Goal: Task Accomplishment & Management: Use online tool/utility

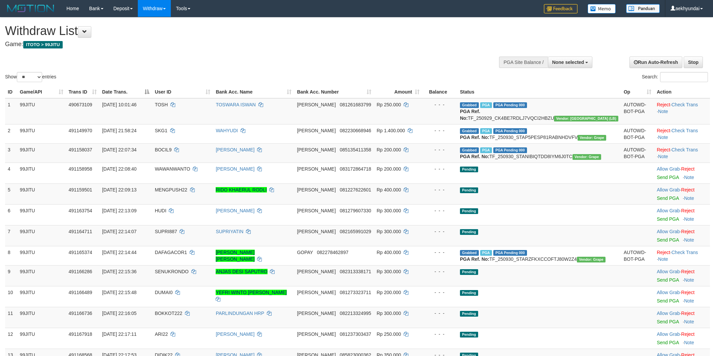
select select
select select "**"
click at [670, 75] on input "Search:" at bounding box center [684, 77] width 48 height 10
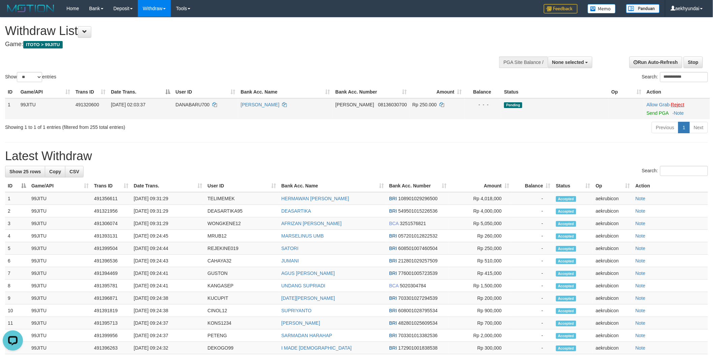
type input "**********"
click at [681, 102] on link "Reject" at bounding box center [677, 104] width 13 height 5
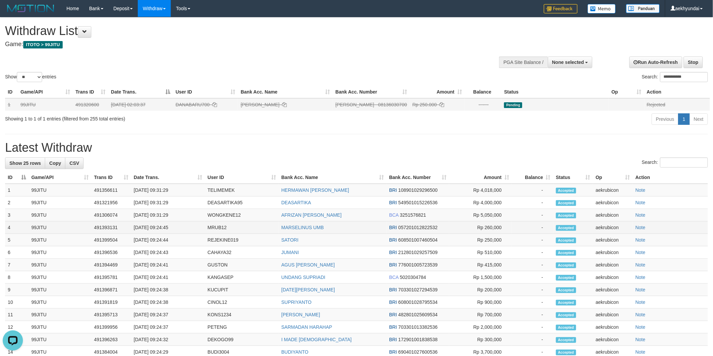
click at [71, 231] on td "99JITU" at bounding box center [60, 228] width 63 height 12
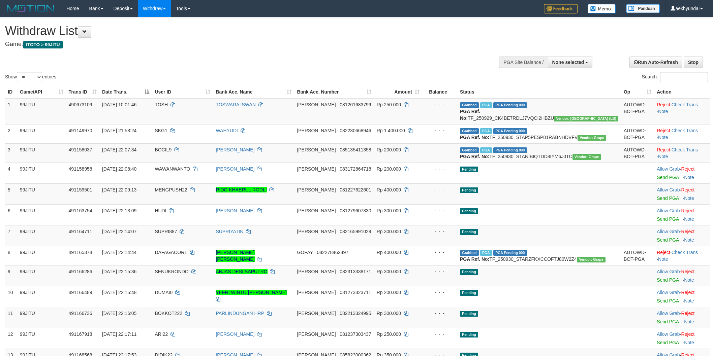
select select
select select "**"
click at [664, 83] on div "Search:" at bounding box center [534, 78] width 346 height 12
click at [664, 78] on input "Search:" at bounding box center [684, 77] width 48 height 10
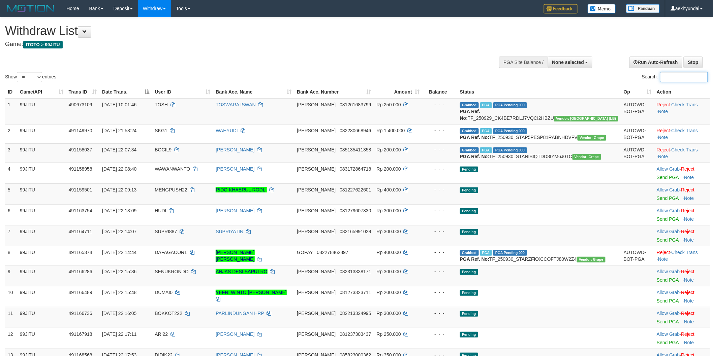
paste input "*********"
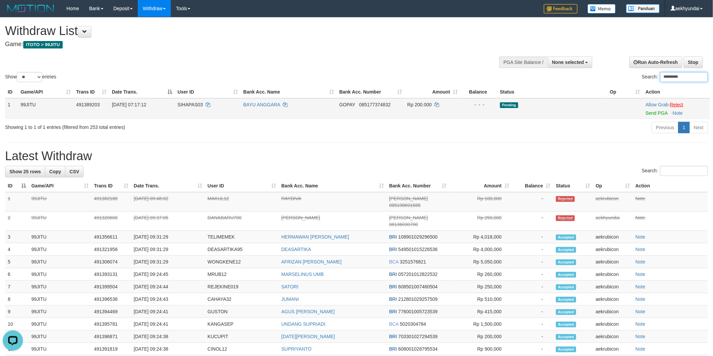
type input "*********"
click at [681, 105] on link "Reject" at bounding box center [676, 104] width 13 height 5
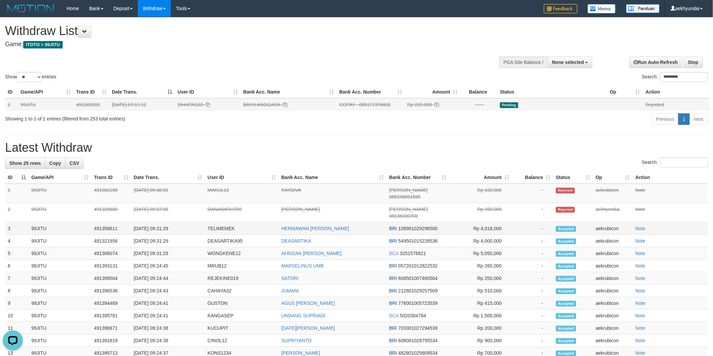
click at [72, 223] on td "99JITU" at bounding box center [60, 229] width 63 height 12
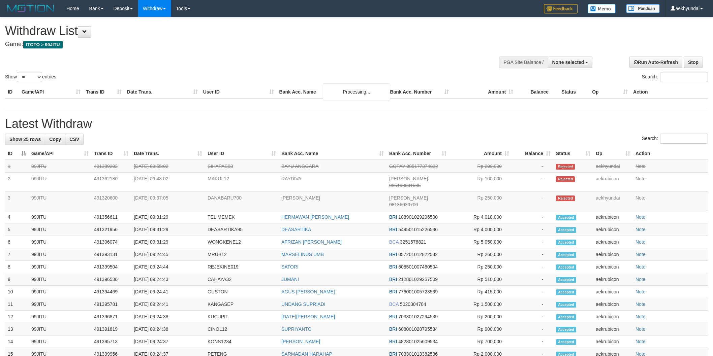
select select
select select "**"
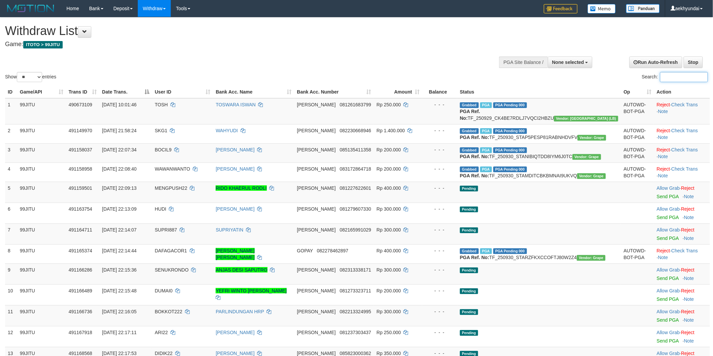
click at [664, 80] on input "Search:" at bounding box center [684, 77] width 48 height 10
paste input "**********"
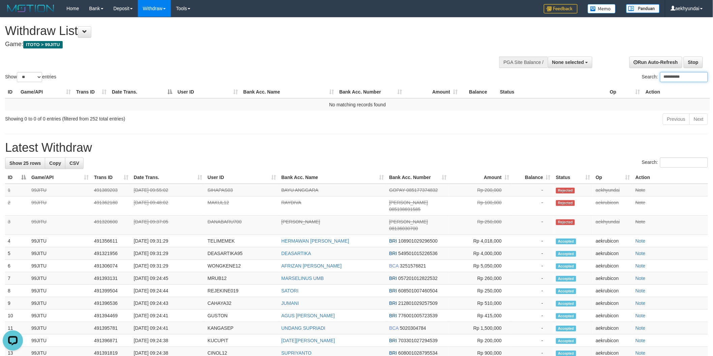
type input "**********"
click at [356, 66] on div "**********" at bounding box center [356, 51] width 713 height 66
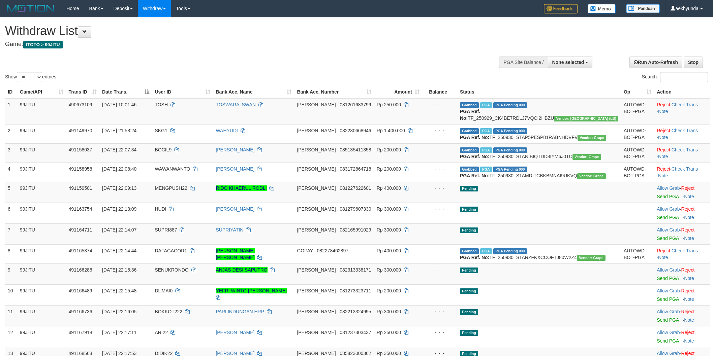
select select
select select "**"
click at [85, 32] on span at bounding box center [84, 31] width 5 height 5
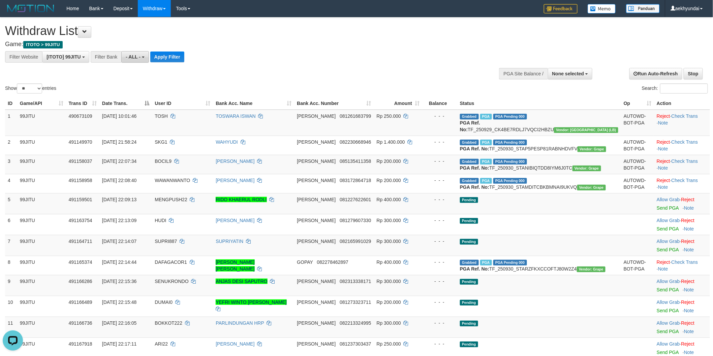
click at [137, 59] on span "- ALL -" at bounding box center [133, 56] width 15 height 5
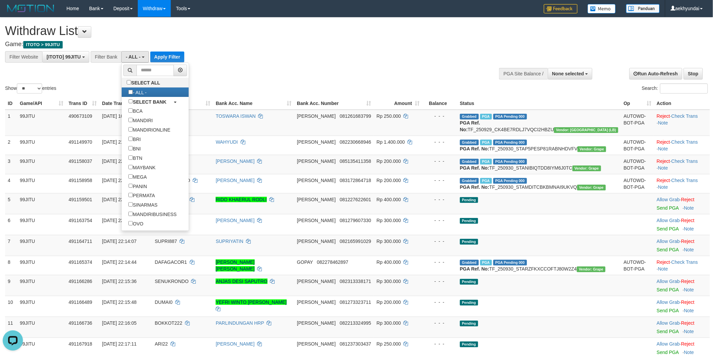
click at [227, 76] on div "Show ** ** ** *** entries Search:" at bounding box center [356, 56] width 713 height 77
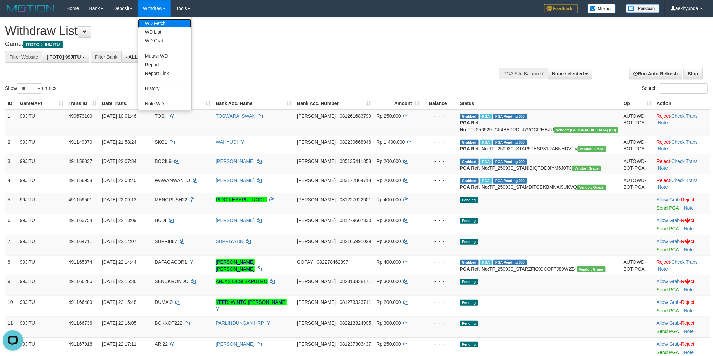
click at [168, 21] on link "WD Fetch" at bounding box center [164, 23] width 53 height 9
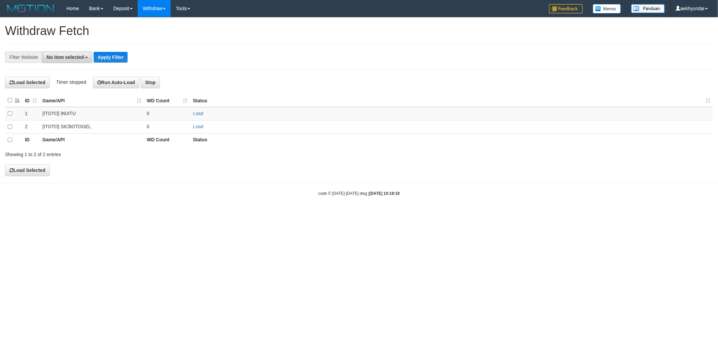
drag, startPoint x: 66, startPoint y: 58, endPoint x: 89, endPoint y: 85, distance: 34.7
click at [67, 58] on span "No item selected" at bounding box center [64, 57] width 37 height 5
click at [88, 103] on label "[ITOTO] 99JITU" at bounding box center [67, 101] width 51 height 9
select select "***"
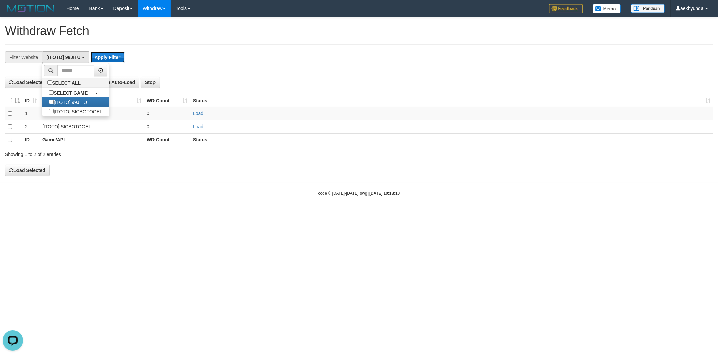
click at [120, 57] on button "Apply Filter" at bounding box center [108, 57] width 34 height 11
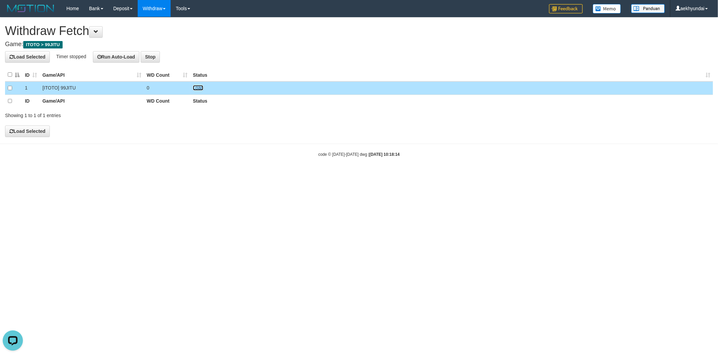
click at [197, 89] on link "Load" at bounding box center [198, 87] width 10 height 5
click at [125, 55] on button "Run Auto-Load" at bounding box center [116, 56] width 47 height 11
click at [225, 48] on div "**********" at bounding box center [359, 78] width 718 height 120
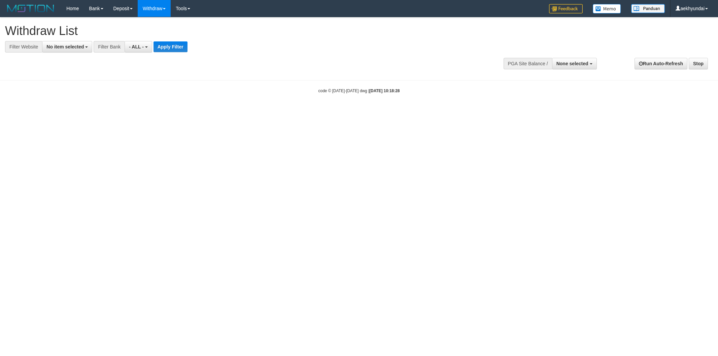
select select
click at [144, 46] on button "- ALL -" at bounding box center [138, 46] width 27 height 11
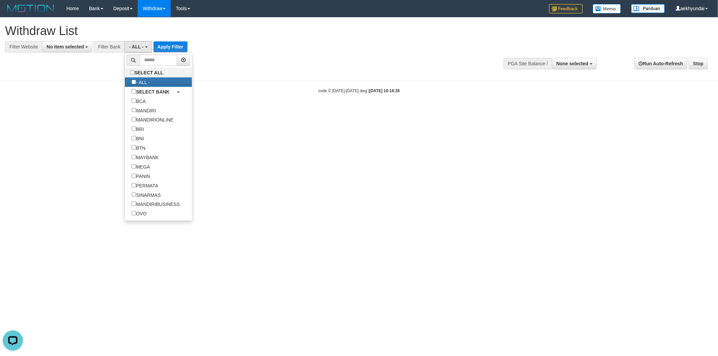
drag, startPoint x: 243, startPoint y: 58, endPoint x: 196, endPoint y: 58, distance: 46.5
click at [241, 58] on div "**********" at bounding box center [359, 46] width 718 height 56
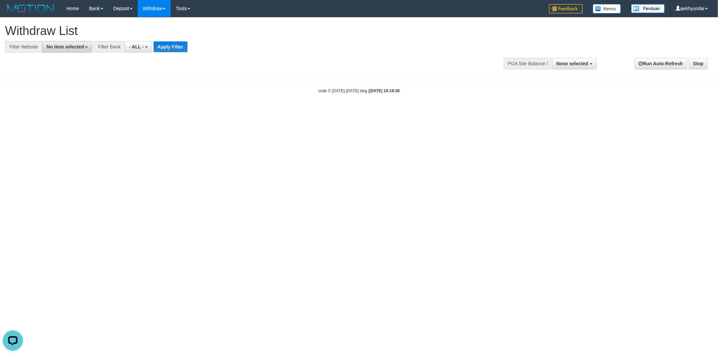
click at [72, 48] on span "No item selected" at bounding box center [64, 46] width 37 height 5
click at [76, 92] on label "[ITOTO] 99JITU" at bounding box center [67, 91] width 51 height 9
select select "***"
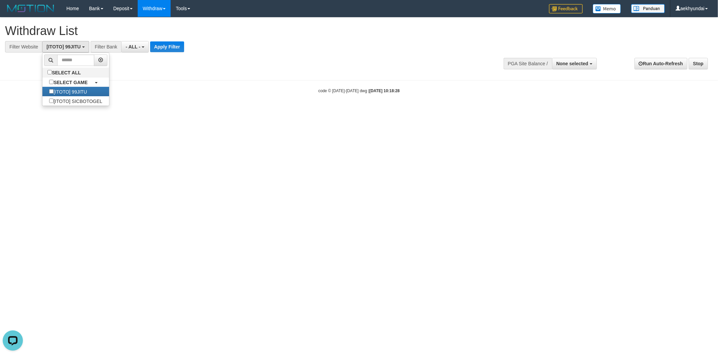
scroll to position [6, 0]
click at [245, 51] on div "**********" at bounding box center [199, 46] width 398 height 11
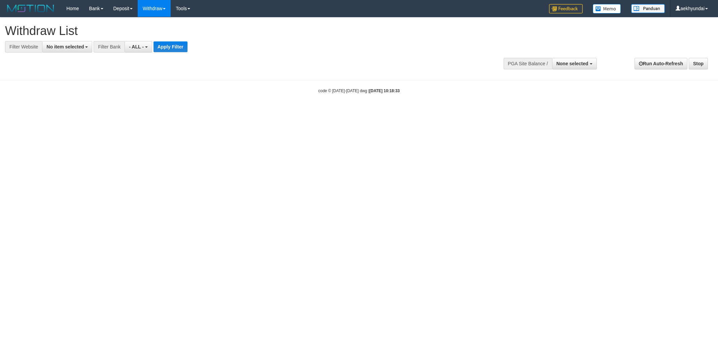
select select
click at [83, 47] on span "No item selected" at bounding box center [64, 46] width 37 height 5
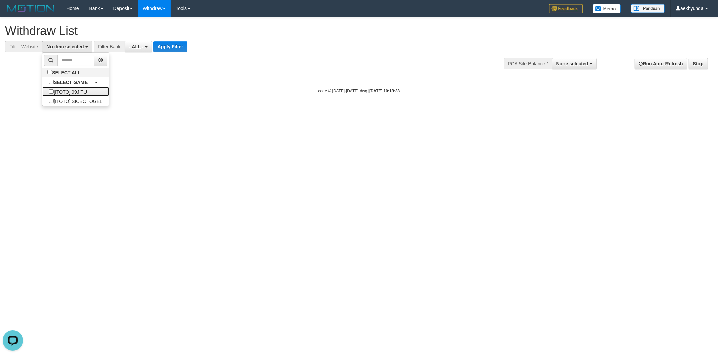
drag, startPoint x: 92, startPoint y: 90, endPoint x: 139, endPoint y: 79, distance: 48.4
click at [92, 90] on label "[ITOTO] 99JITU" at bounding box center [67, 91] width 51 height 9
select select "***"
click at [171, 50] on button "Apply Filter" at bounding box center [167, 46] width 34 height 11
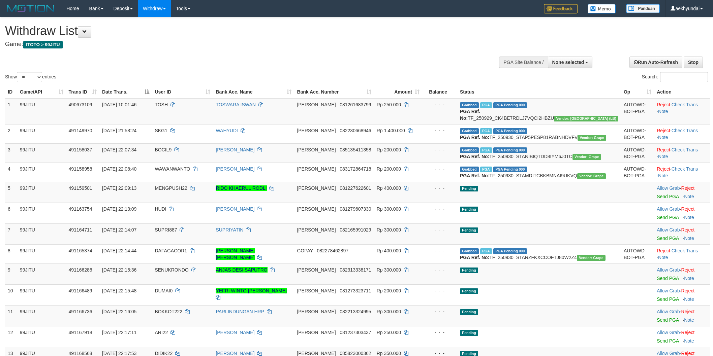
select select
select select "**"
click at [660, 78] on input "Search:" at bounding box center [684, 77] width 48 height 10
paste input "**********"
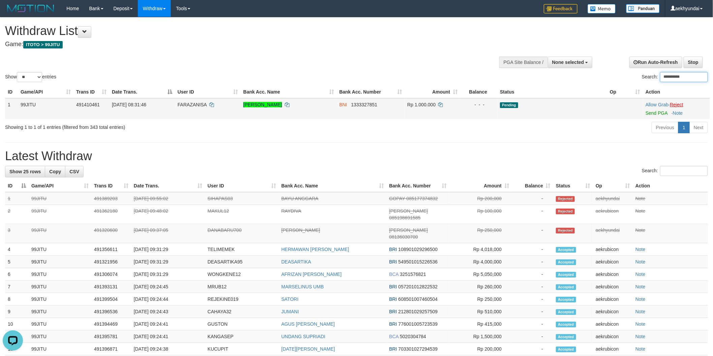
type input "**********"
click at [681, 103] on link "Reject" at bounding box center [676, 104] width 13 height 5
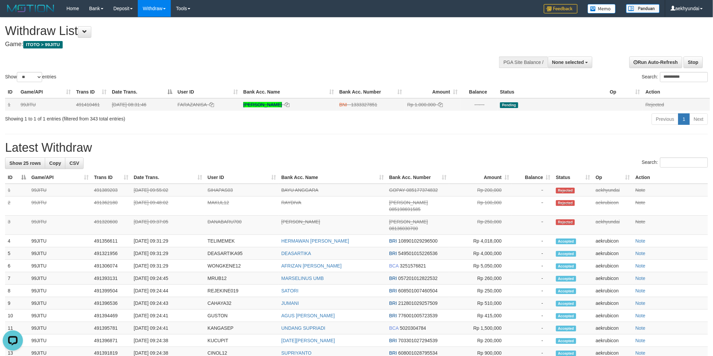
click at [420, 65] on div "**********" at bounding box center [356, 51] width 713 height 66
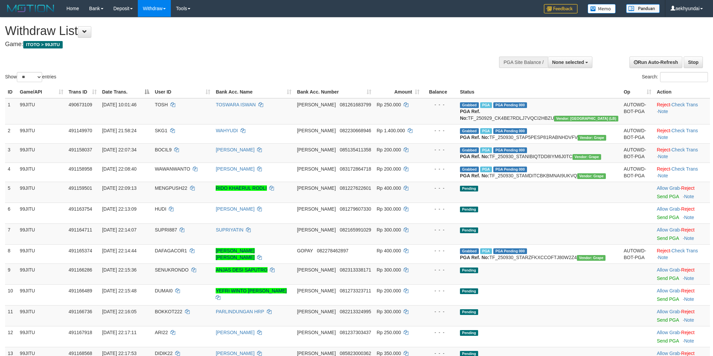
select select
select select "**"
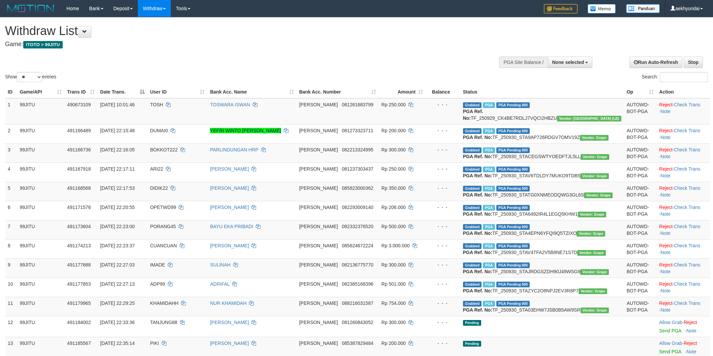
select select
select select "**"
click at [668, 77] on input "Search:" at bounding box center [684, 77] width 48 height 10
paste input "********"
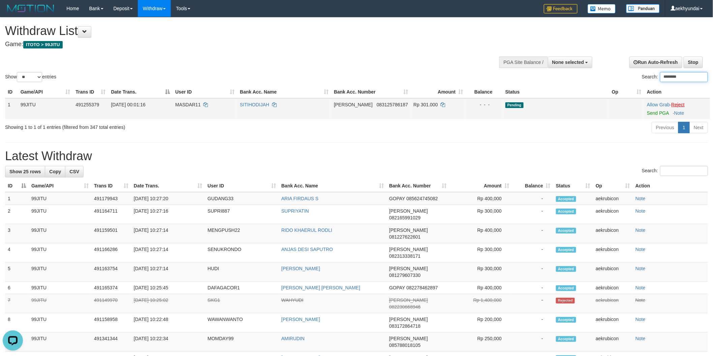
type input "********"
click at [683, 105] on link "Reject" at bounding box center [677, 104] width 13 height 5
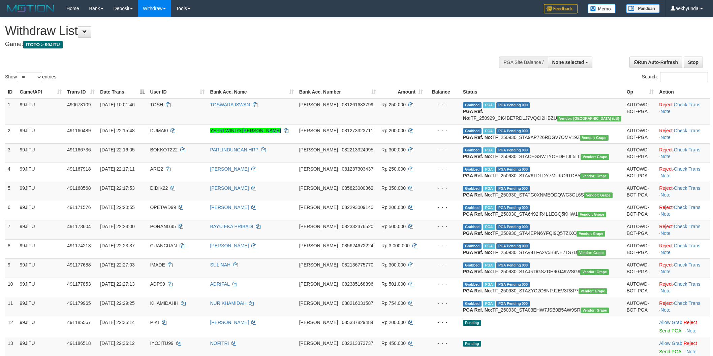
select select
select select "**"
click at [682, 76] on input "Search:" at bounding box center [684, 77] width 48 height 10
paste input "********"
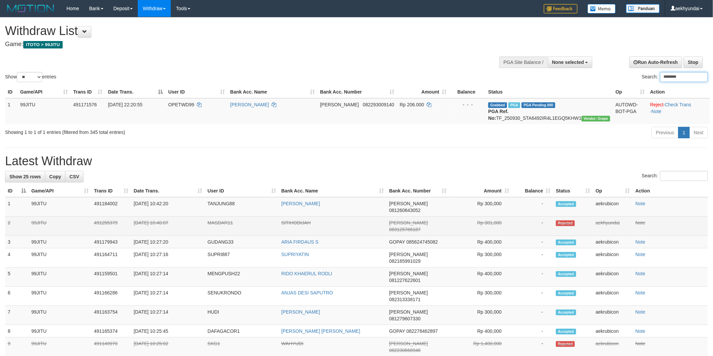
type input "********"
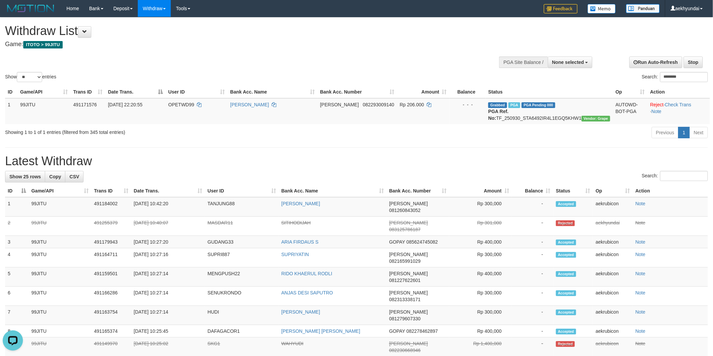
click at [47, 141] on div "Showing 1 to 1 of 1 entries (filtered from 345 total entries) Previous 1 Next" at bounding box center [356, 133] width 713 height 14
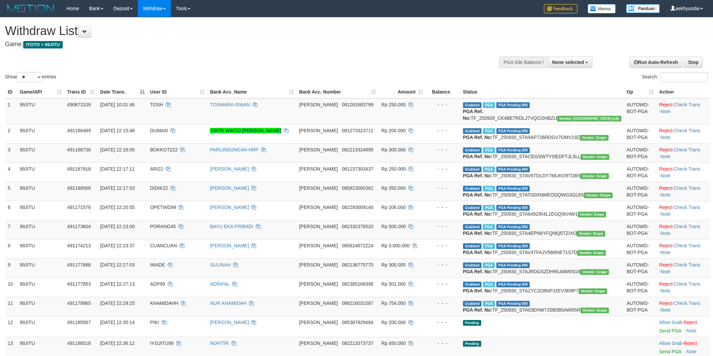
select select
select select "**"
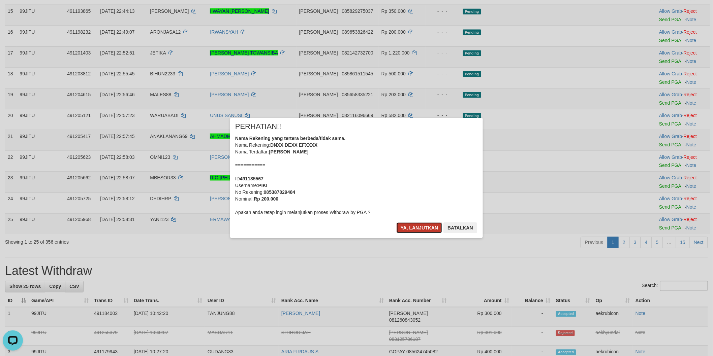
click at [418, 228] on button "Ya, lanjutkan" at bounding box center [419, 228] width 46 height 11
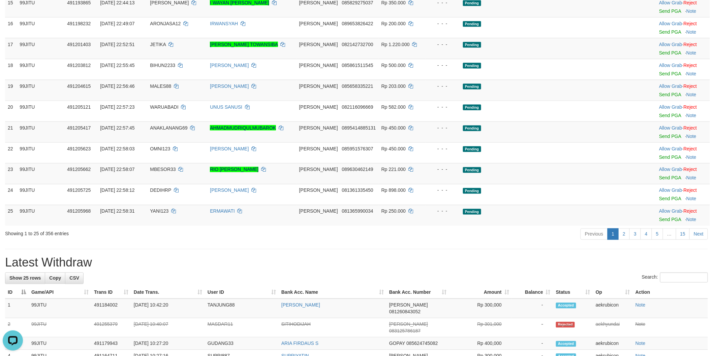
drag, startPoint x: 176, startPoint y: 88, endPoint x: 186, endPoint y: 90, distance: 10.2
copy span "PIKI"
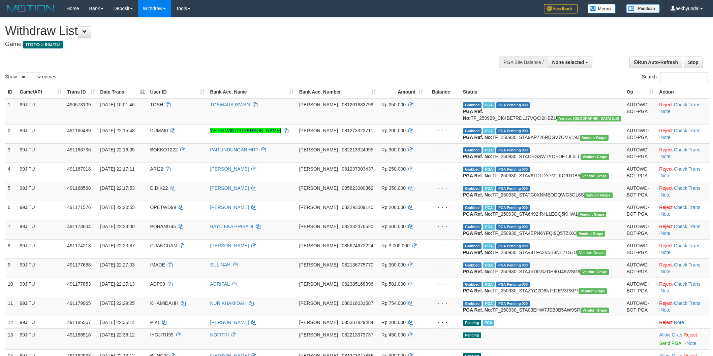
select select
select select "**"
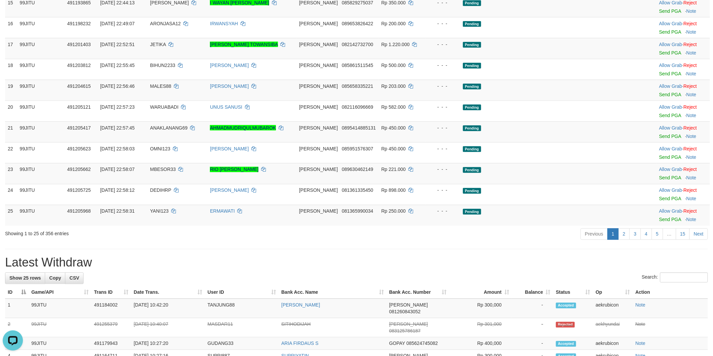
drag, startPoint x: 63, startPoint y: 104, endPoint x: 94, endPoint y: 110, distance: 32.1
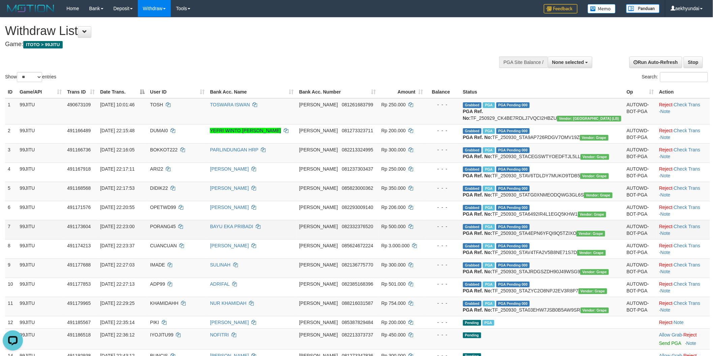
scroll to position [187, 0]
select select
select select "**"
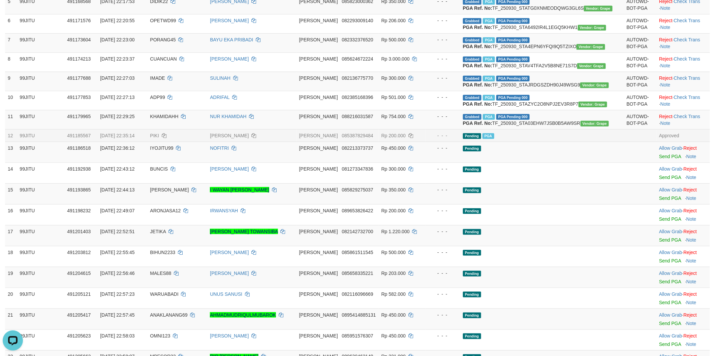
click at [159, 138] on span "PIKI" at bounding box center [154, 135] width 9 height 5
copy span "PIKI"
click at [203, 129] on td "KHAMIDAHH" at bounding box center [177, 119] width 60 height 19
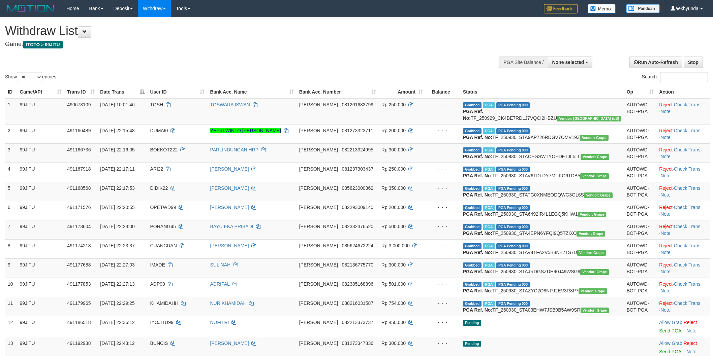
select select
select select "**"
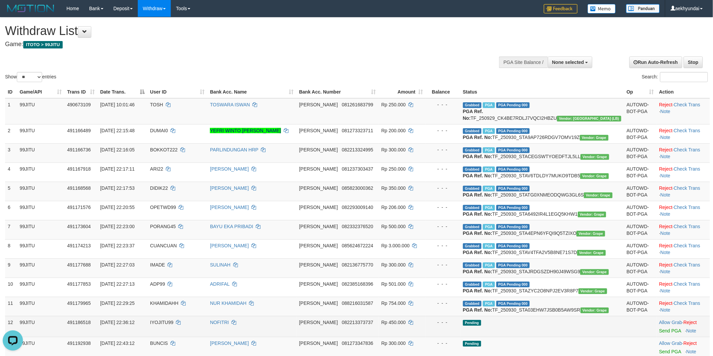
scroll to position [374, 0]
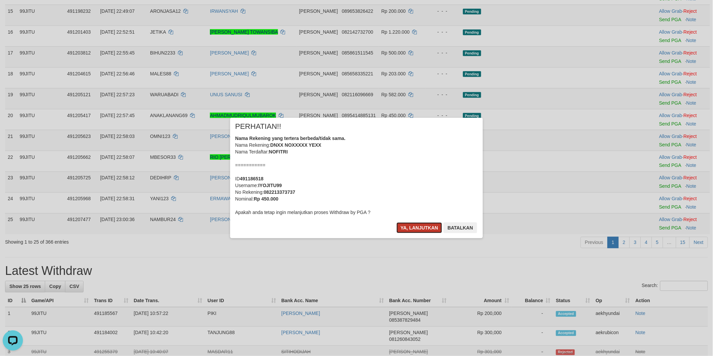
click at [421, 228] on button "Ya, lanjutkan" at bounding box center [419, 228] width 46 height 11
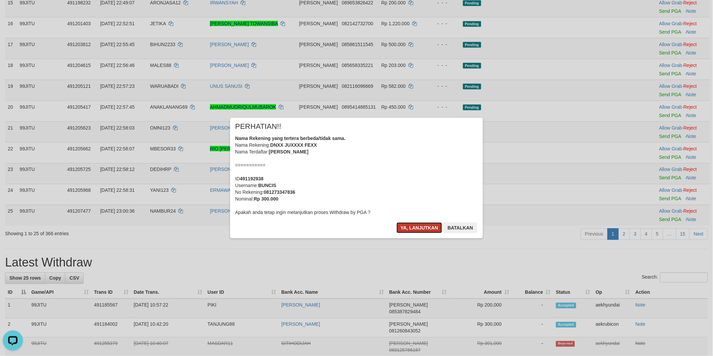
click at [422, 232] on button "Ya, lanjutkan" at bounding box center [419, 228] width 46 height 11
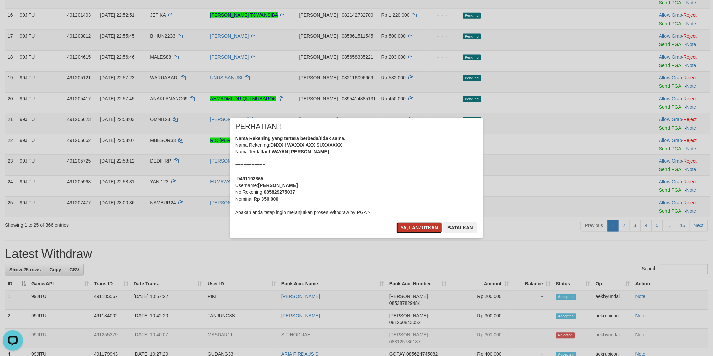
click at [420, 231] on button "Ya, lanjutkan" at bounding box center [419, 228] width 46 height 11
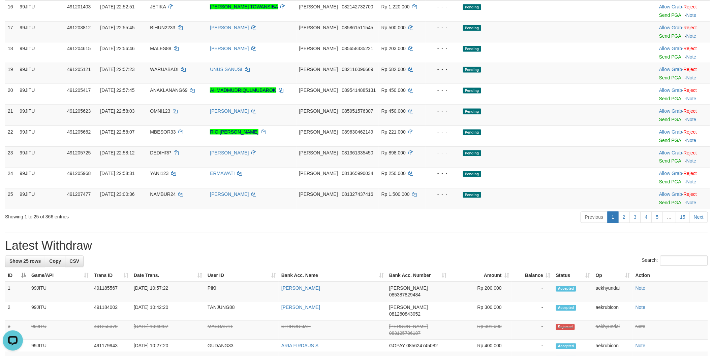
drag, startPoint x: 183, startPoint y: 88, endPoint x: 190, endPoint y: 88, distance: 7.7
copy span "IYOJITU99"
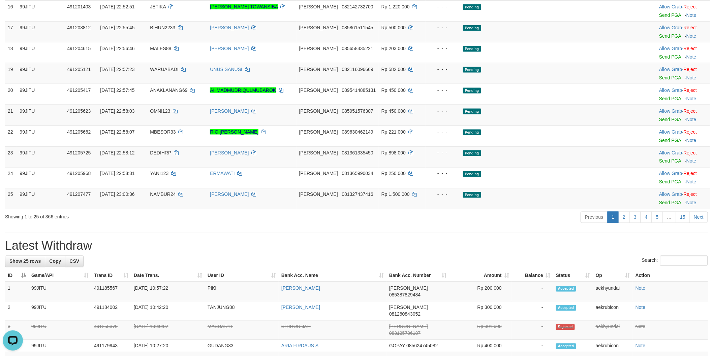
copy span "BUNCIS"
drag, startPoint x: 184, startPoint y: 111, endPoint x: 192, endPoint y: 112, distance: 8.8
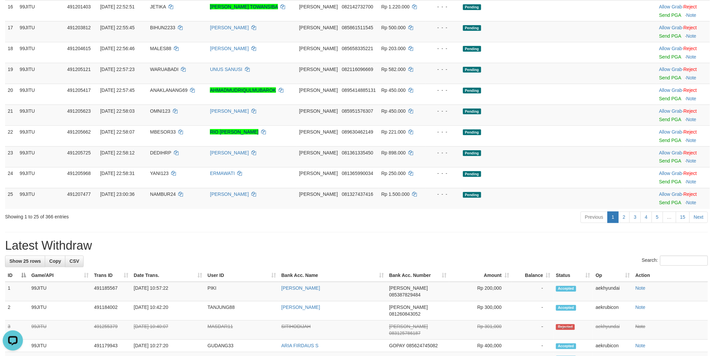
copy span "[PERSON_NAME]"
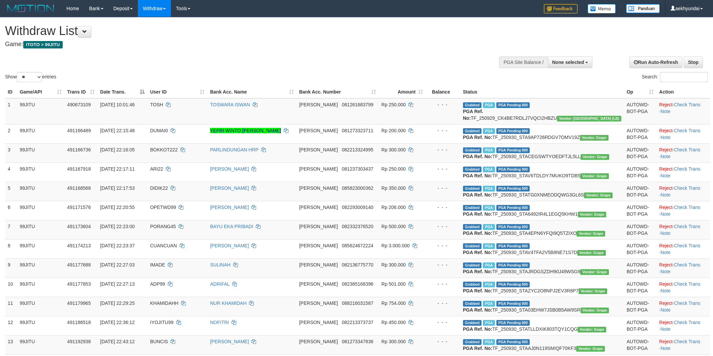
select select
select select "**"
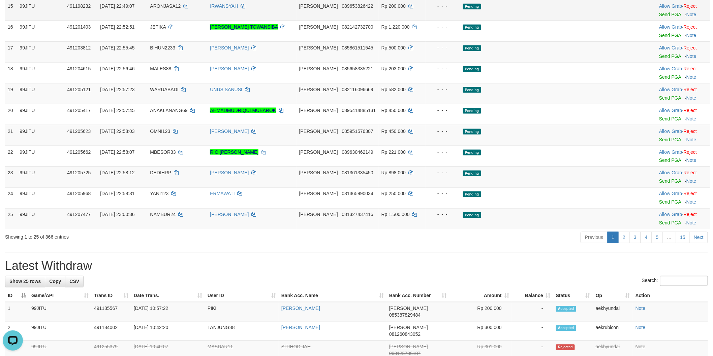
scroll to position [890, 0]
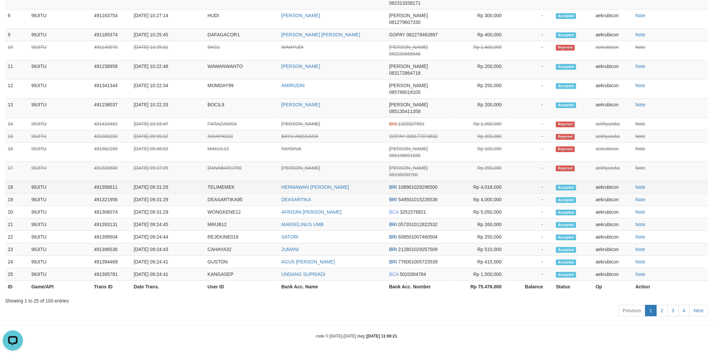
drag, startPoint x: 71, startPoint y: 185, endPoint x: 91, endPoint y: 184, distance: 19.5
click at [71, 184] on td "99JITU" at bounding box center [60, 187] width 63 height 12
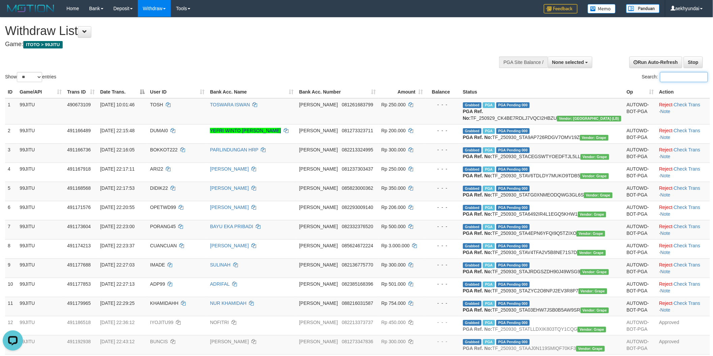
click at [675, 80] on input "Search:" at bounding box center [684, 77] width 48 height 10
paste input "******"
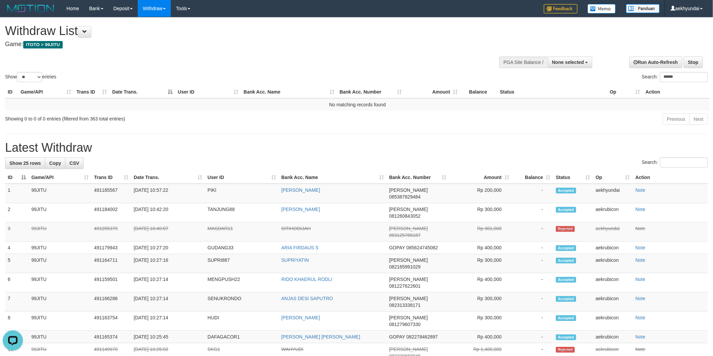
click at [663, 71] on div "**********" at bounding box center [596, 62] width 234 height 20
click at [667, 74] on input "******" at bounding box center [684, 77] width 48 height 10
paste input "search"
type input "*"
type input "*****"
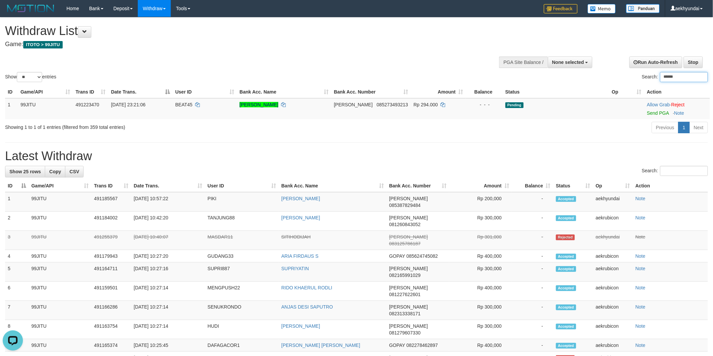
type input "******"
click at [476, 145] on div "**********" at bounding box center [356, 324] width 713 height 612
click at [684, 105] on link "Reject" at bounding box center [677, 104] width 13 height 5
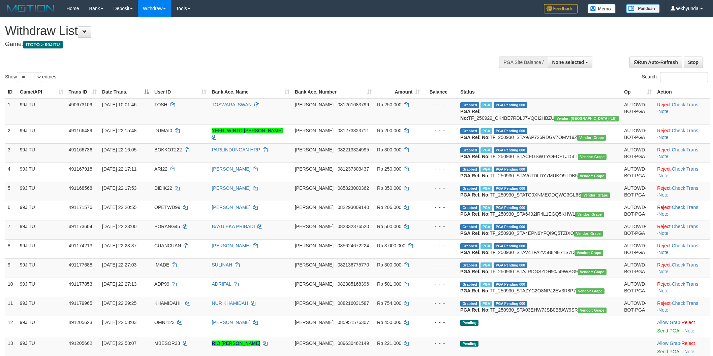
select select
select select "**"
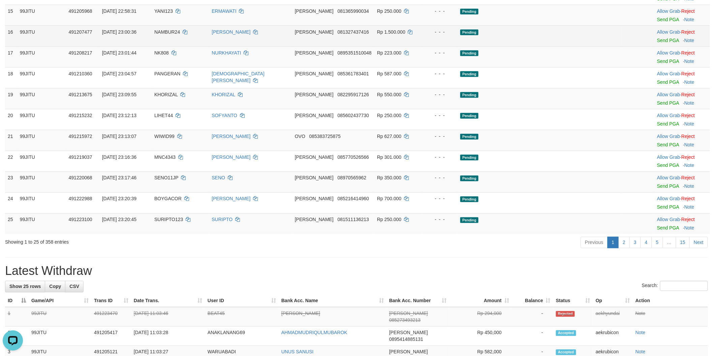
scroll to position [187, 0]
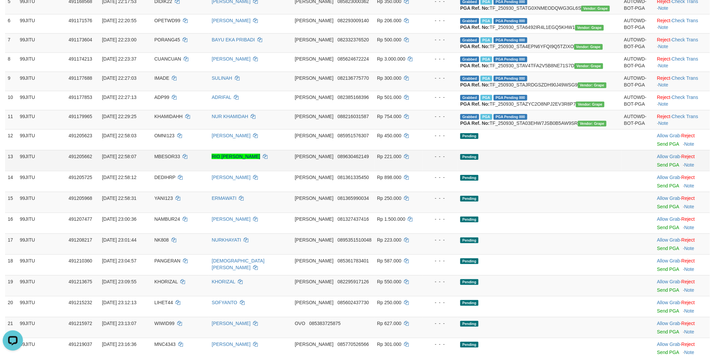
click at [594, 171] on td "Pending" at bounding box center [539, 160] width 164 height 21
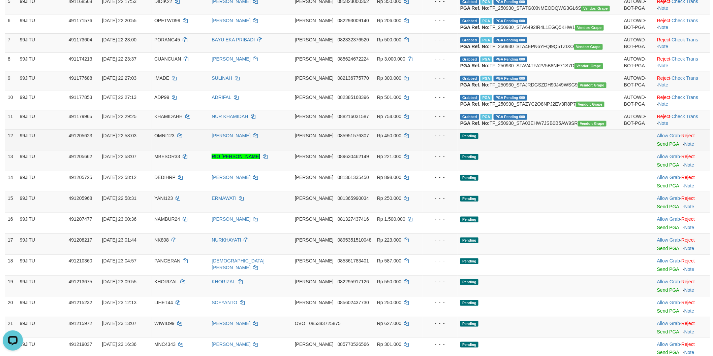
scroll to position [763, 0]
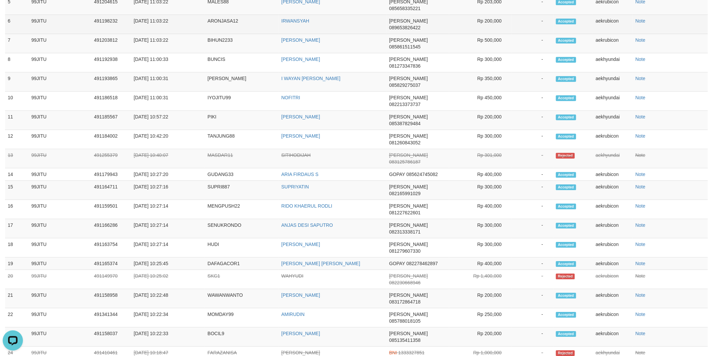
click at [234, 34] on td "ARONJASA12" at bounding box center [242, 24] width 74 height 19
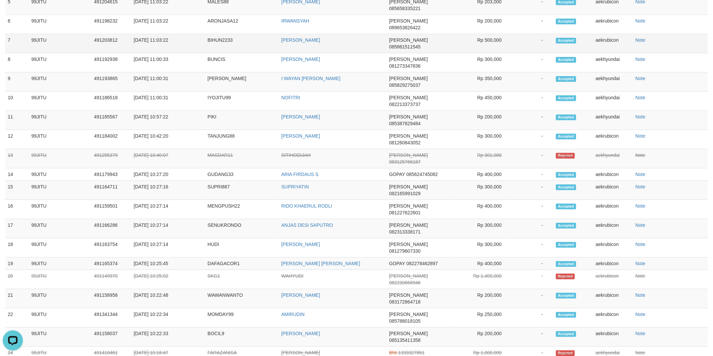
click at [277, 53] on td "BIHUN2233" at bounding box center [242, 43] width 74 height 19
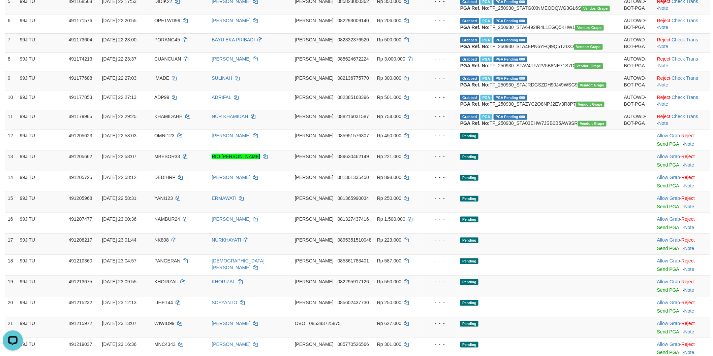
scroll to position [0, 0]
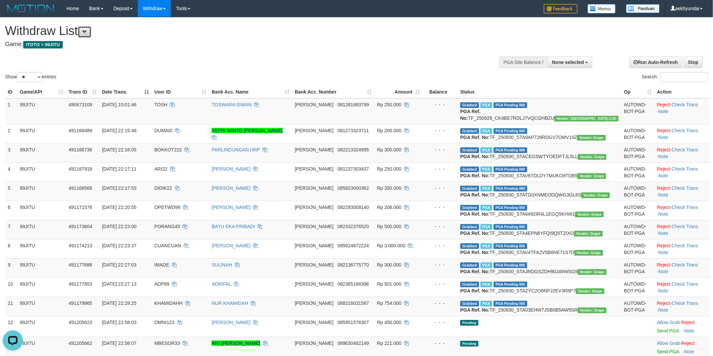
click at [89, 34] on button at bounding box center [84, 31] width 13 height 11
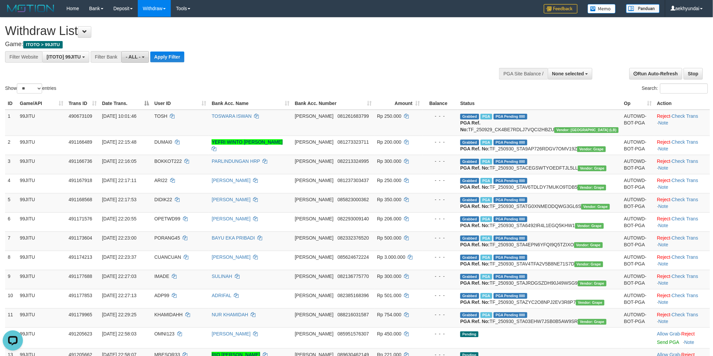
click at [126, 56] on span "- ALL -" at bounding box center [133, 56] width 15 height 5
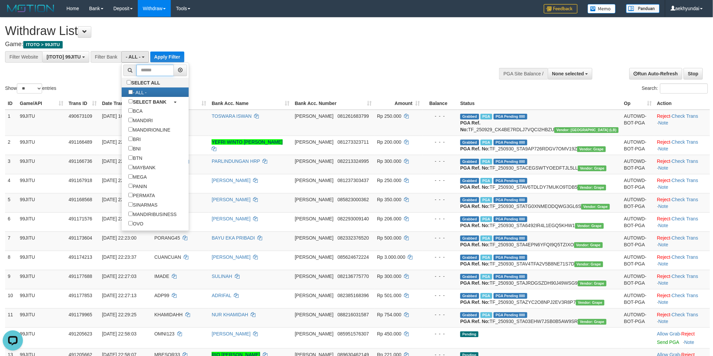
click at [150, 68] on input "text" at bounding box center [154, 70] width 37 height 11
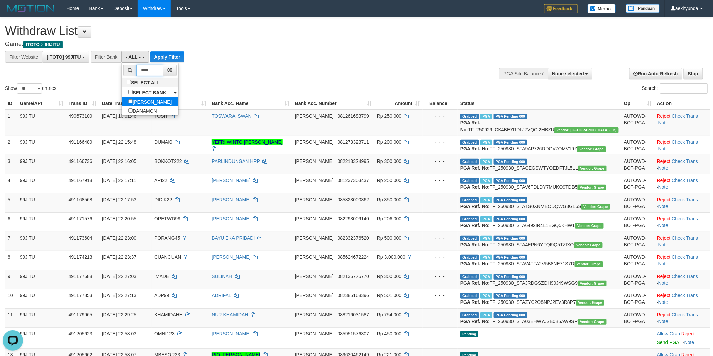
type input "****"
click at [145, 101] on label "[PERSON_NAME]" at bounding box center [150, 101] width 57 height 9
select select "****"
click at [228, 81] on div "Show ** ** ** *** entries Search:" at bounding box center [356, 56] width 713 height 77
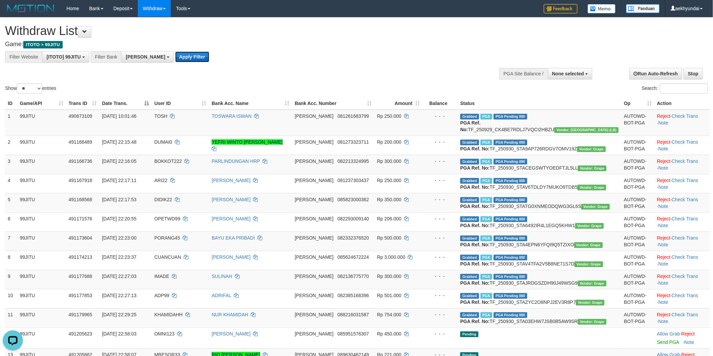
click at [175, 54] on button "Apply Filter" at bounding box center [192, 57] width 34 height 11
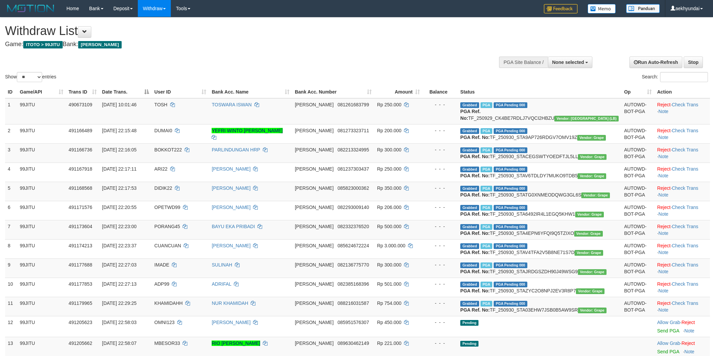
select select
select select "**"
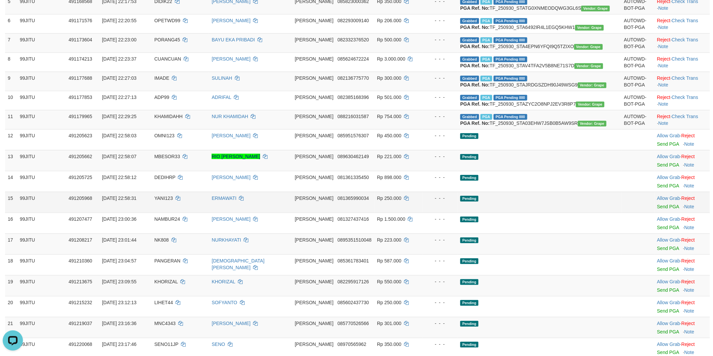
scroll to position [374, 0]
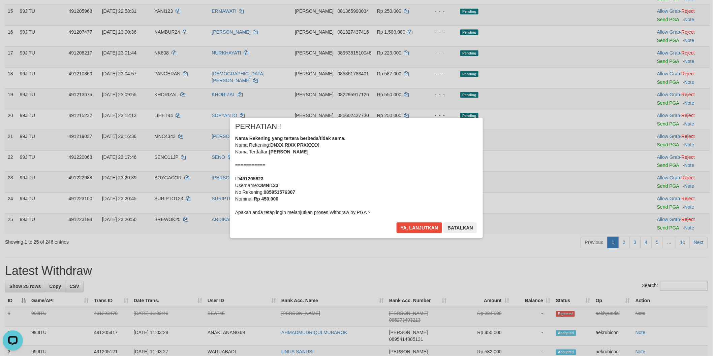
click at [658, 117] on div "× PERHATIAN!! Nama Rekening yang tertera berbeda/tidak sama. Nama Rekening: DNX…" at bounding box center [356, 178] width 713 height 148
drag, startPoint x: 419, startPoint y: 229, endPoint x: 556, endPoint y: 192, distance: 142.3
click at [419, 229] on button "Ya, lanjutkan" at bounding box center [419, 228] width 46 height 11
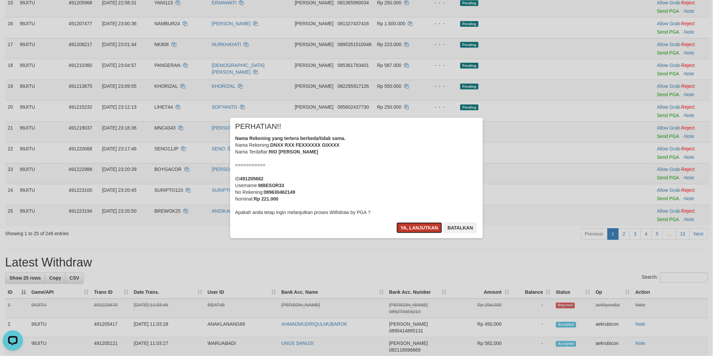
click at [420, 232] on button "Ya, lanjutkan" at bounding box center [419, 228] width 46 height 11
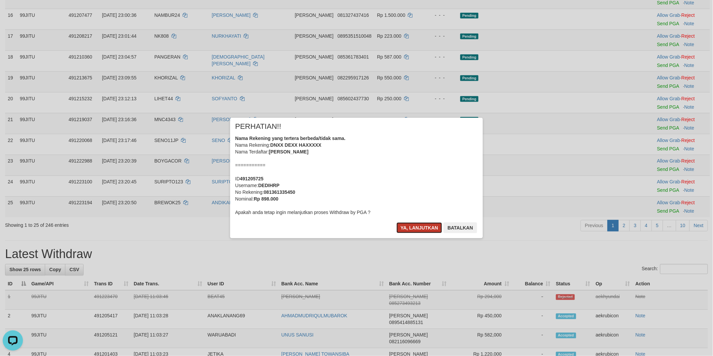
click at [422, 226] on button "Ya, lanjutkan" at bounding box center [419, 228] width 46 height 11
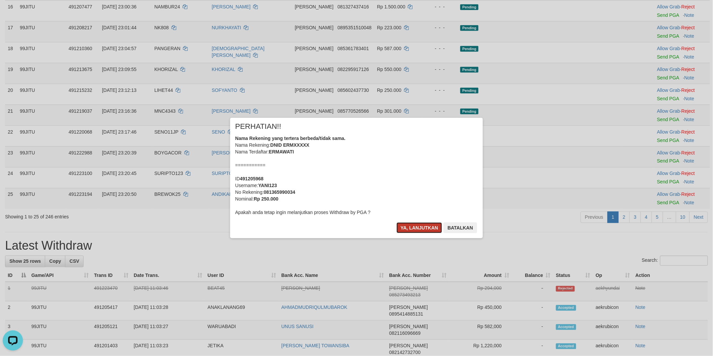
click at [431, 229] on button "Ya, lanjutkan" at bounding box center [419, 228] width 46 height 11
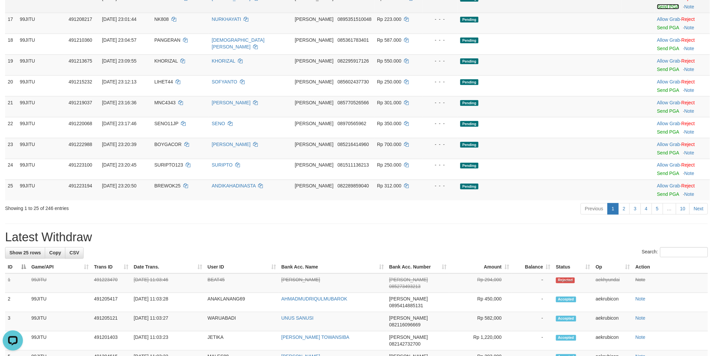
drag, startPoint x: 653, startPoint y: 146, endPoint x: 385, endPoint y: 101, distance: 271.5
click at [657, 9] on link "Send PGA" at bounding box center [668, 6] width 22 height 5
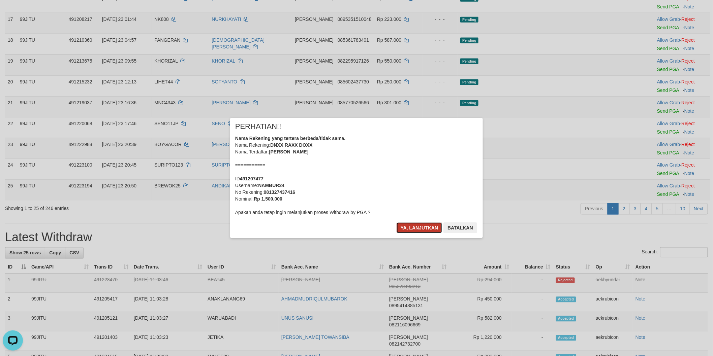
click at [418, 227] on button "Ya, lanjutkan" at bounding box center [419, 228] width 46 height 11
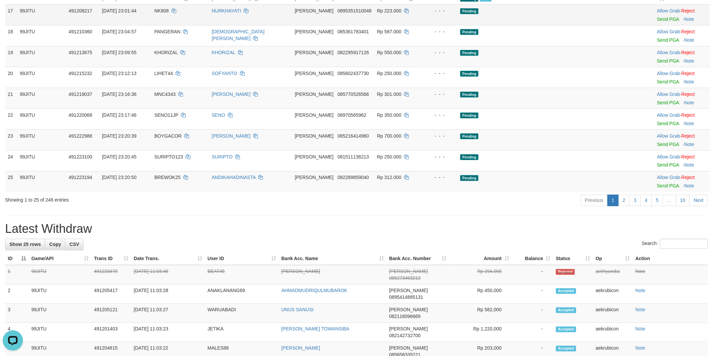
click at [57, 25] on td "99JITU" at bounding box center [41, 14] width 49 height 21
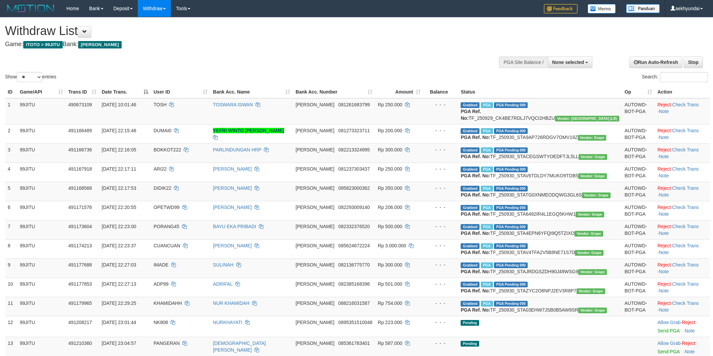
select select
select select "**"
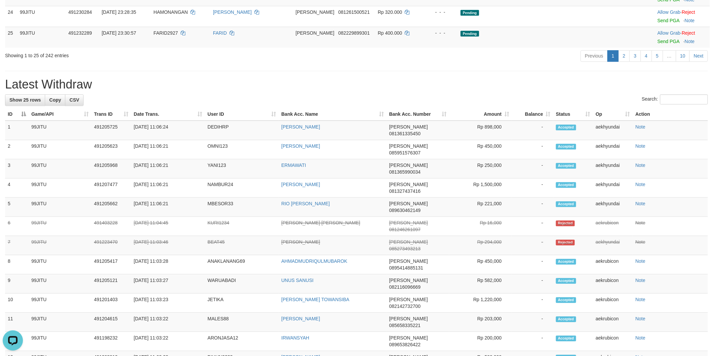
scroll to position [748, 0]
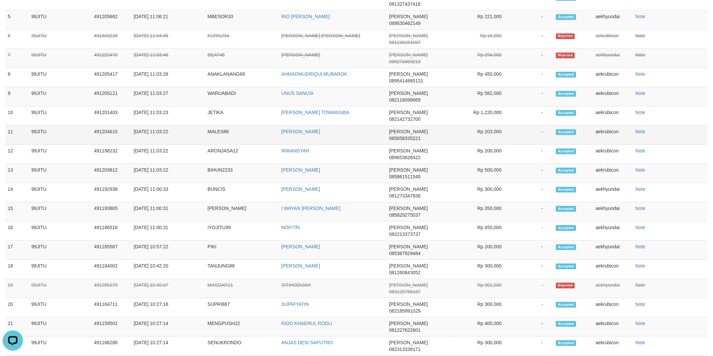
click at [340, 145] on td "[PERSON_NAME]" at bounding box center [333, 135] width 108 height 19
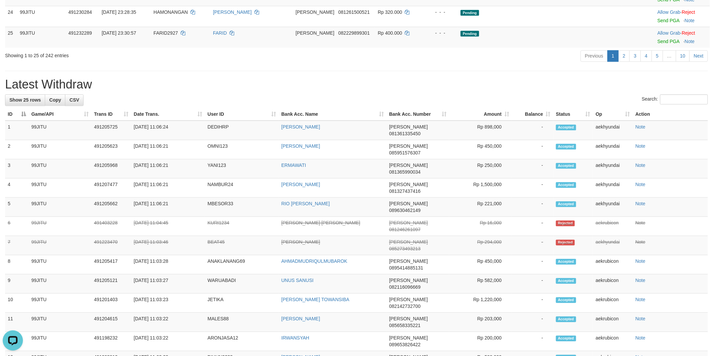
scroll to position [374, 0]
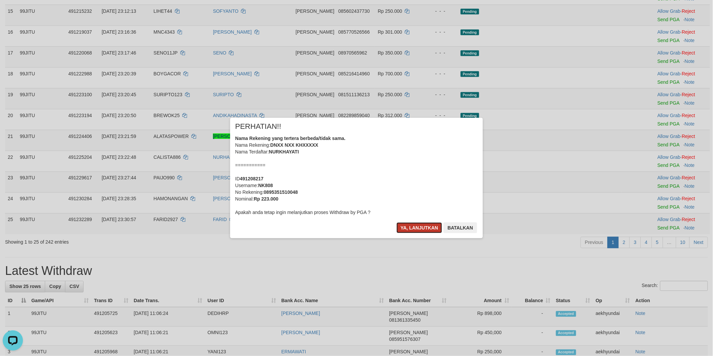
click at [430, 228] on button "Ya, lanjutkan" at bounding box center [419, 228] width 46 height 11
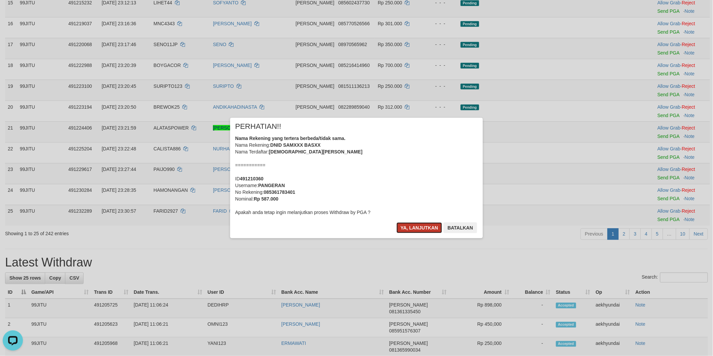
click at [425, 228] on button "Ya, lanjutkan" at bounding box center [419, 228] width 46 height 11
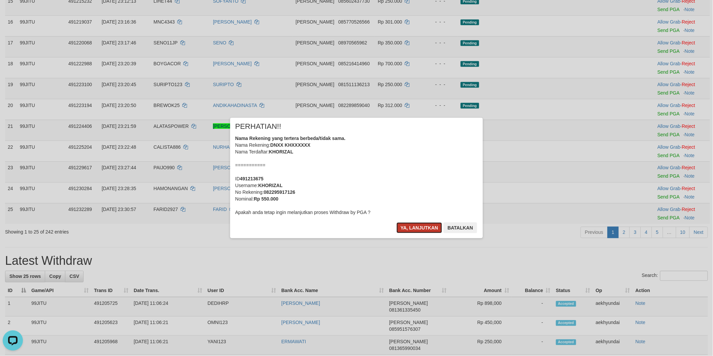
click at [425, 224] on button "Ya, lanjutkan" at bounding box center [419, 228] width 46 height 11
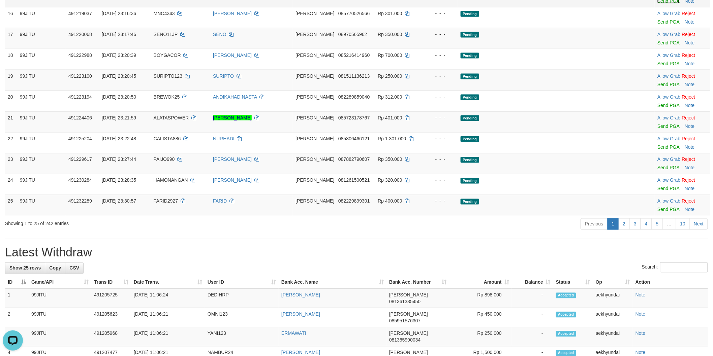
click at [657, 4] on link "Send PGA" at bounding box center [668, 0] width 22 height 5
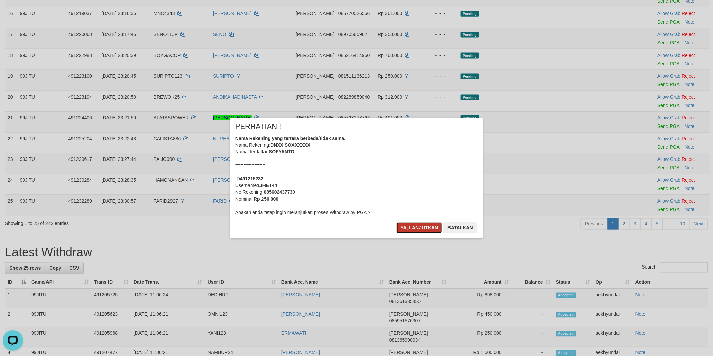
click at [415, 230] on button "Ya, lanjutkan" at bounding box center [419, 228] width 46 height 11
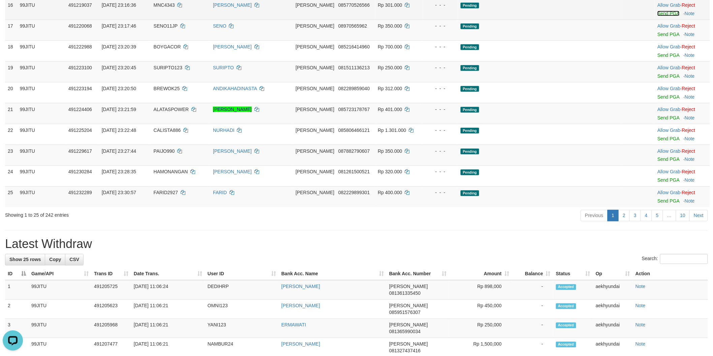
click at [657, 16] on link "Send PGA" at bounding box center [668, 13] width 22 height 5
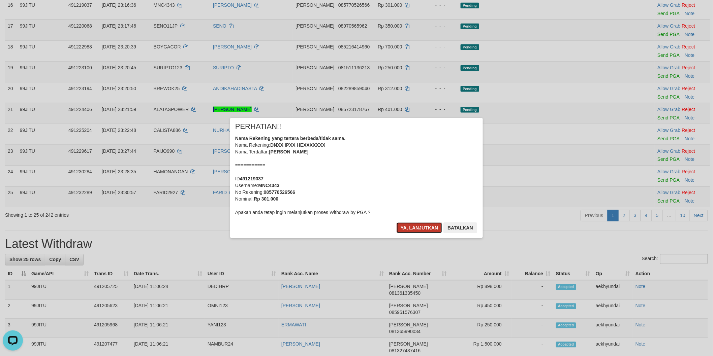
click at [424, 226] on button "Ya, lanjutkan" at bounding box center [419, 228] width 46 height 11
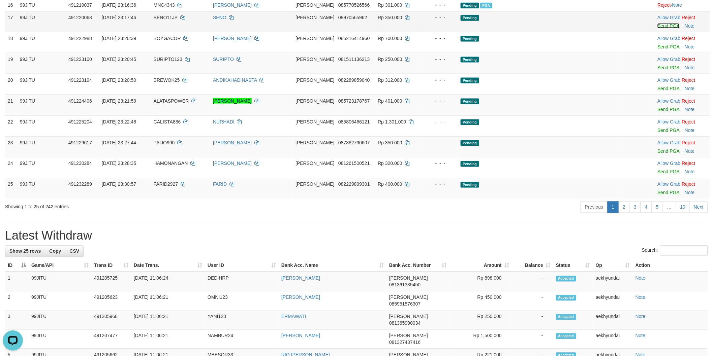
click at [657, 29] on link "Send PGA" at bounding box center [668, 25] width 22 height 5
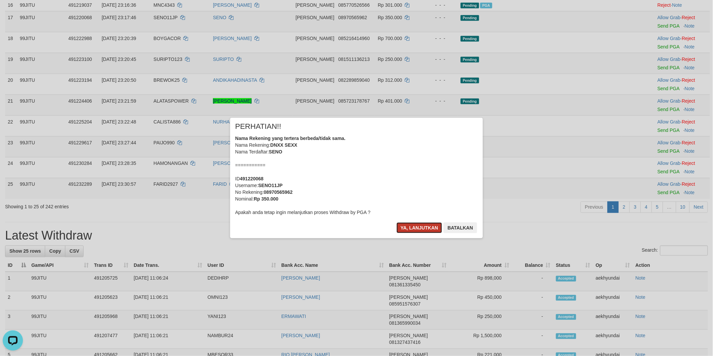
click at [426, 233] on button "Ya, lanjutkan" at bounding box center [419, 228] width 46 height 11
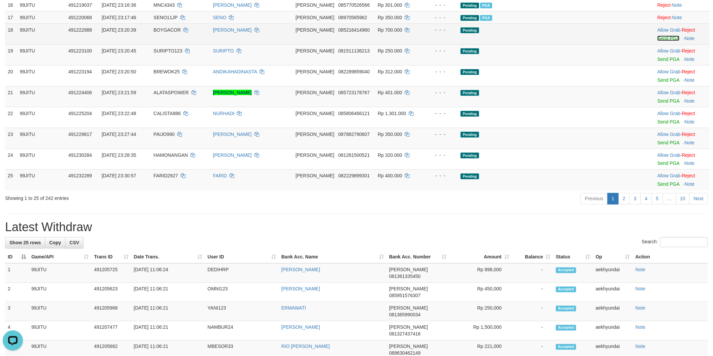
click at [657, 41] on link "Send PGA" at bounding box center [668, 38] width 22 height 5
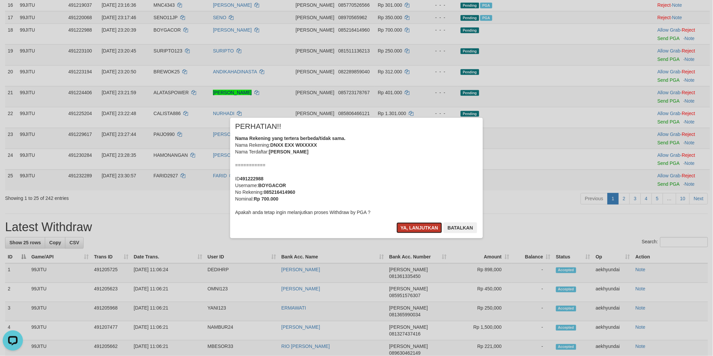
click at [420, 231] on button "Ya, lanjutkan" at bounding box center [419, 228] width 46 height 11
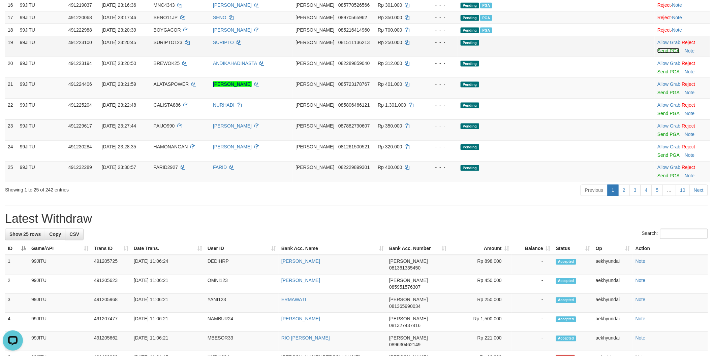
click at [657, 54] on link "Send PGA" at bounding box center [668, 50] width 22 height 5
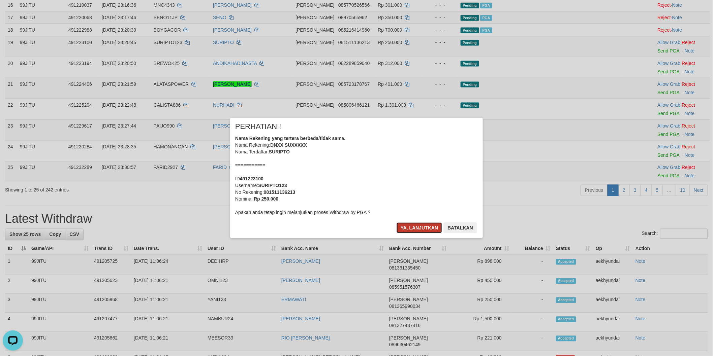
click at [422, 227] on button "Ya, lanjutkan" at bounding box center [419, 228] width 46 height 11
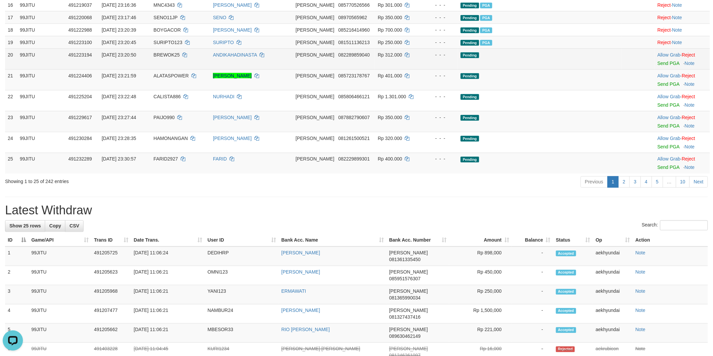
click at [293, 69] on td "ANDIKAHADINASTA" at bounding box center [251, 58] width 83 height 21
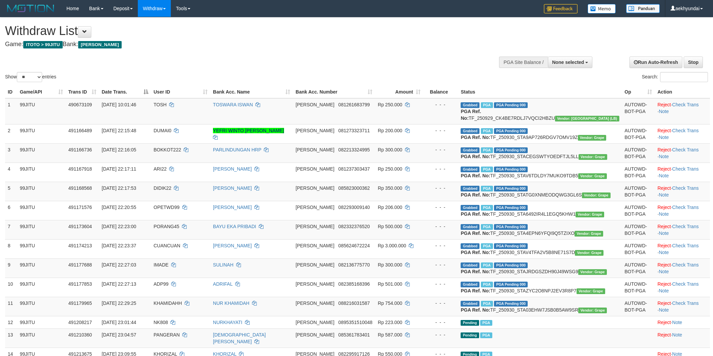
select select
select select "**"
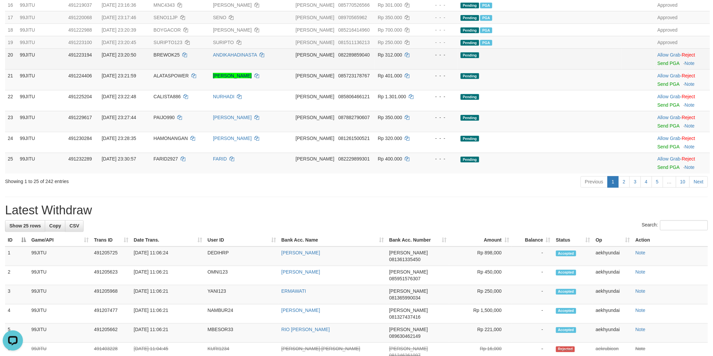
drag, startPoint x: 57, startPoint y: 199, endPoint x: 62, endPoint y: 199, distance: 5.1
click at [57, 69] on td "99JITU" at bounding box center [41, 58] width 48 height 21
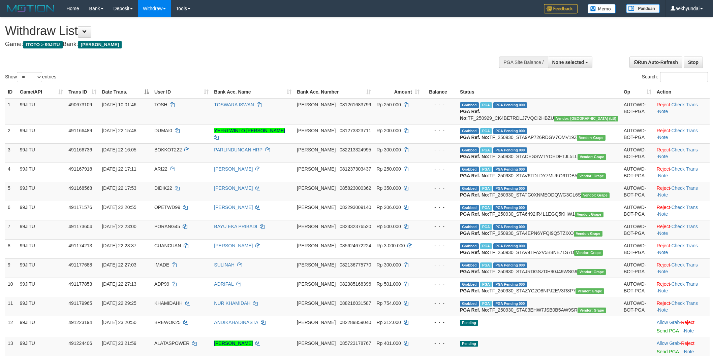
select select
select select "**"
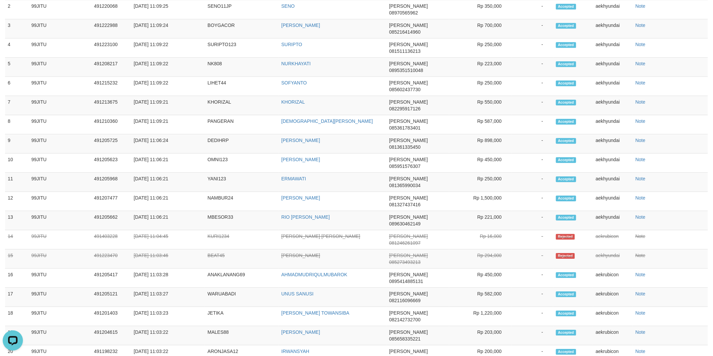
scroll to position [327, 0]
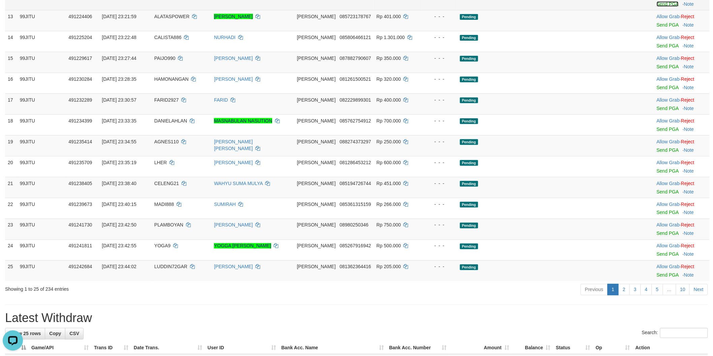
click at [656, 7] on link "Send PGA" at bounding box center [667, 3] width 22 height 5
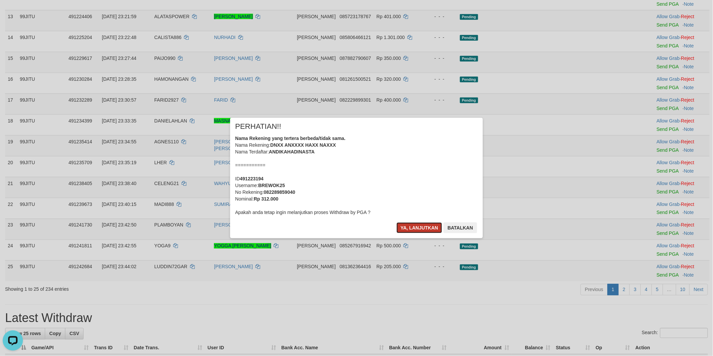
click at [418, 229] on button "Ya, lanjutkan" at bounding box center [419, 228] width 46 height 11
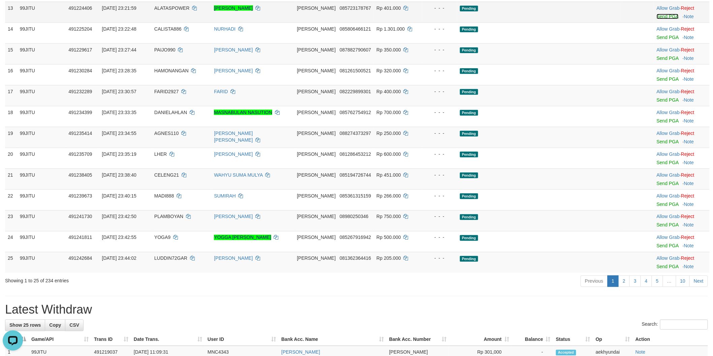
click at [657, 19] on link "Send PGA" at bounding box center [667, 16] width 22 height 5
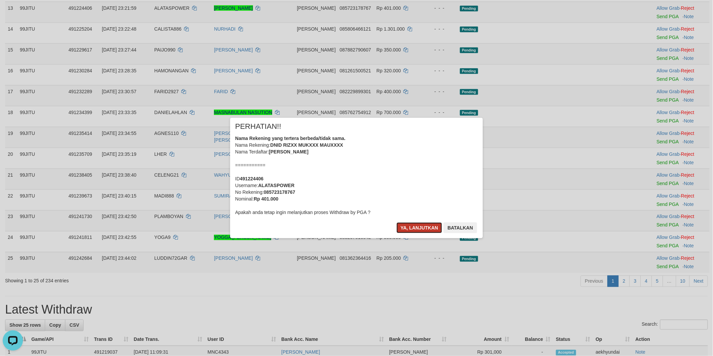
click at [420, 228] on button "Ya, lanjutkan" at bounding box center [419, 228] width 46 height 11
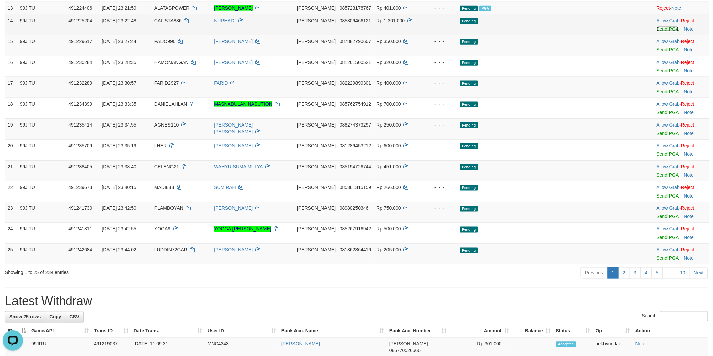
click at [656, 32] on link "Send PGA" at bounding box center [667, 28] width 22 height 5
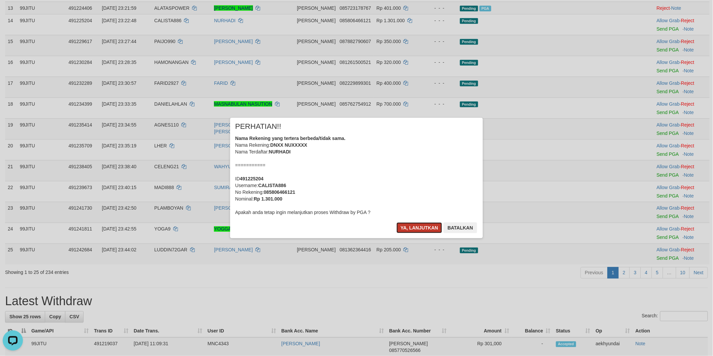
click at [412, 231] on button "Ya, lanjutkan" at bounding box center [419, 228] width 46 height 11
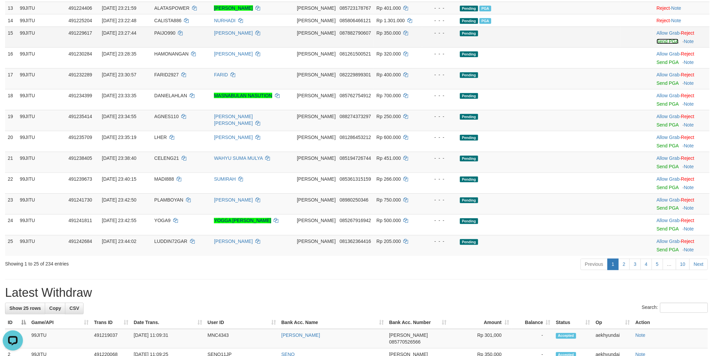
click at [656, 44] on link "Send PGA" at bounding box center [667, 41] width 22 height 5
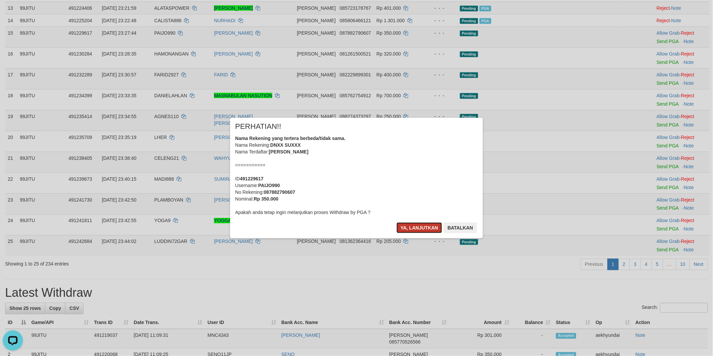
click at [416, 231] on button "Ya, lanjutkan" at bounding box center [419, 228] width 46 height 11
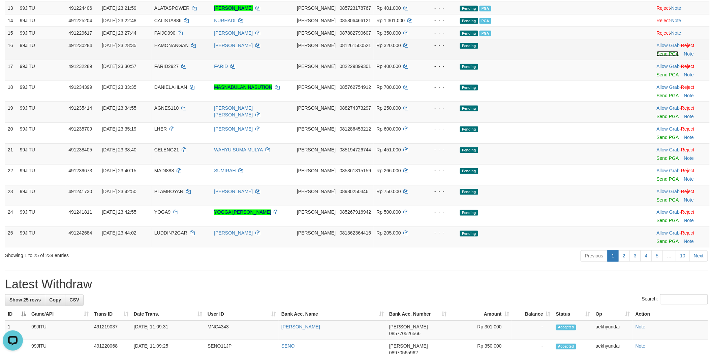
click at [656, 57] on link "Send PGA" at bounding box center [667, 53] width 22 height 5
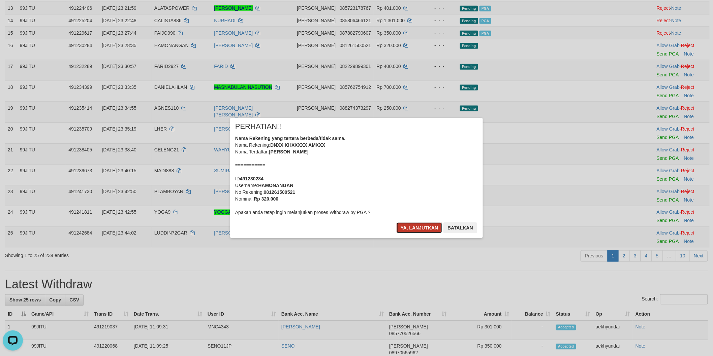
click at [425, 231] on button "Ya, lanjutkan" at bounding box center [419, 228] width 46 height 11
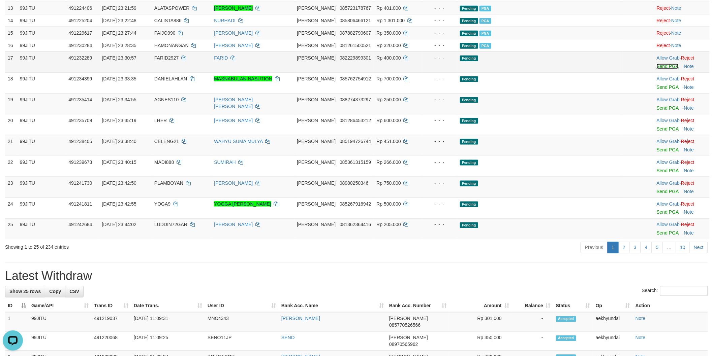
click at [656, 69] on link "Send PGA" at bounding box center [667, 66] width 22 height 5
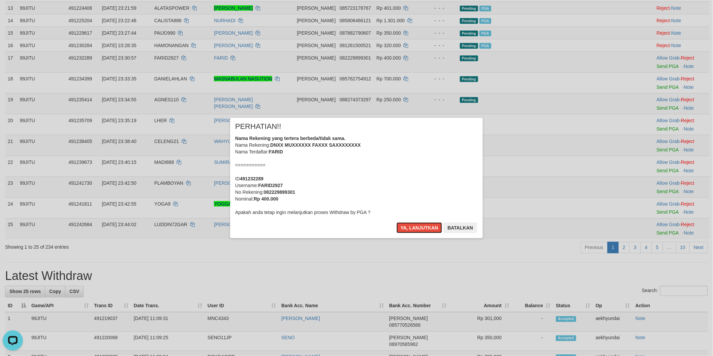
drag, startPoint x: 426, startPoint y: 228, endPoint x: 456, endPoint y: 227, distance: 30.0
click at [428, 228] on button "Ya, lanjutkan" at bounding box center [419, 228] width 46 height 11
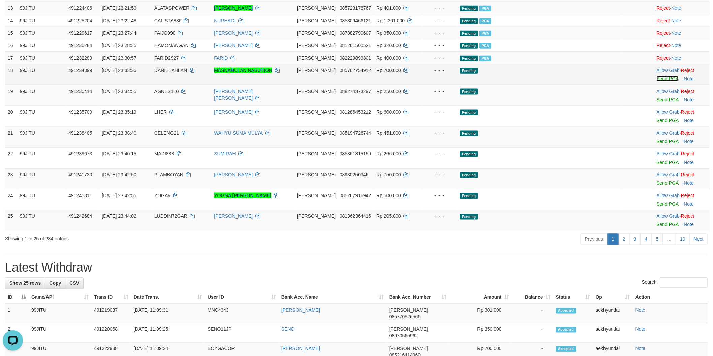
click at [656, 82] on link "Send PGA" at bounding box center [667, 78] width 22 height 5
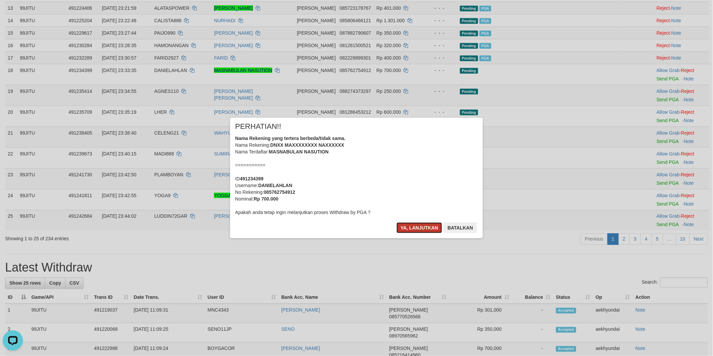
click at [422, 228] on button "Ya, lanjutkan" at bounding box center [419, 228] width 46 height 11
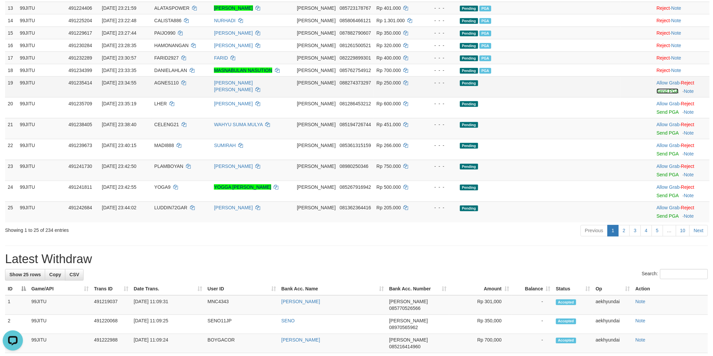
click at [656, 94] on link "Send PGA" at bounding box center [667, 91] width 22 height 5
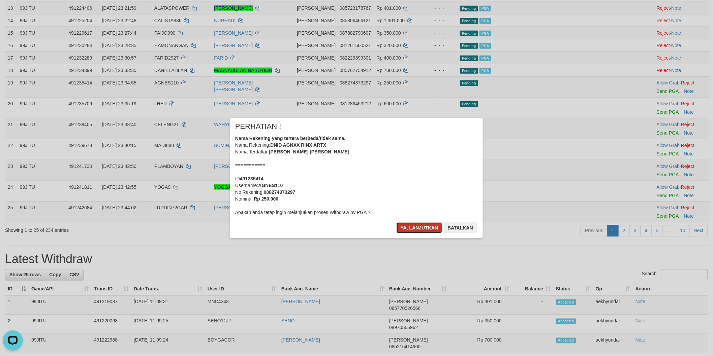
click at [415, 229] on button "Ya, lanjutkan" at bounding box center [419, 228] width 46 height 11
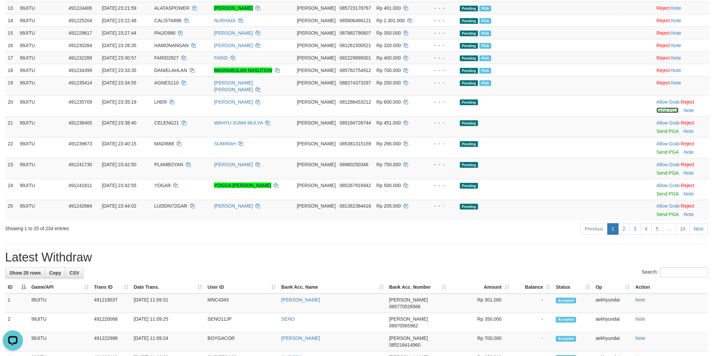
drag, startPoint x: 658, startPoint y: 246, endPoint x: 392, endPoint y: 106, distance: 300.5
click at [658, 113] on link "Send PGA" at bounding box center [667, 110] width 22 height 5
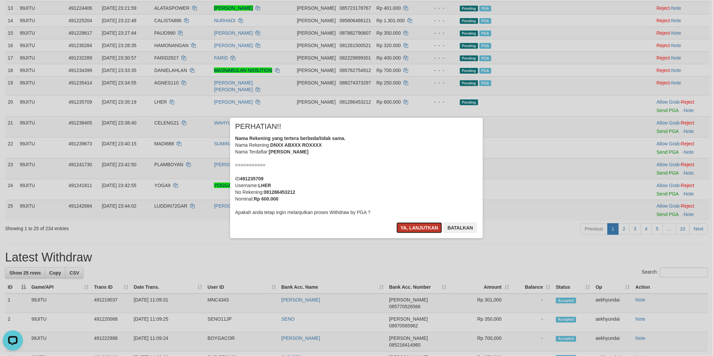
drag, startPoint x: 420, startPoint y: 227, endPoint x: 473, endPoint y: 237, distance: 54.1
click at [421, 228] on button "Ya, lanjutkan" at bounding box center [419, 228] width 46 height 11
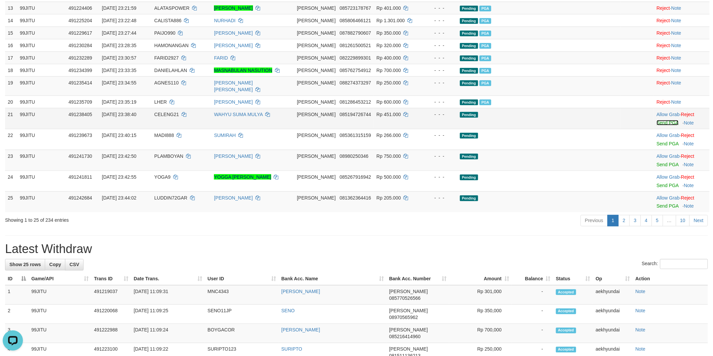
click at [657, 126] on link "Send PGA" at bounding box center [667, 122] width 22 height 5
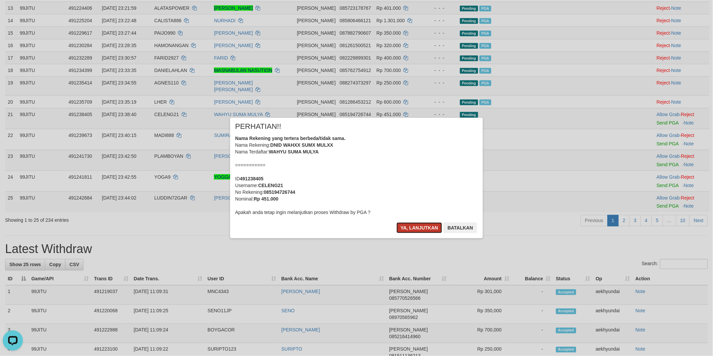
click at [417, 225] on button "Ya, lanjutkan" at bounding box center [419, 228] width 46 height 11
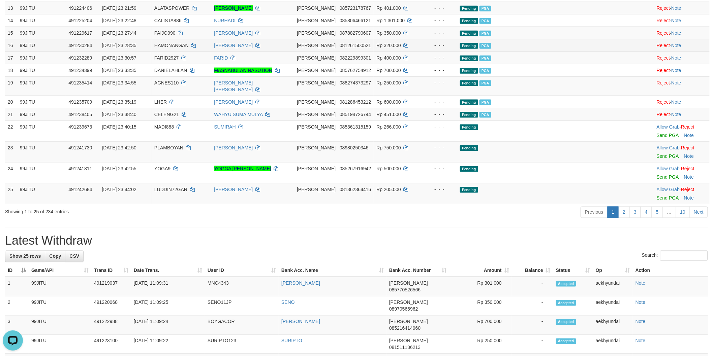
drag, startPoint x: 69, startPoint y: 178, endPoint x: 81, endPoint y: 182, distance: 13.1
click at [66, 39] on td "99JITU" at bounding box center [41, 33] width 49 height 12
drag, startPoint x: 180, startPoint y: 136, endPoint x: 186, endPoint y: 136, distance: 5.4
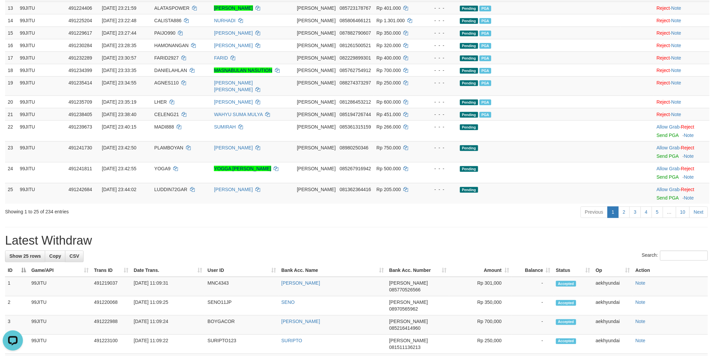
copy span "BREWOK25"
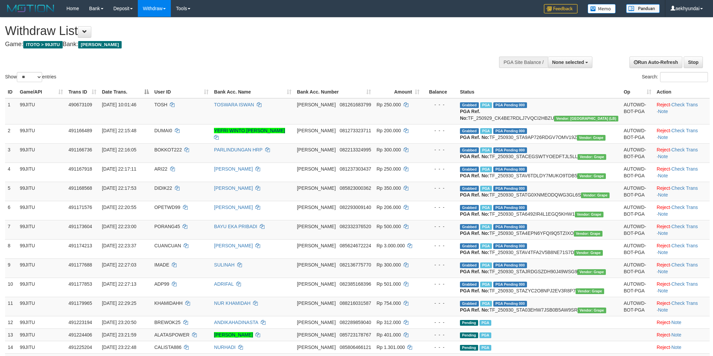
select select
select select "**"
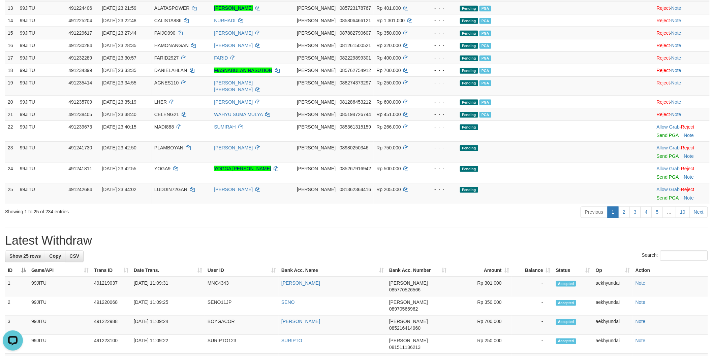
drag, startPoint x: 188, startPoint y: 136, endPoint x: 193, endPoint y: 136, distance: 5.1
copy span "BREWOK25"
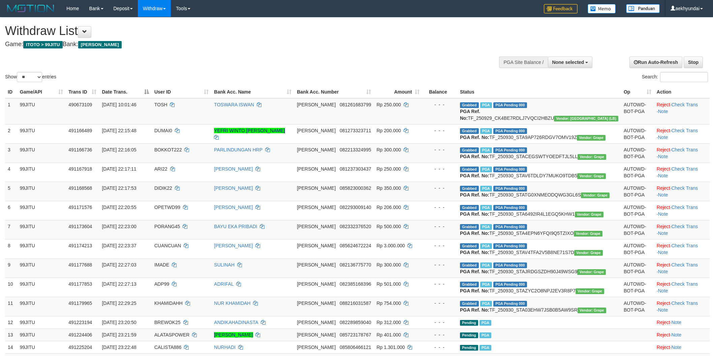
select select
select select "**"
click at [573, 63] on span "None selected" at bounding box center [568, 62] width 32 height 5
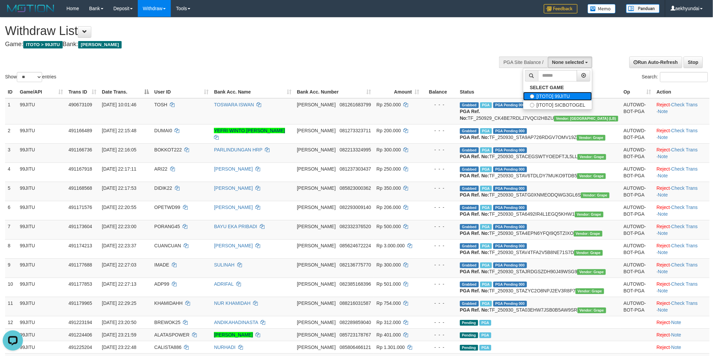
click at [540, 93] on label "[ITOTO] 99JITU" at bounding box center [557, 96] width 69 height 9
select select "***"
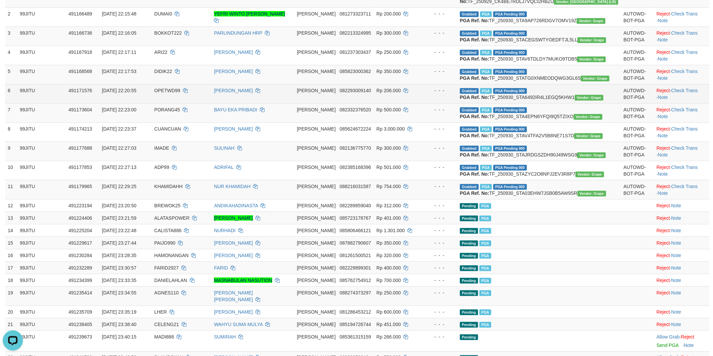
scroll to position [374, 0]
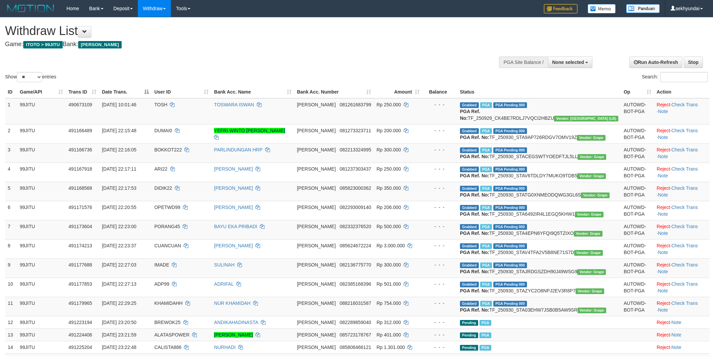
select select
select select "**"
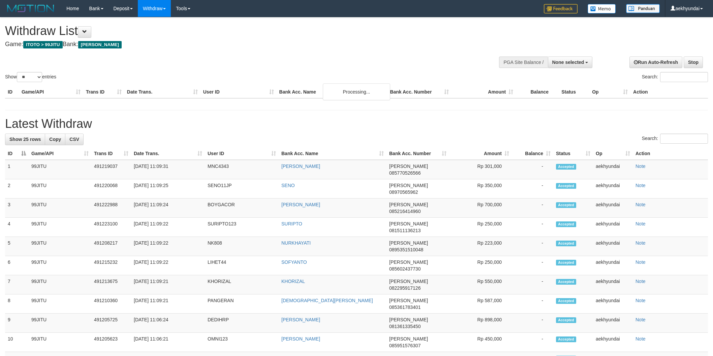
select select
select select "**"
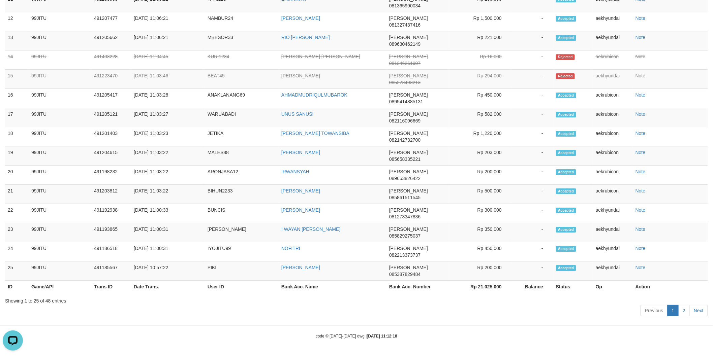
scroll to position [412, 0]
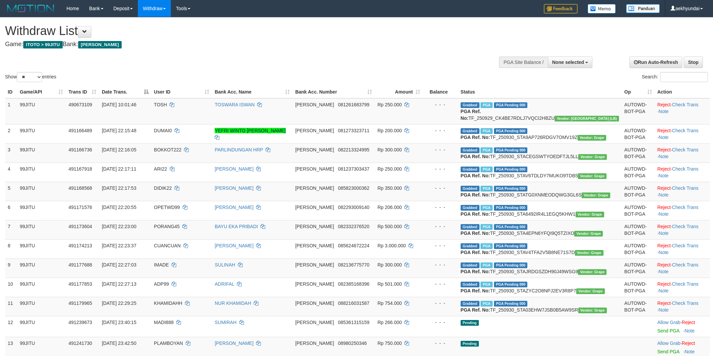
select select
select select "**"
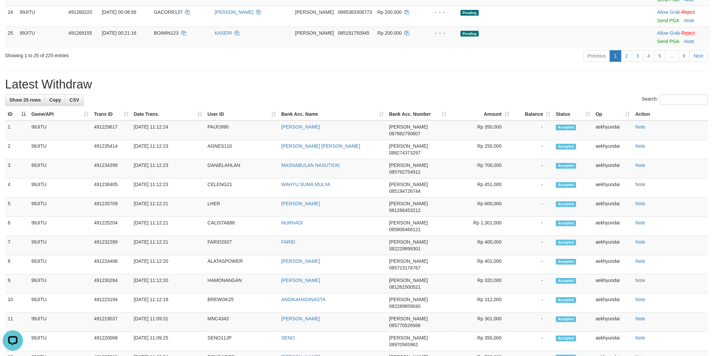
scroll to position [374, 0]
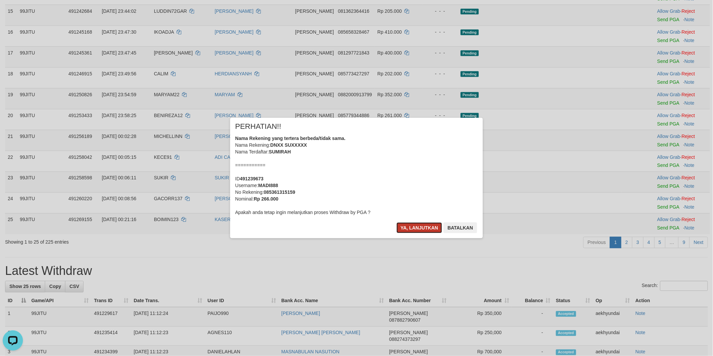
click at [409, 223] on button "Ya, lanjutkan" at bounding box center [419, 228] width 46 height 11
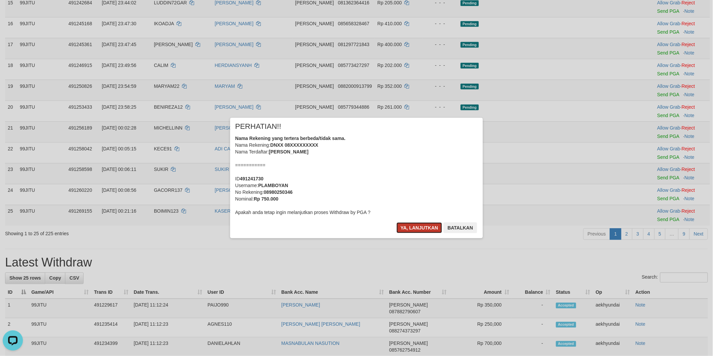
click at [423, 228] on button "Ya, lanjutkan" at bounding box center [419, 228] width 46 height 11
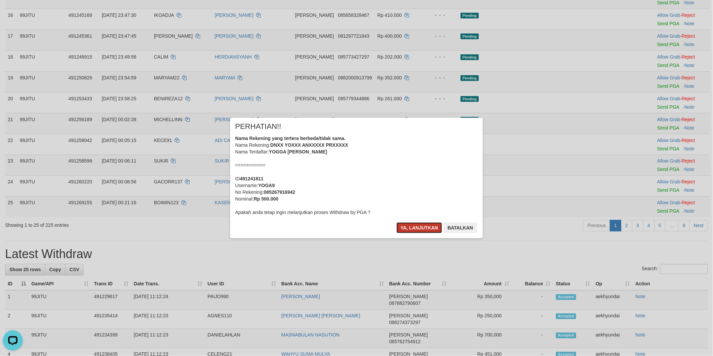
click at [413, 227] on button "Ya, lanjutkan" at bounding box center [419, 228] width 46 height 11
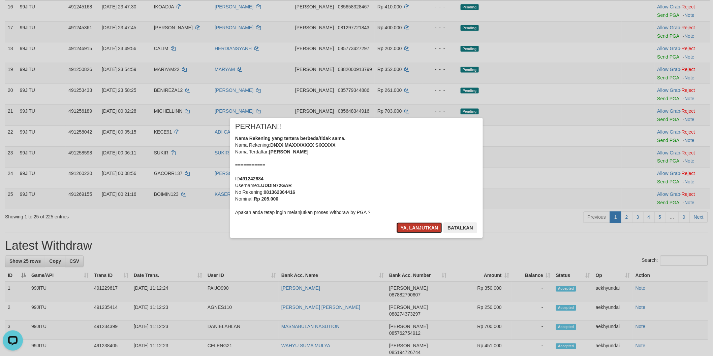
drag, startPoint x: 416, startPoint y: 228, endPoint x: 426, endPoint y: 227, distance: 9.8
click at [419, 228] on button "Ya, lanjutkan" at bounding box center [419, 228] width 46 height 11
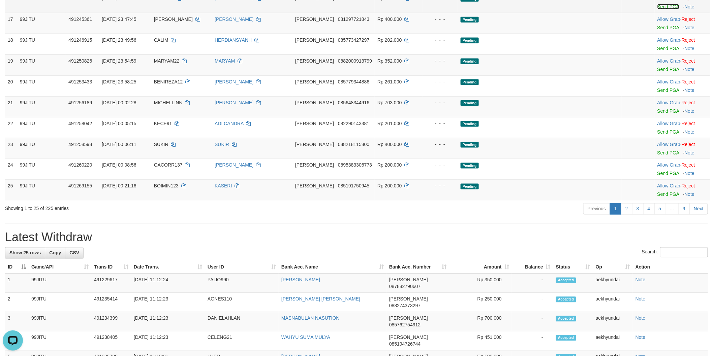
click at [657, 9] on link "Send PGA" at bounding box center [668, 6] width 22 height 5
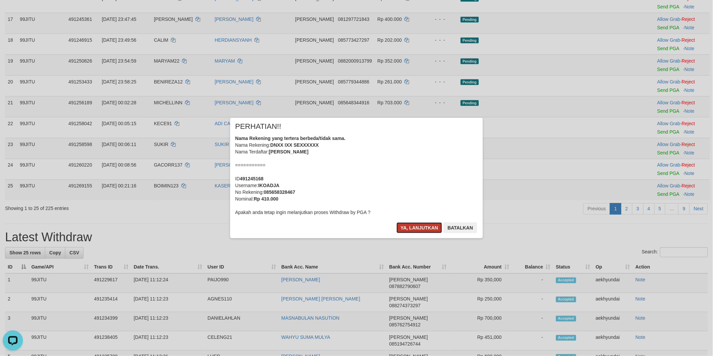
click at [426, 227] on button "Ya, lanjutkan" at bounding box center [419, 228] width 46 height 11
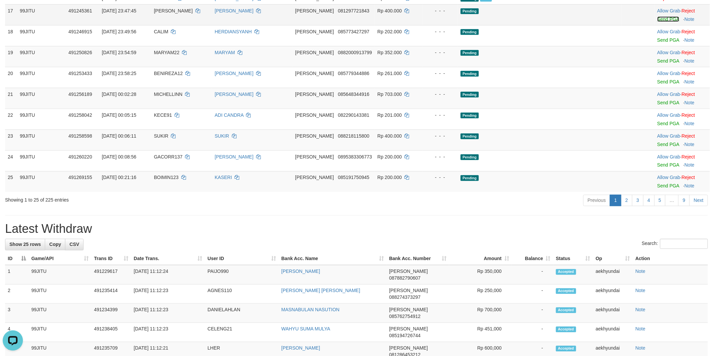
click at [657, 22] on link "Send PGA" at bounding box center [668, 19] width 22 height 5
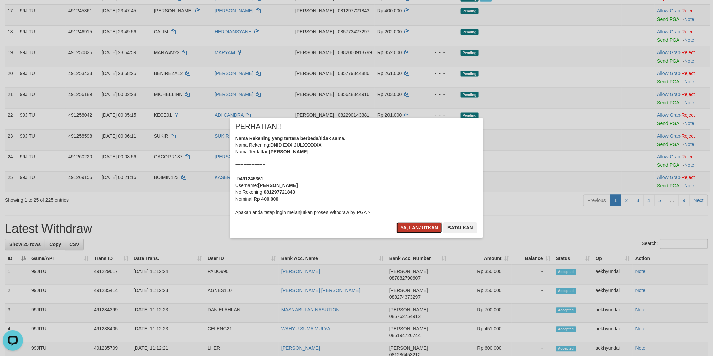
click at [423, 229] on button "Ya, lanjutkan" at bounding box center [419, 228] width 46 height 11
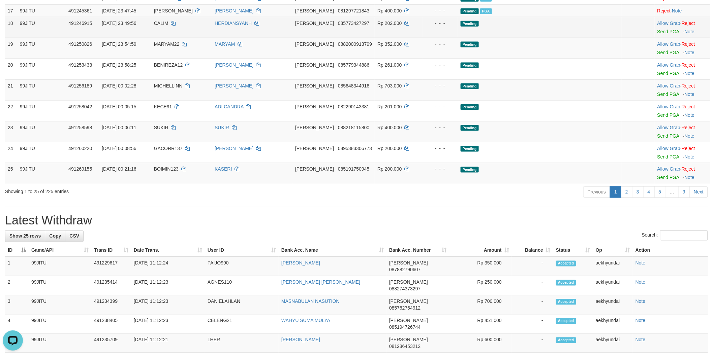
click at [654, 38] on td "Allow Grab · Reject Send PGA · Note" at bounding box center [681, 27] width 55 height 21
click at [657, 34] on link "Send PGA" at bounding box center [668, 31] width 22 height 5
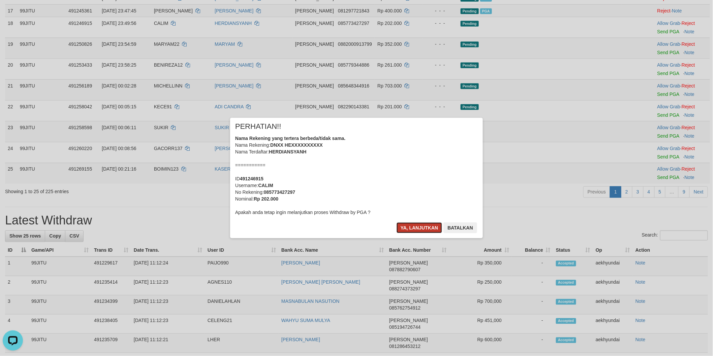
drag, startPoint x: 418, startPoint y: 228, endPoint x: 426, endPoint y: 228, distance: 8.1
click at [419, 228] on button "Ya, lanjutkan" at bounding box center [419, 228] width 46 height 11
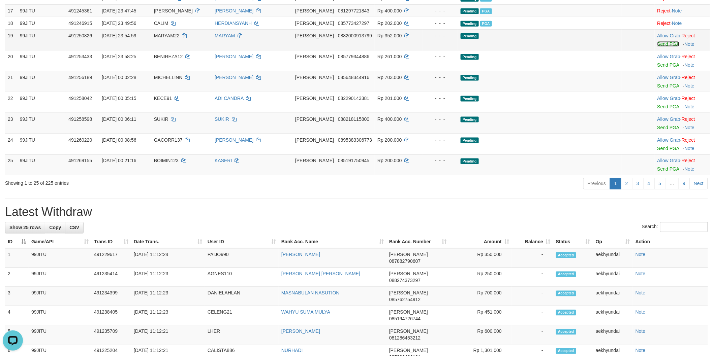
click at [657, 47] on link "Send PGA" at bounding box center [668, 43] width 22 height 5
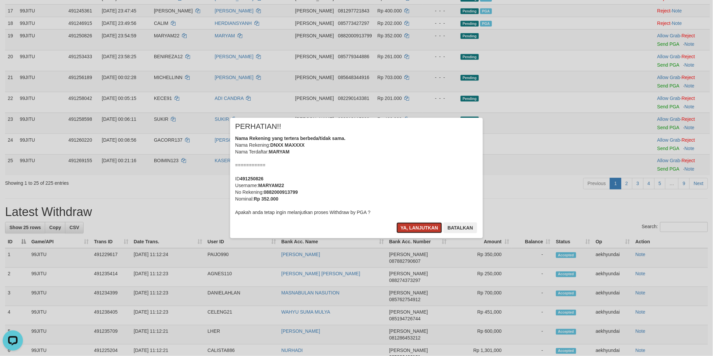
click at [416, 231] on button "Ya, lanjutkan" at bounding box center [419, 228] width 46 height 11
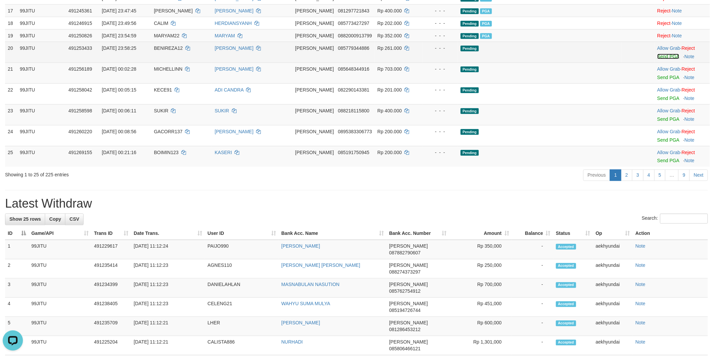
drag, startPoint x: 657, startPoint y: 197, endPoint x: 399, endPoint y: 107, distance: 273.2
click at [657, 59] on link "Send PGA" at bounding box center [668, 56] width 22 height 5
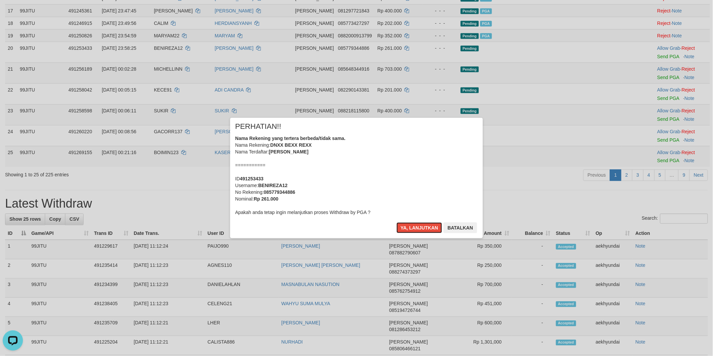
drag, startPoint x: 416, startPoint y: 227, endPoint x: 478, endPoint y: 216, distance: 63.2
click at [416, 227] on button "Ya, lanjutkan" at bounding box center [419, 228] width 46 height 11
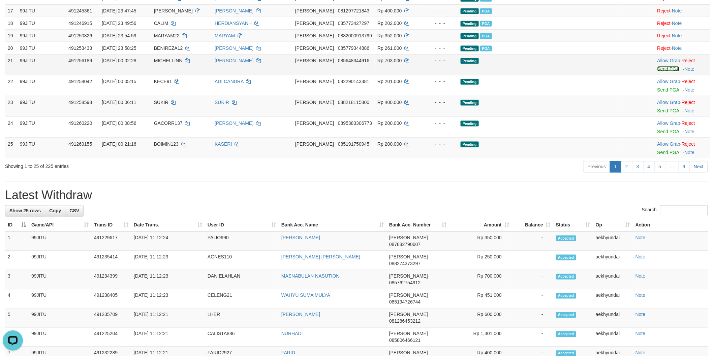
click at [657, 72] on link "Send PGA" at bounding box center [668, 68] width 22 height 5
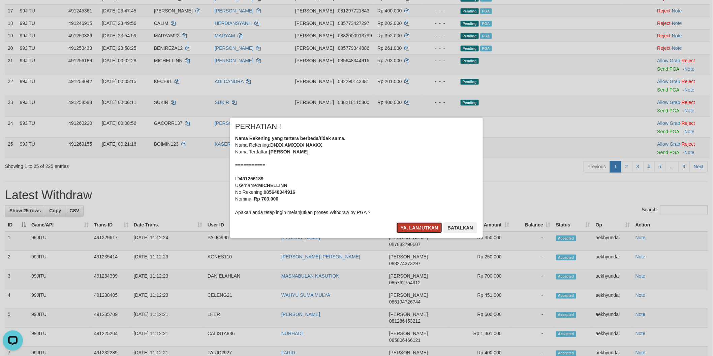
click at [431, 226] on button "Ya, lanjutkan" at bounding box center [419, 228] width 46 height 11
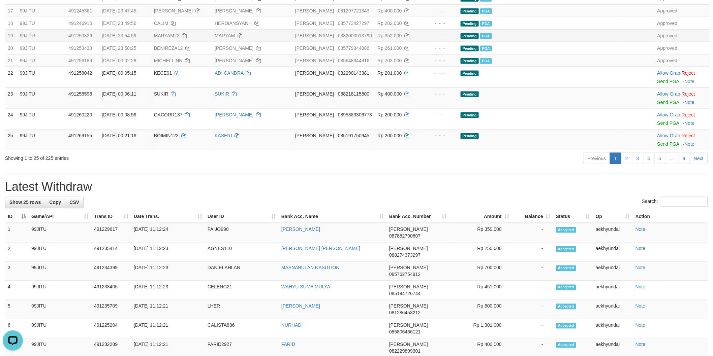
drag, startPoint x: 69, startPoint y: 171, endPoint x: 103, endPoint y: 174, distance: 33.5
click at [66, 42] on td "99JITU" at bounding box center [41, 35] width 48 height 12
drag, startPoint x: 176, startPoint y: 89, endPoint x: 183, endPoint y: 89, distance: 6.7
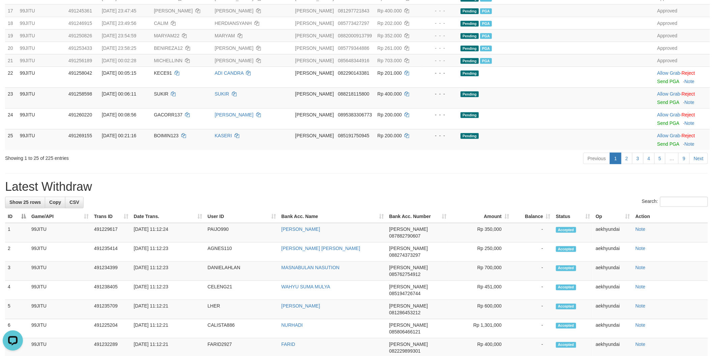
copy span "MADI888"
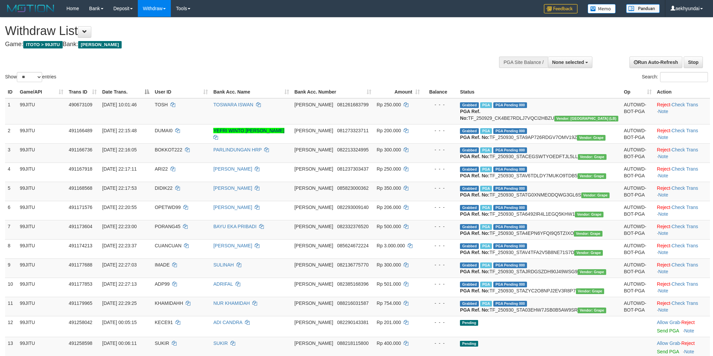
select select
select select "**"
click at [566, 72] on div "Search:" at bounding box center [534, 78] width 346 height 12
click at [569, 66] on button "None selected" at bounding box center [570, 62] width 45 height 11
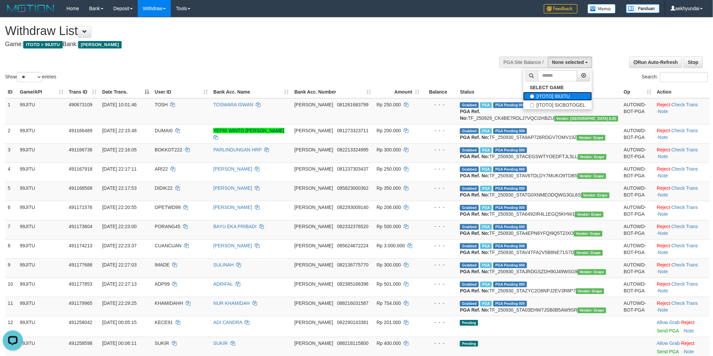
click at [549, 95] on label "[ITOTO] 99JITU" at bounding box center [557, 96] width 69 height 9
select select "***"
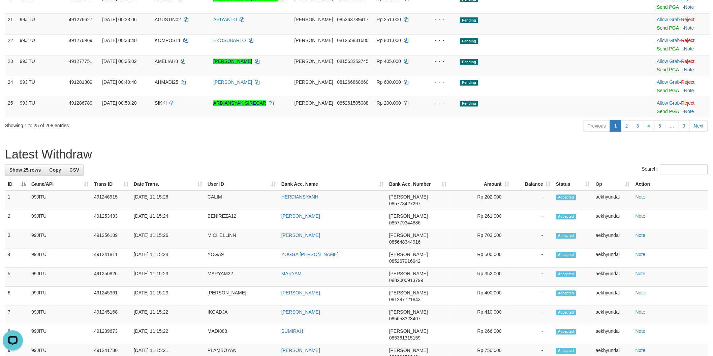
scroll to position [374, 0]
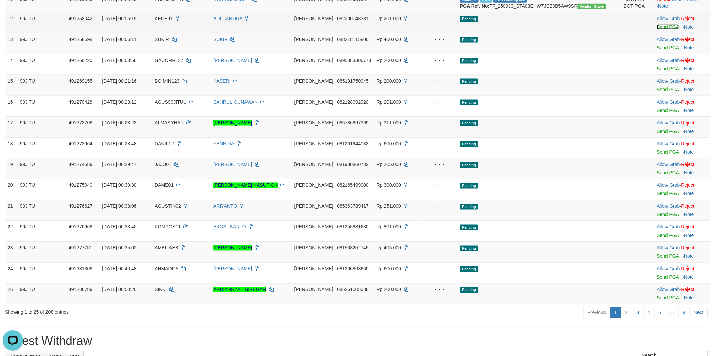
click at [658, 30] on link "Send PGA" at bounding box center [668, 26] width 22 height 5
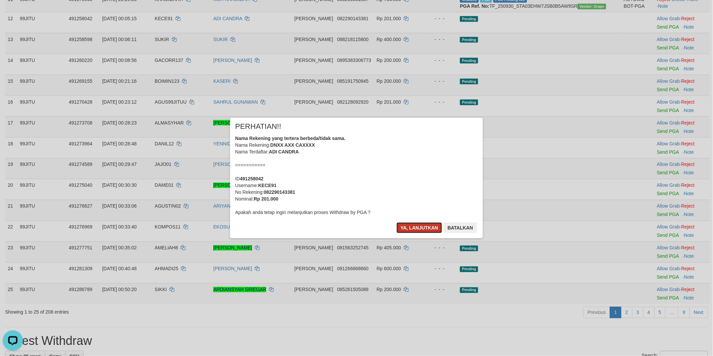
click at [413, 230] on button "Ya, lanjutkan" at bounding box center [419, 228] width 46 height 11
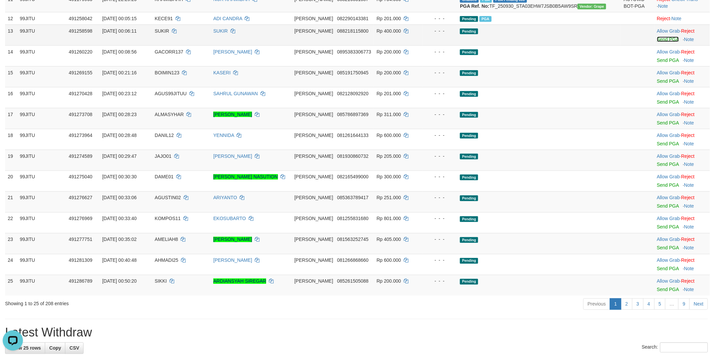
click at [657, 42] on link "Send PGA" at bounding box center [668, 39] width 22 height 5
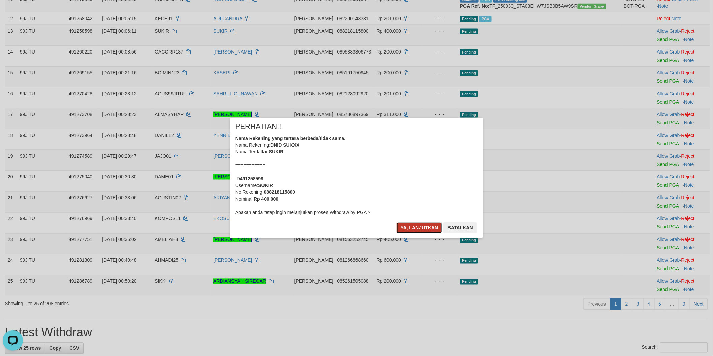
drag, startPoint x: 413, startPoint y: 226, endPoint x: 418, endPoint y: 224, distance: 4.9
click at [413, 226] on button "Ya, lanjutkan" at bounding box center [419, 228] width 46 height 11
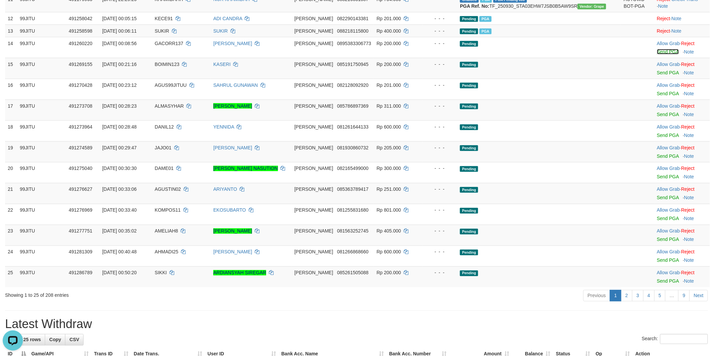
click at [657, 55] on link "Send PGA" at bounding box center [668, 51] width 22 height 5
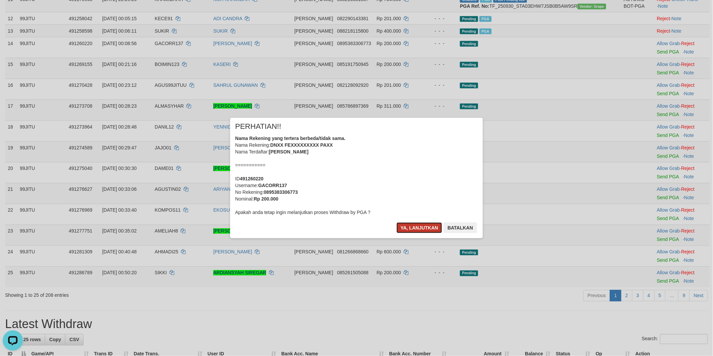
click at [413, 227] on button "Ya, lanjutkan" at bounding box center [419, 228] width 46 height 11
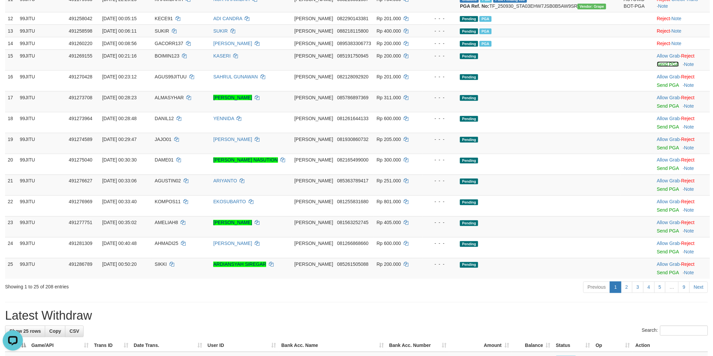
drag, startPoint x: 657, startPoint y: 204, endPoint x: 401, endPoint y: 103, distance: 275.9
click at [657, 67] on link "Send PGA" at bounding box center [668, 64] width 22 height 5
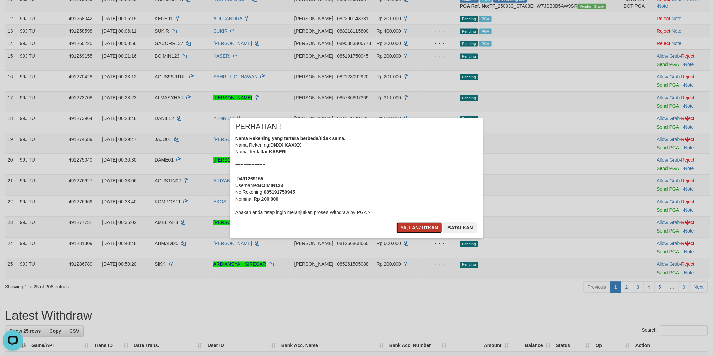
click at [418, 231] on button "Ya, lanjutkan" at bounding box center [419, 228] width 46 height 11
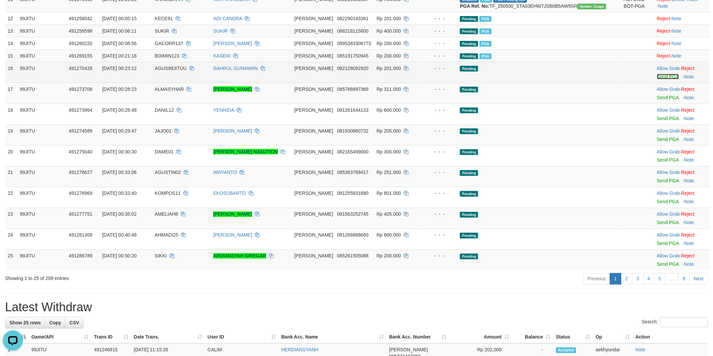
click at [657, 79] on link "Send PGA" at bounding box center [668, 76] width 22 height 5
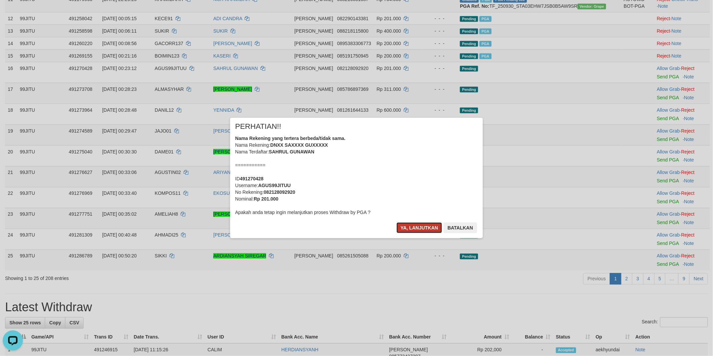
click at [429, 229] on button "Ya, lanjutkan" at bounding box center [419, 228] width 46 height 11
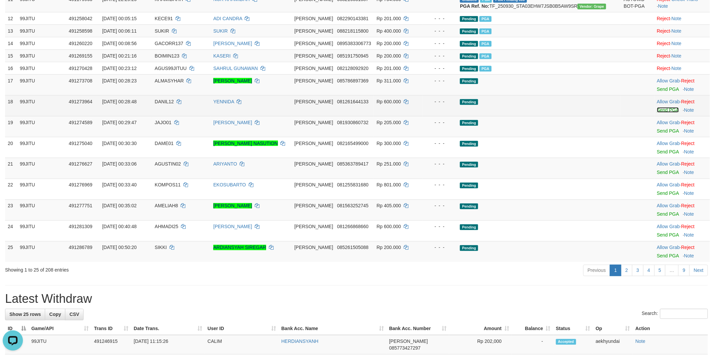
click at [657, 113] on link "Send PGA" at bounding box center [668, 109] width 22 height 5
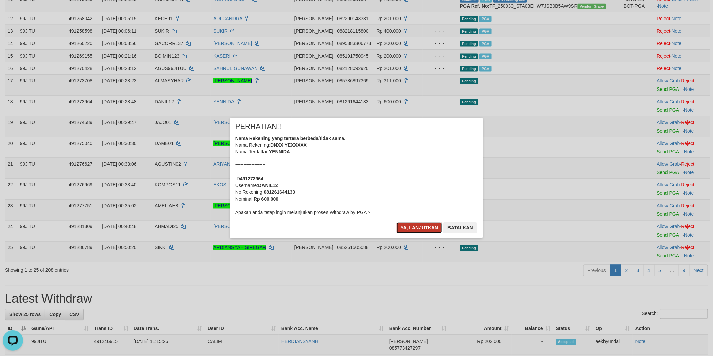
click at [409, 223] on button "Ya, lanjutkan" at bounding box center [419, 228] width 46 height 11
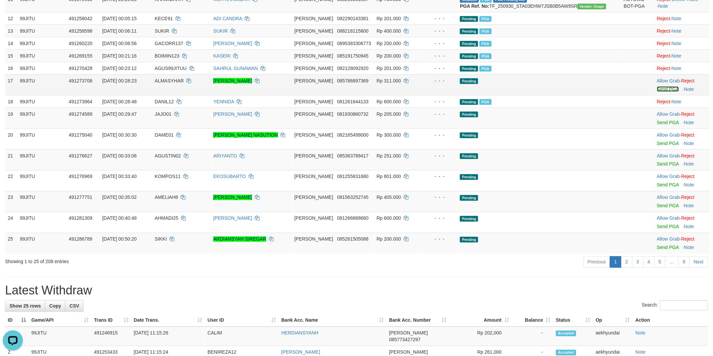
click at [659, 92] on link "Send PGA" at bounding box center [668, 89] width 22 height 5
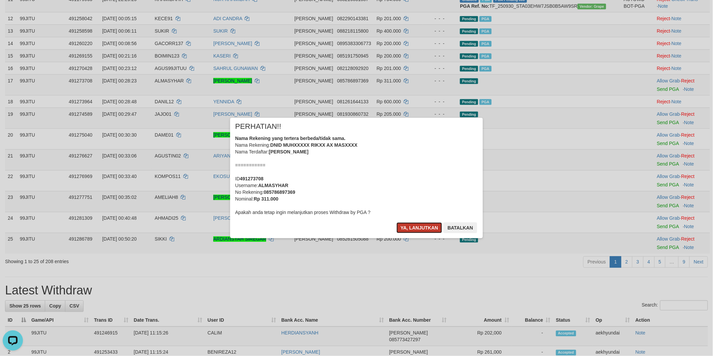
click at [418, 233] on button "Ya, lanjutkan" at bounding box center [419, 228] width 46 height 11
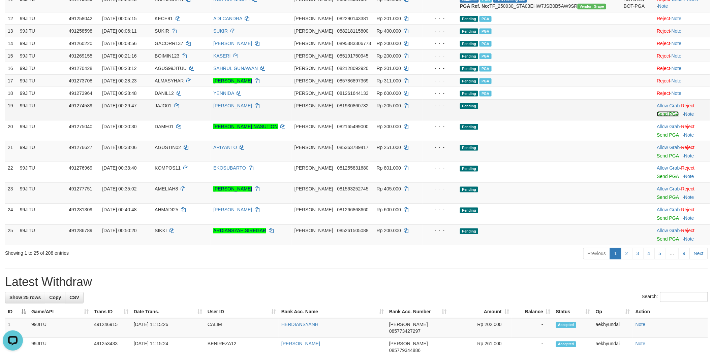
drag, startPoint x: 658, startPoint y: 256, endPoint x: 399, endPoint y: 103, distance: 301.1
click at [657, 117] on link "Send PGA" at bounding box center [668, 113] width 22 height 5
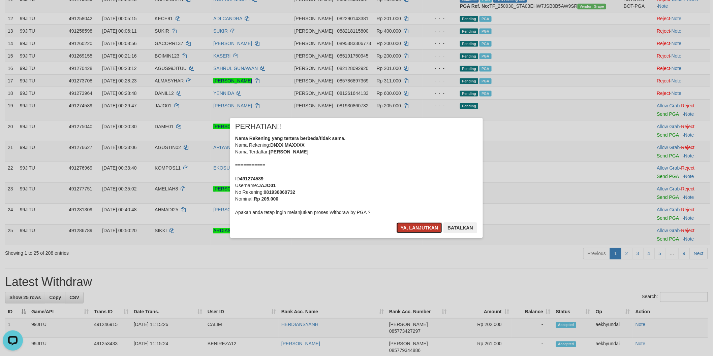
click at [415, 224] on button "Ya, lanjutkan" at bounding box center [419, 228] width 46 height 11
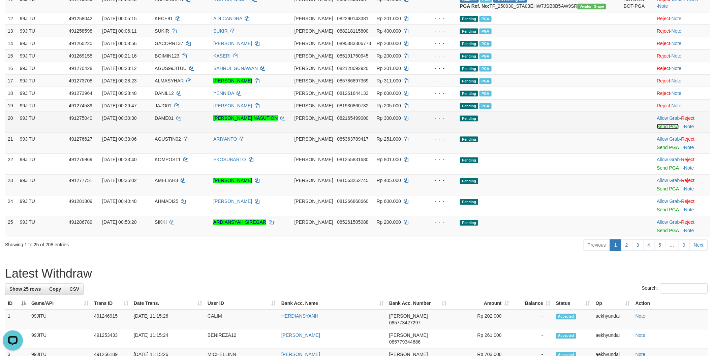
click at [657, 129] on link "Send PGA" at bounding box center [668, 126] width 22 height 5
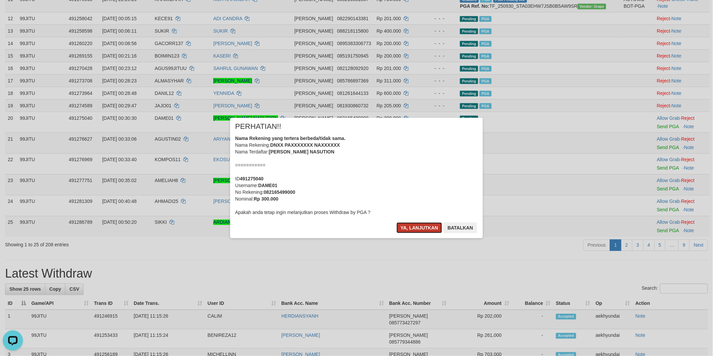
drag, startPoint x: 419, startPoint y: 230, endPoint x: 425, endPoint y: 231, distance: 6.4
click at [419, 230] on button "Ya, lanjutkan" at bounding box center [419, 228] width 46 height 11
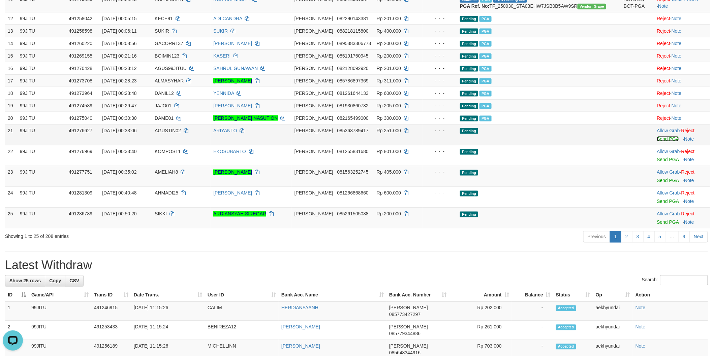
click at [657, 142] on link "Send PGA" at bounding box center [668, 138] width 22 height 5
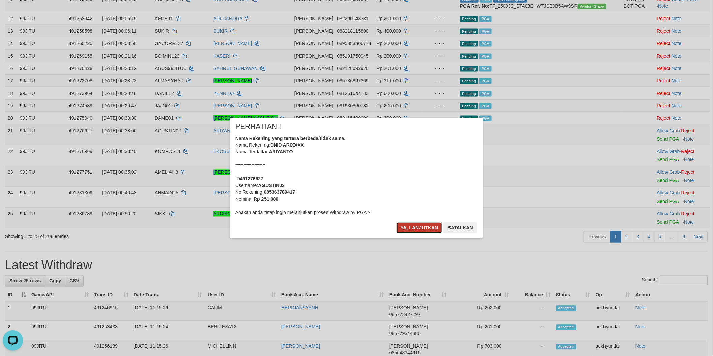
click at [422, 228] on button "Ya, lanjutkan" at bounding box center [419, 228] width 46 height 11
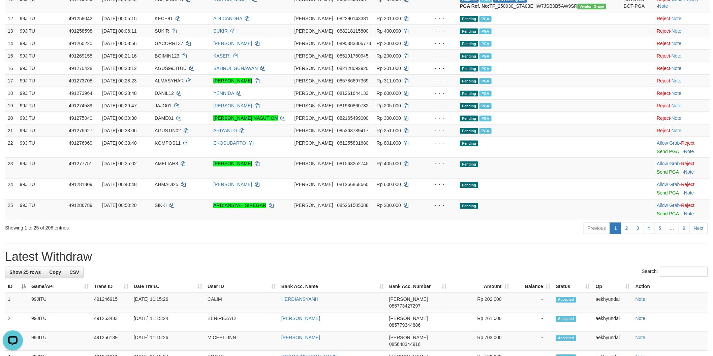
scroll to position [561, 0]
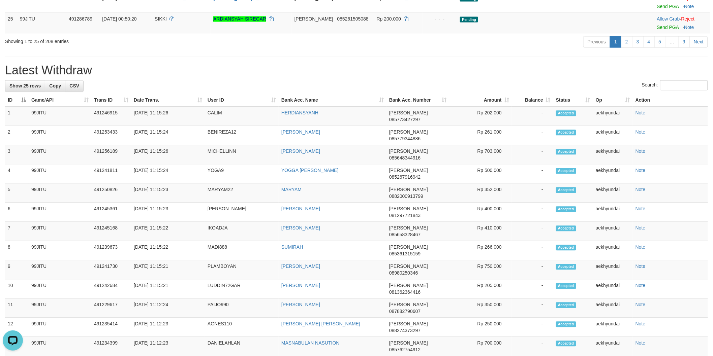
drag, startPoint x: 655, startPoint y: 105, endPoint x: 389, endPoint y: 102, distance: 266.1
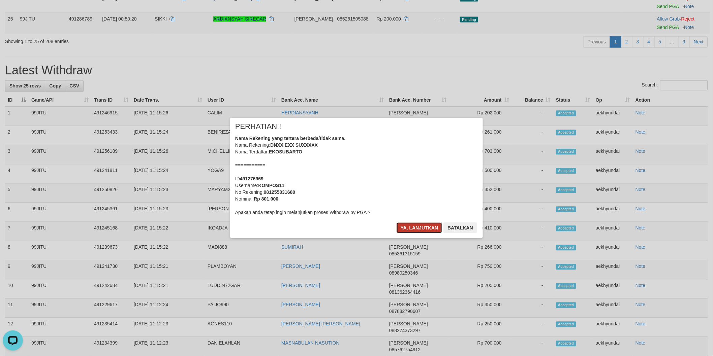
click at [433, 228] on button "Ya, lanjutkan" at bounding box center [419, 228] width 46 height 11
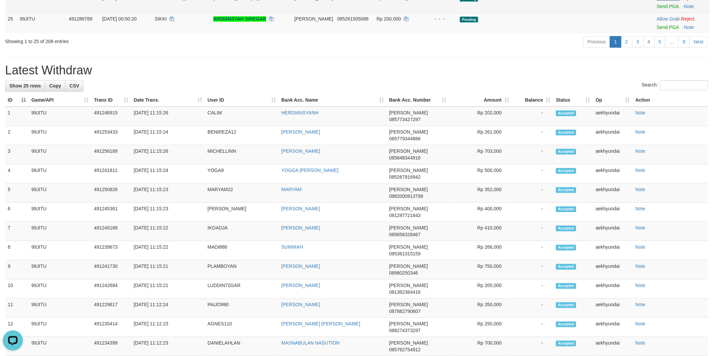
scroll to position [553, 0]
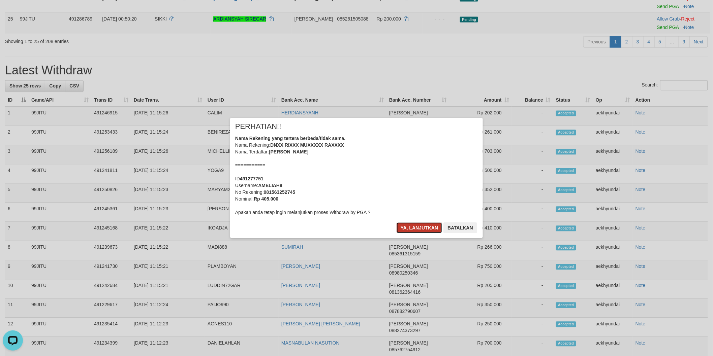
drag, startPoint x: 425, startPoint y: 229, endPoint x: 428, endPoint y: 227, distance: 4.1
click at [426, 228] on button "Ya, lanjutkan" at bounding box center [419, 228] width 46 height 11
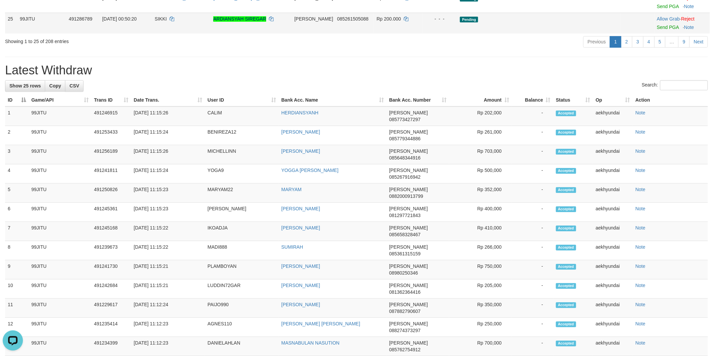
scroll to position [544, 0]
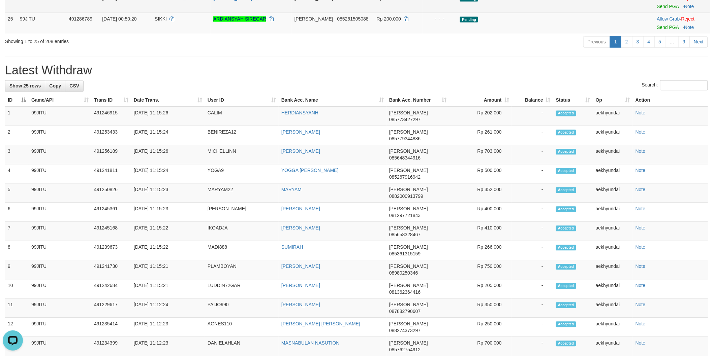
click at [657, 3] on div at bounding box center [682, 2] width 50 height 2
click at [657, 9] on link "Send PGA" at bounding box center [668, 6] width 22 height 5
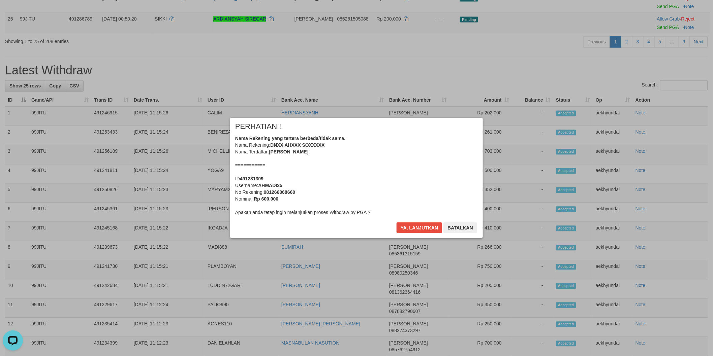
click at [410, 230] on div "Ya, lanjutkan Batalkan" at bounding box center [437, 231] width 82 height 16
click at [414, 228] on button "Ya, lanjutkan" at bounding box center [419, 228] width 46 height 11
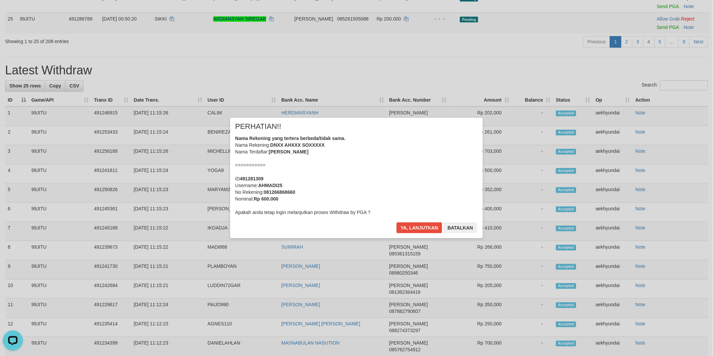
scroll to position [536, 0]
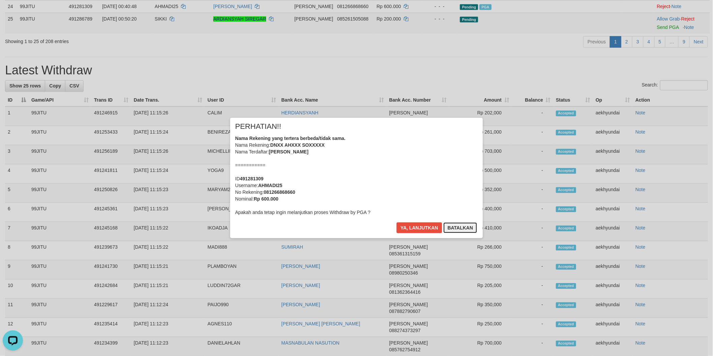
click at [463, 228] on button "Batalkan" at bounding box center [460, 228] width 34 height 11
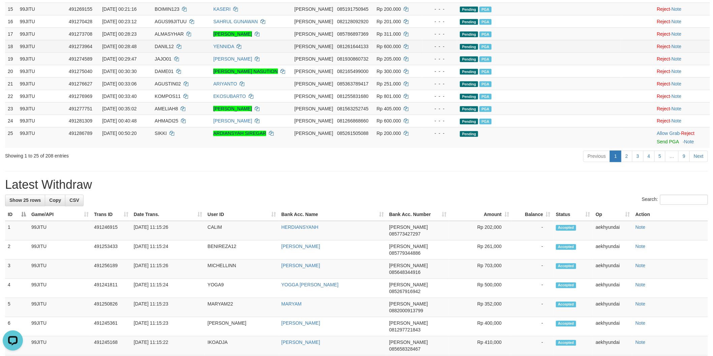
scroll to position [417, 0]
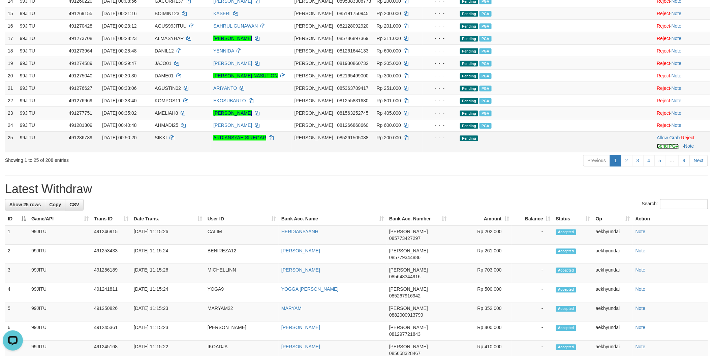
click at [657, 149] on link "Send PGA" at bounding box center [668, 146] width 22 height 5
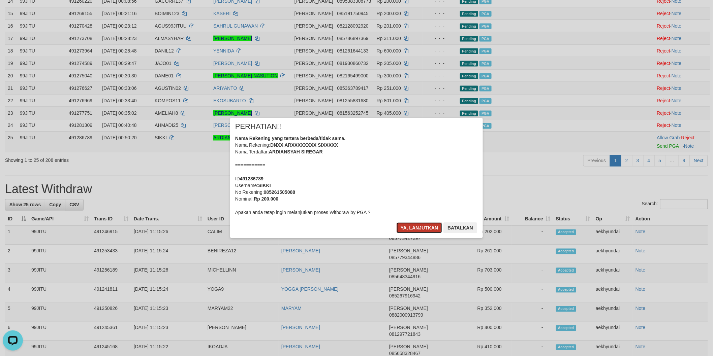
click at [420, 227] on button "Ya, lanjutkan" at bounding box center [419, 228] width 46 height 11
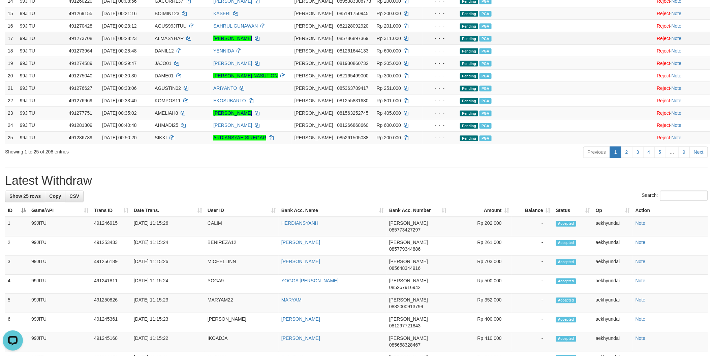
click at [53, 44] on td "99JITU" at bounding box center [41, 38] width 49 height 12
drag, startPoint x: 176, startPoint y: 116, endPoint x: 186, endPoint y: 115, distance: 9.8
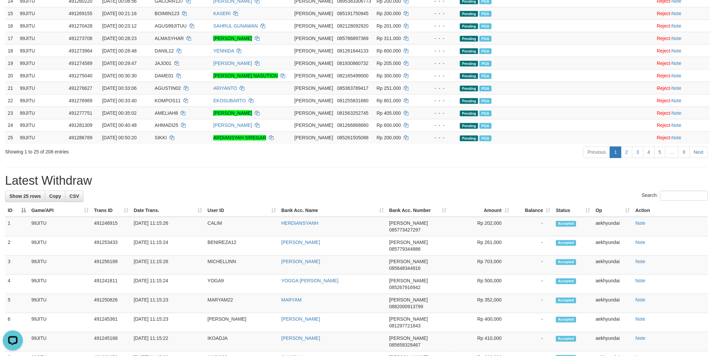
copy span "KECE91"
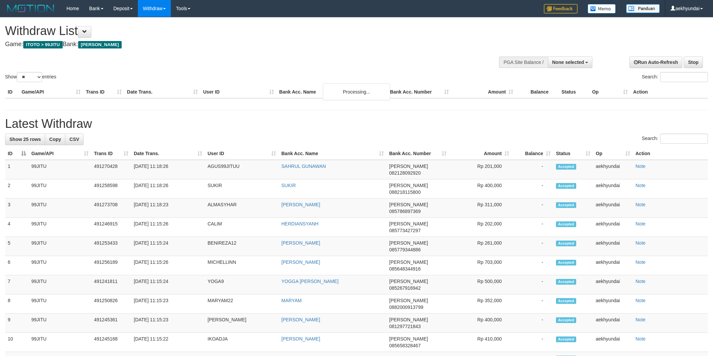
select select
select select "**"
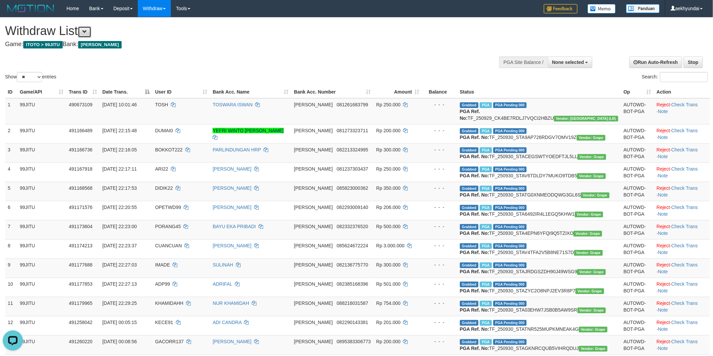
click at [85, 34] on button at bounding box center [84, 31] width 13 height 11
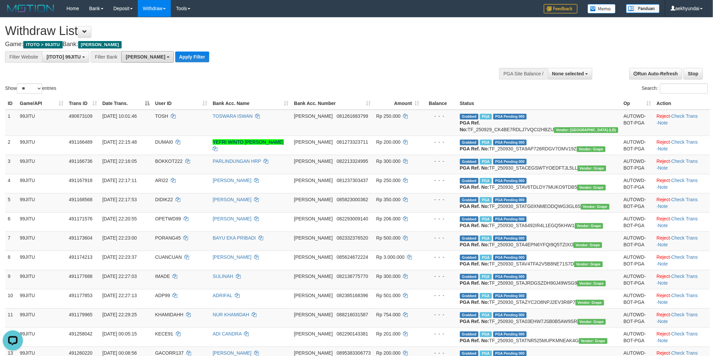
drag, startPoint x: 139, startPoint y: 55, endPoint x: 138, endPoint y: 71, distance: 15.8
click at [138, 55] on span "[PERSON_NAME]" at bounding box center [145, 56] width 39 height 5
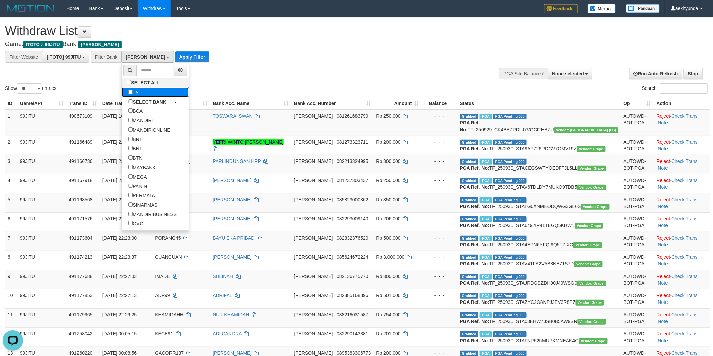
click at [135, 90] on label "- ALL -" at bounding box center [138, 92] width 32 height 9
select select "***"
click at [165, 57] on button "Apply Filter" at bounding box center [167, 57] width 34 height 11
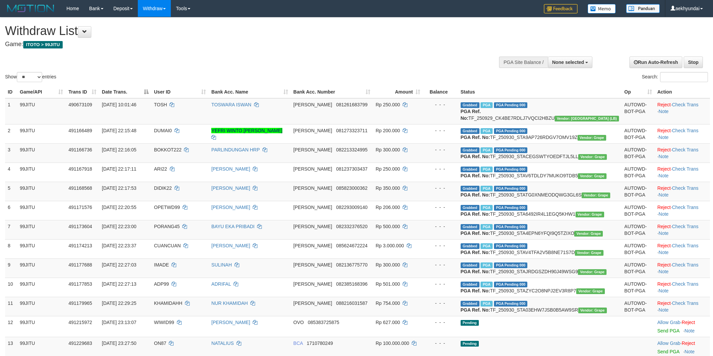
select select
select select "**"
click at [660, 81] on input "Search:" at bounding box center [684, 77] width 48 height 10
paste input "*******"
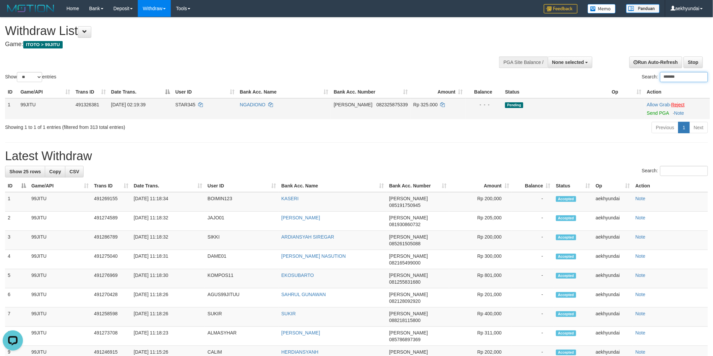
type input "*******"
click at [684, 105] on link "Reject" at bounding box center [677, 104] width 13 height 5
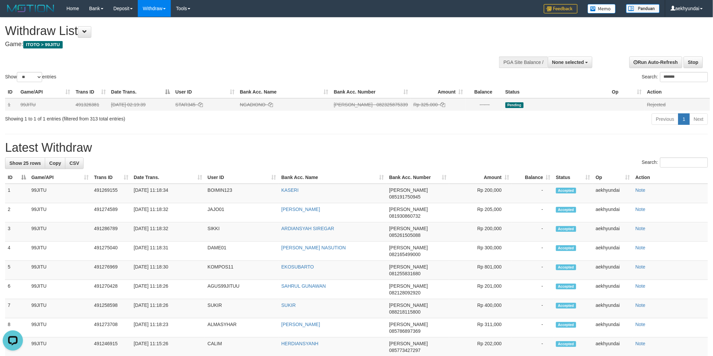
click at [441, 140] on div "**********" at bounding box center [356, 357] width 713 height 678
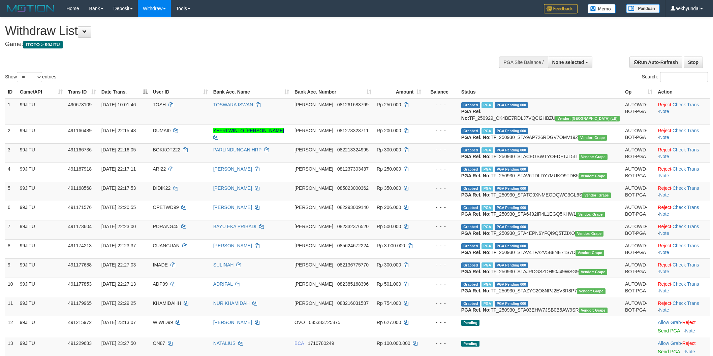
select select
select select "**"
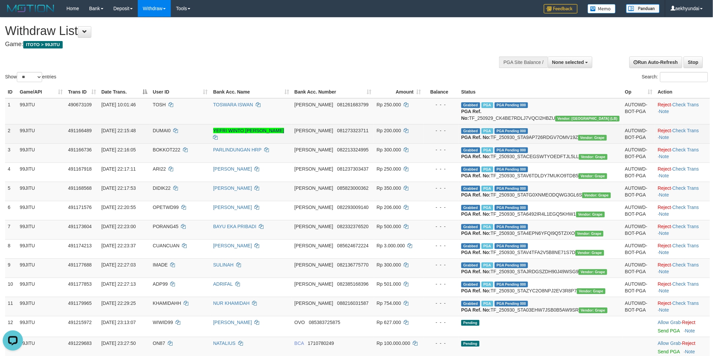
scroll to position [374, 0]
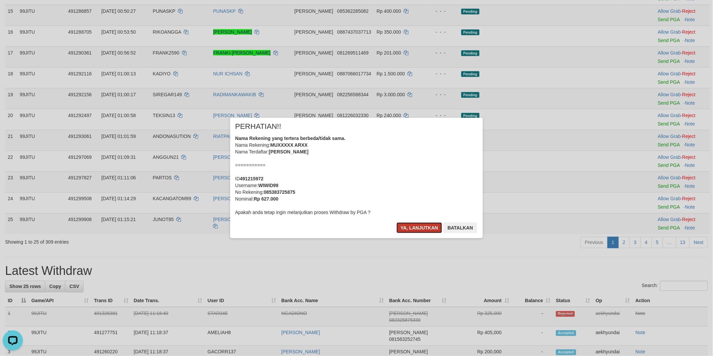
click at [425, 227] on button "Ya, lanjutkan" at bounding box center [419, 228] width 46 height 11
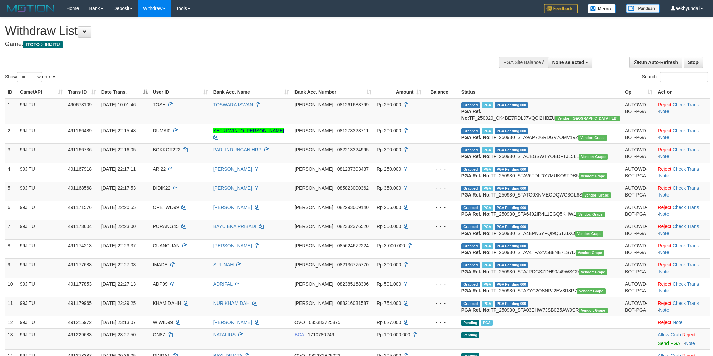
select select
select select "**"
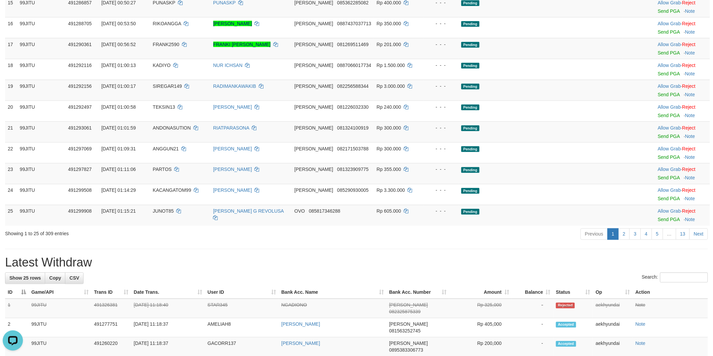
copy td "ON87"
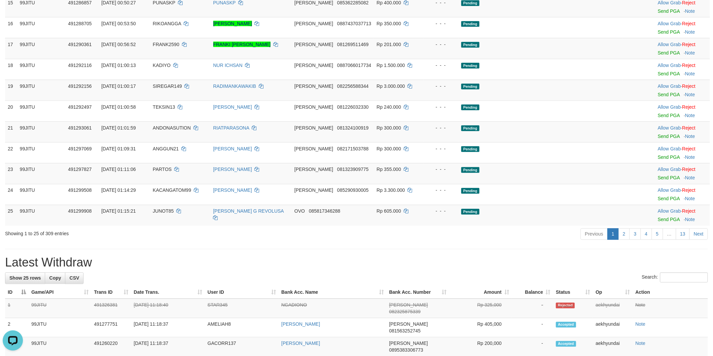
copy span "ON87"
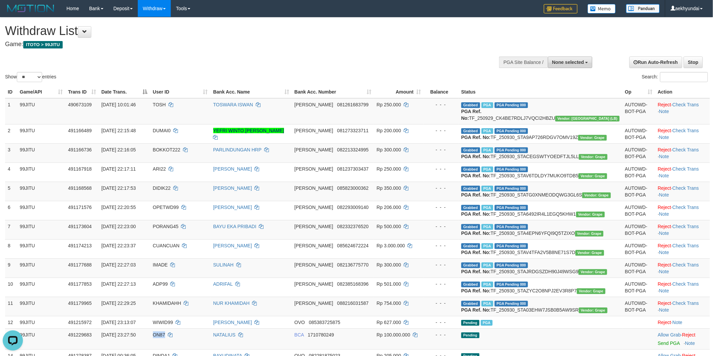
click at [561, 64] on span "None selected" at bounding box center [568, 62] width 32 height 5
click at [532, 100] on label "[ITOTO] 99JITU" at bounding box center [557, 96] width 69 height 9
select select "***"
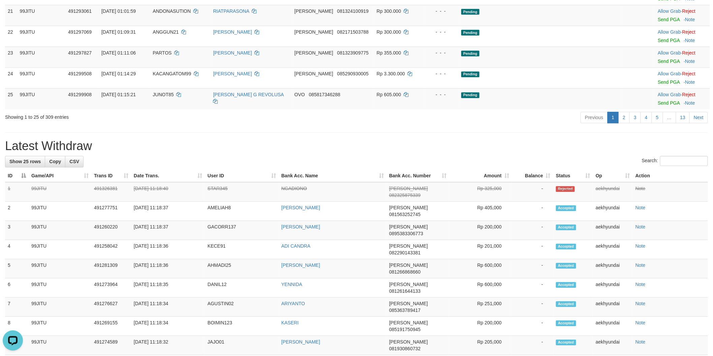
scroll to position [374, 0]
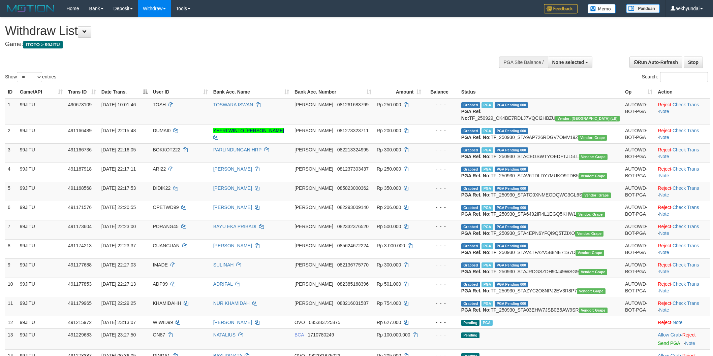
select select
select select "**"
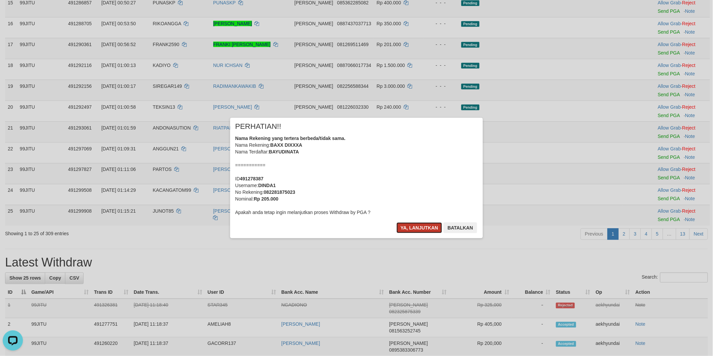
click at [417, 225] on button "Ya, lanjutkan" at bounding box center [419, 228] width 46 height 11
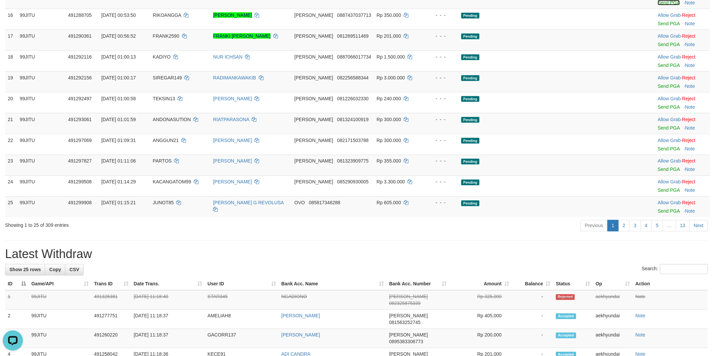
drag, startPoint x: 653, startPoint y: 142, endPoint x: 392, endPoint y: 105, distance: 263.4
click at [657, 5] on link "Send PGA" at bounding box center [668, 2] width 22 height 5
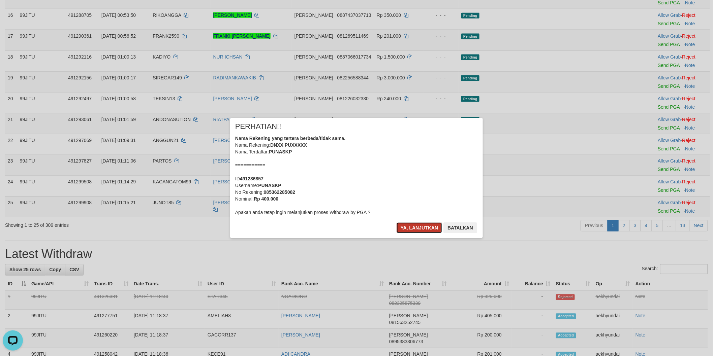
click at [428, 224] on button "Ya, lanjutkan" at bounding box center [419, 228] width 46 height 11
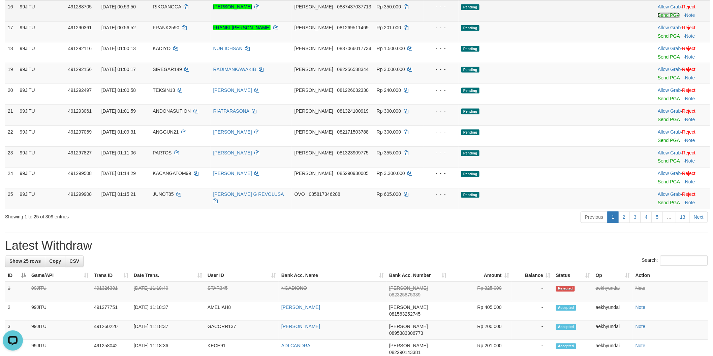
click at [657, 18] on link "Send PGA" at bounding box center [668, 14] width 22 height 5
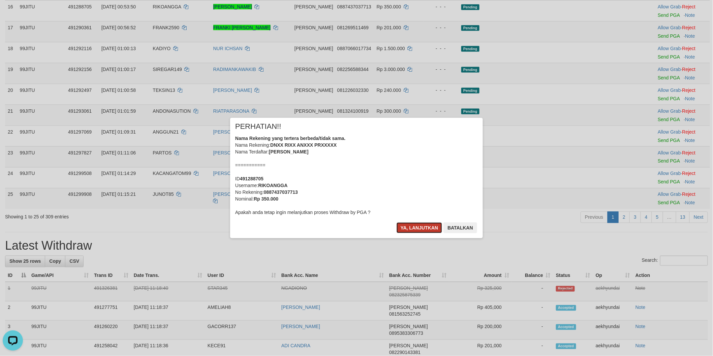
click at [424, 229] on button "Ya, lanjutkan" at bounding box center [419, 228] width 46 height 11
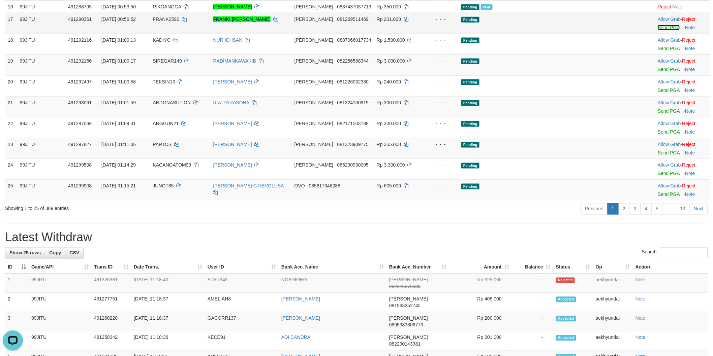
click at [657, 30] on link "Send PGA" at bounding box center [668, 27] width 22 height 5
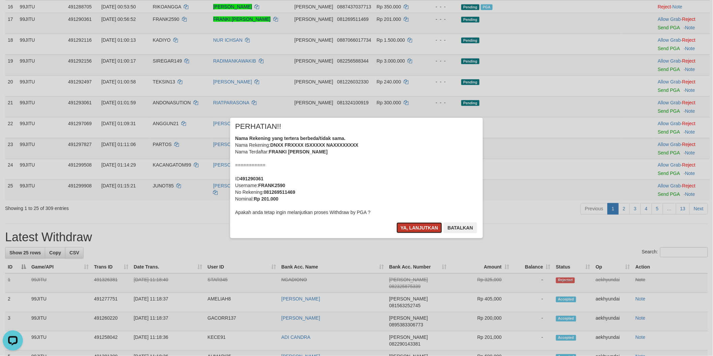
click at [410, 228] on button "Ya, lanjutkan" at bounding box center [419, 228] width 46 height 11
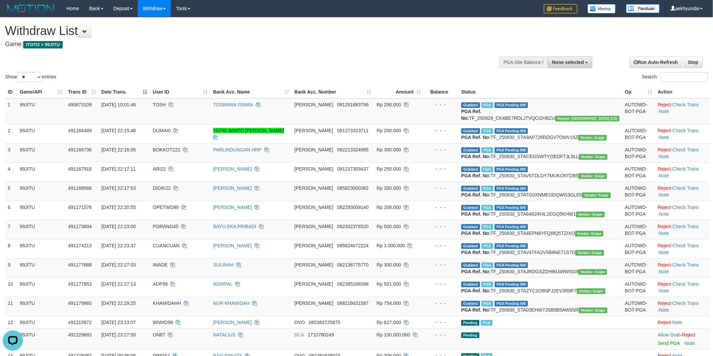
click at [570, 66] on button "None selected" at bounding box center [570, 62] width 45 height 11
click at [550, 100] on label "[ITOTO] 99JITU" at bounding box center [557, 96] width 69 height 9
select select "***"
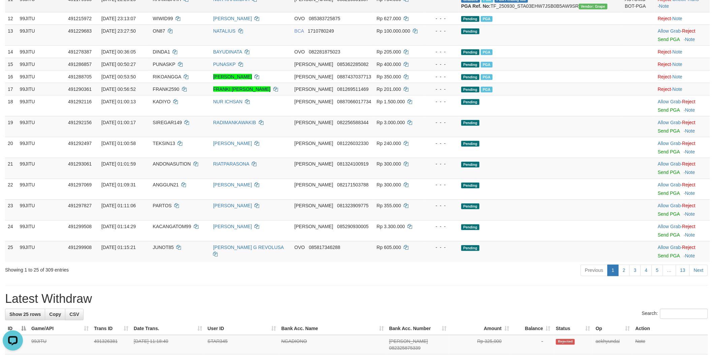
scroll to position [561, 0]
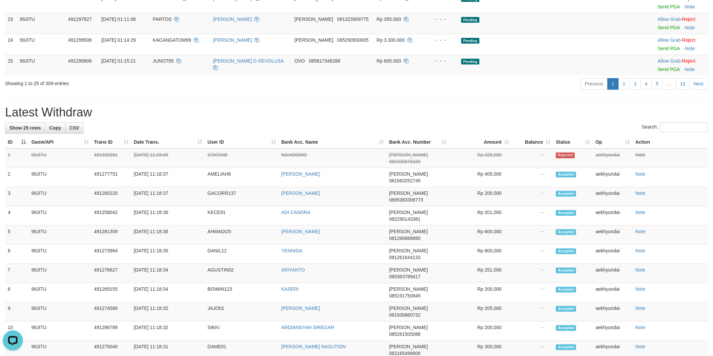
drag, startPoint x: 656, startPoint y: 105, endPoint x: 392, endPoint y: 101, distance: 263.4
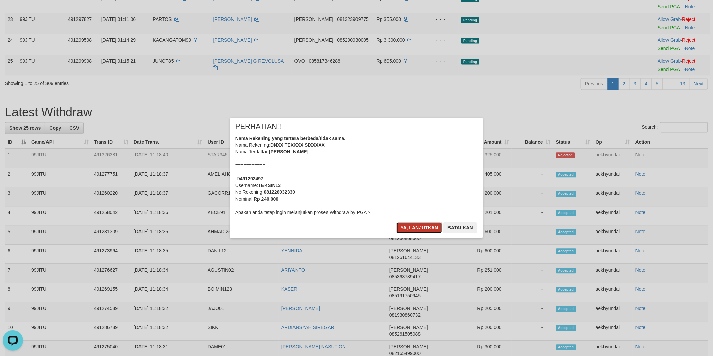
drag, startPoint x: 421, startPoint y: 225, endPoint x: 433, endPoint y: 223, distance: 12.6
click at [421, 225] on button "Ya, lanjutkan" at bounding box center [419, 228] width 46 height 11
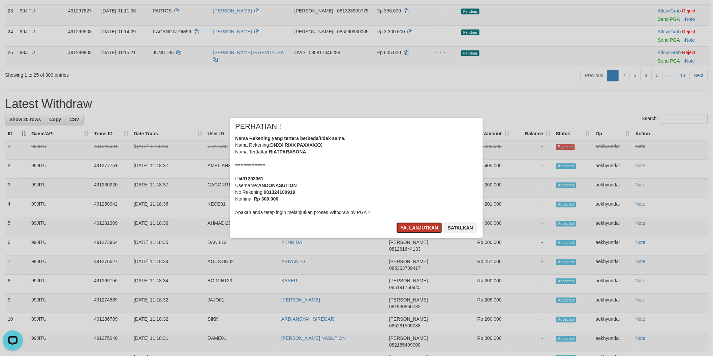
click at [416, 227] on button "Ya, lanjutkan" at bounding box center [419, 228] width 46 height 11
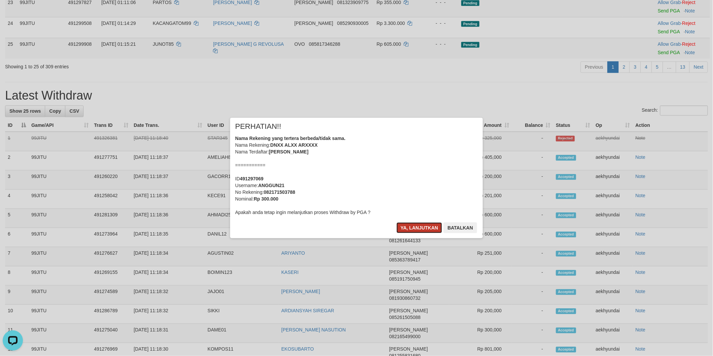
click at [420, 232] on button "Ya, lanjutkan" at bounding box center [419, 228] width 46 height 11
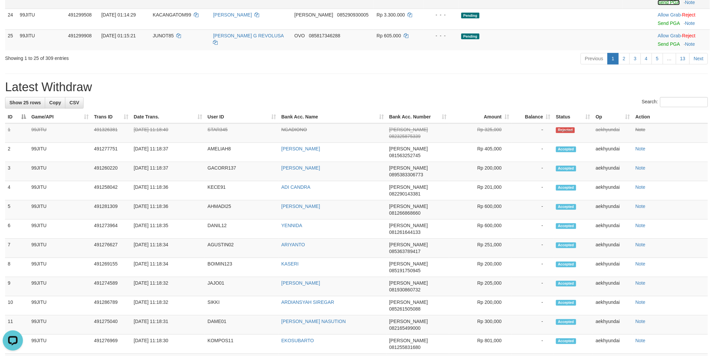
click at [657, 5] on link "Send PGA" at bounding box center [668, 2] width 22 height 5
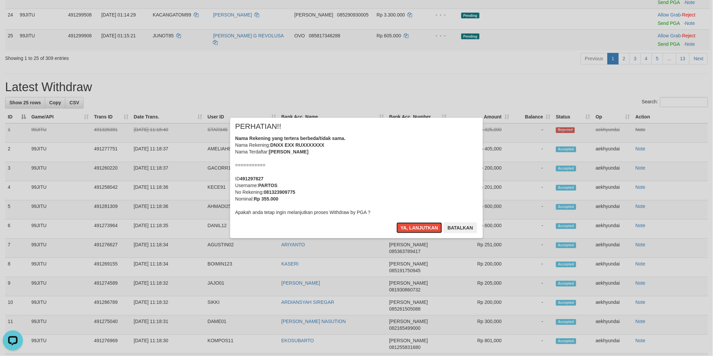
drag, startPoint x: 415, startPoint y: 227, endPoint x: 454, endPoint y: 223, distance: 39.3
click at [421, 228] on button "Ya, lanjutkan" at bounding box center [419, 228] width 46 height 11
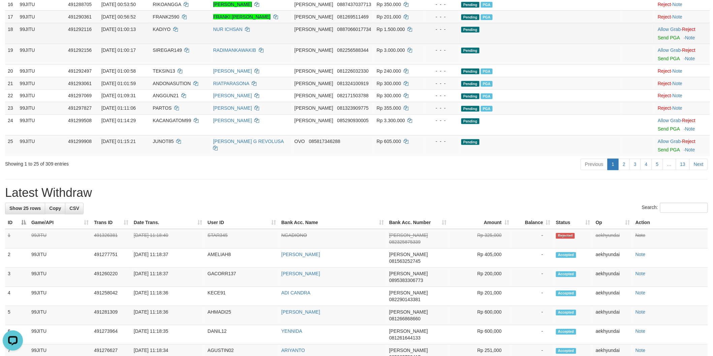
scroll to position [442, 0]
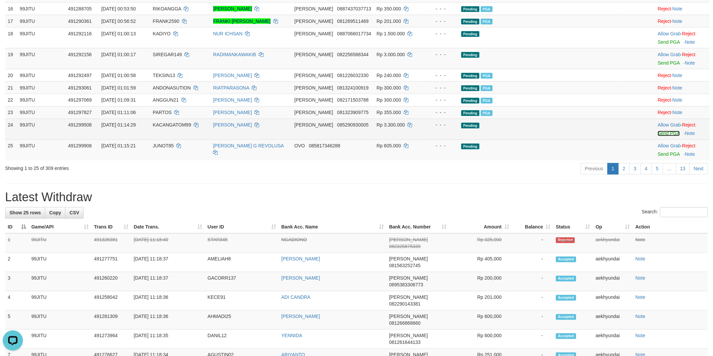
click at [657, 136] on link "Send PGA" at bounding box center [668, 133] width 22 height 5
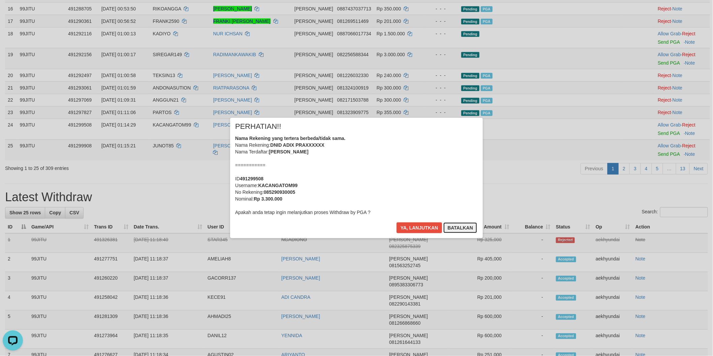
click at [465, 231] on button "Batalkan" at bounding box center [460, 228] width 34 height 11
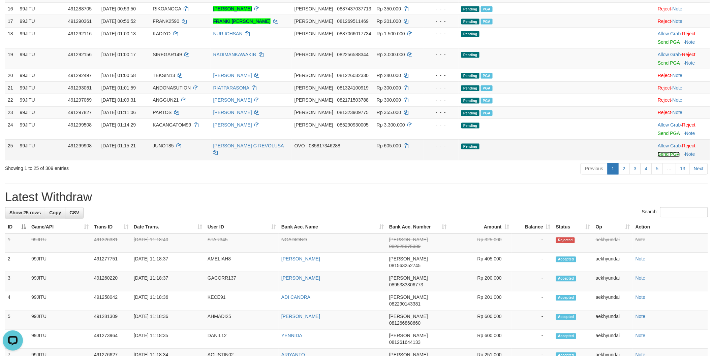
click at [657, 157] on link "Send PGA" at bounding box center [668, 154] width 22 height 5
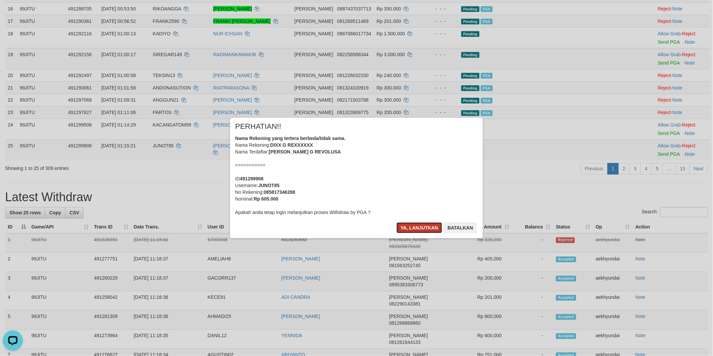
click at [419, 225] on button "Ya, lanjutkan" at bounding box center [419, 228] width 46 height 11
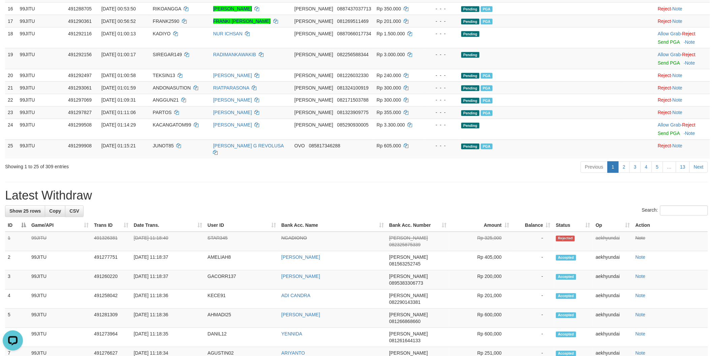
click at [358, 203] on h1 "Latest Withdraw" at bounding box center [356, 195] width 703 height 13
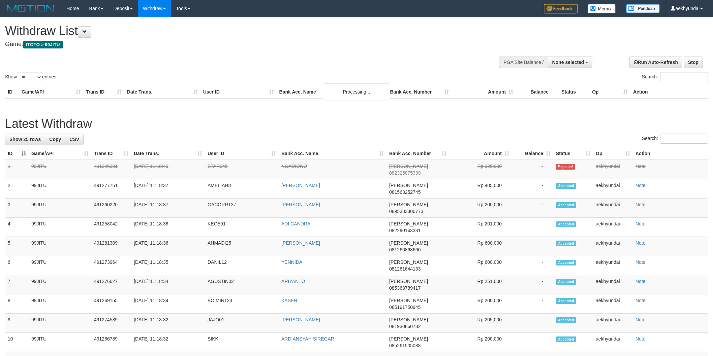
select select
select select "**"
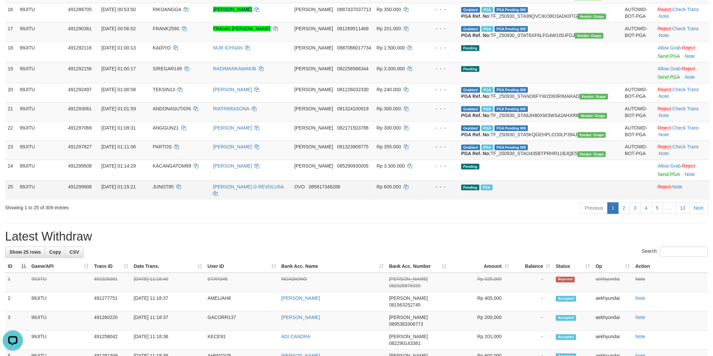
scroll to position [204, 0]
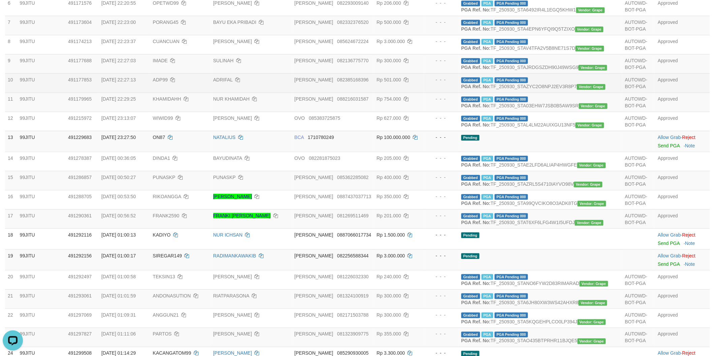
click at [61, 93] on td "99JITU" at bounding box center [41, 82] width 48 height 19
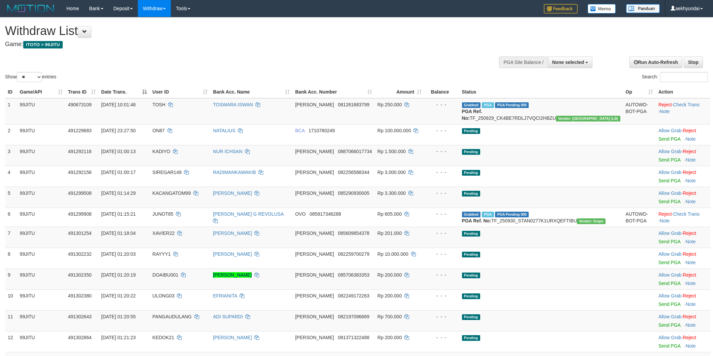
select select
select select "**"
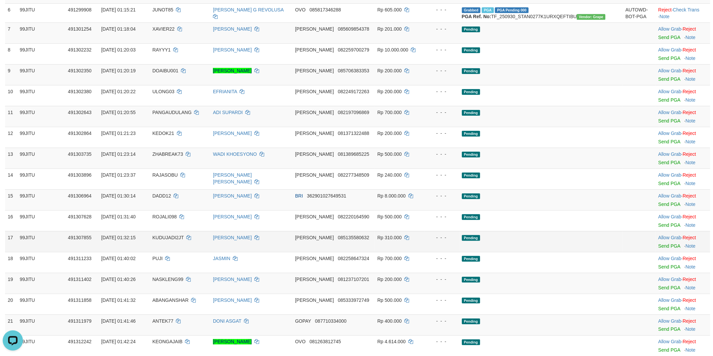
click at [288, 252] on td "[PERSON_NAME]" at bounding box center [251, 241] width 82 height 21
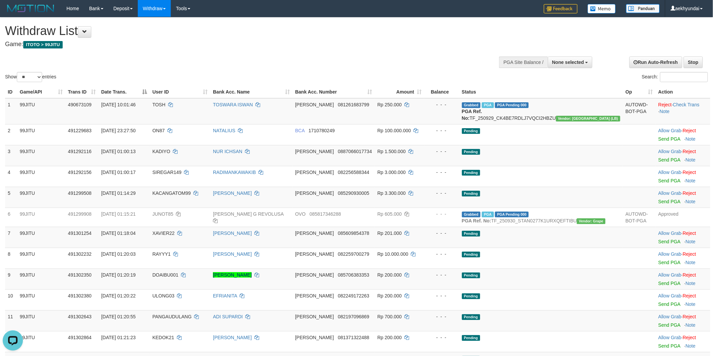
click at [568, 69] on div at bounding box center [540, 62] width 102 height 20
click at [569, 66] on button "None selected" at bounding box center [570, 62] width 45 height 11
click at [547, 96] on label "[ITOTO] 99JITU" at bounding box center [557, 96] width 69 height 9
select select "***"
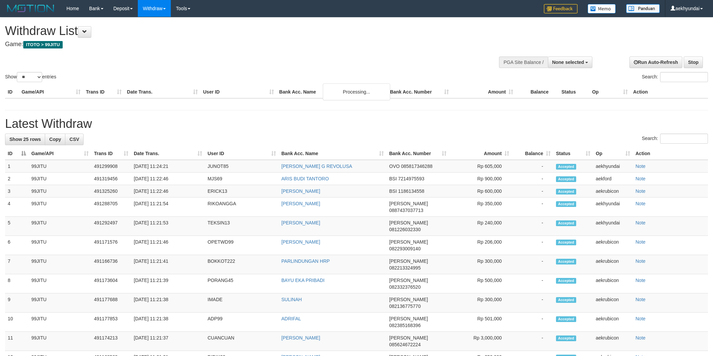
select select
select select "**"
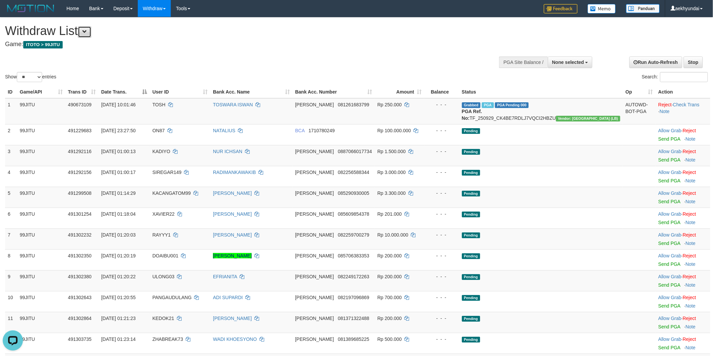
click at [90, 34] on button at bounding box center [84, 31] width 13 height 11
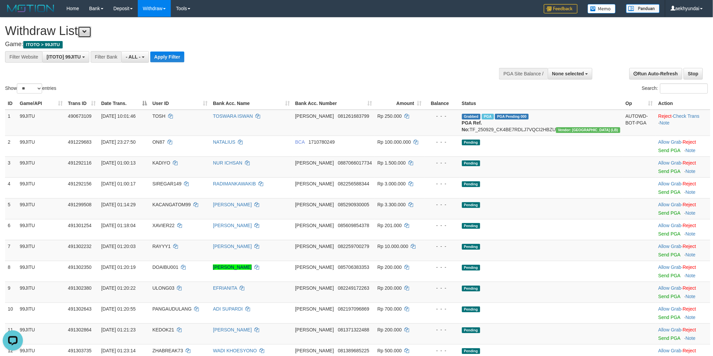
click at [91, 31] on button at bounding box center [84, 31] width 13 height 11
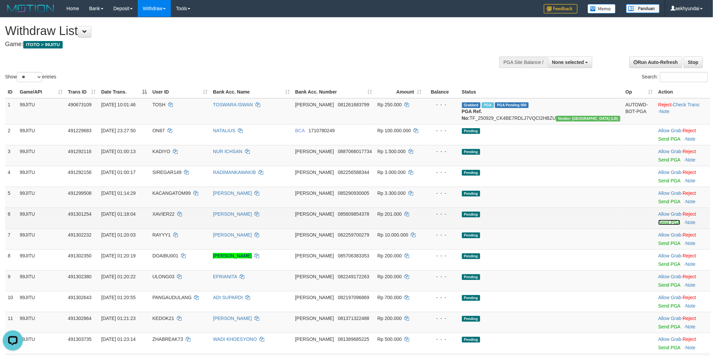
click at [658, 225] on link "Send PGA" at bounding box center [669, 222] width 22 height 5
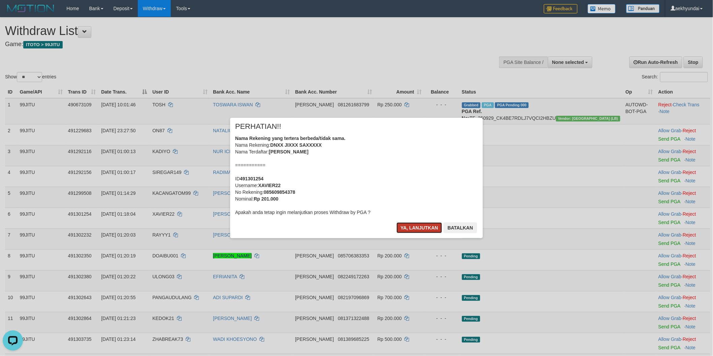
click at [430, 228] on button "Ya, lanjutkan" at bounding box center [419, 228] width 46 height 11
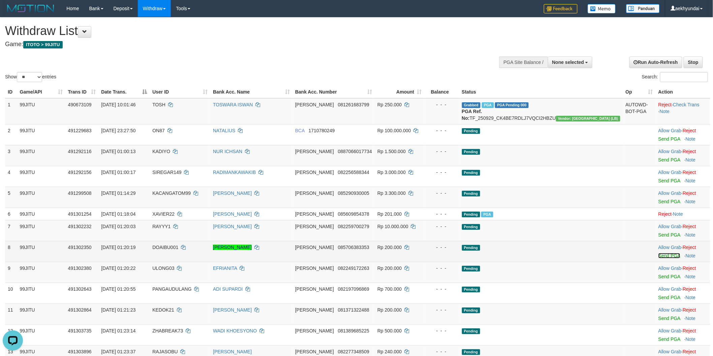
click at [658, 259] on link "Send PGA" at bounding box center [669, 255] width 22 height 5
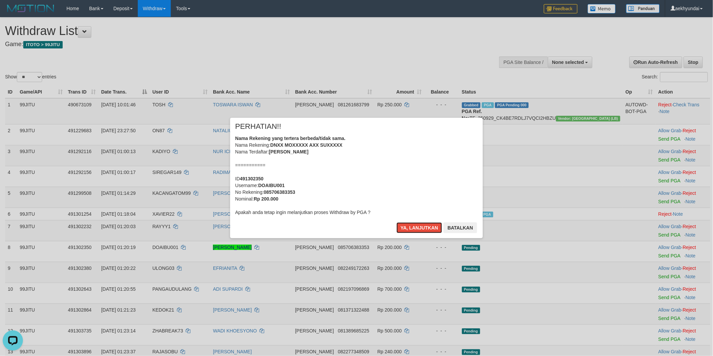
drag, startPoint x: 416, startPoint y: 228, endPoint x: 426, endPoint y: 232, distance: 10.8
click at [416, 228] on button "Ya, lanjutkan" at bounding box center [419, 228] width 46 height 11
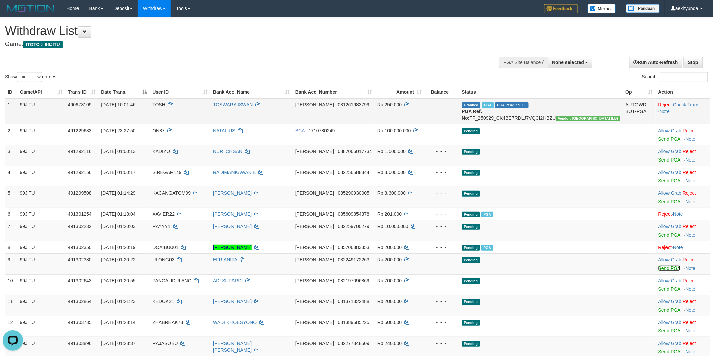
drag, startPoint x: 656, startPoint y: 273, endPoint x: 393, endPoint y: 107, distance: 310.8
click at [658, 271] on link "Send PGA" at bounding box center [669, 268] width 22 height 5
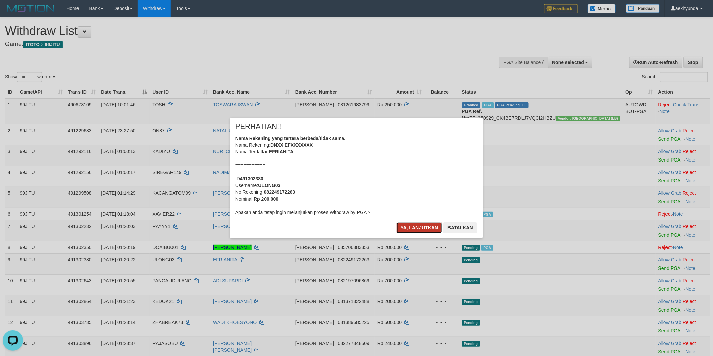
click at [431, 232] on button "Ya, lanjutkan" at bounding box center [419, 228] width 46 height 11
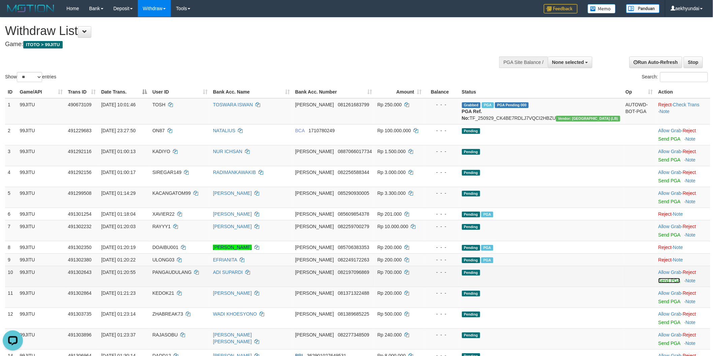
click at [661, 284] on link "Send PGA" at bounding box center [669, 280] width 22 height 5
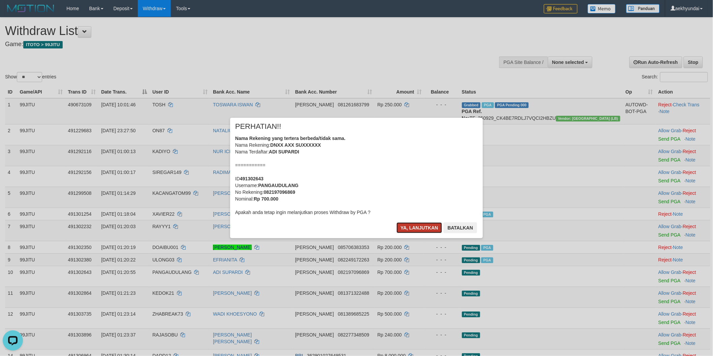
click at [413, 232] on button "Ya, lanjutkan" at bounding box center [419, 228] width 46 height 11
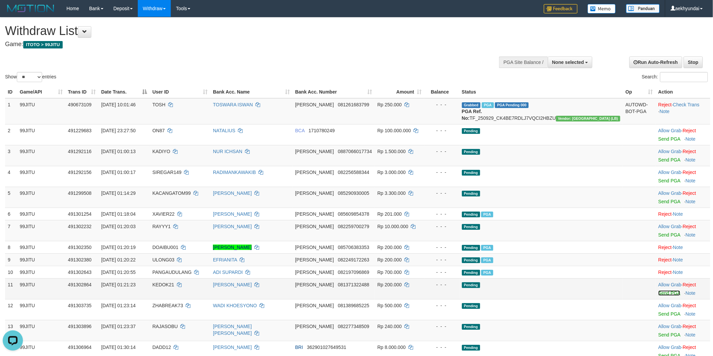
click at [658, 296] on link "Send PGA" at bounding box center [669, 293] width 22 height 5
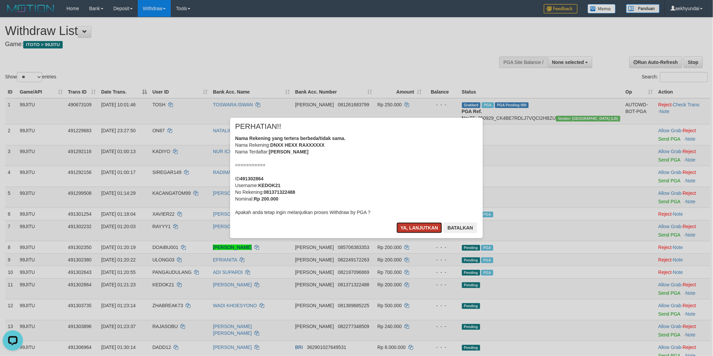
click at [409, 229] on button "Ya, lanjutkan" at bounding box center [419, 228] width 46 height 11
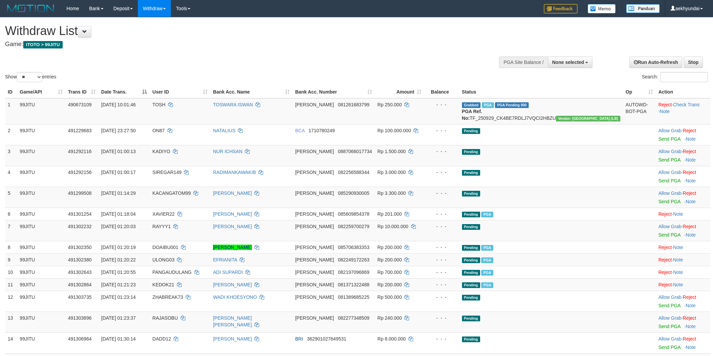
select select
select select "**"
click at [174, 217] on span "XAVIER22" at bounding box center [163, 214] width 22 height 5
copy span "XAVIER22"
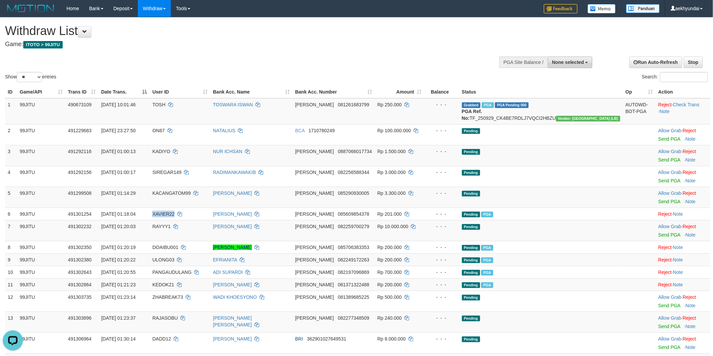
click at [567, 63] on span "None selected" at bounding box center [568, 62] width 32 height 5
click at [537, 96] on label "[ITOTO] 99JITU" at bounding box center [557, 96] width 69 height 9
select select "***"
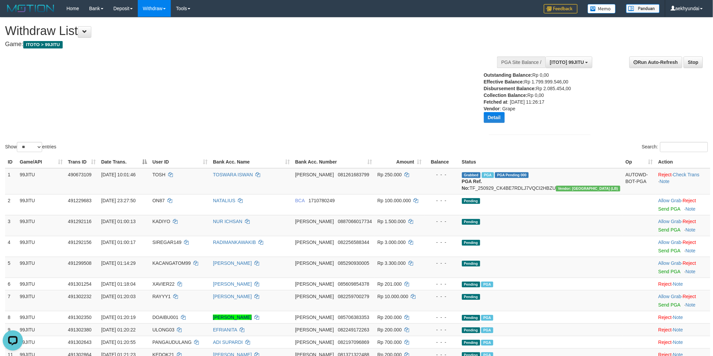
click at [351, 98] on div "Show ** ** ** *** entries Search:" at bounding box center [356, 86] width 713 height 136
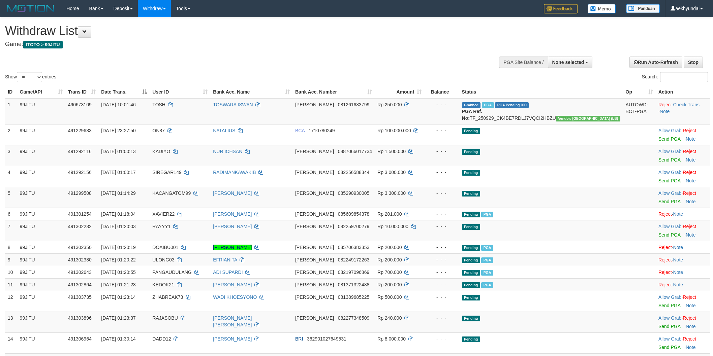
select select
select select "**"
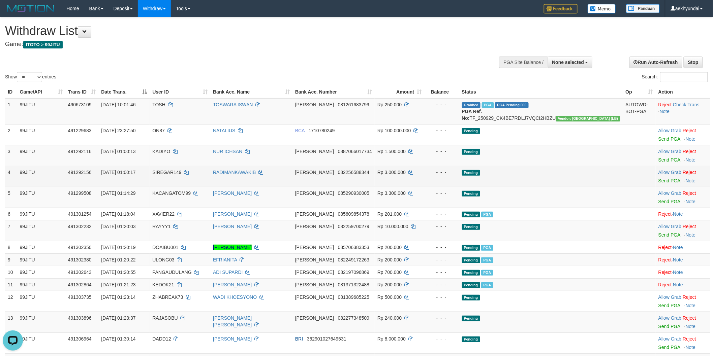
scroll to position [187, 0]
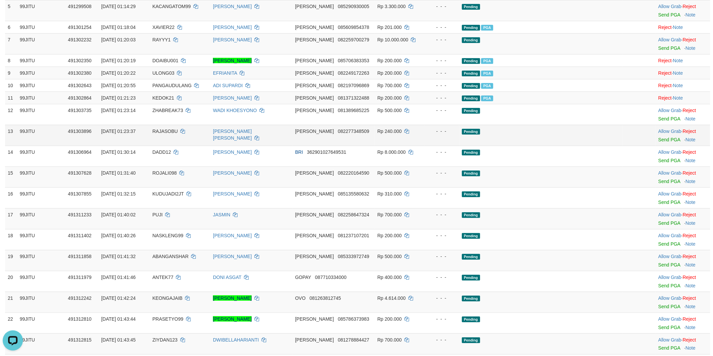
click at [59, 169] on tbody "1 99JITU 490673109 [DATE] 10:01:46 [PERSON_NAME] 081261683799 Rp 250.000 - - - …" at bounding box center [357, 153] width 705 height 485
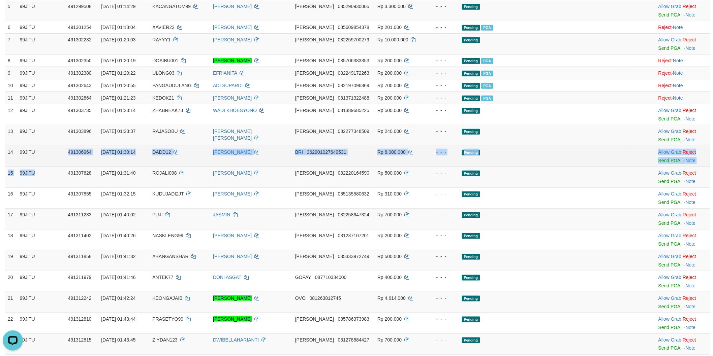
click at [171, 155] on span "DADD12" at bounding box center [161, 152] width 19 height 5
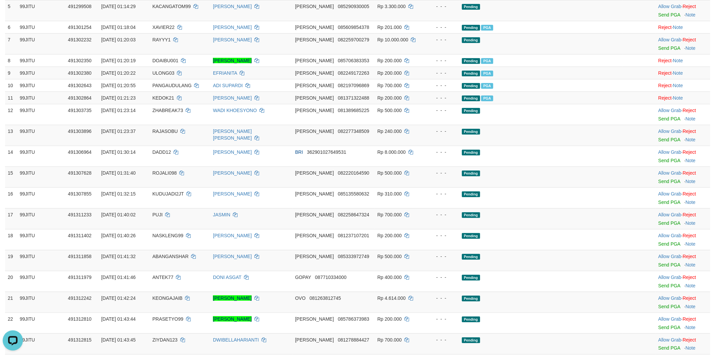
scroll to position [0, 0]
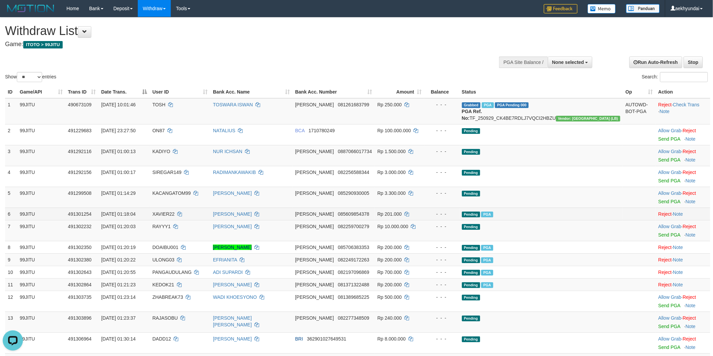
click at [179, 217] on td "XAVIER22" at bounding box center [180, 214] width 61 height 12
drag, startPoint x: 179, startPoint y: 217, endPoint x: 184, endPoint y: 217, distance: 4.4
click at [183, 217] on td "XAVIER22" at bounding box center [180, 214] width 61 height 12
click at [184, 217] on td "XAVIER22" at bounding box center [180, 214] width 61 height 12
copy span "XAVIER22"
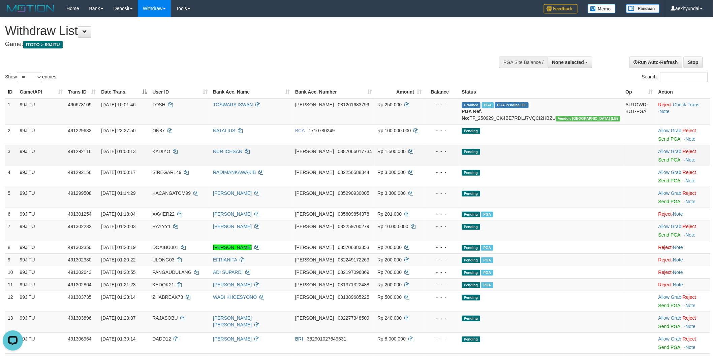
click at [210, 159] on td "KADIYO" at bounding box center [180, 155] width 61 height 21
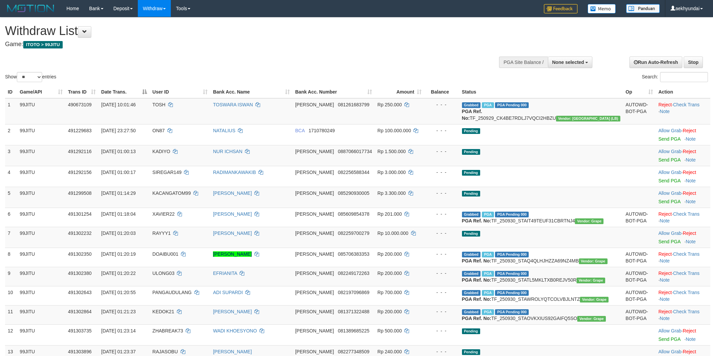
select select
select select "**"
click at [567, 69] on div at bounding box center [540, 62] width 102 height 20
click at [570, 64] on span "None selected" at bounding box center [568, 62] width 32 height 5
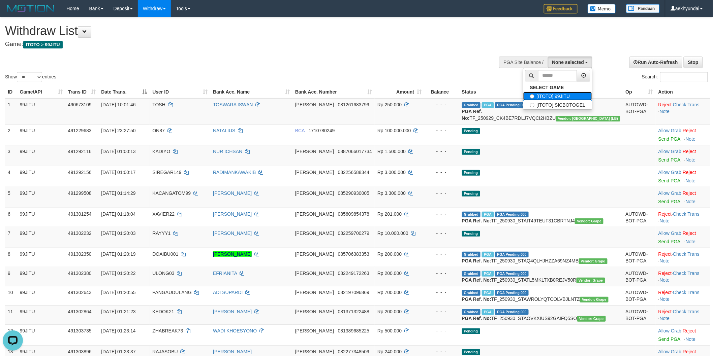
click at [546, 98] on label "[ITOTO] 99JITU" at bounding box center [557, 96] width 69 height 9
select select "***"
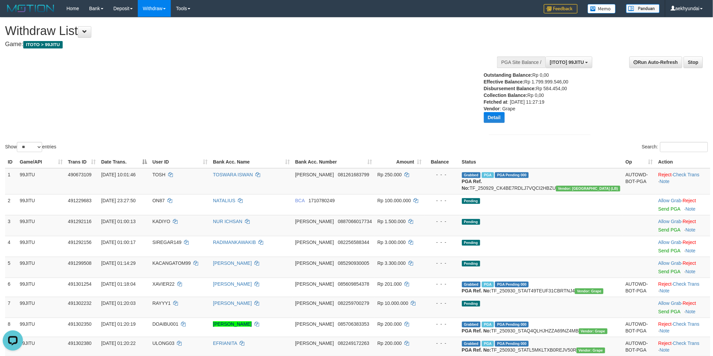
scroll to position [187, 0]
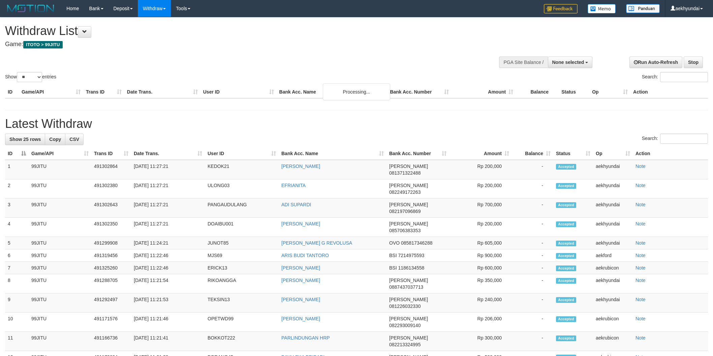
select select
select select "**"
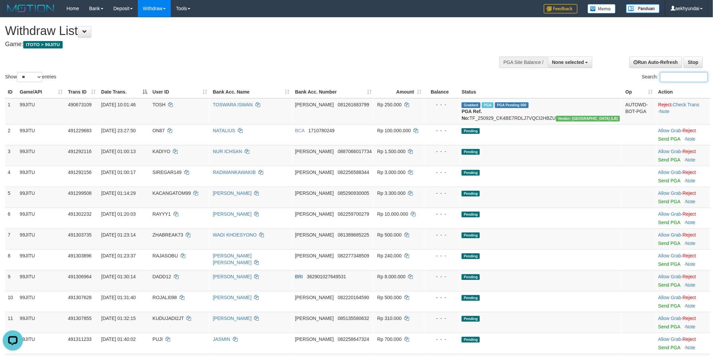
click at [667, 75] on input "Search:" at bounding box center [684, 77] width 48 height 10
paste input "********"
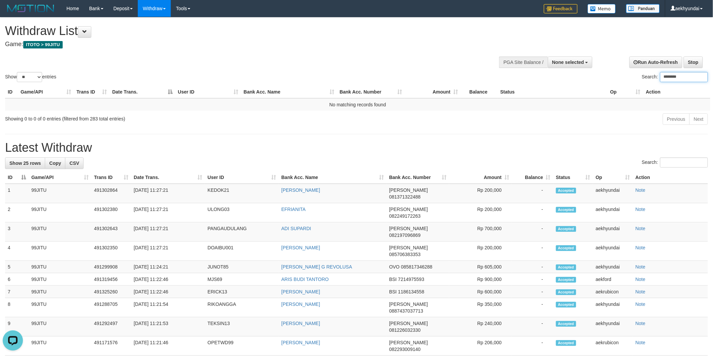
type input "********"
drag, startPoint x: 411, startPoint y: 63, endPoint x: 470, endPoint y: 100, distance: 69.6
click at [412, 63] on div "Show ** ** ** *** entries Search: ********" at bounding box center [356, 51] width 713 height 66
click at [665, 163] on input "Search:" at bounding box center [684, 163] width 48 height 10
paste input "********"
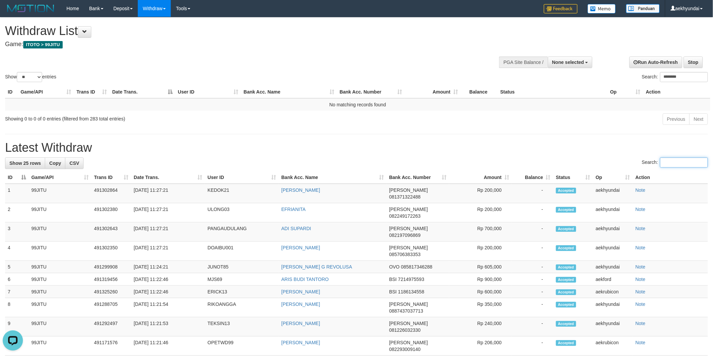
type input "********"
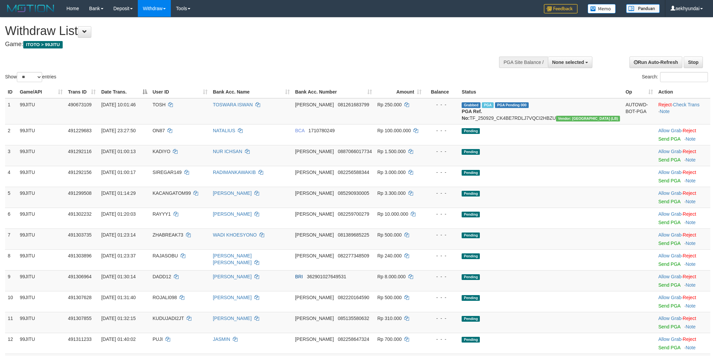
select select
select select "**"
click at [565, 63] on span "None selected" at bounding box center [568, 62] width 32 height 5
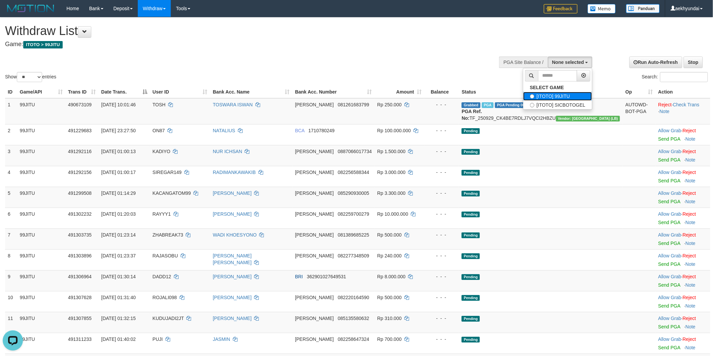
click at [536, 96] on label "[ITOTO] 99JITU" at bounding box center [557, 96] width 69 height 9
select select "***"
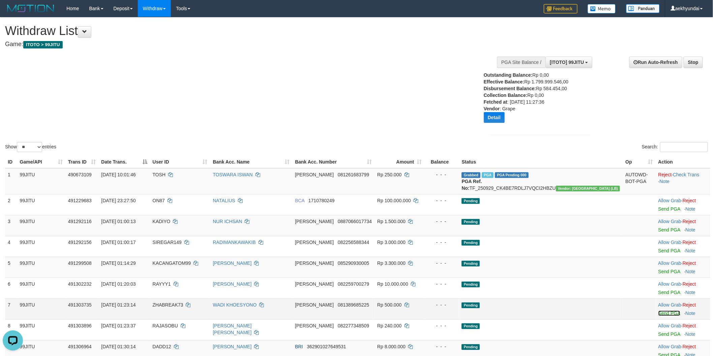
click at [658, 316] on link "Send PGA" at bounding box center [669, 313] width 22 height 5
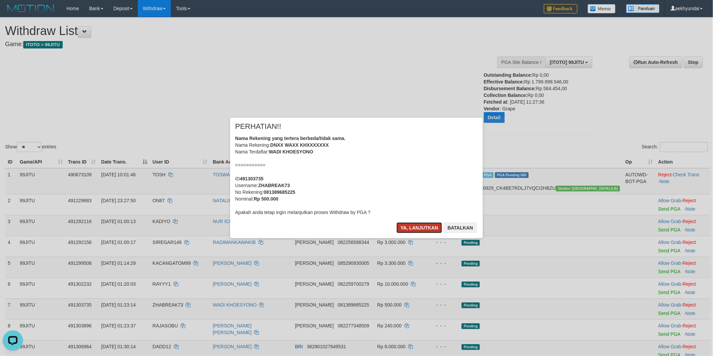
click at [416, 227] on button "Ya, lanjutkan" at bounding box center [419, 228] width 46 height 11
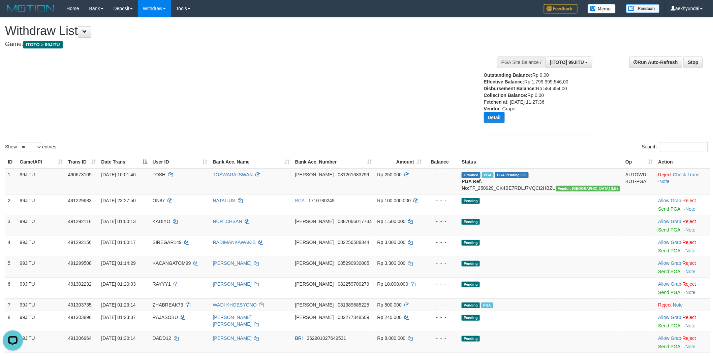
click at [361, 120] on div "Show ** ** ** *** entries Search:" at bounding box center [356, 86] width 713 height 136
click at [171, 341] on span "DADD12" at bounding box center [162, 338] width 19 height 5
drag, startPoint x: 180, startPoint y: 344, endPoint x: 185, endPoint y: 344, distance: 5.4
click at [171, 341] on span "DADD12" at bounding box center [162, 338] width 19 height 5
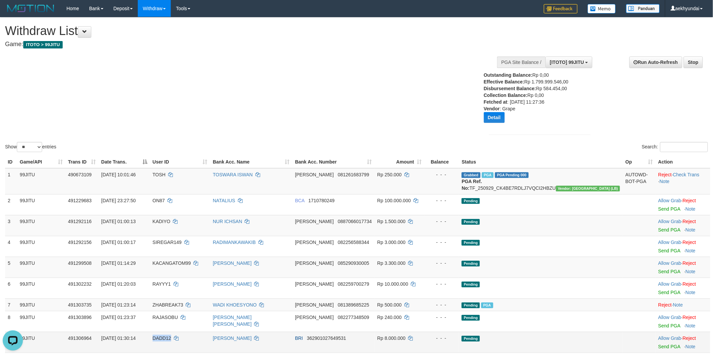
copy span "DADD12"
click at [177, 308] on span "ZHABREAK73" at bounding box center [168, 304] width 31 height 5
click at [181, 308] on span "ZHABREAK73" at bounding box center [168, 304] width 31 height 5
click at [183, 308] on span "ZHABREAK73" at bounding box center [168, 304] width 31 height 5
copy span "ZHABREAK73"
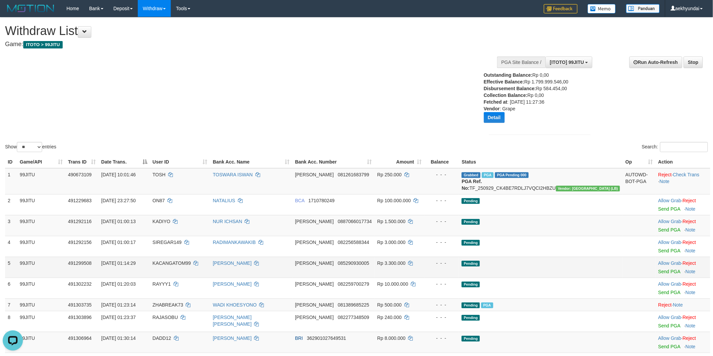
click at [210, 278] on td "KACANGATOM99" at bounding box center [180, 267] width 60 height 21
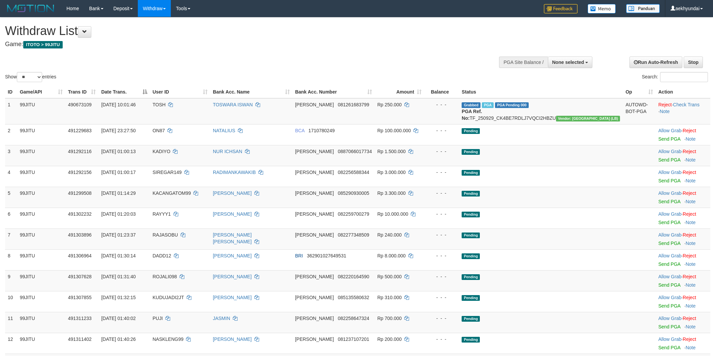
select select
select select "**"
click at [563, 70] on div at bounding box center [540, 62] width 102 height 20
click at [567, 64] on span "None selected" at bounding box center [568, 62] width 32 height 5
click at [542, 93] on label "[ITOTO] 99JITU" at bounding box center [557, 96] width 69 height 9
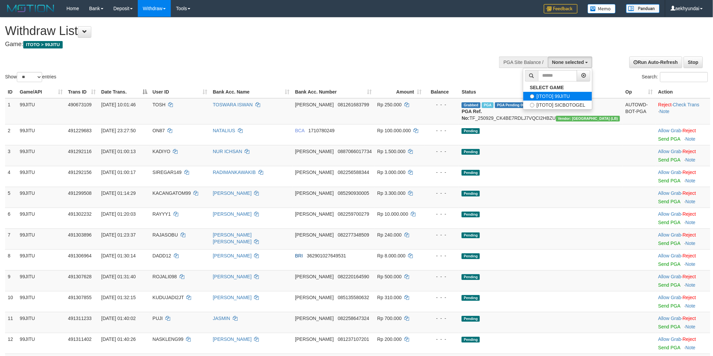
select select "***"
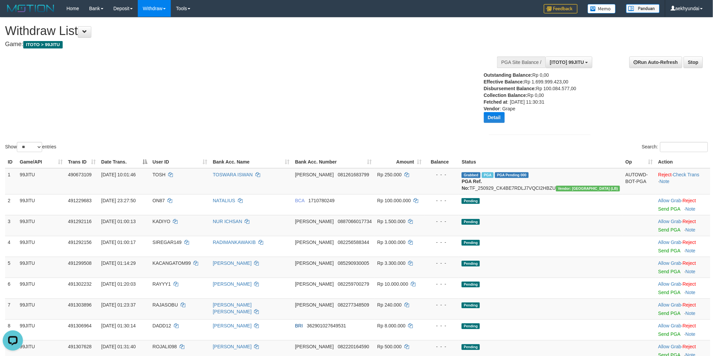
click at [423, 88] on div "Show ** ** ** *** entries Search:" at bounding box center [356, 86] width 713 height 136
click at [415, 86] on div "Show ** ** ** *** entries Search:" at bounding box center [356, 86] width 713 height 136
click at [658, 233] on link "Send PGA" at bounding box center [669, 229] width 22 height 5
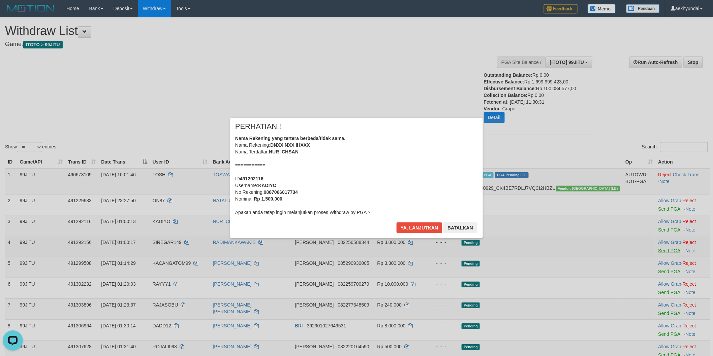
click at [426, 233] on button "Ya, lanjutkan" at bounding box center [419, 228] width 46 height 11
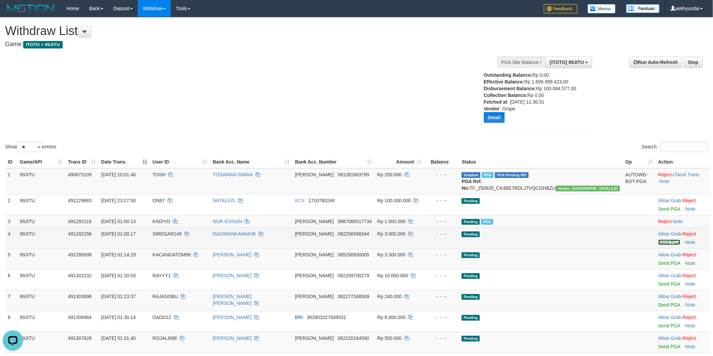
click at [658, 245] on link "Send PGA" at bounding box center [669, 242] width 22 height 5
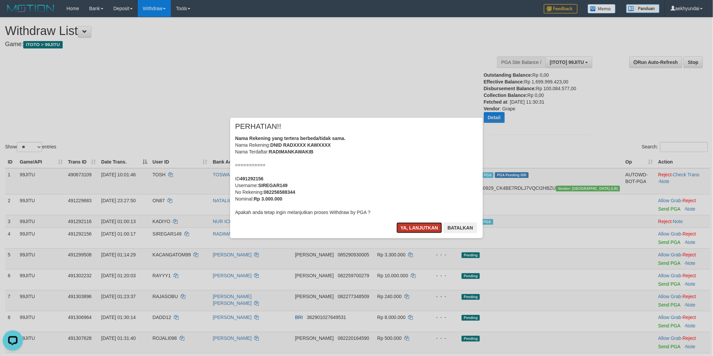
drag, startPoint x: 416, startPoint y: 227, endPoint x: 420, endPoint y: 230, distance: 5.5
click at [418, 227] on button "Ya, lanjutkan" at bounding box center [419, 228] width 46 height 11
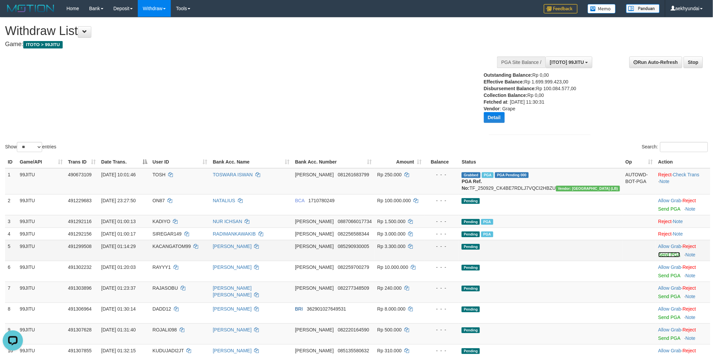
click at [658, 258] on link "Send PGA" at bounding box center [669, 254] width 22 height 5
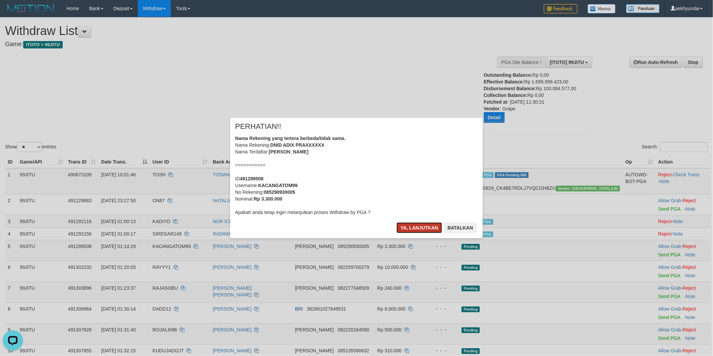
click at [412, 232] on button "Ya, lanjutkan" at bounding box center [419, 228] width 46 height 11
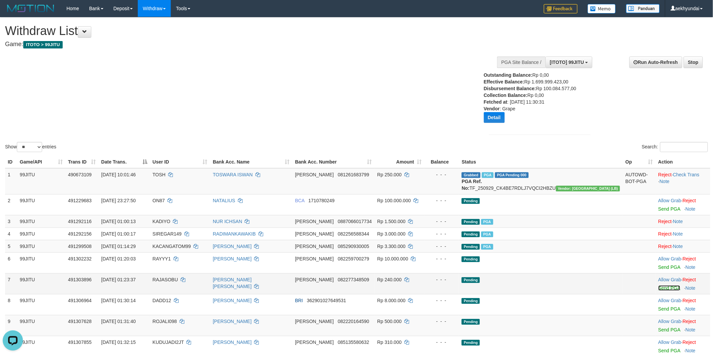
click at [658, 291] on link "Send PGA" at bounding box center [669, 288] width 22 height 5
drag, startPoint x: 648, startPoint y: 280, endPoint x: 390, endPoint y: 102, distance: 312.9
click at [658, 270] on link "Send PGA" at bounding box center [669, 267] width 22 height 5
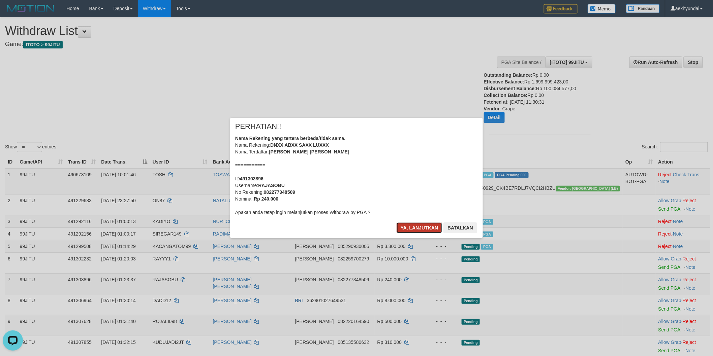
click at [424, 229] on button "Ya, lanjutkan" at bounding box center [419, 228] width 46 height 11
click at [418, 230] on button "Ya, lanjutkan" at bounding box center [419, 228] width 46 height 11
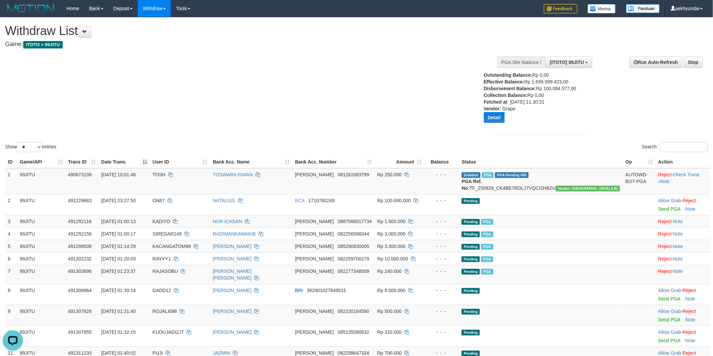
click at [362, 57] on div "Show ** ** ** *** entries Search:" at bounding box center [356, 86] width 713 height 136
click at [86, 30] on span at bounding box center [84, 31] width 5 height 5
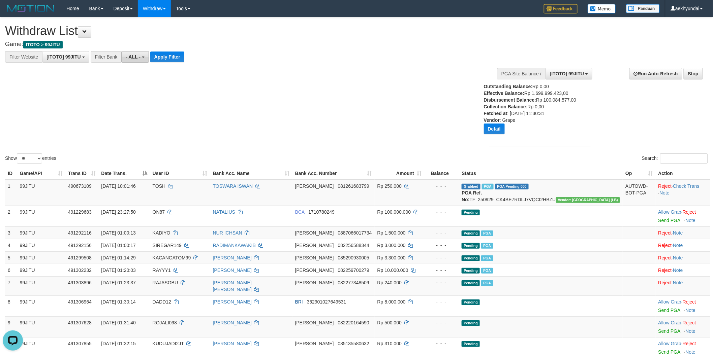
click at [133, 56] on span "- ALL -" at bounding box center [133, 56] width 15 height 5
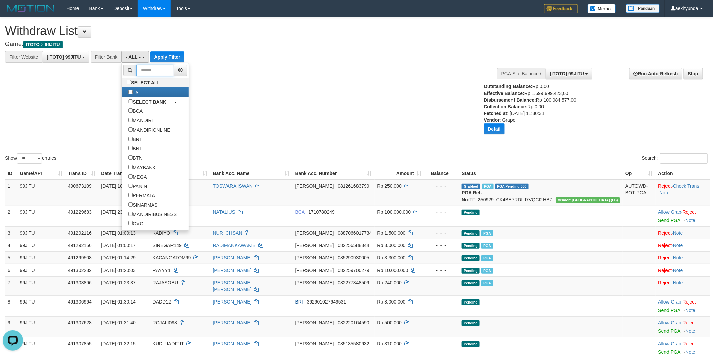
click at [149, 71] on input "text" at bounding box center [154, 70] width 37 height 11
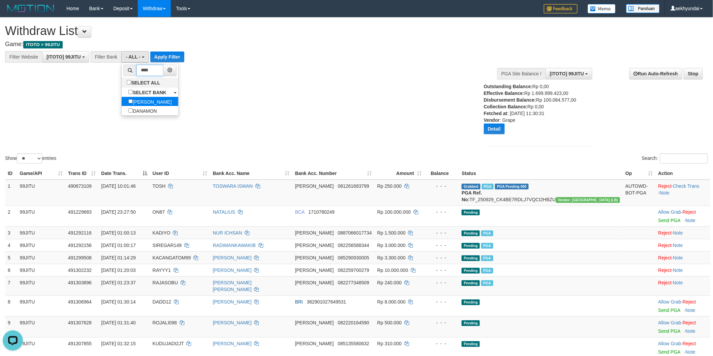
type input "****"
click at [156, 103] on link "[PERSON_NAME]" at bounding box center [150, 101] width 57 height 9
click at [139, 102] on label "[PERSON_NAME]" at bounding box center [150, 101] width 57 height 9
select select "****"
click at [178, 56] on button "Apply Filter" at bounding box center [192, 57] width 34 height 11
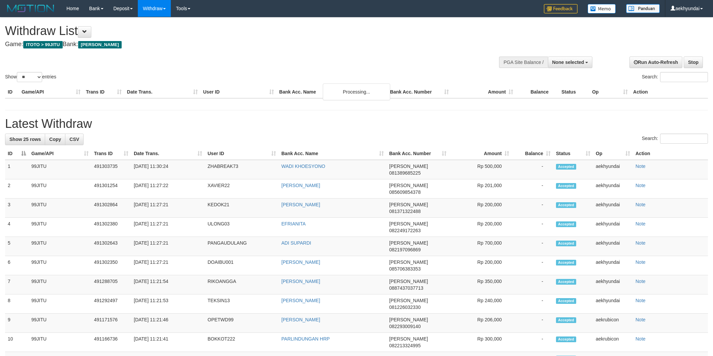
select select
select select "**"
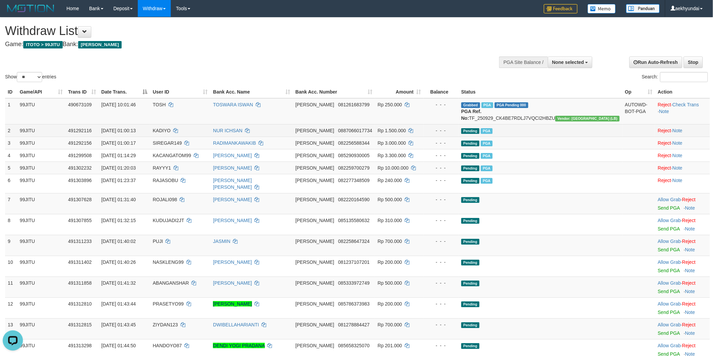
click at [170, 133] on span "KADIYO" at bounding box center [162, 130] width 18 height 5
copy td "KADIYO"
click at [170, 133] on span "KADIYO" at bounding box center [162, 130] width 18 height 5
copy span "KADIYO"
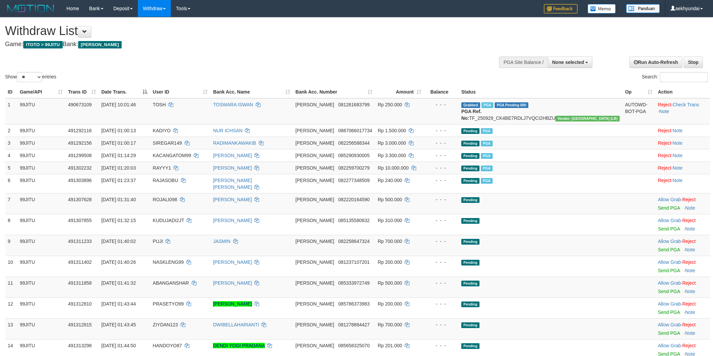
select select
select select "**"
select select
select select "**"
click at [80, 171] on span "491302232" at bounding box center [80, 167] width 24 height 5
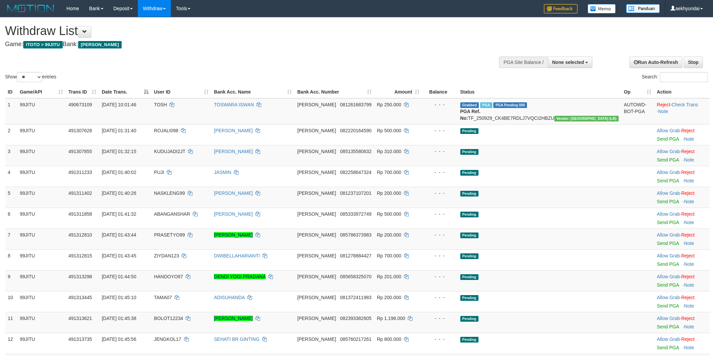
select select
select select "**"
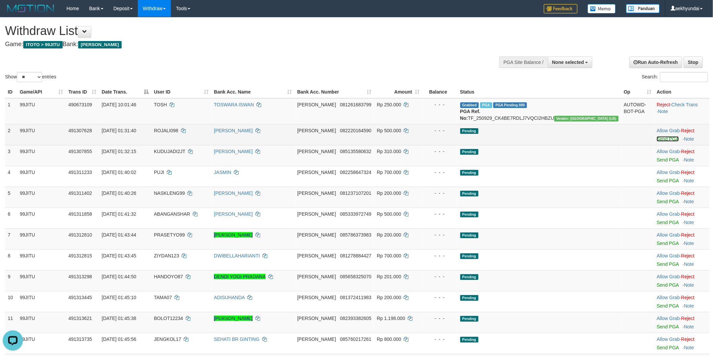
click at [656, 142] on link "Send PGA" at bounding box center [667, 138] width 22 height 5
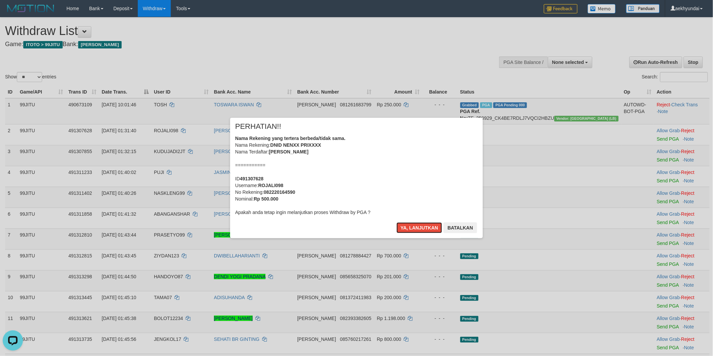
drag, startPoint x: 421, startPoint y: 231, endPoint x: 430, endPoint y: 228, distance: 9.2
click at [421, 231] on button "Ya, lanjutkan" at bounding box center [419, 228] width 46 height 11
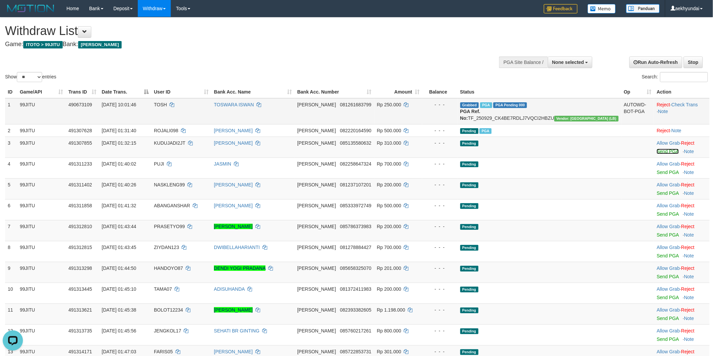
click at [657, 154] on link "Send PGA" at bounding box center [667, 151] width 22 height 5
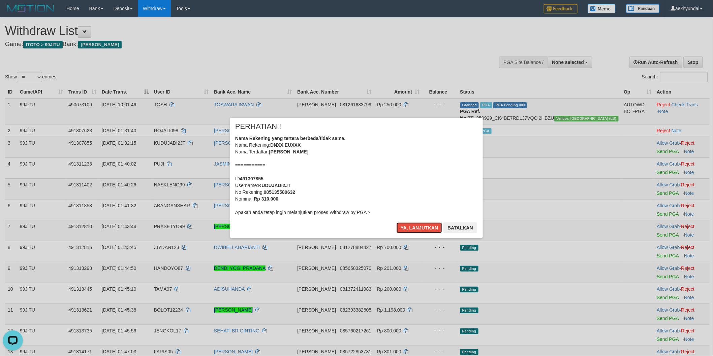
drag, startPoint x: 416, startPoint y: 226, endPoint x: 458, endPoint y: 216, distance: 43.2
click at [421, 226] on button "Ya, lanjutkan" at bounding box center [419, 228] width 46 height 11
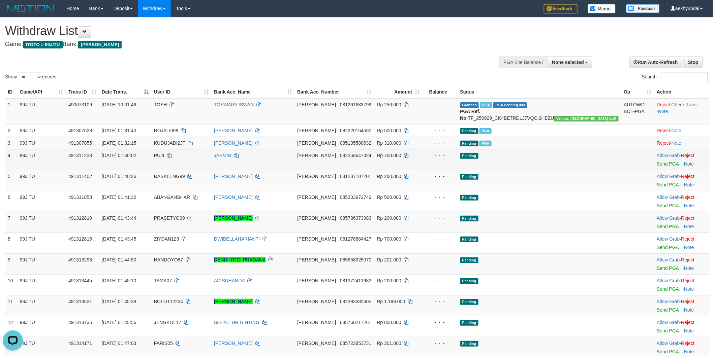
click at [654, 170] on td "Allow Grab · Reject Send PGA · Note" at bounding box center [682, 159] width 56 height 21
click at [656, 167] on link "Send PGA" at bounding box center [667, 163] width 22 height 5
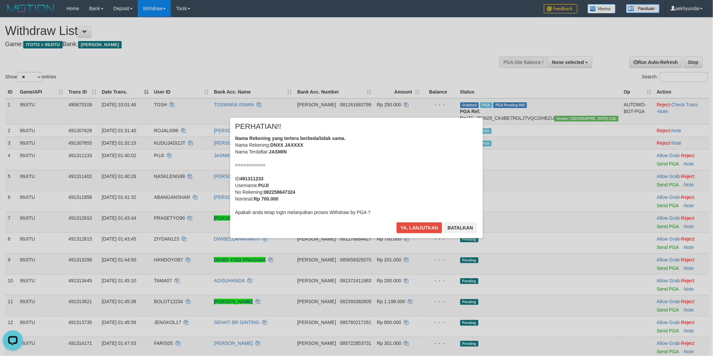
click at [405, 222] on div "× PERHATIAN!! Nama Rekening yang tertera berbeda/tidak sama. Nama Rekening: DNX…" at bounding box center [356, 178] width 253 height 121
click at [408, 224] on button "Ya, lanjutkan" at bounding box center [419, 228] width 46 height 11
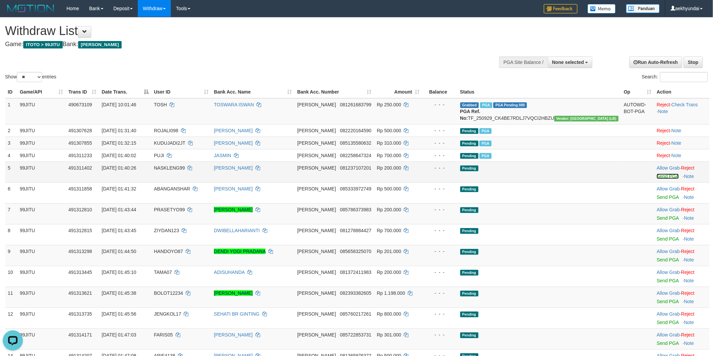
click at [656, 179] on link "Send PGA" at bounding box center [667, 176] width 22 height 5
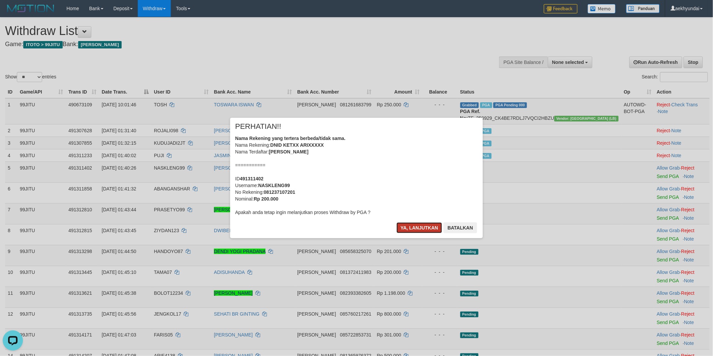
click at [419, 225] on button "Ya, lanjutkan" at bounding box center [419, 228] width 46 height 11
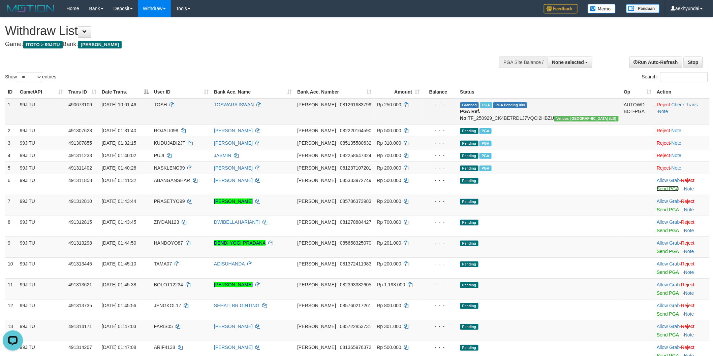
drag, startPoint x: 654, startPoint y: 196, endPoint x: 394, endPoint y: 103, distance: 275.4
click at [656, 192] on link "Send PGA" at bounding box center [667, 188] width 22 height 5
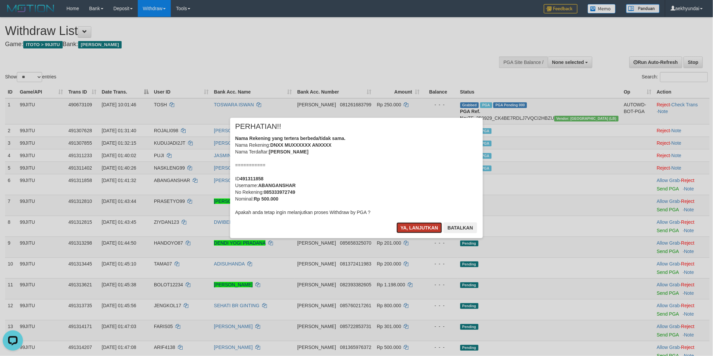
click at [416, 230] on button "Ya, lanjutkan" at bounding box center [419, 228] width 46 height 11
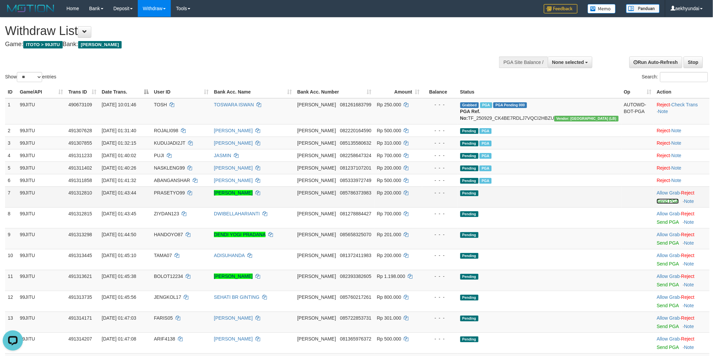
click at [656, 204] on link "Send PGA" at bounding box center [667, 201] width 22 height 5
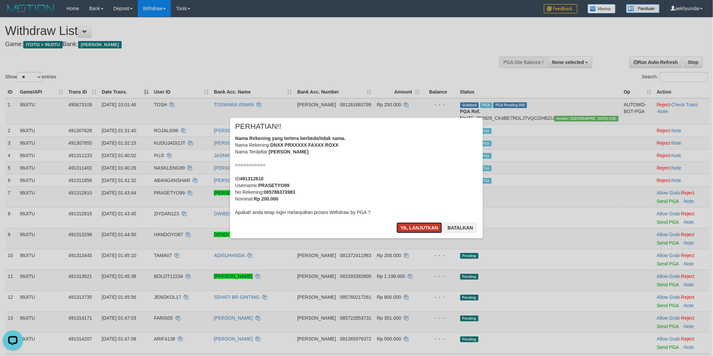
click at [422, 224] on button "Ya, lanjutkan" at bounding box center [419, 228] width 46 height 11
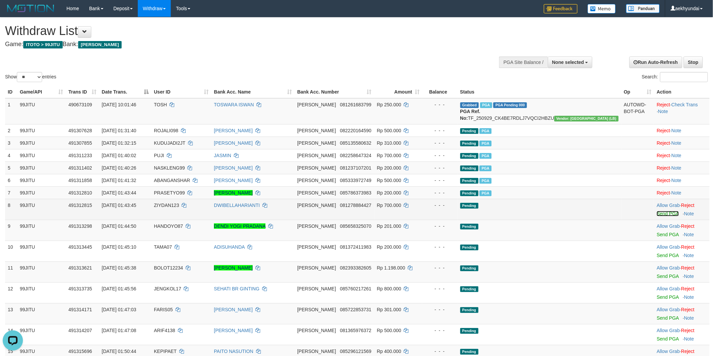
click at [656, 217] on link "Send PGA" at bounding box center [667, 213] width 22 height 5
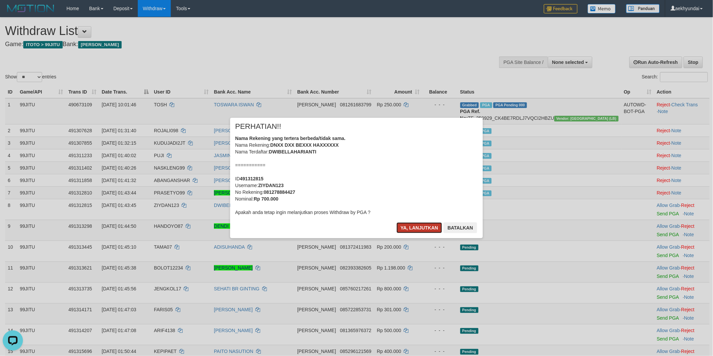
drag, startPoint x: 406, startPoint y: 228, endPoint x: 412, endPoint y: 231, distance: 6.9
click at [407, 228] on button "Ya, lanjutkan" at bounding box center [419, 228] width 46 height 11
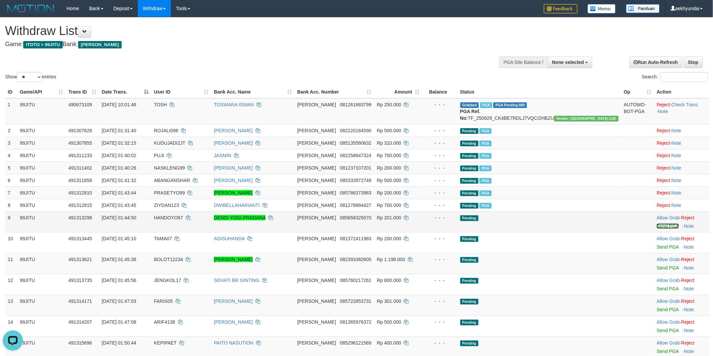
click at [661, 229] on link "Send PGA" at bounding box center [667, 226] width 22 height 5
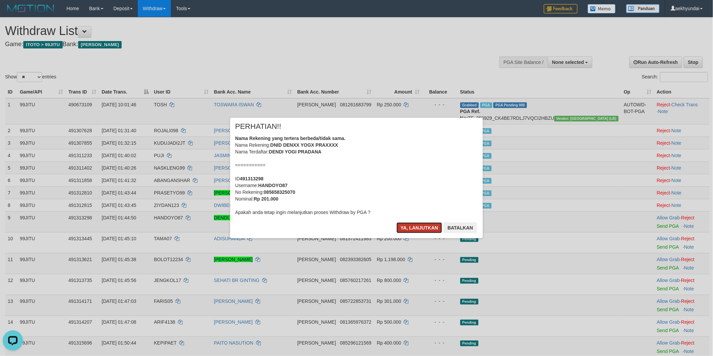
click at [418, 229] on button "Ya, lanjutkan" at bounding box center [419, 228] width 46 height 11
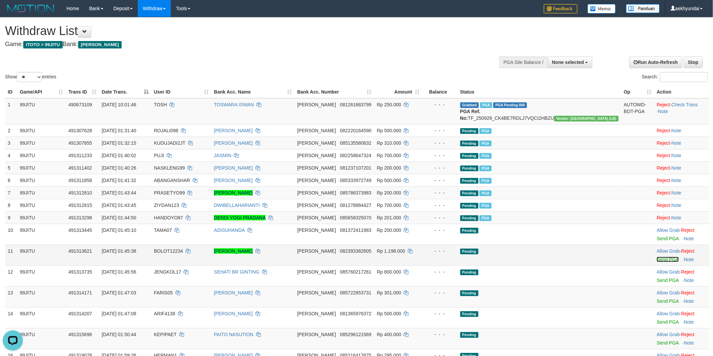
click at [656, 262] on link "Send PGA" at bounding box center [667, 259] width 22 height 5
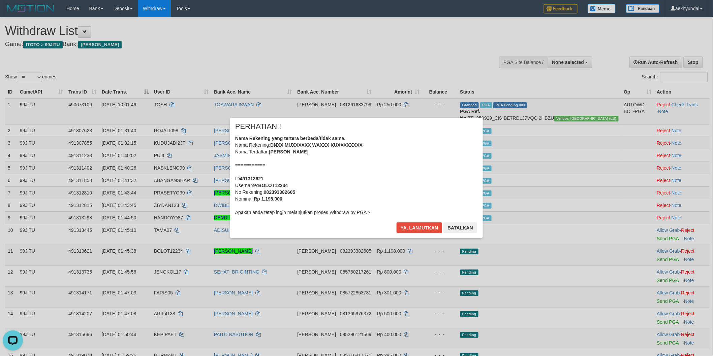
click at [413, 221] on div "× PERHATIAN!! Nama Rekening yang tertera berbeda/tidak sama. Nama Rekening: DNX…" at bounding box center [356, 178] width 253 height 121
click at [412, 226] on button "Ya, lanjutkan" at bounding box center [419, 228] width 46 height 11
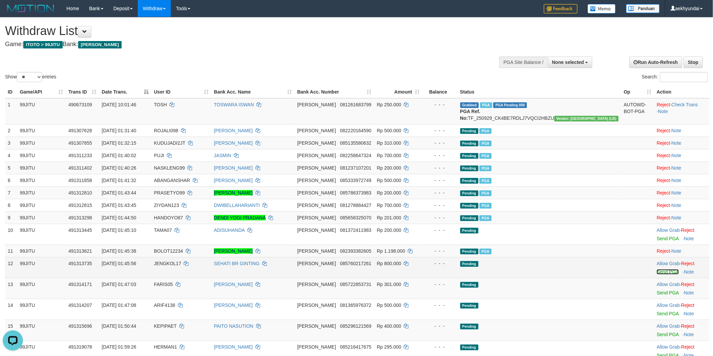
click at [659, 275] on link "Send PGA" at bounding box center [667, 271] width 22 height 5
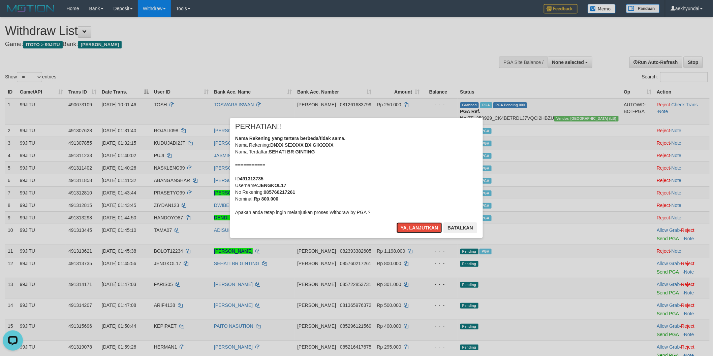
drag, startPoint x: 420, startPoint y: 230, endPoint x: 426, endPoint y: 228, distance: 6.1
click at [420, 230] on button "Ya, lanjutkan" at bounding box center [419, 228] width 46 height 11
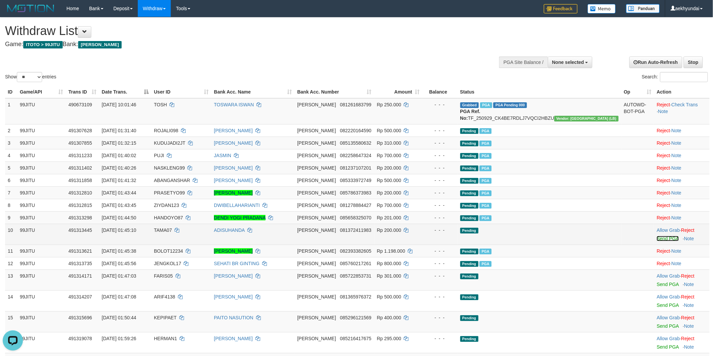
click at [656, 241] on link "Send PGA" at bounding box center [667, 238] width 22 height 5
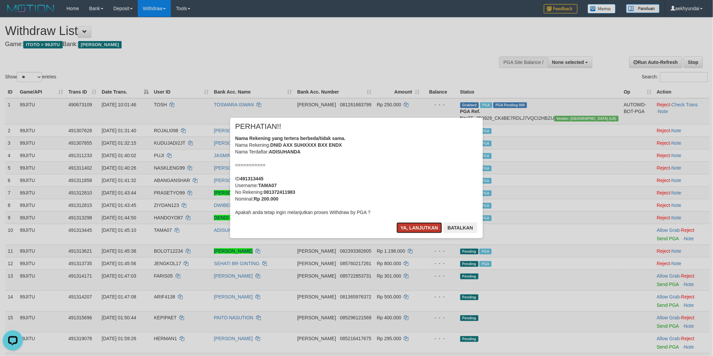
click at [408, 226] on button "Ya, lanjutkan" at bounding box center [419, 228] width 46 height 11
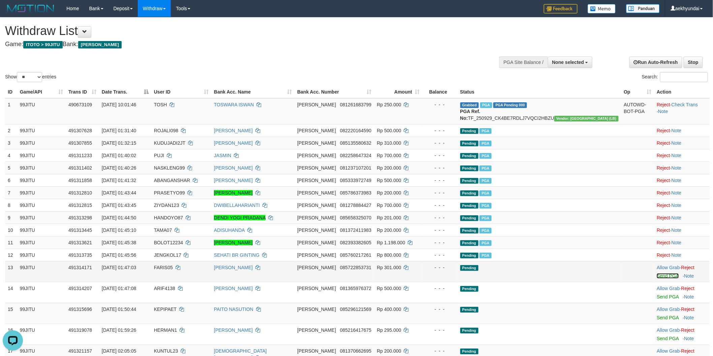
click at [656, 279] on link "Send PGA" at bounding box center [667, 275] width 22 height 5
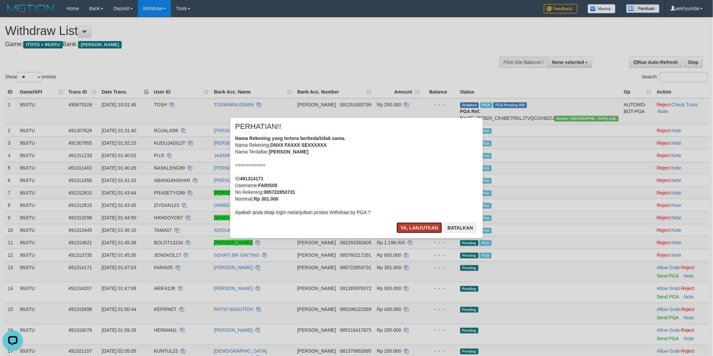
drag, startPoint x: 417, startPoint y: 230, endPoint x: 436, endPoint y: 241, distance: 22.2
click at [418, 231] on button "Ya, lanjutkan" at bounding box center [419, 228] width 46 height 11
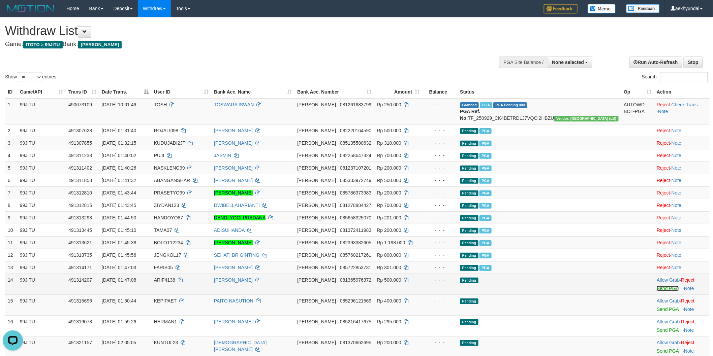
click at [656, 291] on link "Send PGA" at bounding box center [667, 288] width 22 height 5
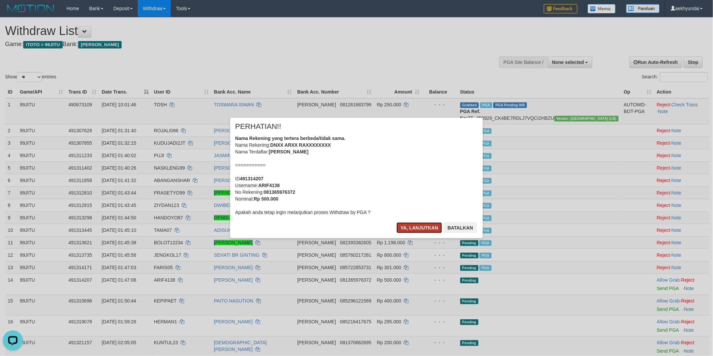
click at [408, 227] on button "Ya, lanjutkan" at bounding box center [419, 228] width 46 height 11
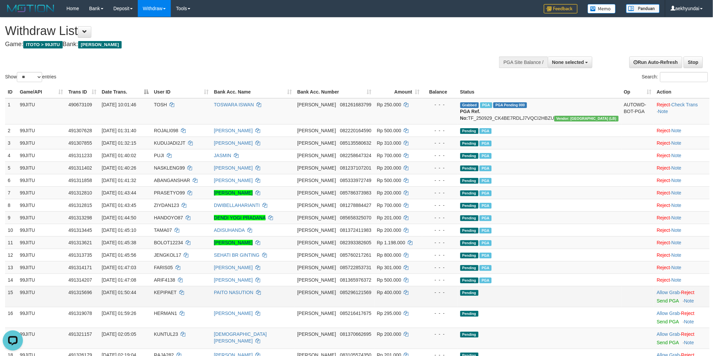
click at [654, 304] on td "Allow Grab · Reject Send PGA · Note" at bounding box center [682, 296] width 56 height 21
drag, startPoint x: 652, startPoint y: 304, endPoint x: 395, endPoint y: 102, distance: 327.1
click at [656, 304] on link "Send PGA" at bounding box center [667, 300] width 22 height 5
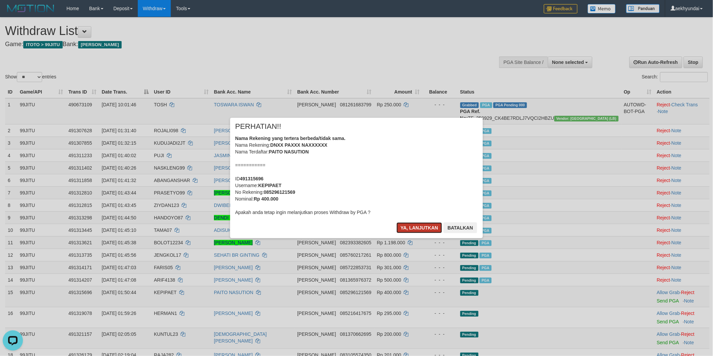
click at [420, 230] on button "Ya, lanjutkan" at bounding box center [419, 228] width 46 height 11
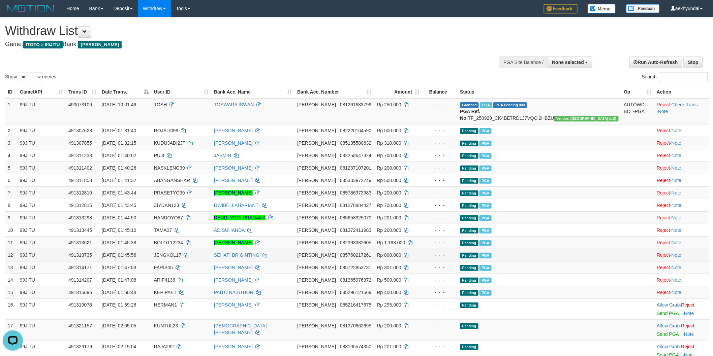
scroll to position [187, 0]
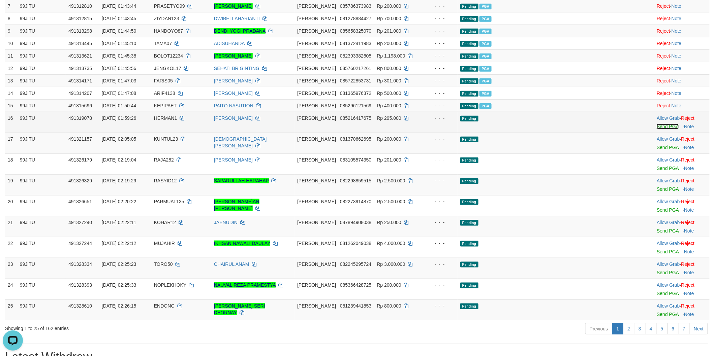
click at [656, 129] on link "Send PGA" at bounding box center [667, 126] width 22 height 5
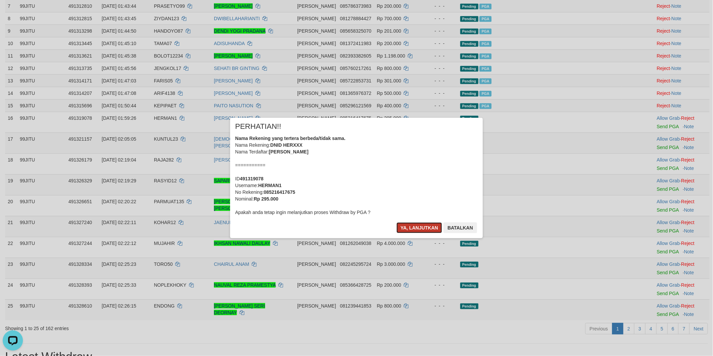
click at [417, 226] on button "Ya, lanjutkan" at bounding box center [419, 228] width 46 height 11
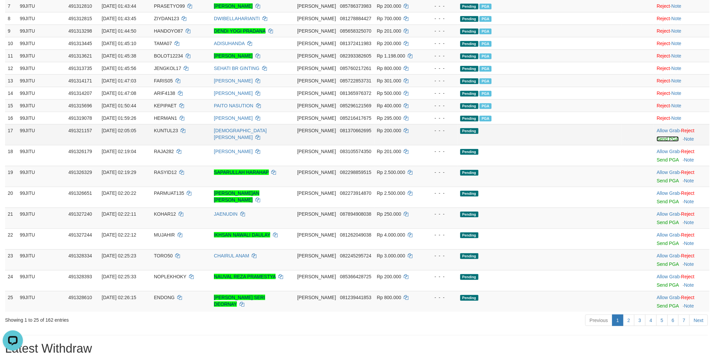
click at [656, 142] on link "Send PGA" at bounding box center [667, 138] width 22 height 5
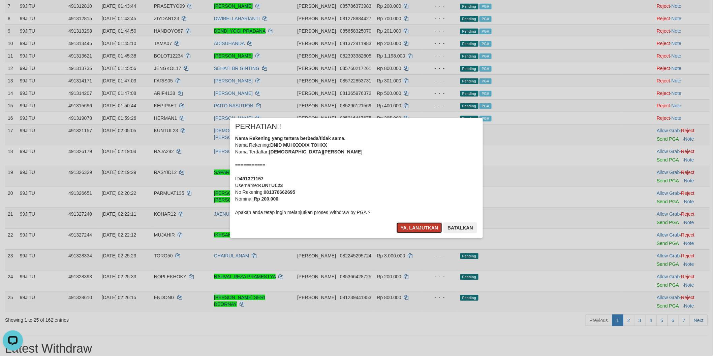
drag, startPoint x: 412, startPoint y: 227, endPoint x: 420, endPoint y: 226, distance: 8.8
click at [413, 227] on button "Ya, lanjutkan" at bounding box center [419, 228] width 46 height 11
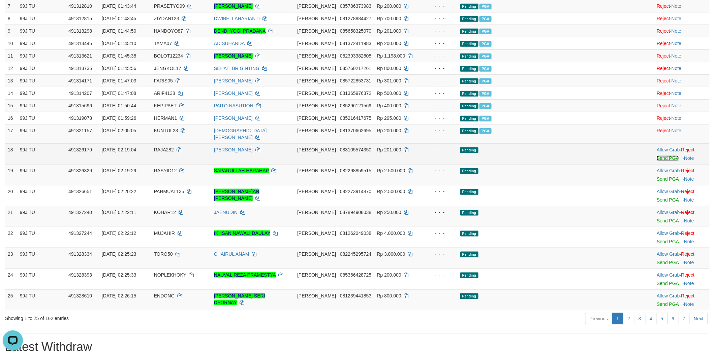
click at [656, 156] on link "Send PGA" at bounding box center [667, 158] width 22 height 5
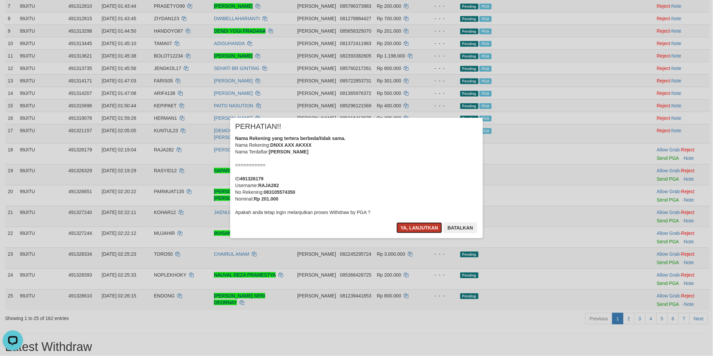
click at [423, 224] on button "Ya, lanjutkan" at bounding box center [419, 228] width 46 height 11
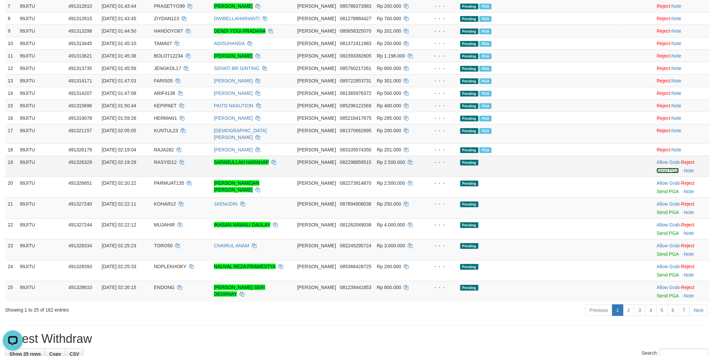
click at [657, 170] on link "Send PGA" at bounding box center [667, 170] width 22 height 5
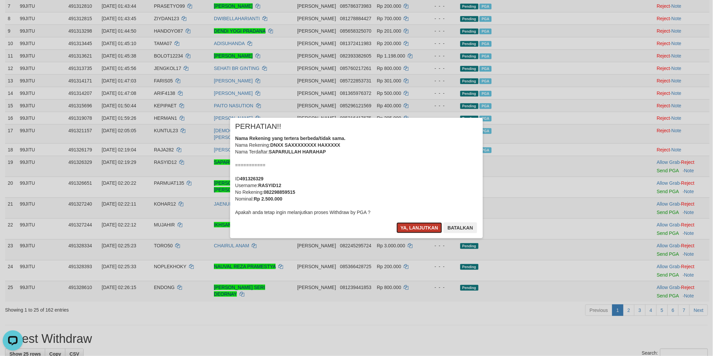
click at [420, 226] on button "Ya, lanjutkan" at bounding box center [419, 228] width 46 height 11
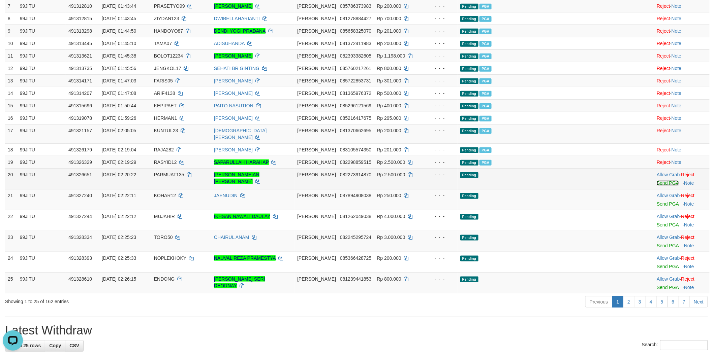
click at [656, 181] on link "Send PGA" at bounding box center [667, 183] width 22 height 5
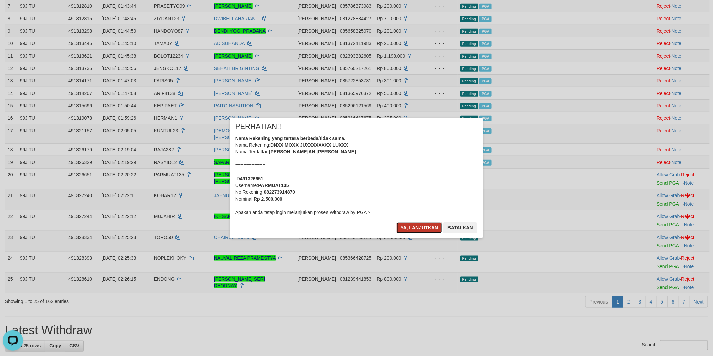
click at [416, 230] on button "Ya, lanjutkan" at bounding box center [419, 228] width 46 height 11
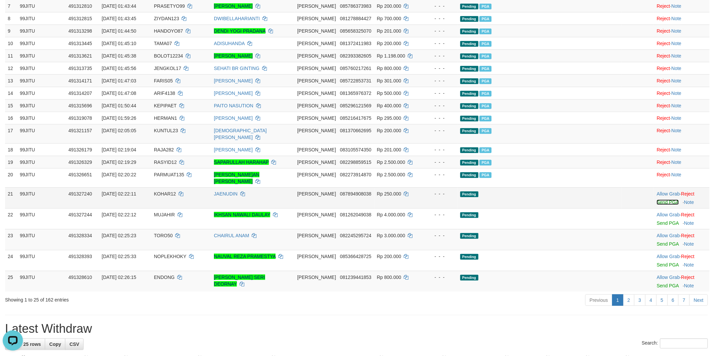
click at [656, 200] on link "Send PGA" at bounding box center [667, 202] width 22 height 5
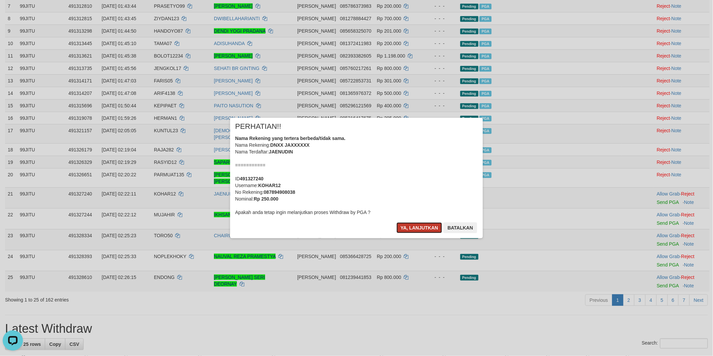
click at [412, 223] on button "Ya, lanjutkan" at bounding box center [419, 228] width 46 height 11
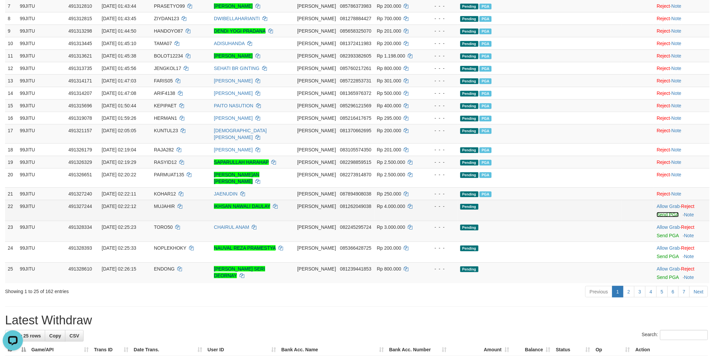
drag, startPoint x: 653, startPoint y: 207, endPoint x: 389, endPoint y: 101, distance: 285.2
click at [656, 212] on link "Send PGA" at bounding box center [667, 214] width 22 height 5
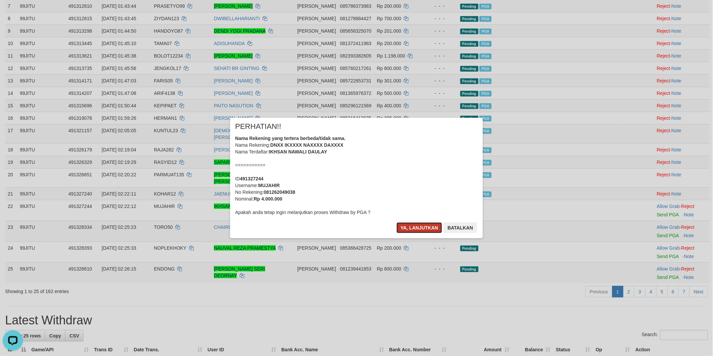
click at [406, 232] on button "Ya, lanjutkan" at bounding box center [419, 228] width 46 height 11
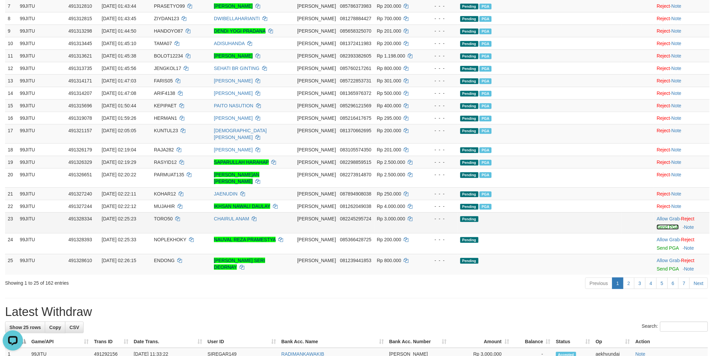
click at [658, 225] on link "Send PGA" at bounding box center [667, 227] width 22 height 5
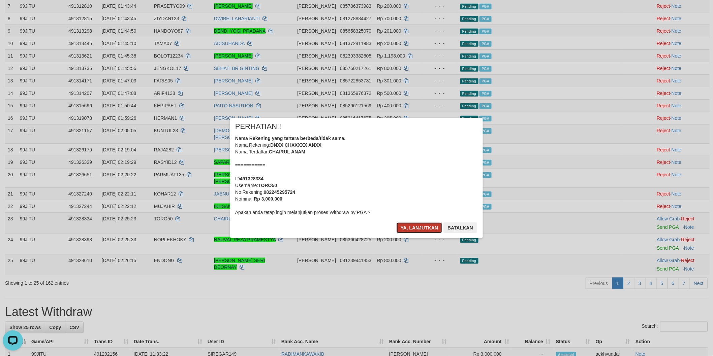
click at [418, 227] on button "Ya, lanjutkan" at bounding box center [419, 228] width 46 height 11
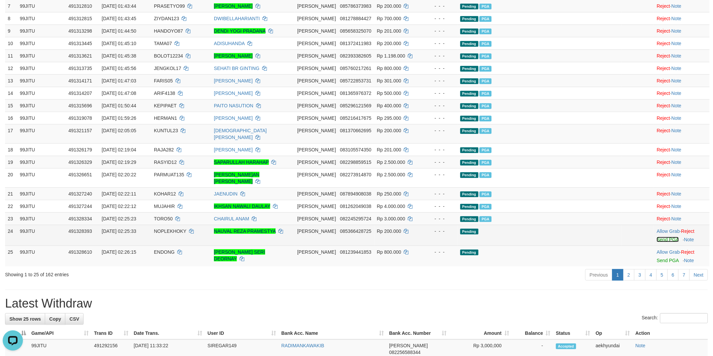
click at [656, 237] on link "Send PGA" at bounding box center [667, 239] width 22 height 5
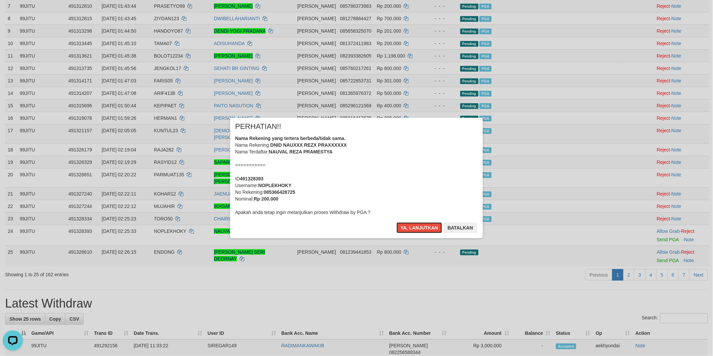
drag, startPoint x: 402, startPoint y: 226, endPoint x: 526, endPoint y: 229, distance: 124.0
click at [403, 226] on button "Ya, lanjutkan" at bounding box center [419, 228] width 46 height 11
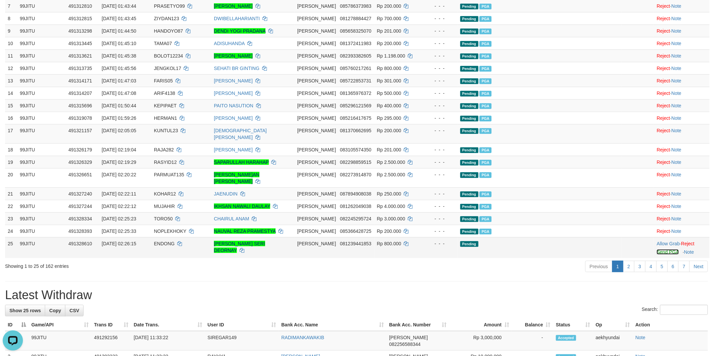
click at [656, 250] on link "Send PGA" at bounding box center [667, 252] width 22 height 5
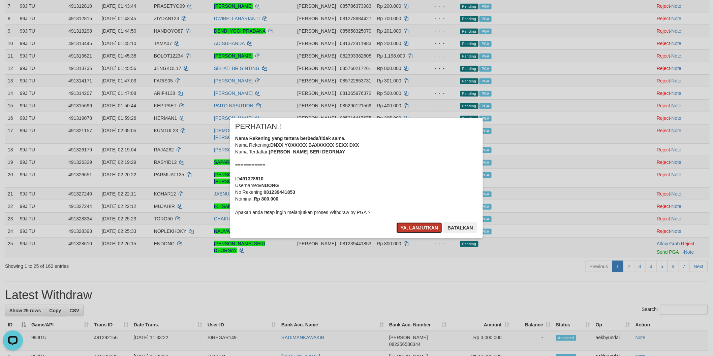
click at [412, 227] on button "Ya, lanjutkan" at bounding box center [419, 228] width 46 height 11
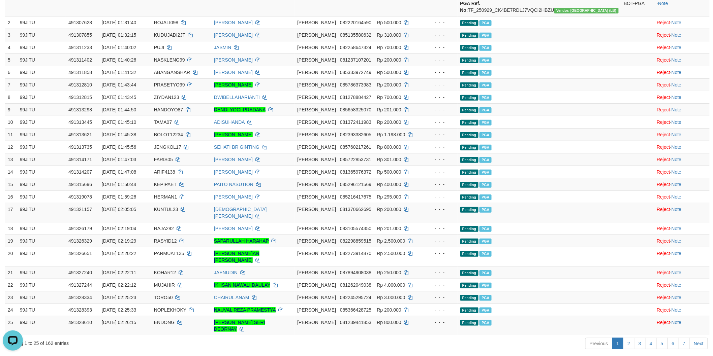
scroll to position [106, 0]
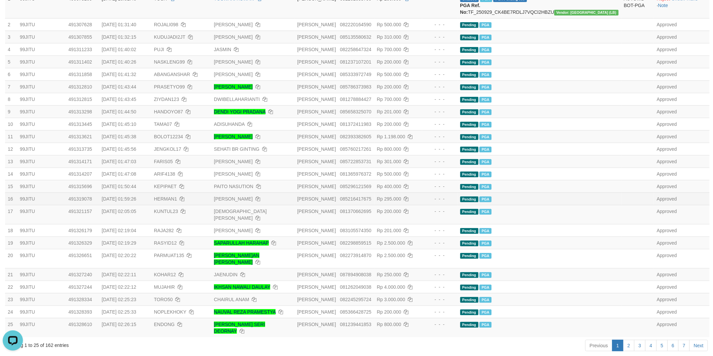
click at [66, 199] on td "99JITU" at bounding box center [41, 199] width 48 height 12
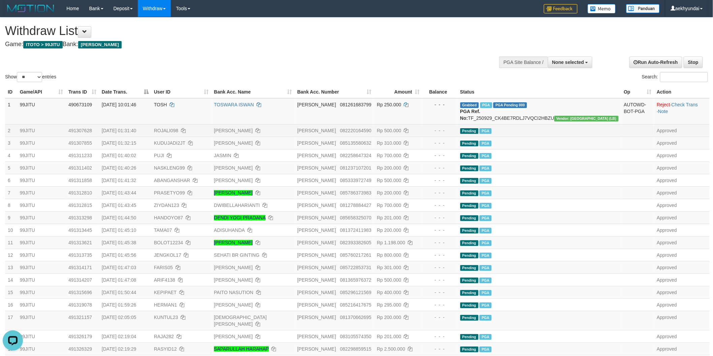
click at [178, 133] on span "ROJALI098" at bounding box center [166, 130] width 24 height 5
drag, startPoint x: 179, startPoint y: 134, endPoint x: 186, endPoint y: 133, distance: 7.4
click at [178, 133] on span "ROJALI098" at bounding box center [166, 130] width 24 height 5
click at [186, 133] on td "ROJALI098" at bounding box center [181, 130] width 60 height 12
copy span "ROJALI098"
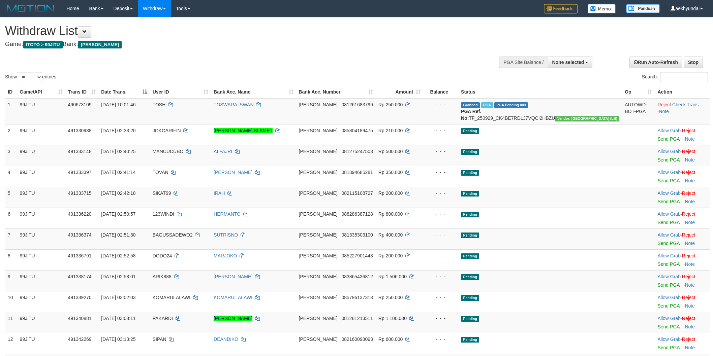
select select
select select "**"
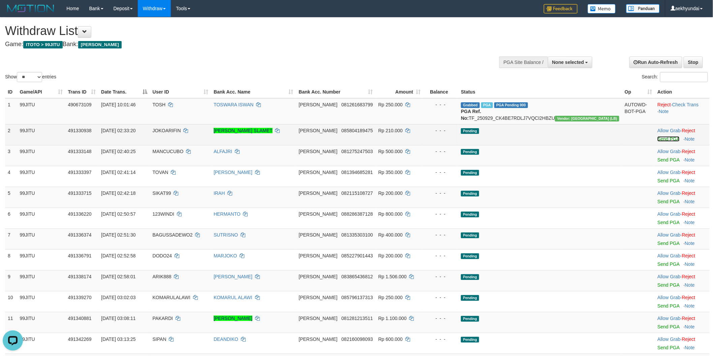
click at [657, 142] on link "Send PGA" at bounding box center [668, 138] width 22 height 5
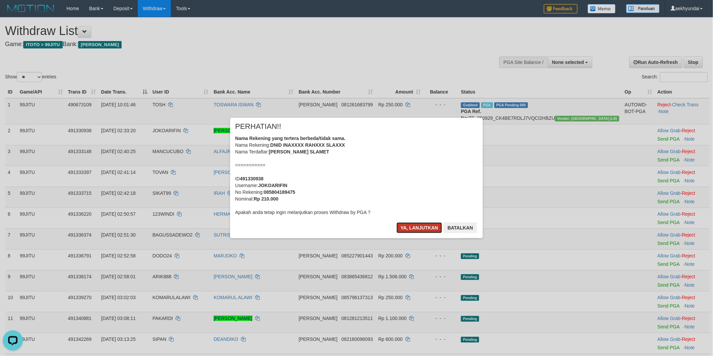
click at [419, 228] on button "Ya, lanjutkan" at bounding box center [419, 228] width 46 height 11
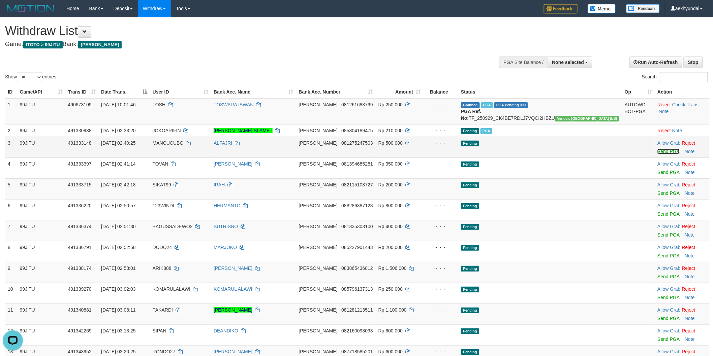
click at [657, 154] on link "Send PGA" at bounding box center [668, 151] width 22 height 5
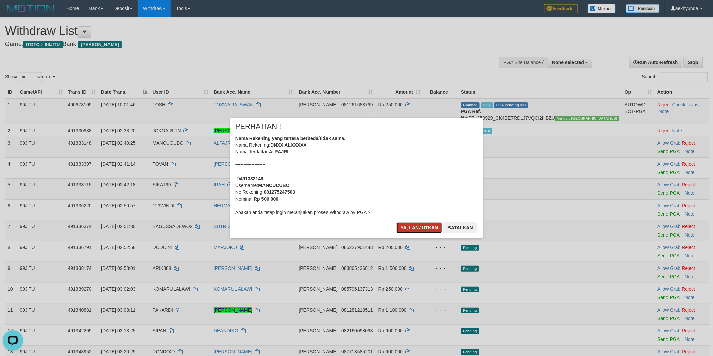
click at [422, 228] on button "Ya, lanjutkan" at bounding box center [419, 228] width 46 height 11
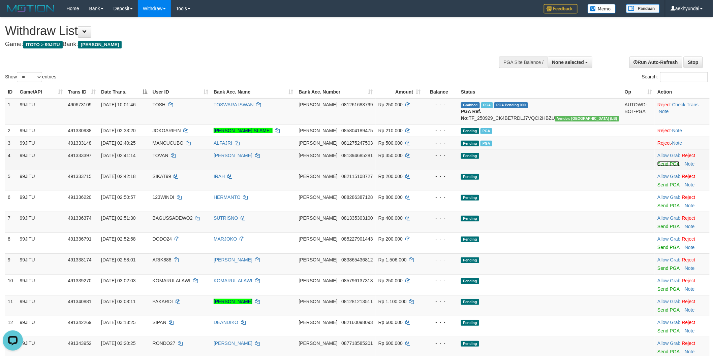
click at [657, 167] on link "Send PGA" at bounding box center [668, 163] width 22 height 5
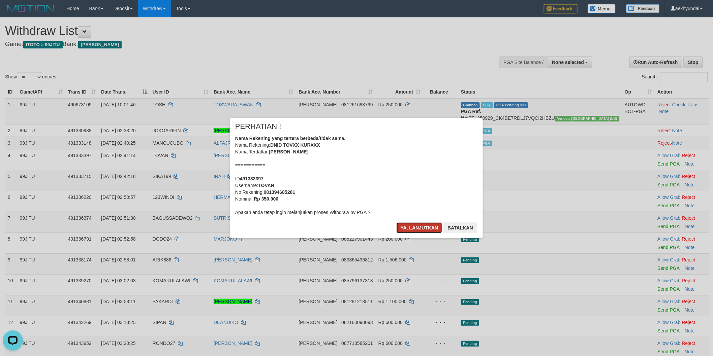
click at [423, 232] on button "Ya, lanjutkan" at bounding box center [419, 228] width 46 height 11
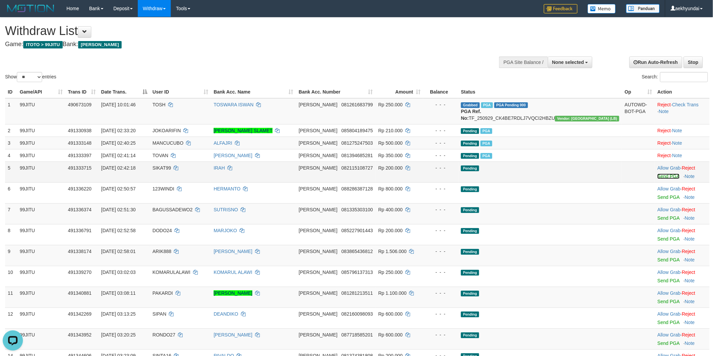
click at [657, 179] on link "Send PGA" at bounding box center [668, 176] width 22 height 5
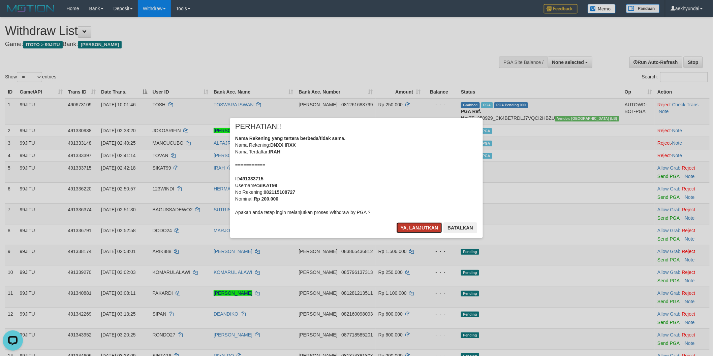
click at [412, 227] on button "Ya, lanjutkan" at bounding box center [419, 228] width 46 height 11
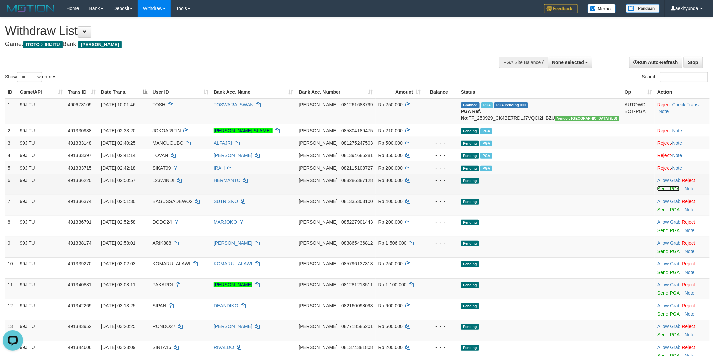
click at [657, 192] on link "Send PGA" at bounding box center [668, 188] width 22 height 5
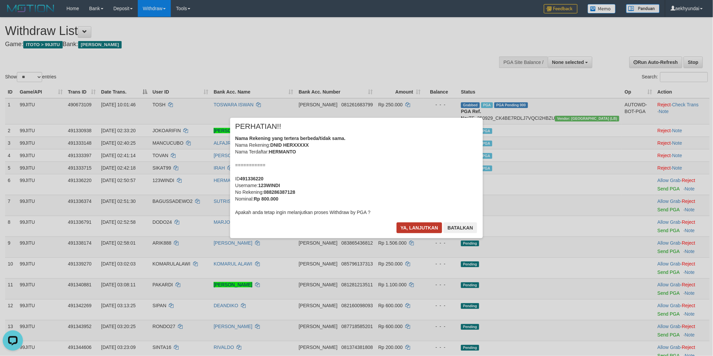
drag, startPoint x: 420, startPoint y: 222, endPoint x: 420, endPoint y: 226, distance: 4.7
click at [420, 226] on div "× PERHATIAN!! Nama Rekening yang tertera berbeda/tidak sama. Nama Rekening: DNI…" at bounding box center [356, 178] width 253 height 121
click at [420, 227] on button "Ya, lanjutkan" at bounding box center [419, 228] width 46 height 11
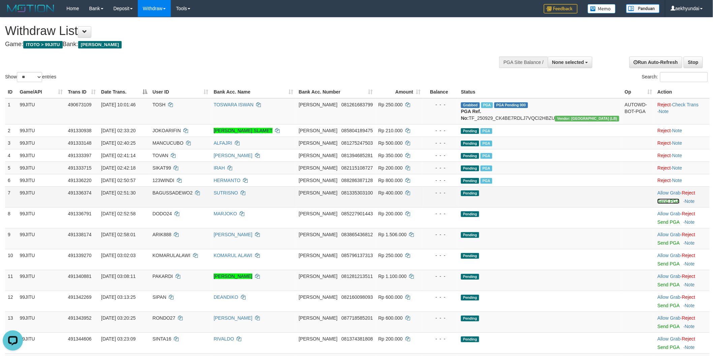
click at [657, 204] on link "Send PGA" at bounding box center [668, 201] width 22 height 5
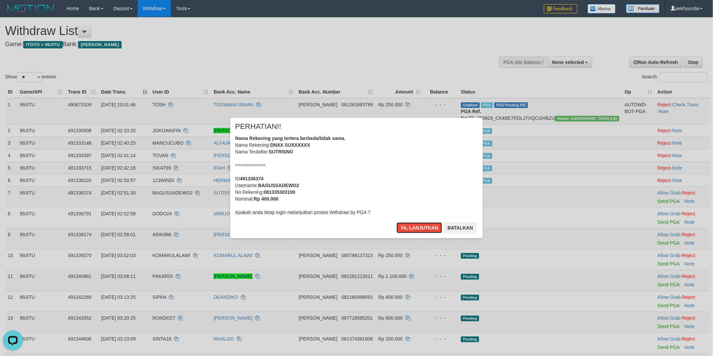
drag, startPoint x: 409, startPoint y: 229, endPoint x: 568, endPoint y: 229, distance: 159.3
click at [412, 229] on button "Ya, lanjutkan" at bounding box center [419, 228] width 46 height 11
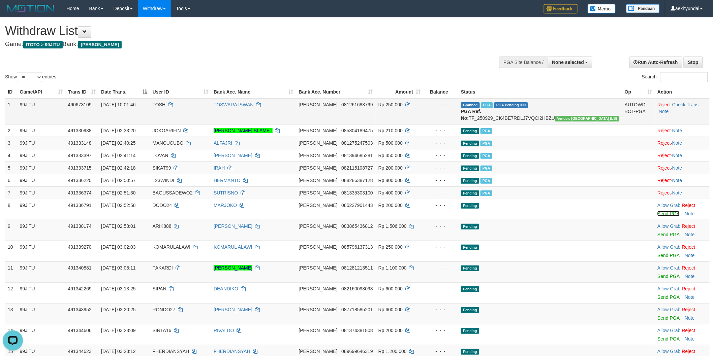
drag, startPoint x: 652, startPoint y: 222, endPoint x: 395, endPoint y: 106, distance: 281.1
click at [657, 217] on link "Send PGA" at bounding box center [668, 213] width 22 height 5
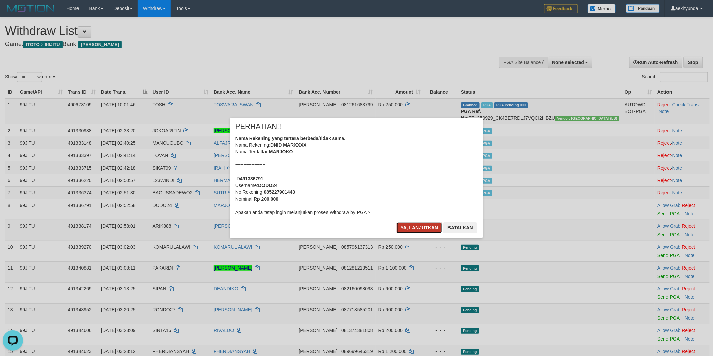
click at [414, 225] on button "Ya, lanjutkan" at bounding box center [419, 228] width 46 height 11
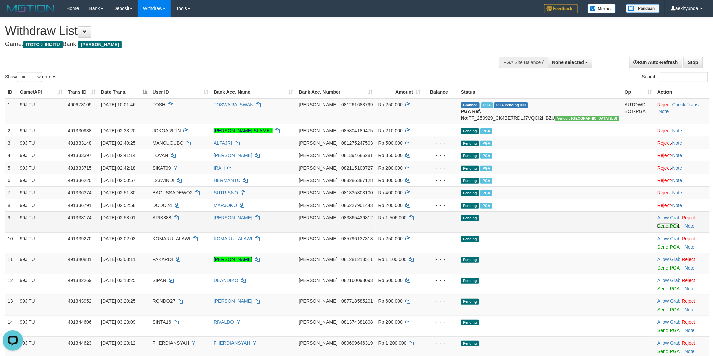
click at [657, 229] on link "Send PGA" at bounding box center [668, 226] width 22 height 5
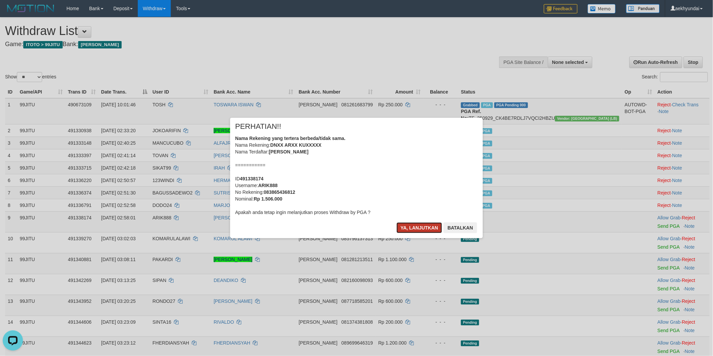
click at [427, 228] on button "Ya, lanjutkan" at bounding box center [419, 228] width 46 height 11
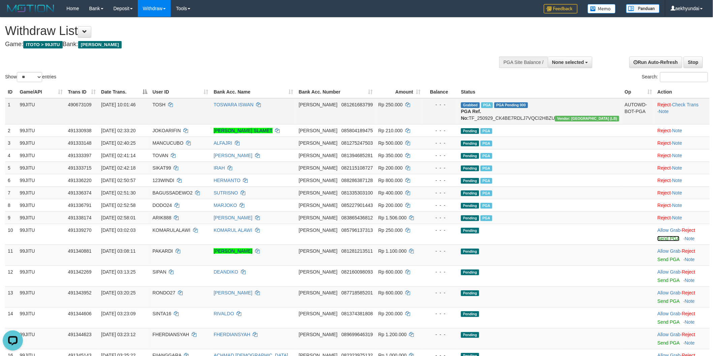
drag, startPoint x: 655, startPoint y: 244, endPoint x: 392, endPoint y: 106, distance: 296.8
click at [657, 241] on link "Send PGA" at bounding box center [668, 238] width 22 height 5
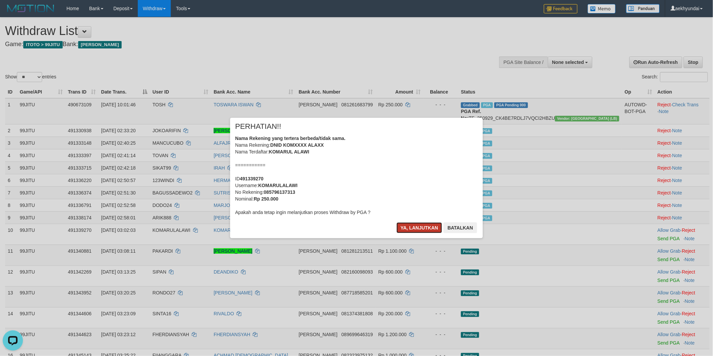
drag, startPoint x: 421, startPoint y: 228, endPoint x: 558, endPoint y: 250, distance: 138.6
click at [430, 230] on button "Ya, lanjutkan" at bounding box center [419, 228] width 46 height 11
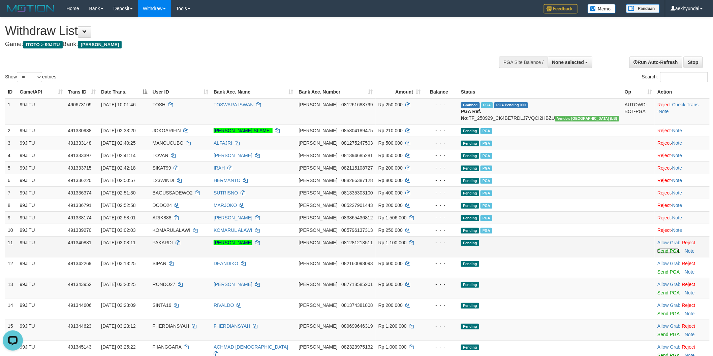
drag, startPoint x: 648, startPoint y: 258, endPoint x: 393, endPoint y: 103, distance: 298.0
click at [657, 254] on link "Send PGA" at bounding box center [668, 251] width 22 height 5
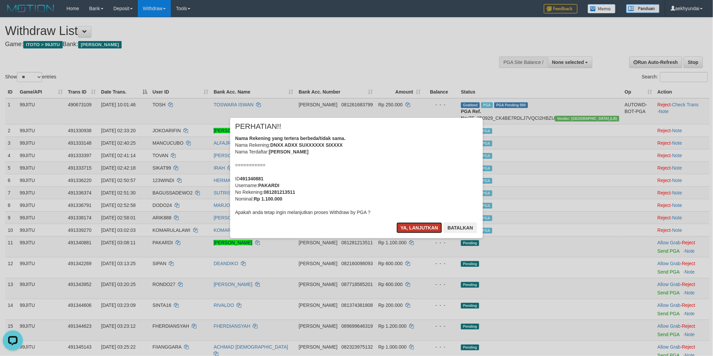
drag, startPoint x: 409, startPoint y: 228, endPoint x: 435, endPoint y: 233, distance: 26.6
click at [409, 228] on button "Ya, lanjutkan" at bounding box center [419, 228] width 46 height 11
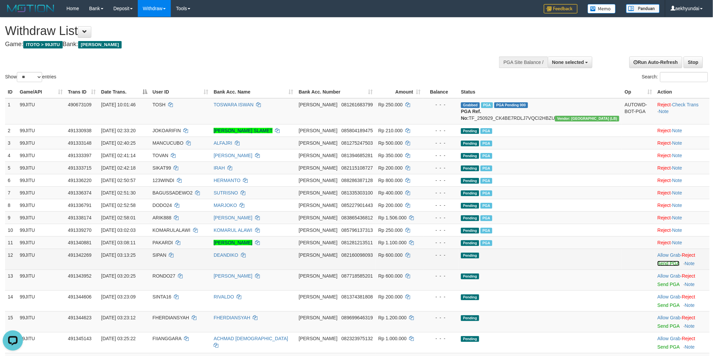
click at [657, 266] on link "Send PGA" at bounding box center [668, 263] width 22 height 5
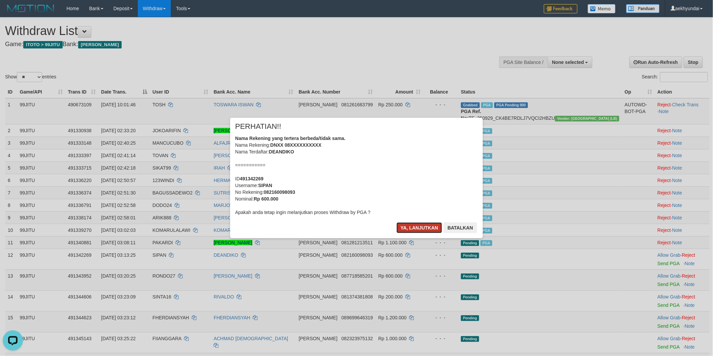
click at [416, 233] on button "Ya, lanjutkan" at bounding box center [419, 228] width 46 height 11
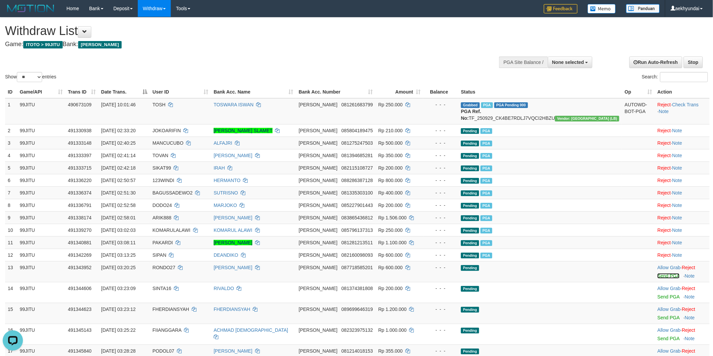
drag, startPoint x: 659, startPoint y: 284, endPoint x: 393, endPoint y: 96, distance: 326.0
click at [658, 279] on link "Send PGA" at bounding box center [668, 275] width 22 height 5
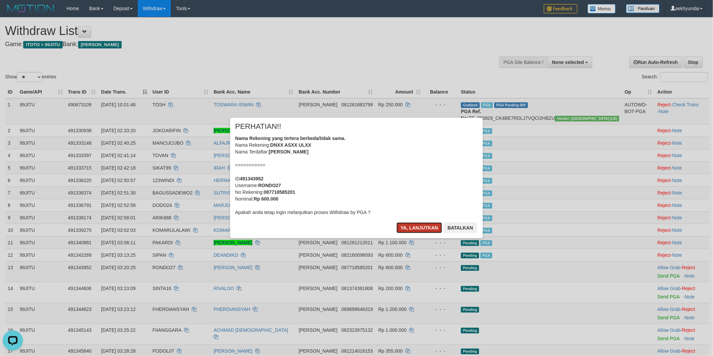
click at [419, 227] on button "Ya, lanjutkan" at bounding box center [419, 228] width 46 height 11
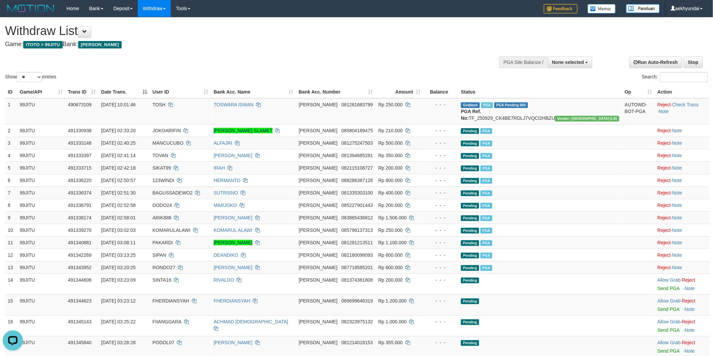
scroll to position [187, 0]
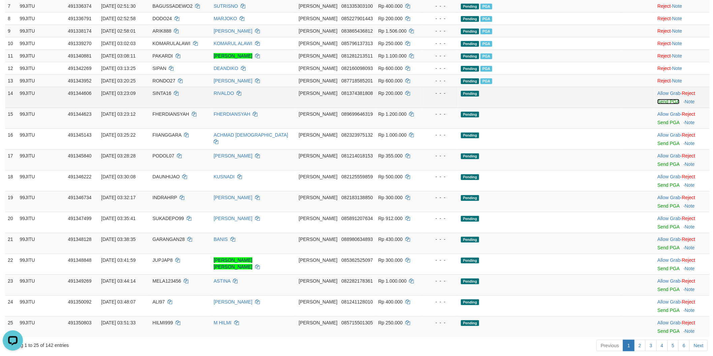
click at [657, 104] on link "Send PGA" at bounding box center [668, 101] width 22 height 5
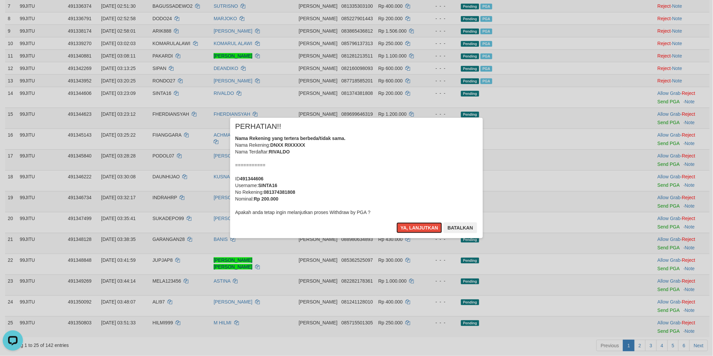
drag, startPoint x: 424, startPoint y: 227, endPoint x: 528, endPoint y: 211, distance: 105.3
click at [426, 228] on button "Ya, lanjutkan" at bounding box center [419, 228] width 46 height 11
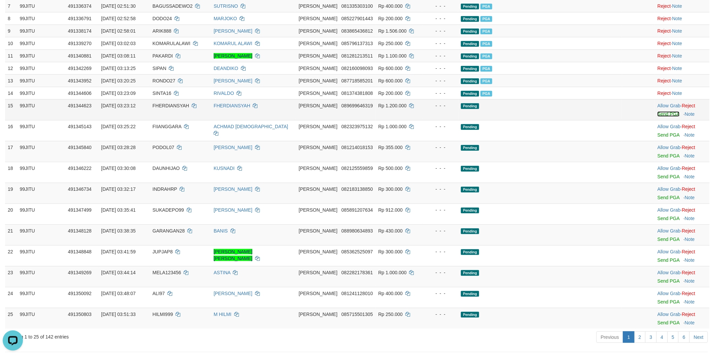
click at [657, 117] on link "Send PGA" at bounding box center [668, 113] width 22 height 5
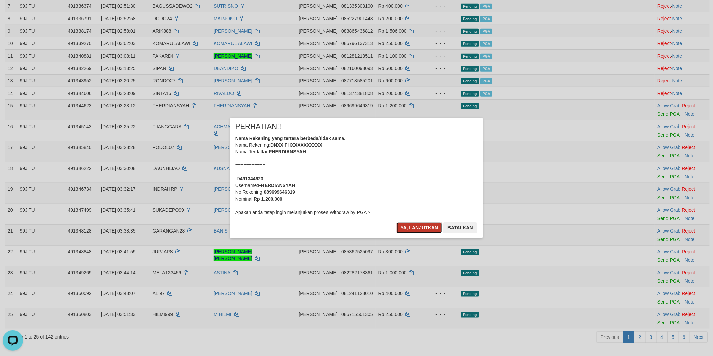
click at [426, 229] on button "Ya, lanjutkan" at bounding box center [419, 228] width 46 height 11
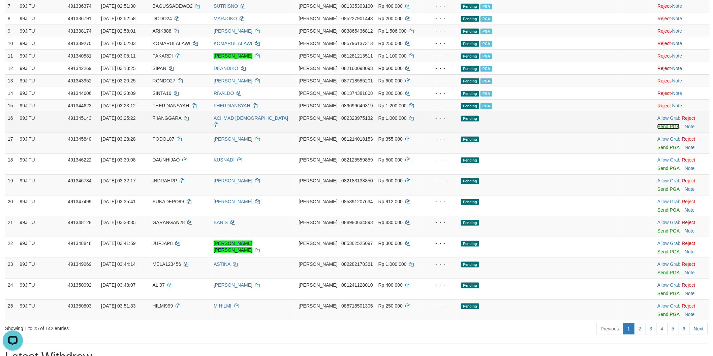
click at [657, 129] on link "Send PGA" at bounding box center [668, 126] width 22 height 5
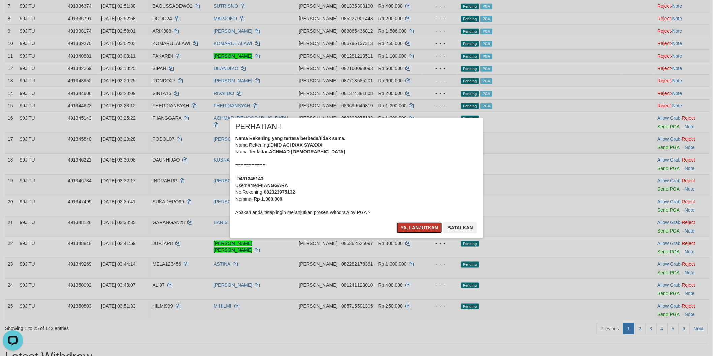
click at [412, 227] on button "Ya, lanjutkan" at bounding box center [419, 228] width 46 height 11
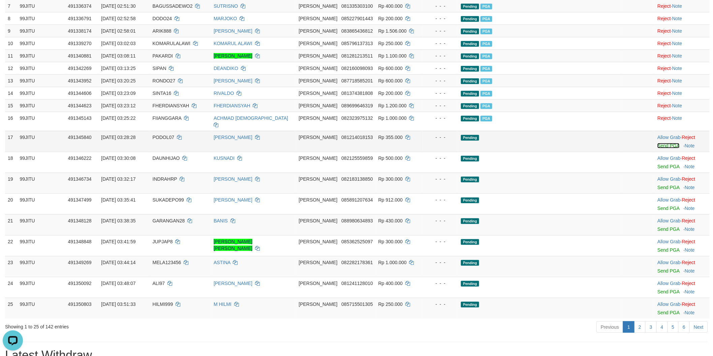
click at [657, 146] on link "Send PGA" at bounding box center [668, 145] width 22 height 5
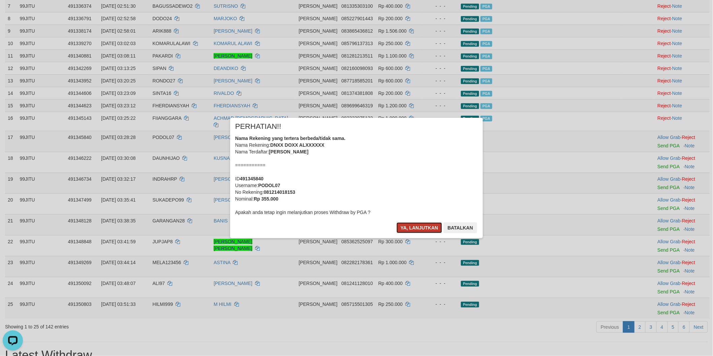
click at [427, 232] on button "Ya, lanjutkan" at bounding box center [419, 228] width 46 height 11
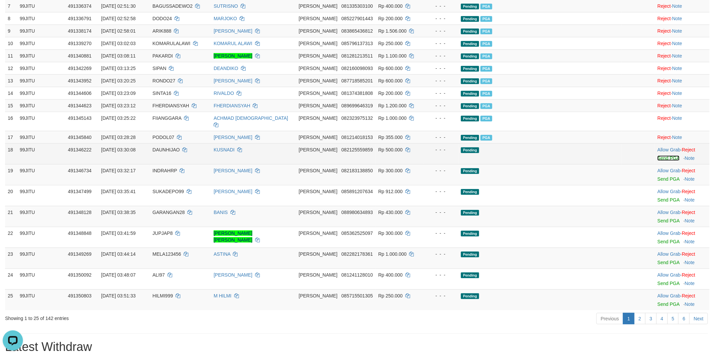
click at [657, 159] on link "Send PGA" at bounding box center [668, 158] width 22 height 5
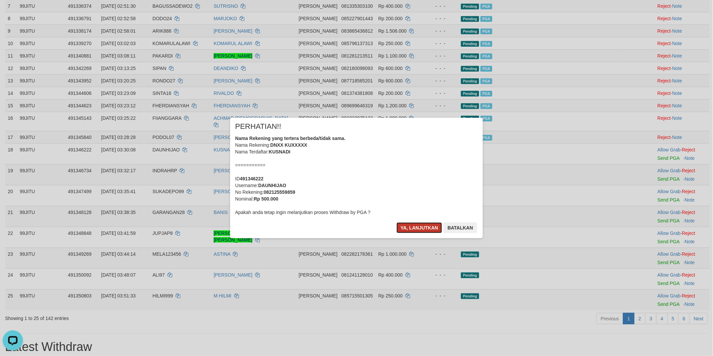
click at [421, 226] on button "Ya, lanjutkan" at bounding box center [419, 228] width 46 height 11
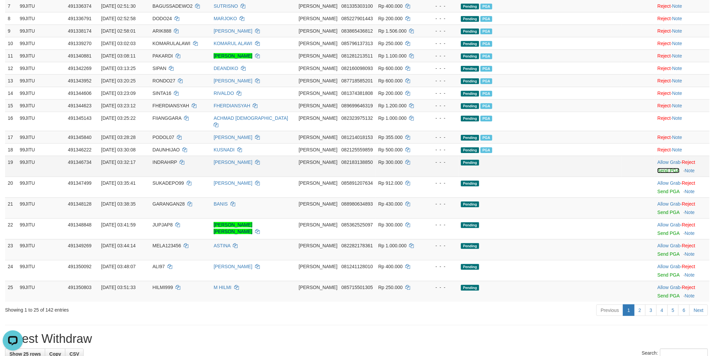
click at [657, 171] on link "Send PGA" at bounding box center [668, 170] width 22 height 5
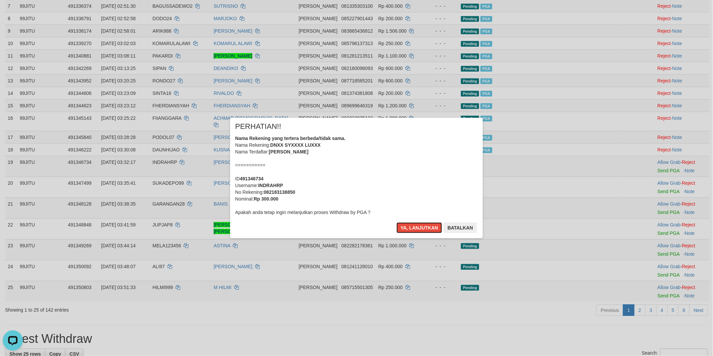
click at [429, 227] on button "Ya, lanjutkan" at bounding box center [419, 228] width 46 height 11
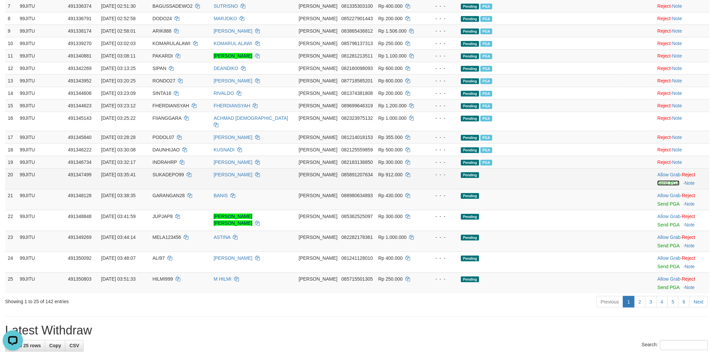
click at [658, 184] on link "Send PGA" at bounding box center [668, 183] width 22 height 5
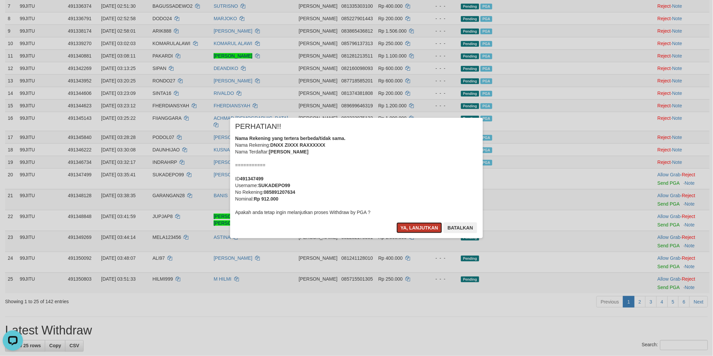
click at [419, 224] on button "Ya, lanjutkan" at bounding box center [419, 228] width 46 height 11
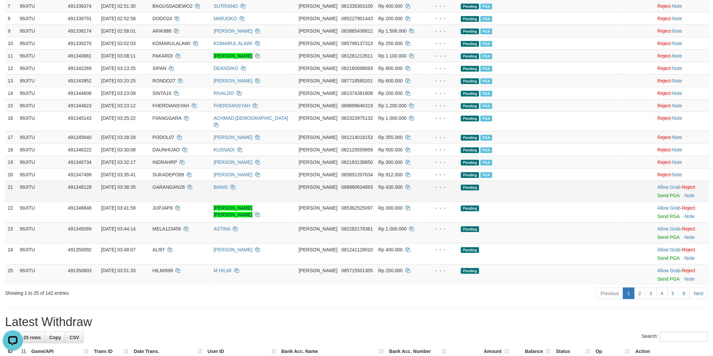
click at [656, 201] on td "Allow Grab · Reject Send PGA · Note" at bounding box center [681, 191] width 55 height 21
click at [657, 191] on div at bounding box center [682, 192] width 50 height 2
drag, startPoint x: 650, startPoint y: 191, endPoint x: 641, endPoint y: 196, distance: 10.5
click at [657, 192] on span "Send PGA" at bounding box center [682, 195] width 50 height 8
click at [657, 197] on link "Send PGA" at bounding box center [668, 195] width 22 height 5
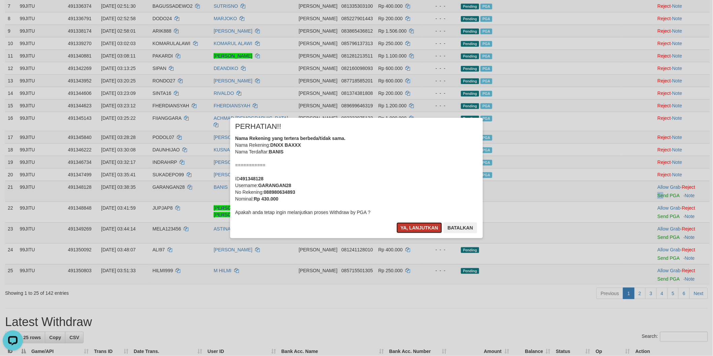
click at [422, 228] on button "Ya, lanjutkan" at bounding box center [419, 228] width 46 height 11
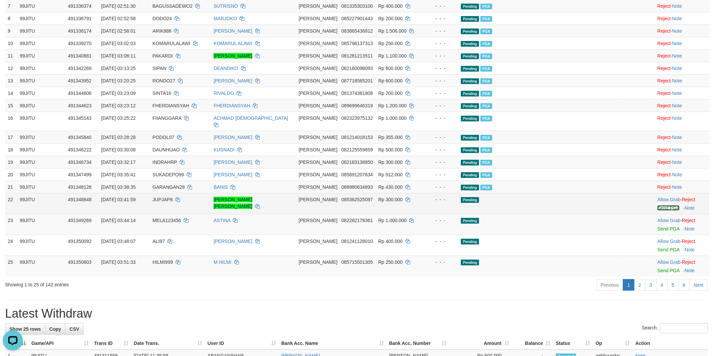
click at [657, 206] on link "Send PGA" at bounding box center [668, 207] width 22 height 5
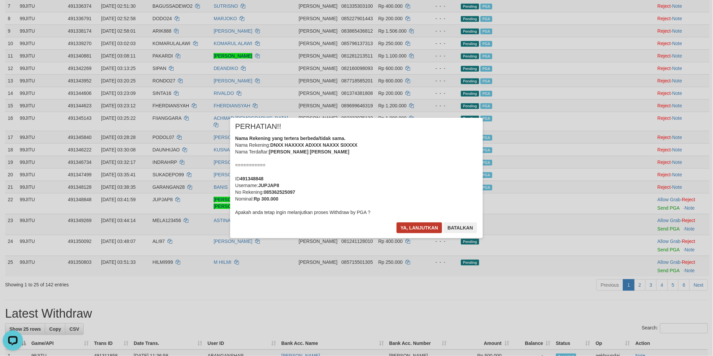
drag, startPoint x: 412, startPoint y: 221, endPoint x: 415, endPoint y: 225, distance: 4.1
click at [414, 224] on div "× PERHATIAN!! Nama Rekening yang tertera berbeda/tidak sama. Nama Rekening: DNX…" at bounding box center [356, 178] width 253 height 121
click at [415, 226] on button "Ya, lanjutkan" at bounding box center [419, 228] width 46 height 11
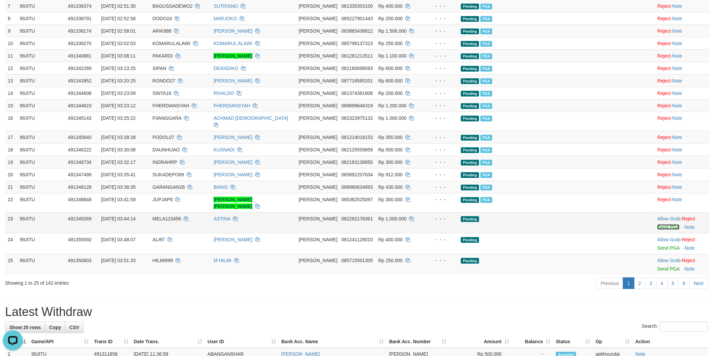
click at [658, 225] on link "Send PGA" at bounding box center [668, 227] width 22 height 5
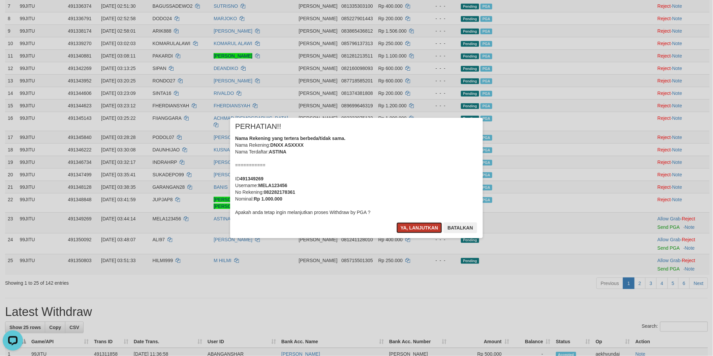
click at [414, 228] on button "Ya, lanjutkan" at bounding box center [419, 228] width 46 height 11
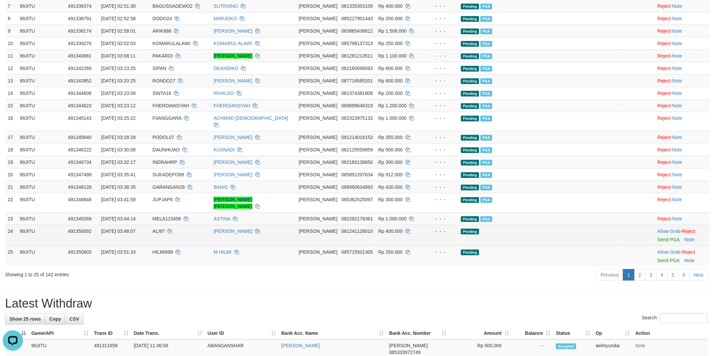
click at [654, 229] on td "Allow Grab · Reject Send PGA · Note" at bounding box center [681, 235] width 55 height 21
click at [657, 237] on link "Send PGA" at bounding box center [668, 239] width 22 height 5
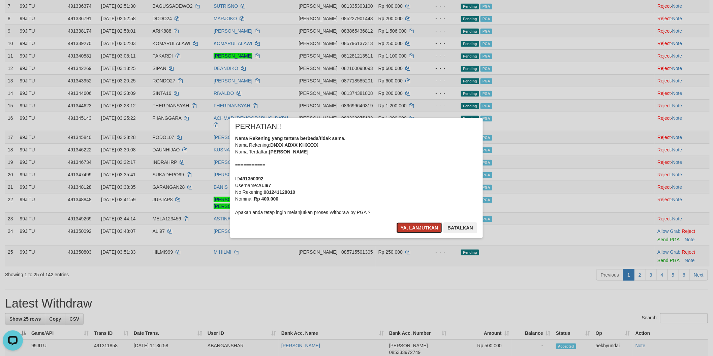
click at [429, 227] on button "Ya, lanjutkan" at bounding box center [419, 228] width 46 height 11
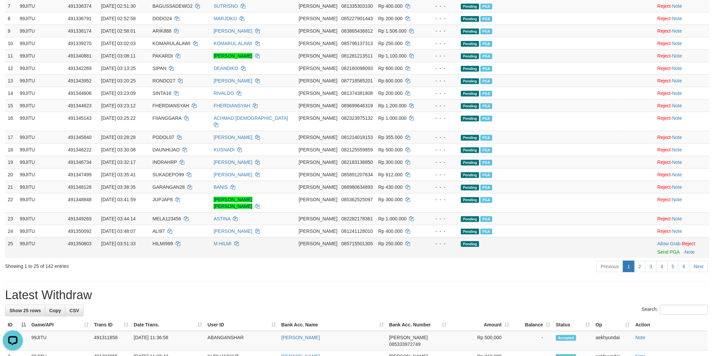
click at [656, 248] on td "Allow Grab · Reject Send PGA · Note" at bounding box center [681, 247] width 55 height 21
click at [657, 250] on link "Send PGA" at bounding box center [668, 252] width 22 height 5
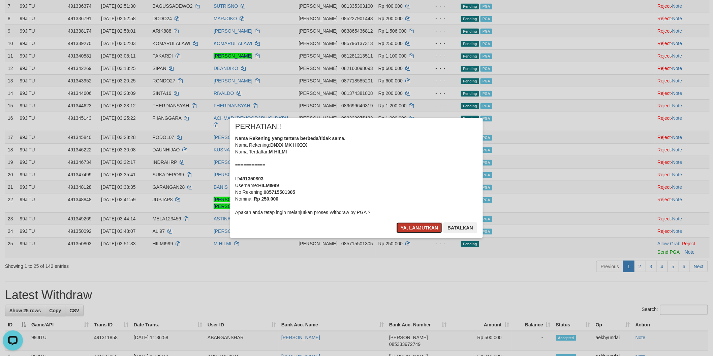
click at [427, 228] on button "Ya, lanjutkan" at bounding box center [419, 228] width 46 height 11
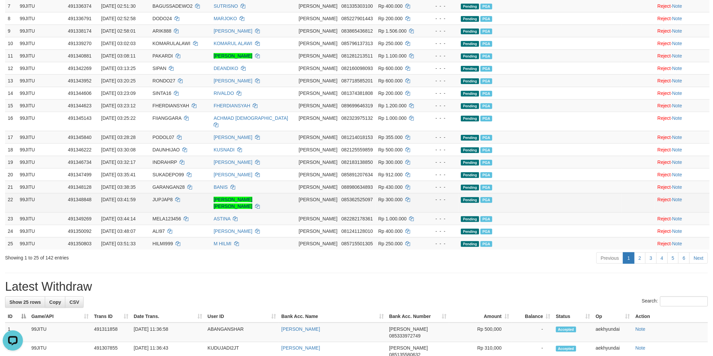
scroll to position [0, 0]
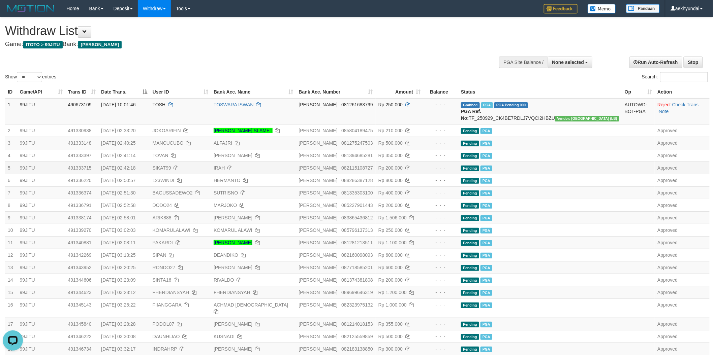
click at [65, 169] on td "99JITU" at bounding box center [41, 168] width 48 height 12
click at [181, 133] on span "JOKOARIFIN" at bounding box center [167, 130] width 28 height 5
copy span "JOKOARIFIN"
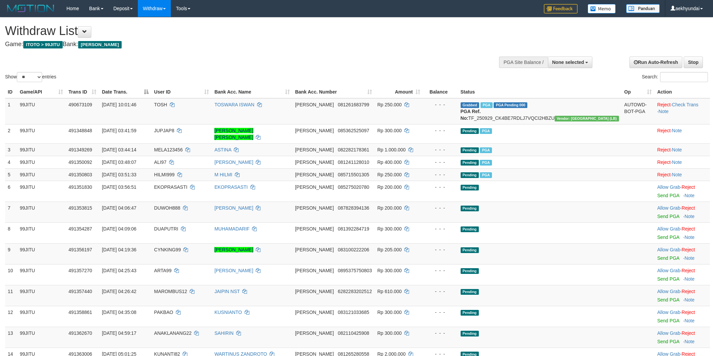
select select
select select "**"
click at [571, 67] on button "None selected" at bounding box center [570, 62] width 45 height 11
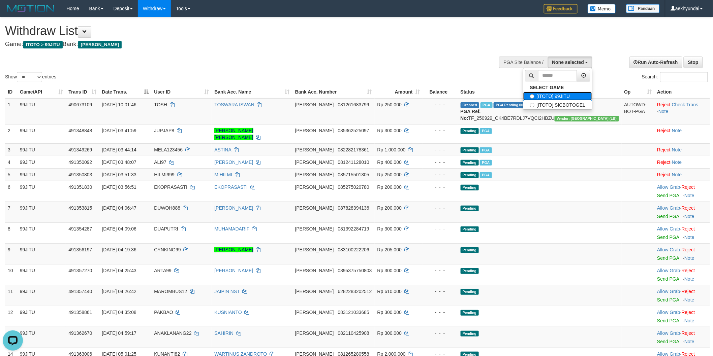
click at [553, 97] on label "[ITOTO] 99JITU" at bounding box center [557, 96] width 69 height 9
select select "***"
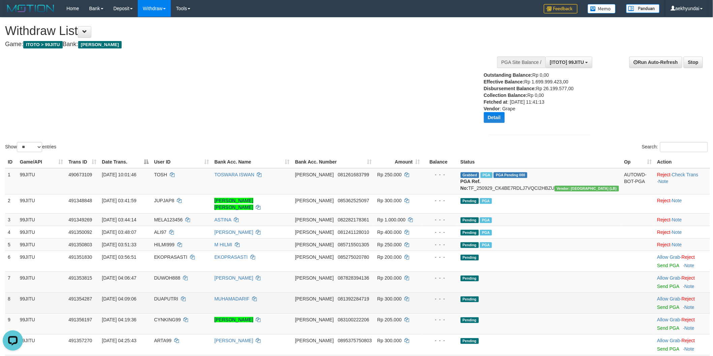
scroll to position [187, 0]
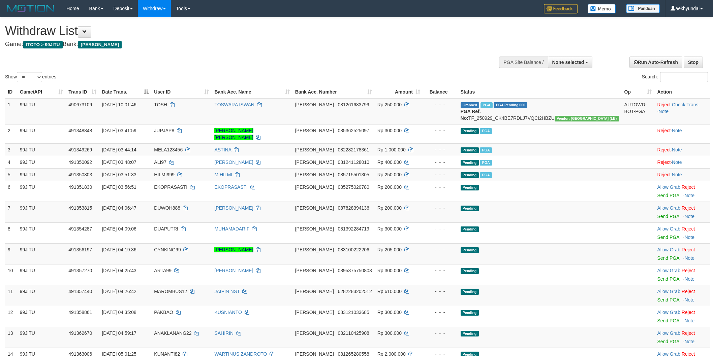
select select
select select "**"
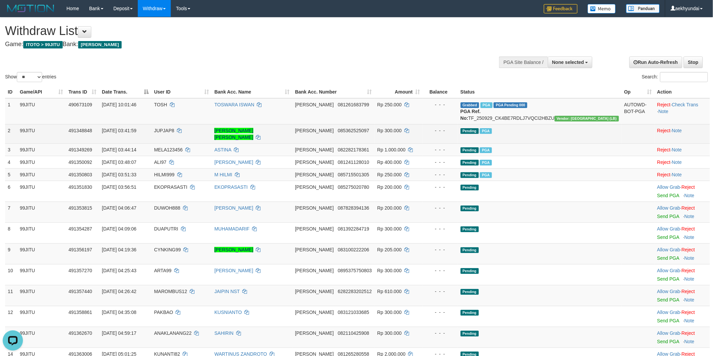
click at [174, 133] on span "JUPJAP8" at bounding box center [164, 130] width 20 height 5
copy td "JUPJAP8"
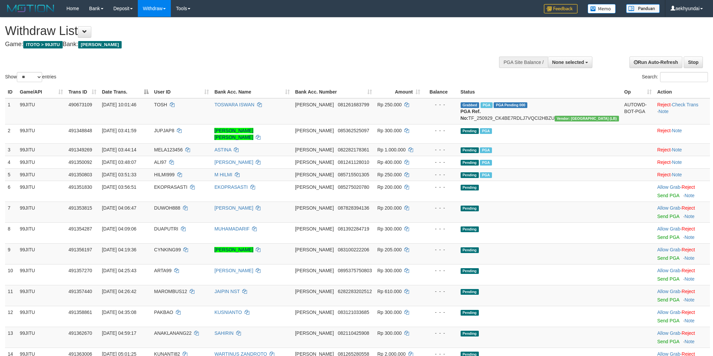
select select
select select "**"
click at [590, 176] on td "Pending PGA" at bounding box center [540, 174] width 164 height 12
select select
select select "**"
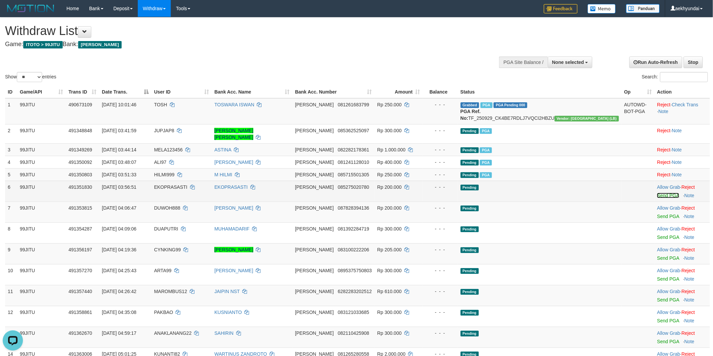
click at [657, 195] on link "Send PGA" at bounding box center [668, 195] width 22 height 5
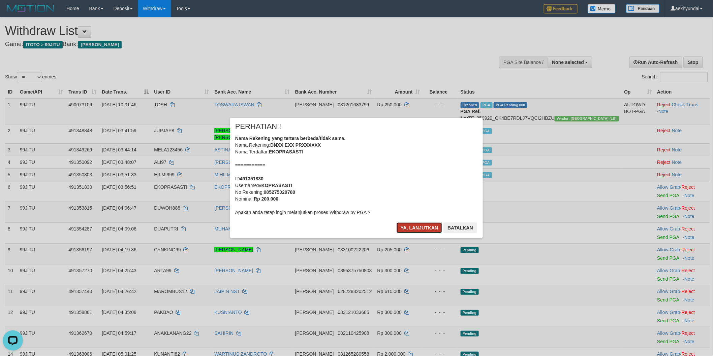
click at [432, 229] on button "Ya, lanjutkan" at bounding box center [419, 228] width 46 height 11
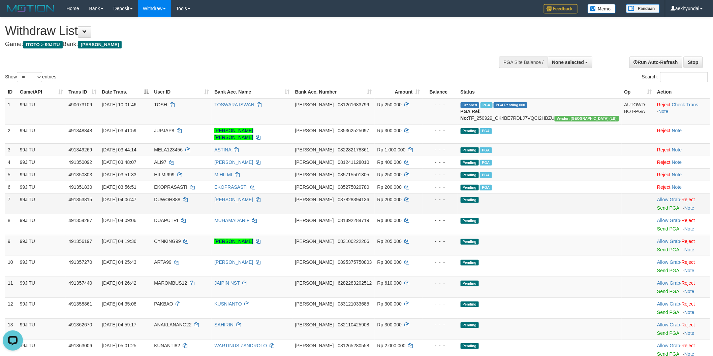
click at [654, 211] on td "Allow Grab · Reject Send PGA · Note" at bounding box center [682, 203] width 56 height 21
click at [657, 209] on link "Send PGA" at bounding box center [668, 207] width 22 height 5
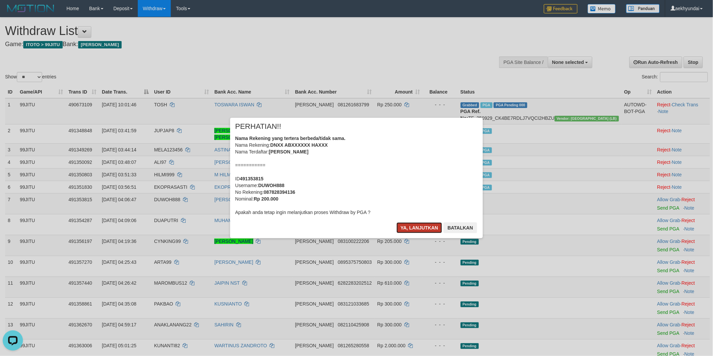
click at [425, 227] on button "Ya, lanjutkan" at bounding box center [419, 228] width 46 height 11
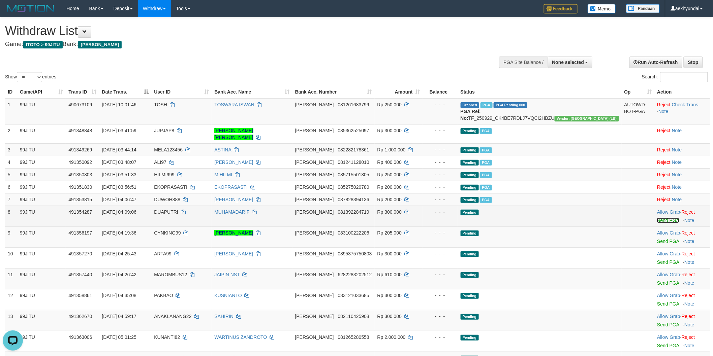
click at [657, 222] on link "Send PGA" at bounding box center [668, 220] width 22 height 5
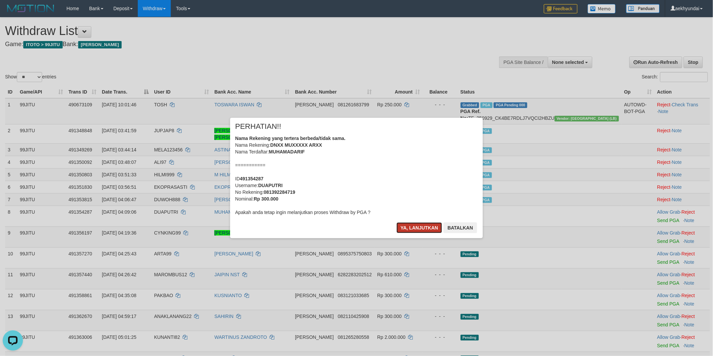
click at [426, 230] on button "Ya, lanjutkan" at bounding box center [419, 228] width 46 height 11
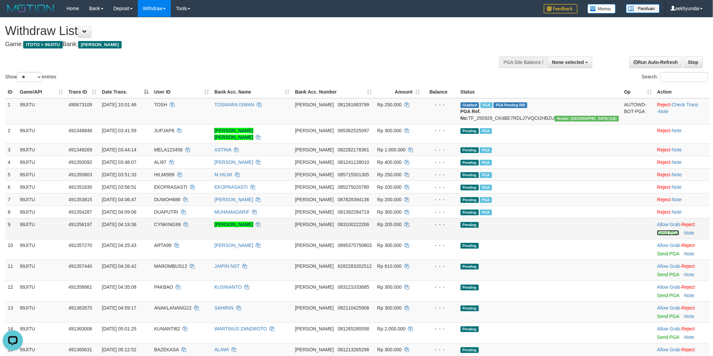
click at [657, 234] on link "Send PGA" at bounding box center [668, 232] width 22 height 5
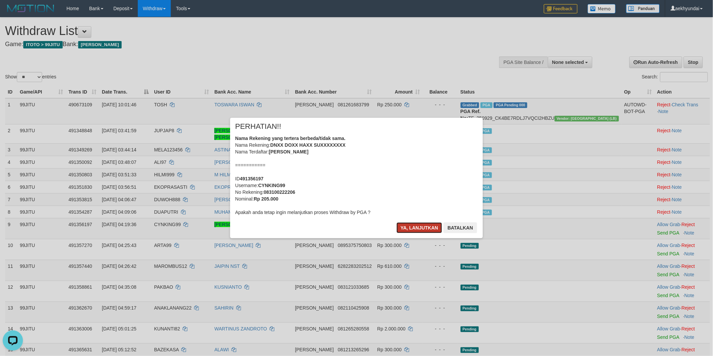
drag, startPoint x: 416, startPoint y: 227, endPoint x: 565, endPoint y: 240, distance: 149.5
click at [417, 227] on button "Ya, lanjutkan" at bounding box center [419, 228] width 46 height 11
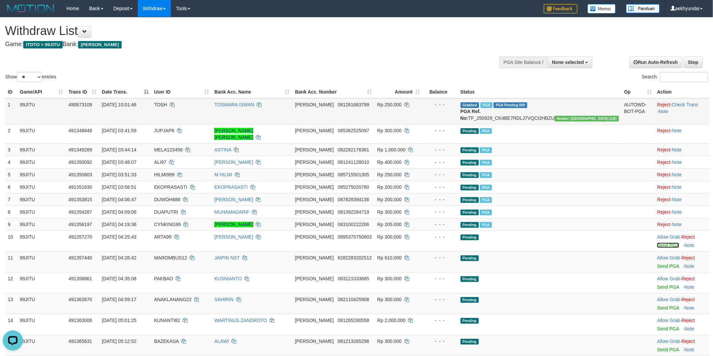
drag, startPoint x: 655, startPoint y: 245, endPoint x: 388, endPoint y: 106, distance: 300.5
click at [657, 245] on link "Send PGA" at bounding box center [668, 245] width 22 height 5
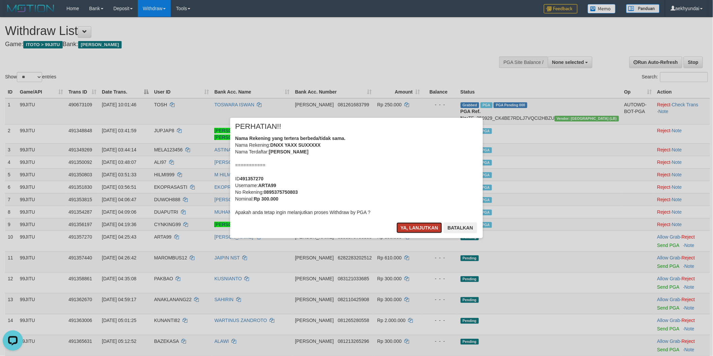
click at [424, 226] on button "Ya, lanjutkan" at bounding box center [419, 228] width 46 height 11
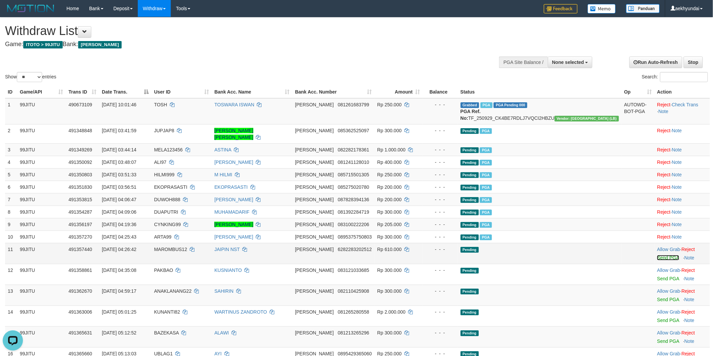
click at [657, 255] on link "Send PGA" at bounding box center [668, 257] width 22 height 5
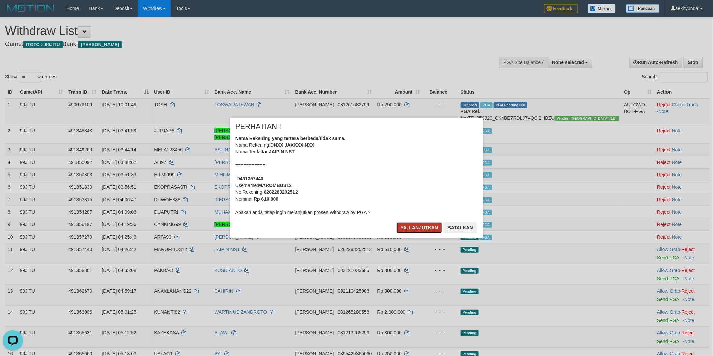
drag, startPoint x: 408, startPoint y: 223, endPoint x: 412, endPoint y: 226, distance: 4.6
click at [409, 224] on button "Ya, lanjutkan" at bounding box center [419, 228] width 46 height 11
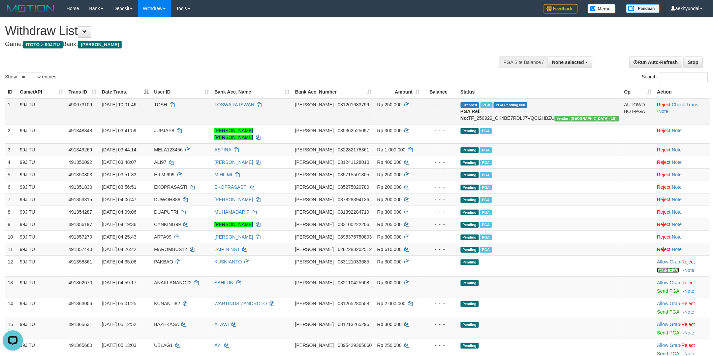
drag, startPoint x: 657, startPoint y: 270, endPoint x: 398, endPoint y: 103, distance: 307.3
click at [657, 270] on link "Send PGA" at bounding box center [668, 270] width 22 height 5
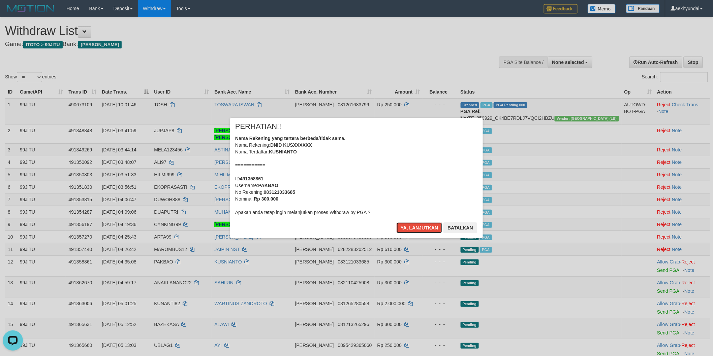
drag, startPoint x: 427, startPoint y: 227, endPoint x: 469, endPoint y: 239, distance: 43.8
click at [430, 228] on button "Ya, lanjutkan" at bounding box center [419, 228] width 46 height 11
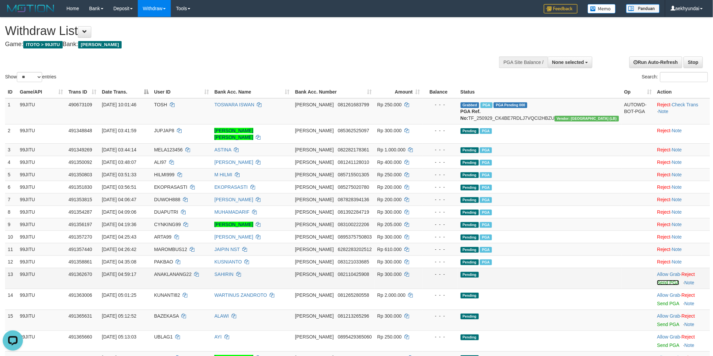
click at [657, 282] on link "Send PGA" at bounding box center [668, 282] width 22 height 5
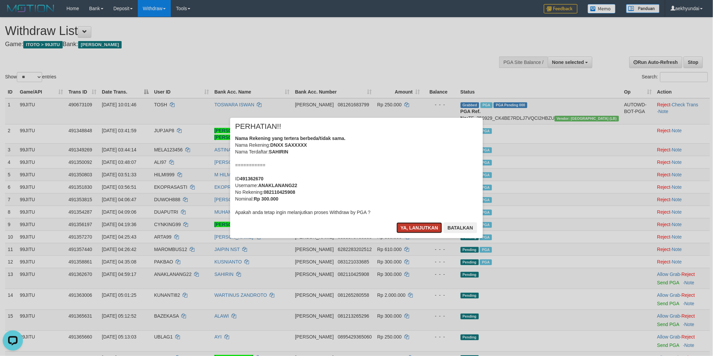
click at [416, 229] on button "Ya, lanjutkan" at bounding box center [419, 228] width 46 height 11
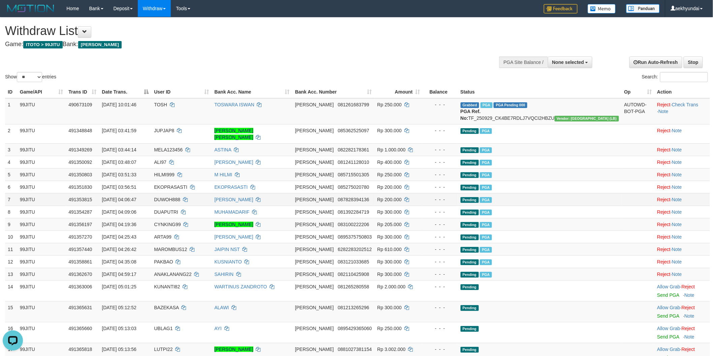
click at [567, 204] on td "Pending PGA" at bounding box center [540, 199] width 164 height 12
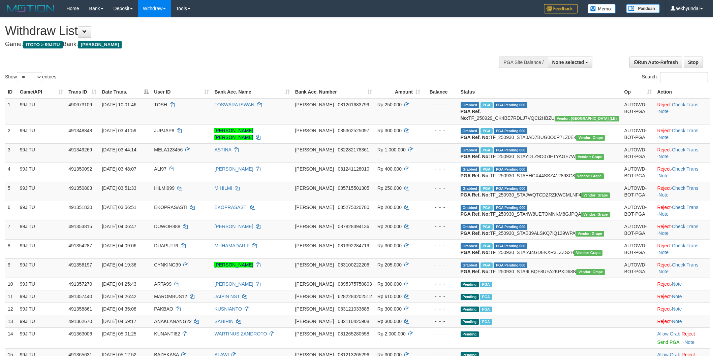
select select
select select "**"
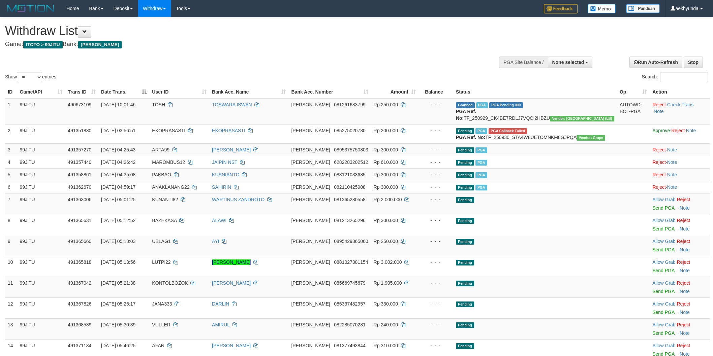
select select
select select "**"
click at [569, 64] on span "None selected" at bounding box center [568, 62] width 32 height 5
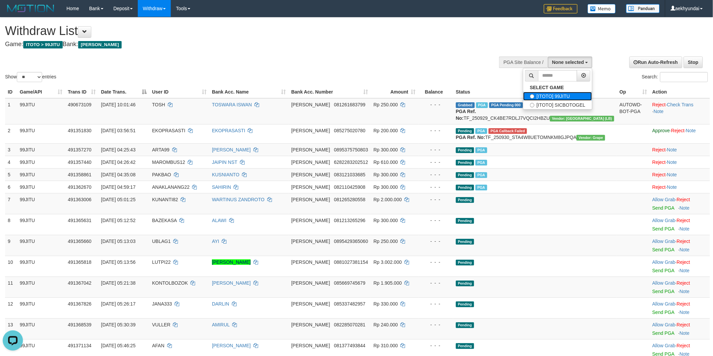
click at [563, 98] on label "[ITOTO] 99JITU" at bounding box center [557, 96] width 69 height 9
select select "***"
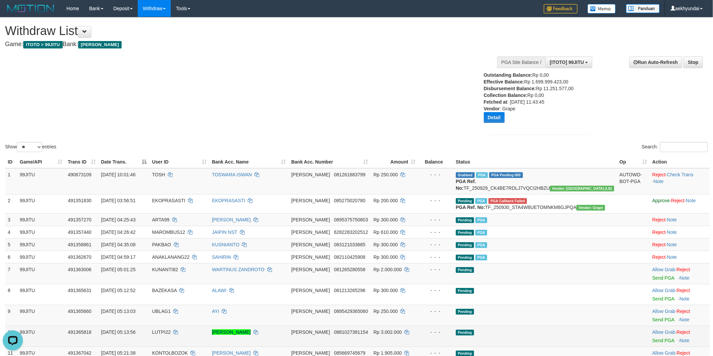
scroll to position [187, 0]
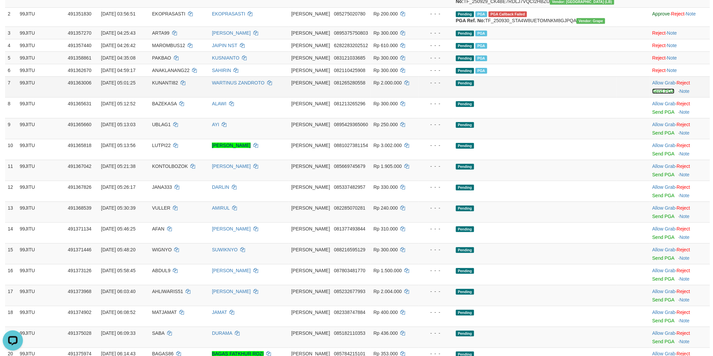
drag, startPoint x: 654, startPoint y: 112, endPoint x: 398, endPoint y: 103, distance: 256.4
click at [653, 94] on link "Send PGA" at bounding box center [663, 91] width 22 height 5
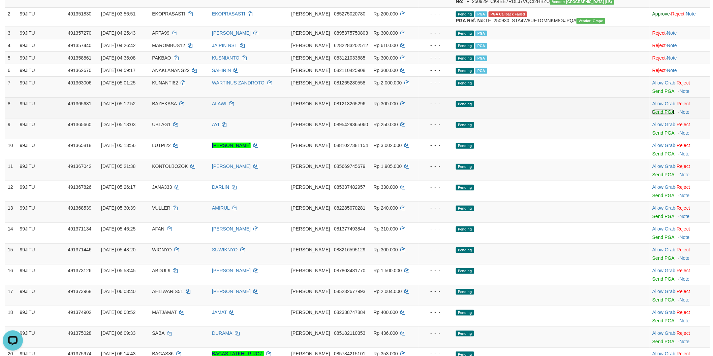
click at [653, 115] on link "Send PGA" at bounding box center [663, 111] width 22 height 5
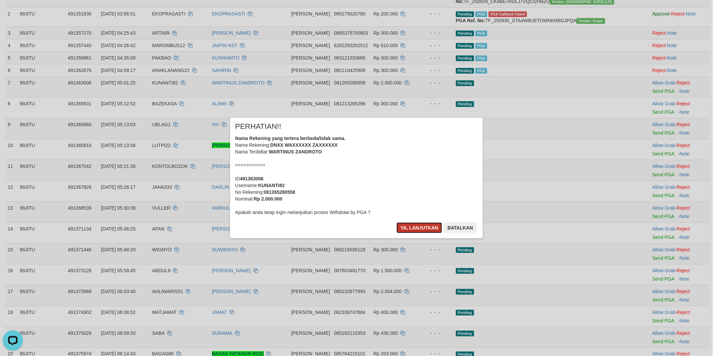
click at [424, 226] on button "Ya, lanjutkan" at bounding box center [419, 228] width 46 height 11
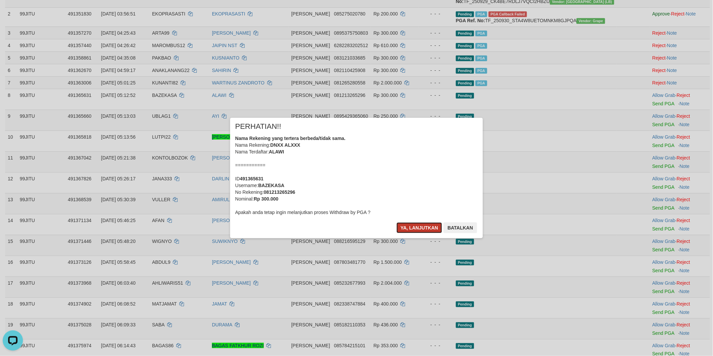
click at [428, 229] on button "Ya, lanjutkan" at bounding box center [419, 228] width 46 height 11
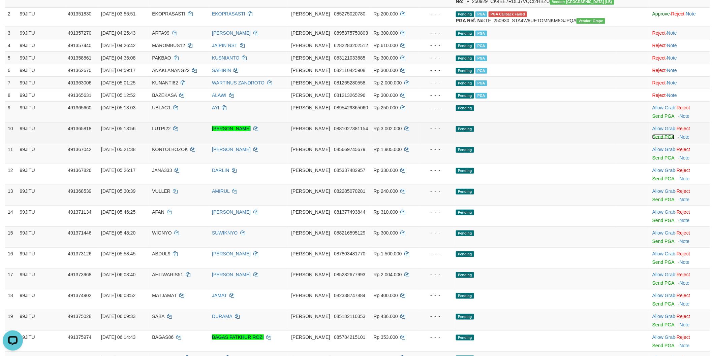
click at [652, 140] on link "Send PGA" at bounding box center [663, 136] width 22 height 5
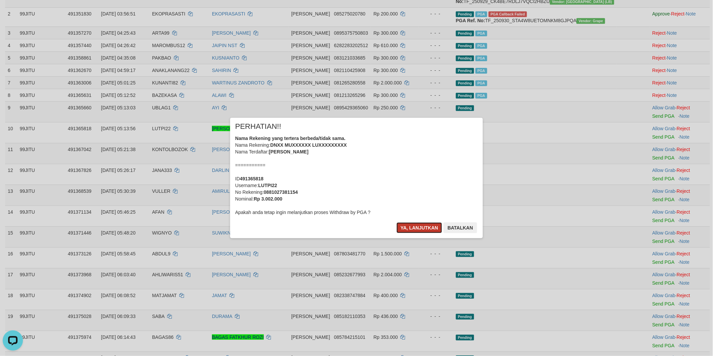
click at [418, 226] on button "Ya, lanjutkan" at bounding box center [419, 228] width 46 height 11
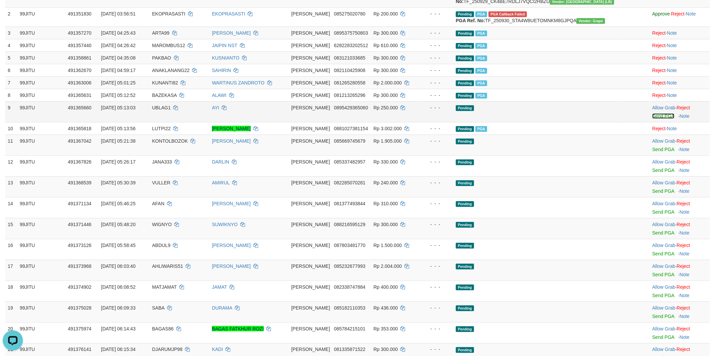
click at [652, 119] on link "Send PGA" at bounding box center [663, 115] width 22 height 5
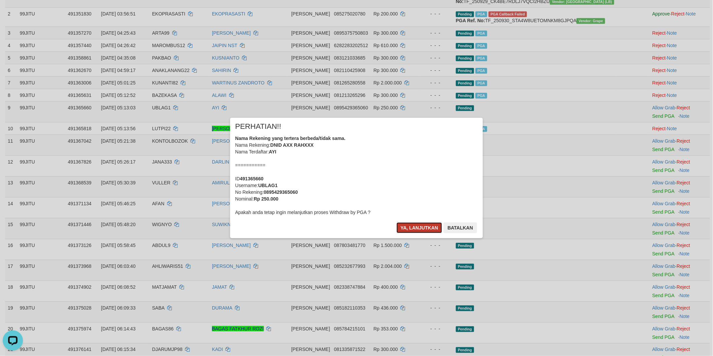
click at [422, 226] on button "Ya, lanjutkan" at bounding box center [419, 228] width 46 height 11
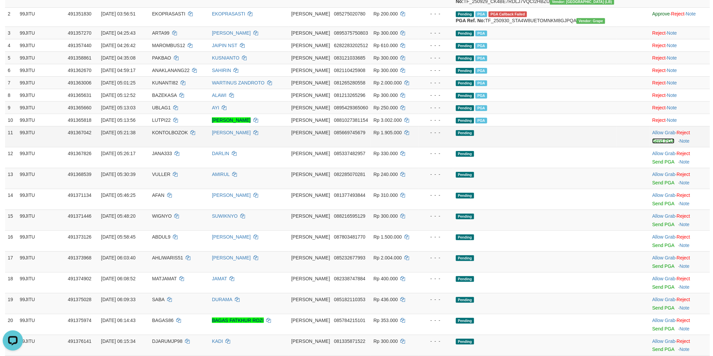
click at [652, 144] on link "Send PGA" at bounding box center [663, 140] width 22 height 5
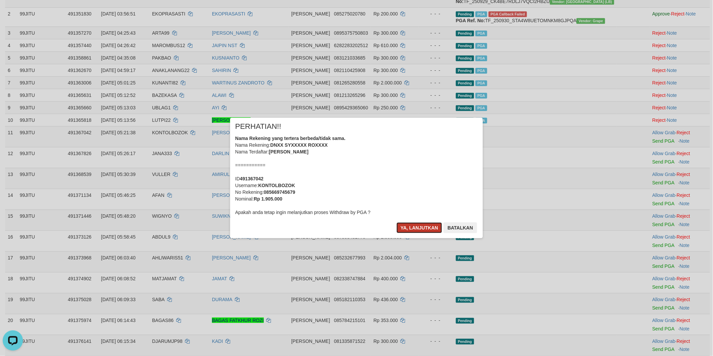
click at [430, 227] on button "Ya, lanjutkan" at bounding box center [419, 228] width 46 height 11
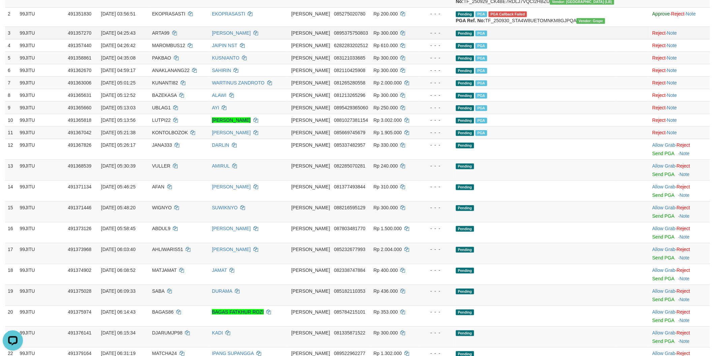
click at [169, 36] on span "ARTA99" at bounding box center [161, 32] width 18 height 5
copy span "ARTA99"
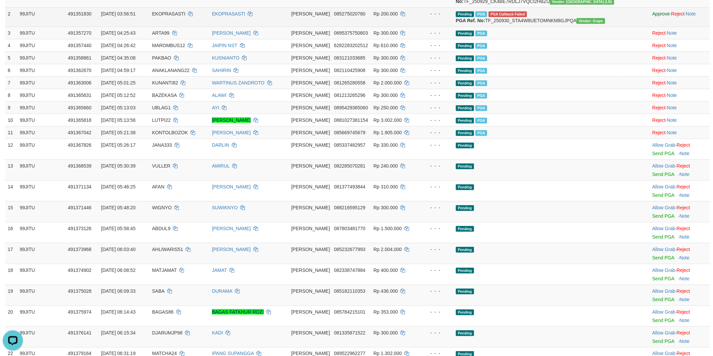
click at [209, 27] on td "EKOPRASASTI" at bounding box center [179, 16] width 60 height 19
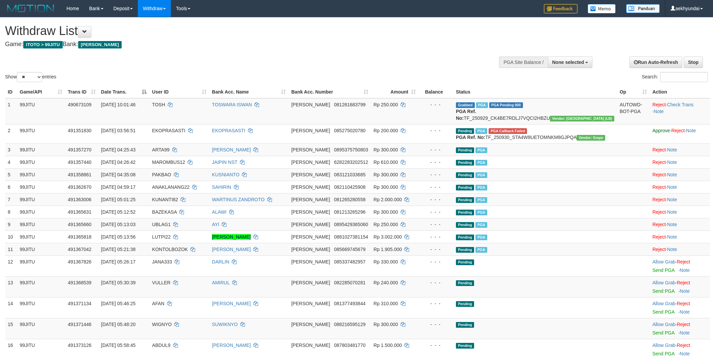
select select
select select "**"
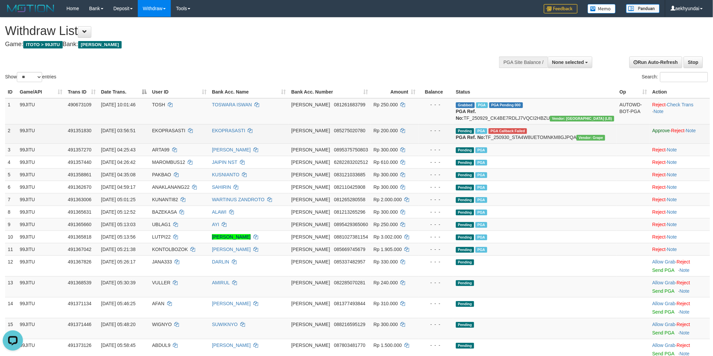
click at [181, 133] on span "EKOPRASASTI" at bounding box center [168, 130] width 33 height 5
click at [185, 133] on span "EKOPRASASTI" at bounding box center [168, 130] width 33 height 5
copy span "EKOPRASASTI"
click at [677, 133] on link "Reject" at bounding box center [677, 130] width 13 height 5
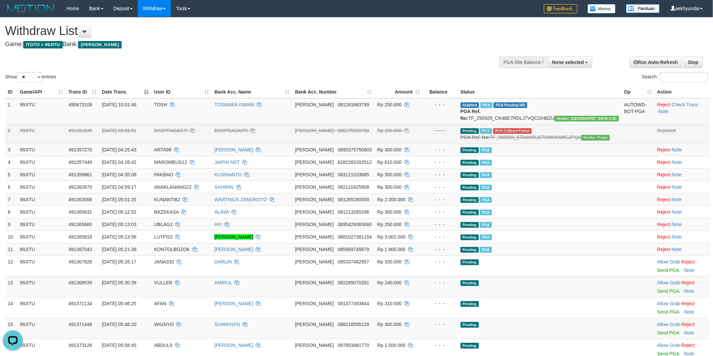
click at [427, 68] on div "Show ** ** ** *** entries Search:" at bounding box center [356, 51] width 713 height 66
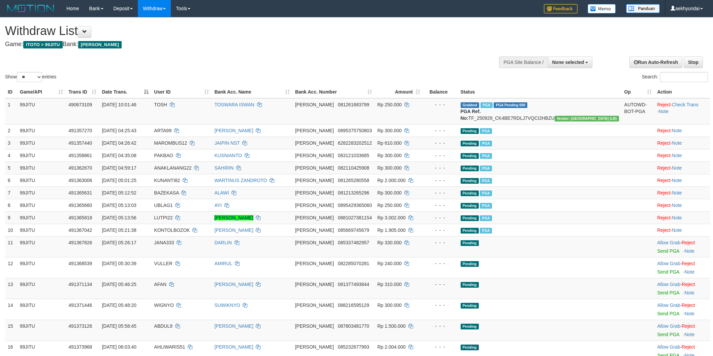
select select
select select "**"
click at [66, 125] on td "99JITU" at bounding box center [41, 111] width 49 height 26
click at [557, 68] on button "None selected" at bounding box center [570, 62] width 45 height 11
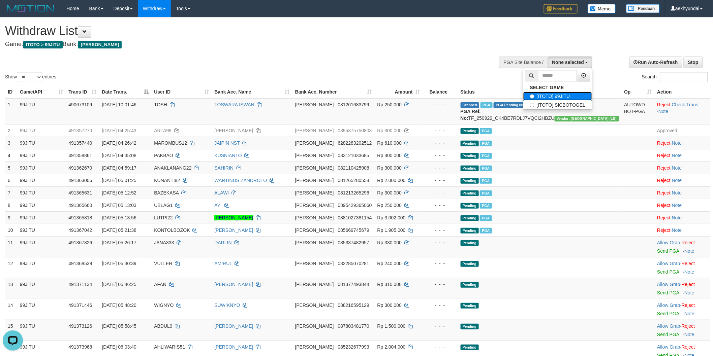
click at [539, 96] on label "[ITOTO] 99JITU" at bounding box center [557, 96] width 69 height 9
select select "***"
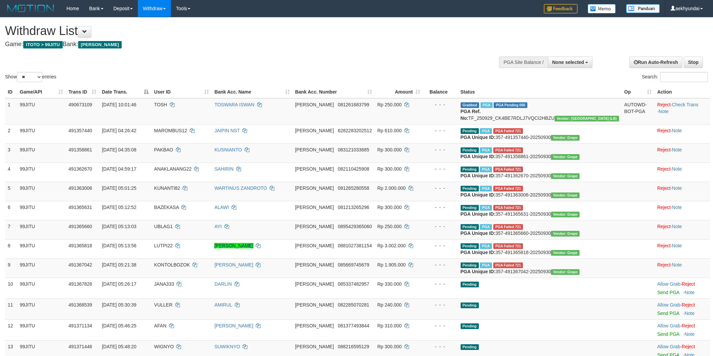
select select
select select "**"
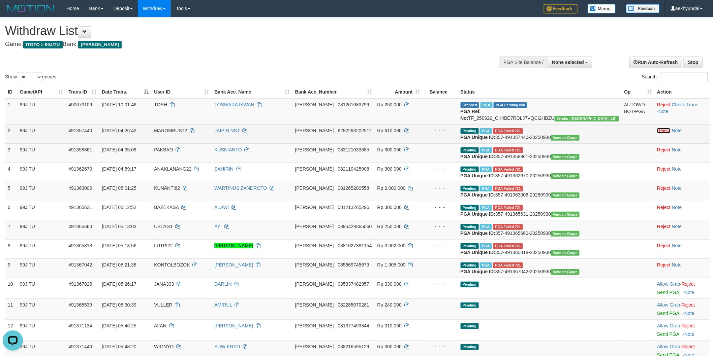
click at [657, 133] on link "Reject" at bounding box center [663, 130] width 13 height 5
click at [657, 153] on link "Reject" at bounding box center [663, 149] width 13 height 5
drag, startPoint x: 651, startPoint y: 187, endPoint x: 401, endPoint y: 96, distance: 266.5
click at [657, 172] on link "Reject" at bounding box center [663, 168] width 13 height 5
click at [657, 191] on link "Reject" at bounding box center [663, 188] width 13 height 5
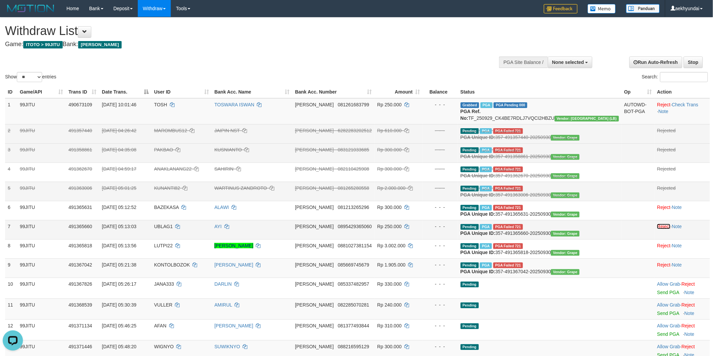
click at [657, 229] on link "Reject" at bounding box center [663, 226] width 13 height 5
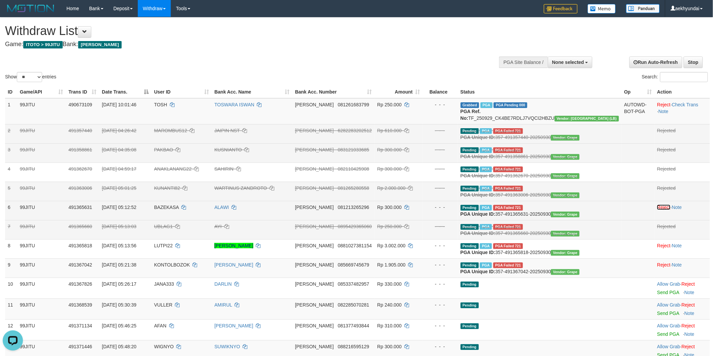
click at [657, 210] on link "Reject" at bounding box center [663, 207] width 13 height 5
drag, startPoint x: 650, startPoint y: 295, endPoint x: 393, endPoint y: 93, distance: 326.7
click at [657, 249] on link "Reject" at bounding box center [663, 245] width 13 height 5
click at [654, 278] on td "Reject · Note" at bounding box center [682, 268] width 56 height 19
click at [657, 268] on link "Reject" at bounding box center [663, 264] width 13 height 5
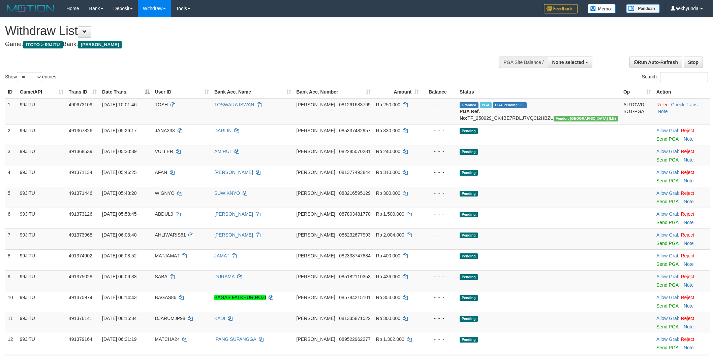
select select
select select "**"
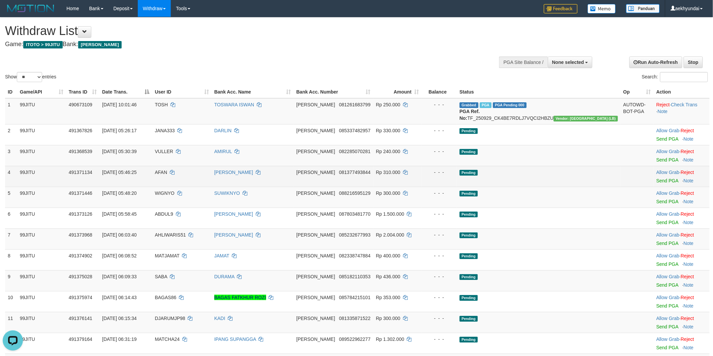
drag, startPoint x: 73, startPoint y: 191, endPoint x: 93, endPoint y: 190, distance: 19.9
click at [66, 187] on td "99JITU" at bounding box center [41, 176] width 49 height 21
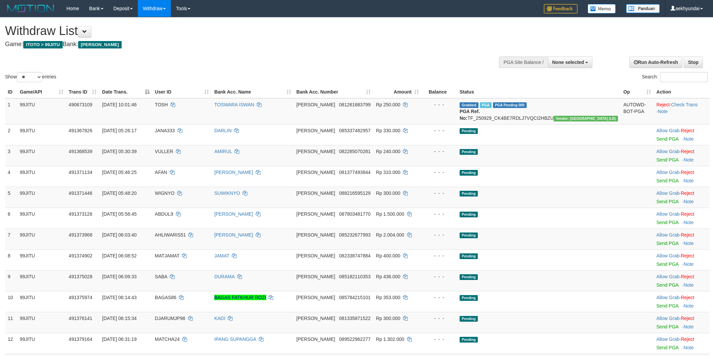
select select
select select "**"
click at [568, 68] on div at bounding box center [540, 62] width 102 height 20
click at [571, 64] on span "None selected" at bounding box center [568, 62] width 32 height 5
click at [548, 97] on label "[ITOTO] 99JITU" at bounding box center [557, 96] width 69 height 9
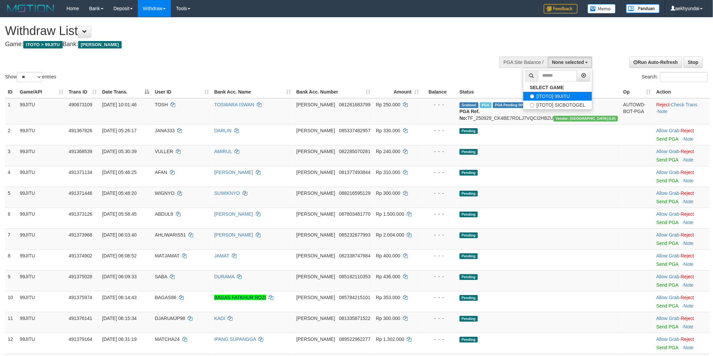
select select "***"
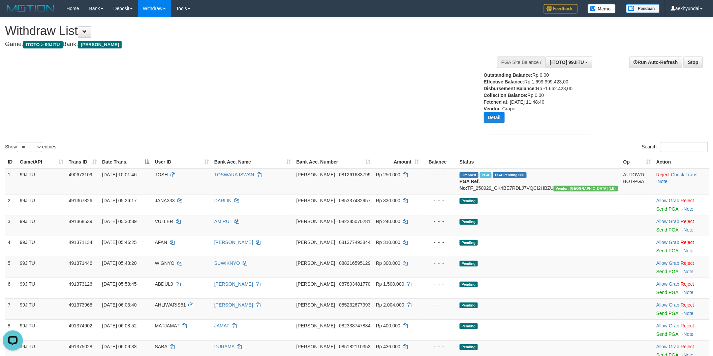
click at [419, 105] on div "Show ** ** ** *** entries Search:" at bounding box center [356, 86] width 713 height 136
drag, startPoint x: 72, startPoint y: 115, endPoint x: 78, endPoint y: 116, distance: 6.5
click at [72, 115] on div "Show ** ** ** *** entries Search:" at bounding box center [356, 86] width 713 height 136
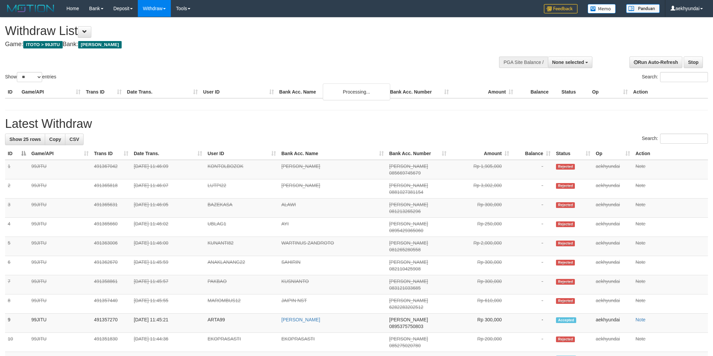
select select
select select "**"
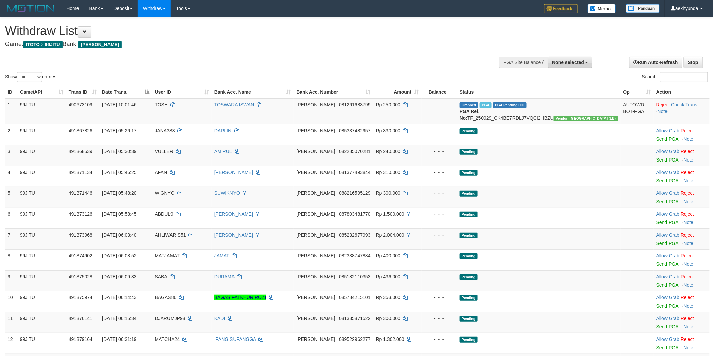
click at [570, 68] on button "None selected" at bounding box center [570, 62] width 45 height 11
click at [546, 94] on label "[ITOTO] 99JITU" at bounding box center [557, 96] width 69 height 9
select select "***"
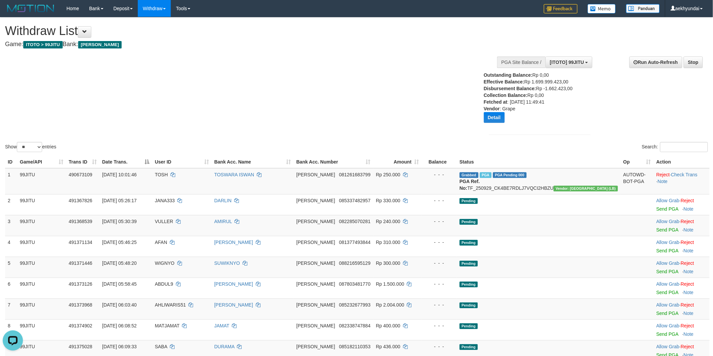
drag, startPoint x: 53, startPoint y: 110, endPoint x: 95, endPoint y: 118, distance: 42.8
click at [53, 110] on div "Show ** ** ** *** entries Search:" at bounding box center [356, 86] width 713 height 136
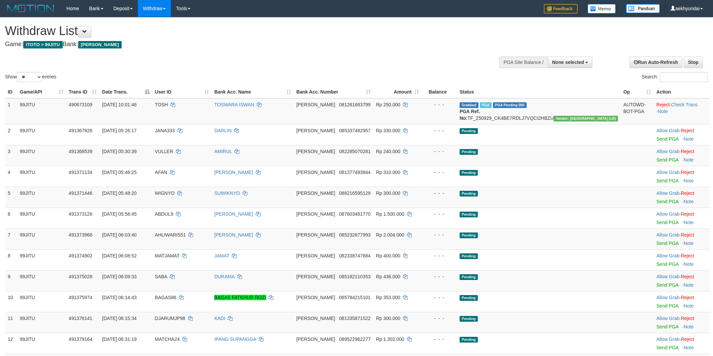
select select
select select "**"
click at [562, 68] on div at bounding box center [540, 62] width 102 height 20
click at [562, 60] on span "None selected" at bounding box center [568, 62] width 32 height 5
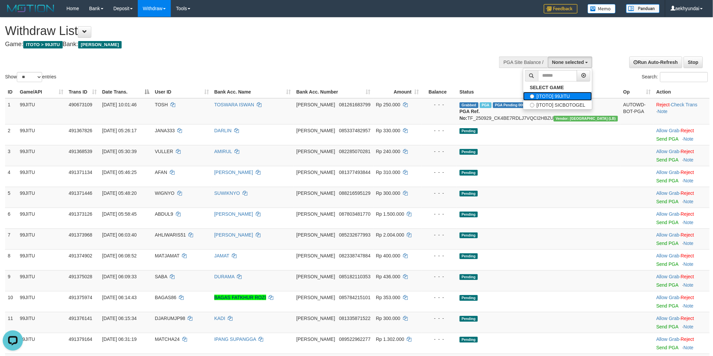
click at [539, 95] on label "[ITOTO] 99JITU" at bounding box center [557, 96] width 69 height 9
select select "***"
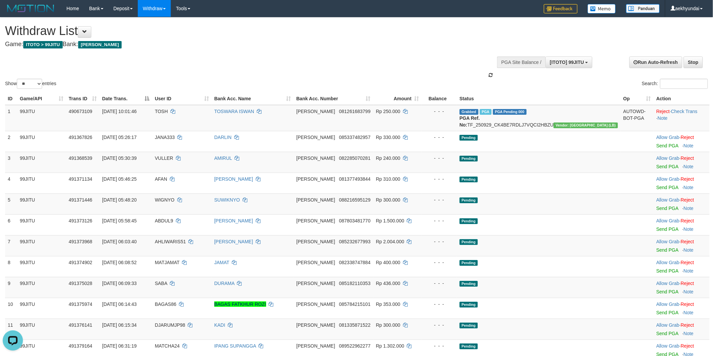
scroll to position [6, 0]
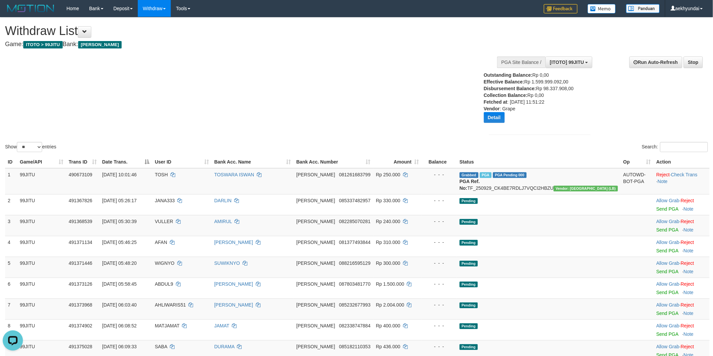
drag, startPoint x: 152, startPoint y: 102, endPoint x: 200, endPoint y: 109, distance: 48.1
click at [153, 102] on div "Show ** ** ** *** entries Search:" at bounding box center [356, 86] width 713 height 136
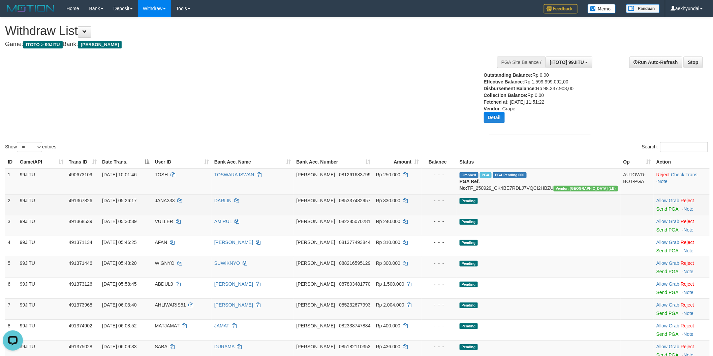
click at [653, 215] on td "Allow Grab · Reject Send PGA · Note" at bounding box center [681, 204] width 56 height 21
click at [656, 212] on link "Send PGA" at bounding box center [667, 208] width 22 height 5
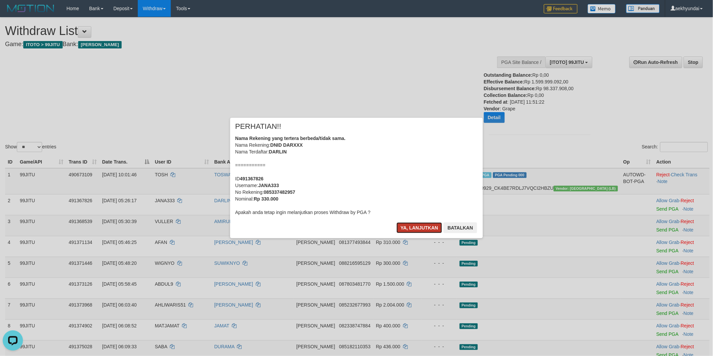
click at [423, 232] on button "Ya, lanjutkan" at bounding box center [419, 228] width 46 height 11
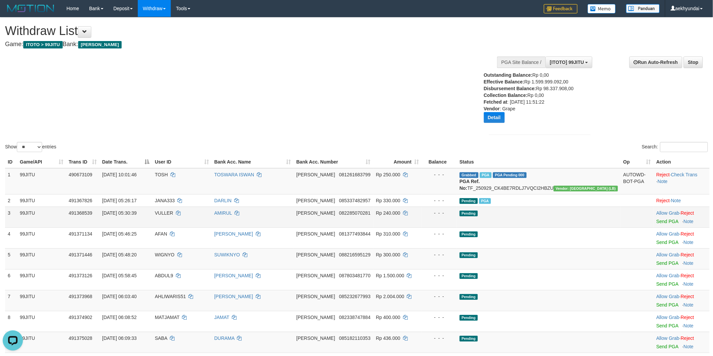
click at [658, 228] on td "Allow Grab · Reject Send PGA · Note" at bounding box center [681, 217] width 56 height 21
click at [657, 224] on link "Send PGA" at bounding box center [667, 221] width 22 height 5
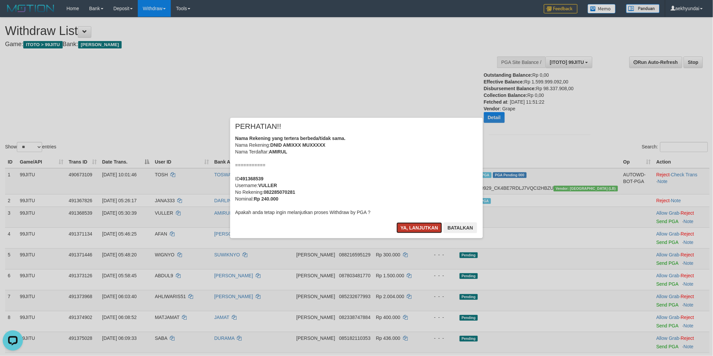
click at [421, 225] on button "Ya, lanjutkan" at bounding box center [419, 228] width 46 height 11
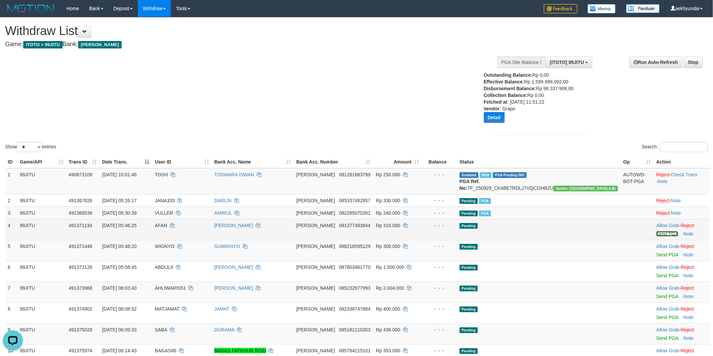
click at [656, 237] on link "Send PGA" at bounding box center [667, 233] width 22 height 5
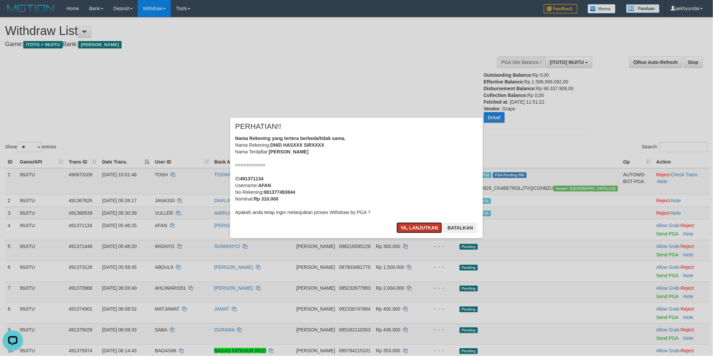
drag, startPoint x: 415, startPoint y: 228, endPoint x: 423, endPoint y: 230, distance: 8.3
click at [419, 229] on button "Ya, lanjutkan" at bounding box center [419, 228] width 46 height 11
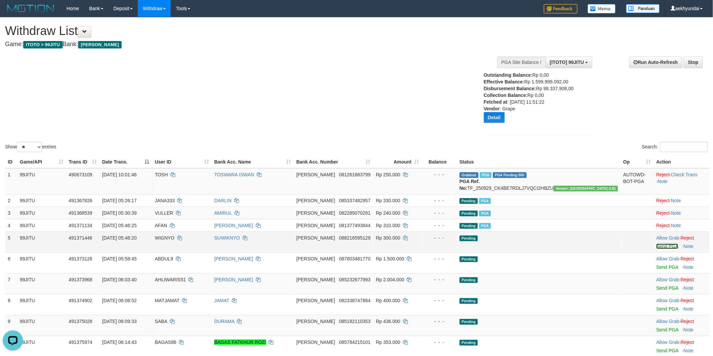
drag, startPoint x: 657, startPoint y: 253, endPoint x: 401, endPoint y: 109, distance: 293.9
click at [656, 249] on link "Send PGA" at bounding box center [667, 246] width 22 height 5
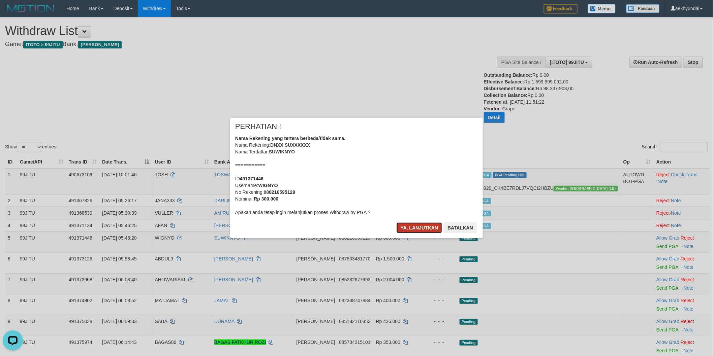
click at [435, 231] on button "Ya, lanjutkan" at bounding box center [419, 228] width 46 height 11
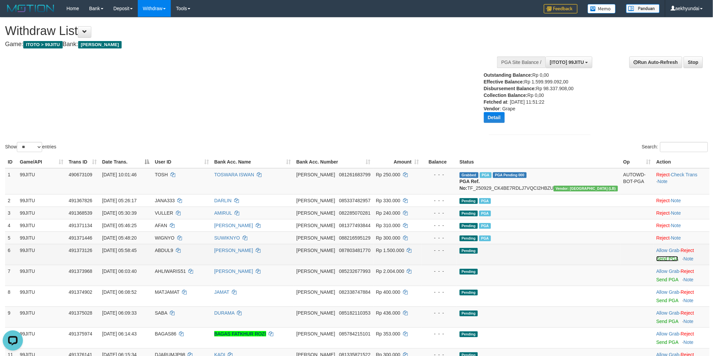
click at [656, 262] on link "Send PGA" at bounding box center [667, 258] width 22 height 5
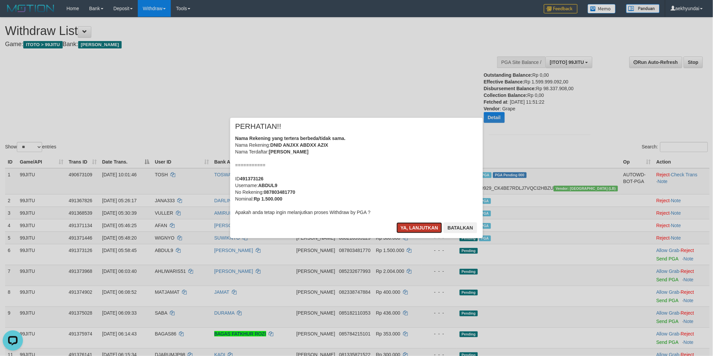
click at [418, 225] on button "Ya, lanjutkan" at bounding box center [419, 228] width 46 height 11
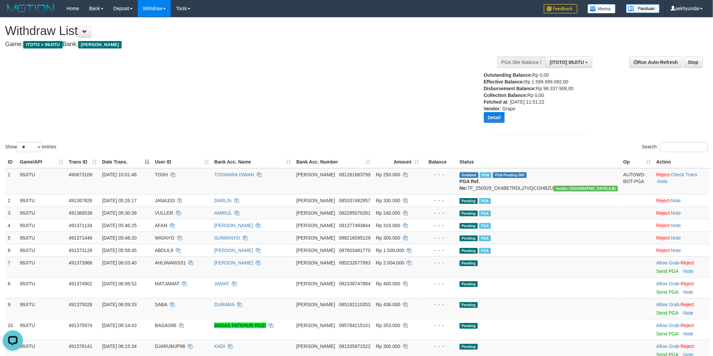
scroll to position [187, 0]
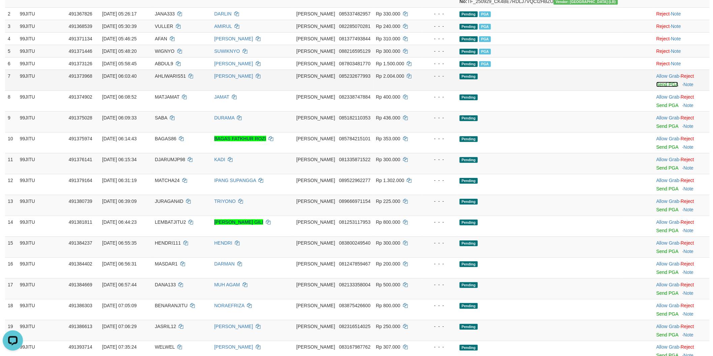
click at [656, 87] on link "Send PGA" at bounding box center [667, 84] width 22 height 5
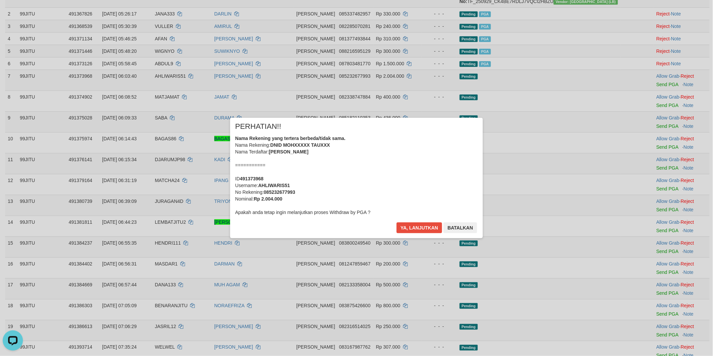
click at [417, 234] on div "Ya, lanjutkan Batalkan" at bounding box center [437, 231] width 82 height 16
click at [430, 232] on button "Ya, lanjutkan" at bounding box center [419, 228] width 46 height 11
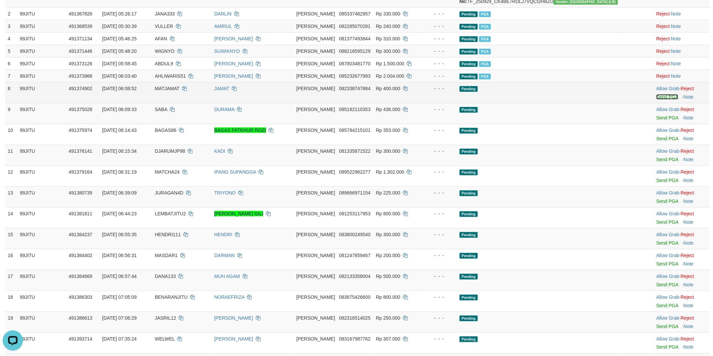
click at [657, 100] on link "Send PGA" at bounding box center [667, 96] width 22 height 5
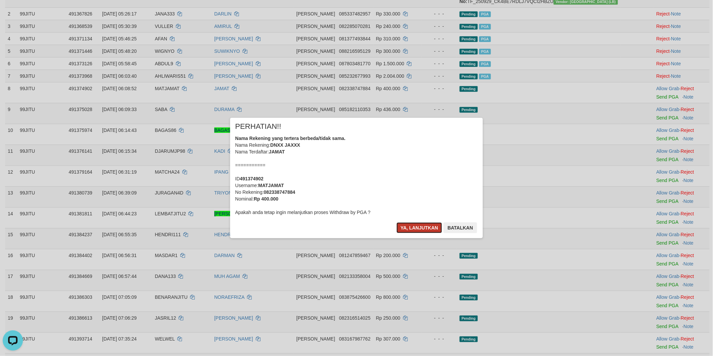
click at [421, 228] on button "Ya, lanjutkan" at bounding box center [419, 228] width 46 height 11
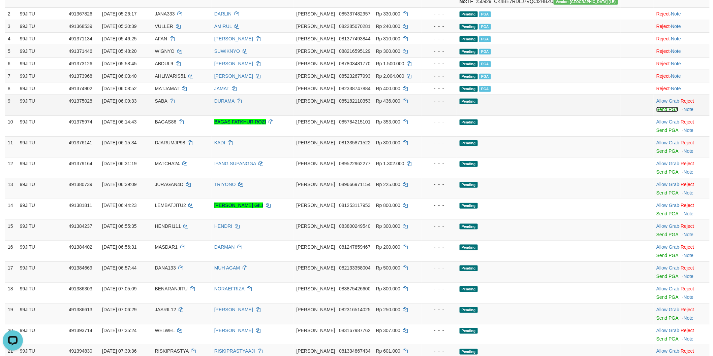
click at [657, 112] on link "Send PGA" at bounding box center [667, 109] width 22 height 5
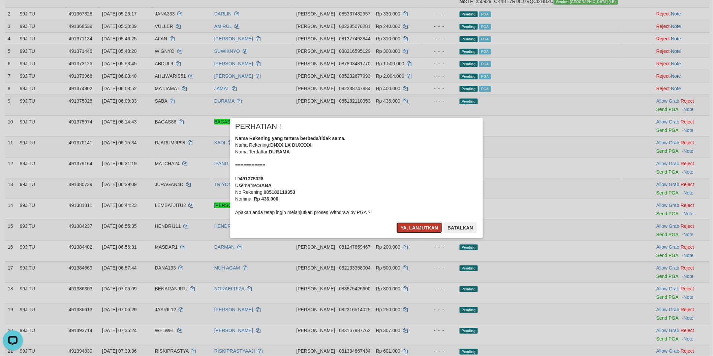
drag, startPoint x: 425, startPoint y: 228, endPoint x: 433, endPoint y: 227, distance: 8.6
click at [425, 228] on button "Ya, lanjutkan" at bounding box center [419, 228] width 46 height 11
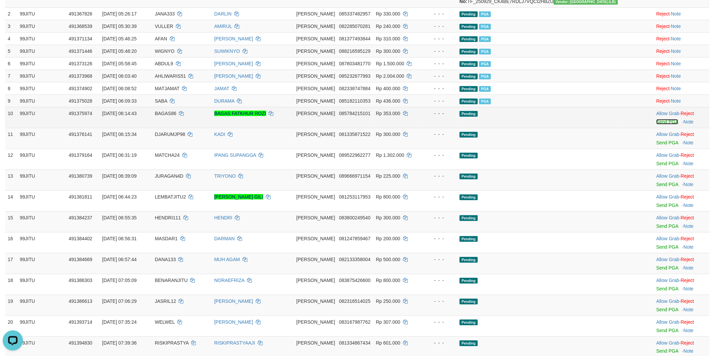
click at [656, 125] on link "Send PGA" at bounding box center [667, 121] width 22 height 5
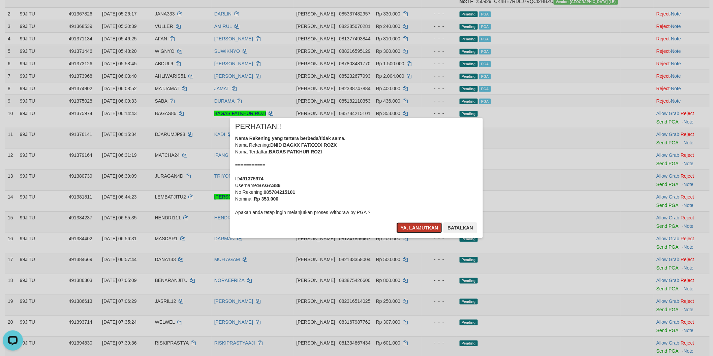
click at [413, 227] on button "Ya, lanjutkan" at bounding box center [419, 228] width 46 height 11
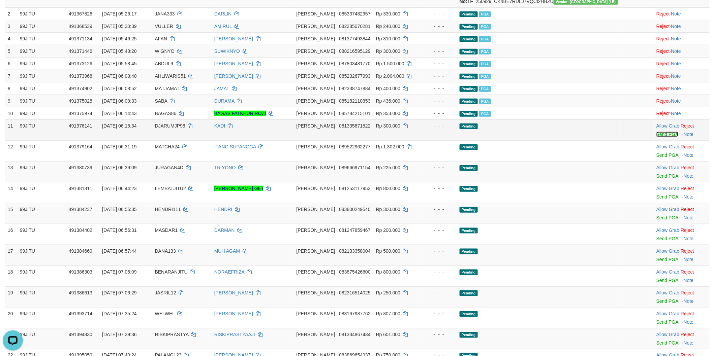
click at [656, 137] on link "Send PGA" at bounding box center [667, 134] width 22 height 5
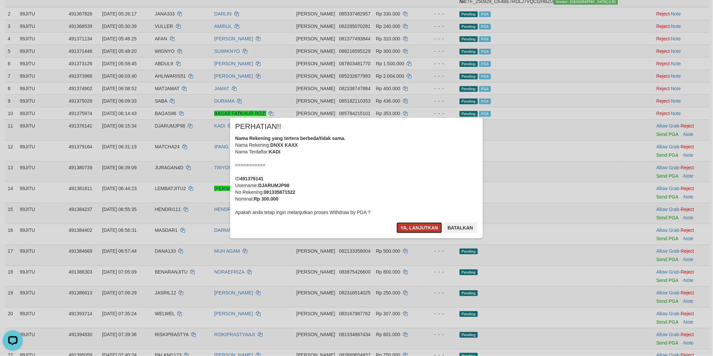
click at [425, 225] on button "Ya, lanjutkan" at bounding box center [419, 228] width 46 height 11
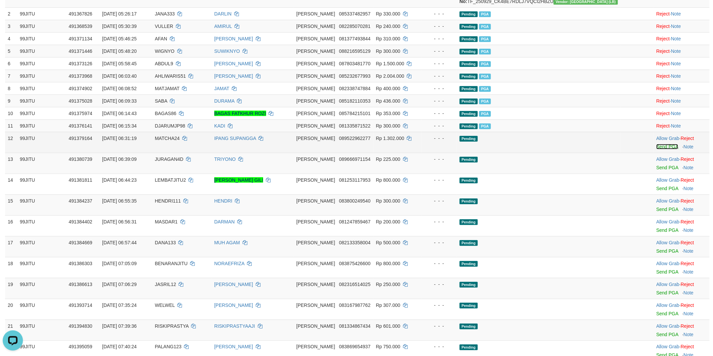
click at [656, 150] on link "Send PGA" at bounding box center [667, 146] width 22 height 5
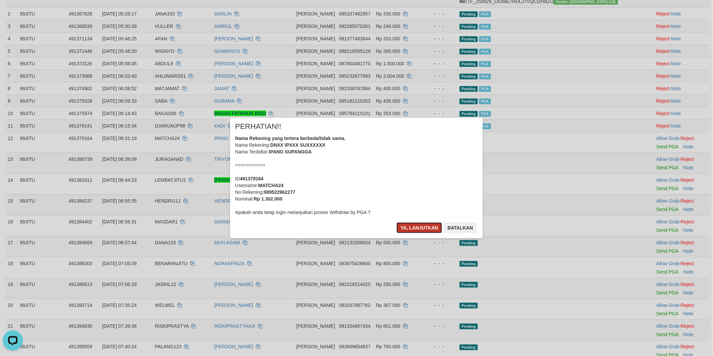
click at [425, 230] on button "Ya, lanjutkan" at bounding box center [419, 228] width 46 height 11
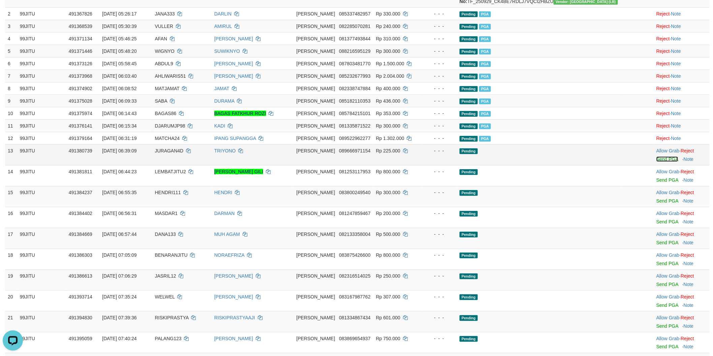
click at [656, 162] on link "Send PGA" at bounding box center [667, 159] width 22 height 5
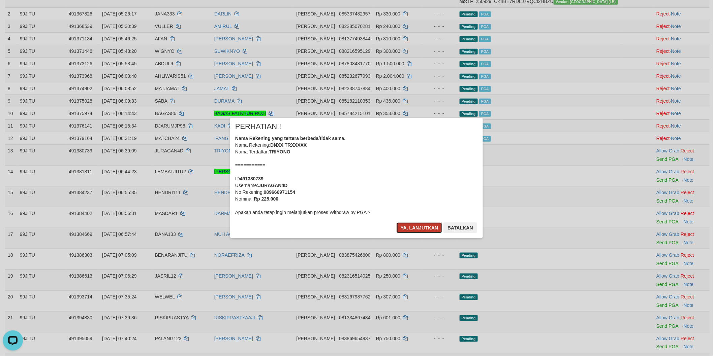
click at [422, 228] on button "Ya, lanjutkan" at bounding box center [419, 228] width 46 height 11
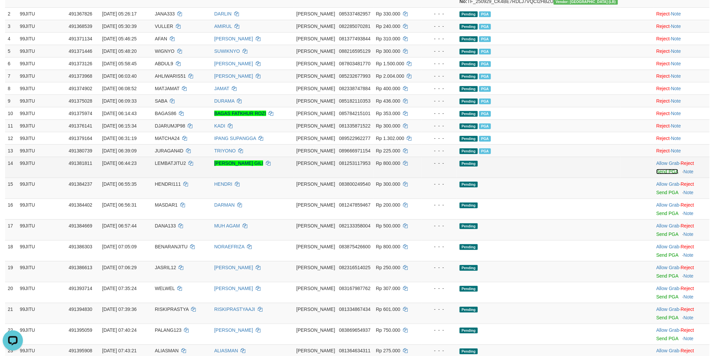
click at [656, 174] on link "Send PGA" at bounding box center [667, 171] width 22 height 5
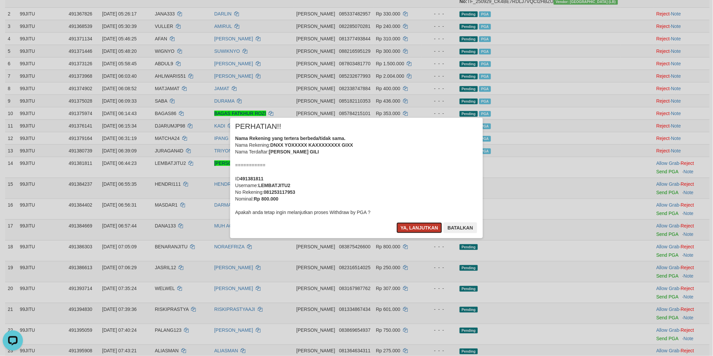
click at [416, 230] on button "Ya, lanjutkan" at bounding box center [419, 228] width 46 height 11
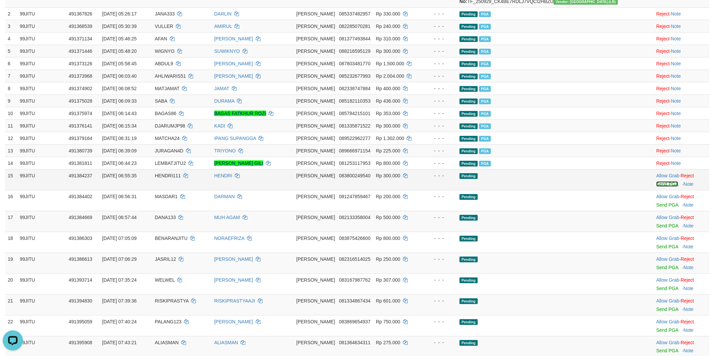
click at [656, 187] on link "Send PGA" at bounding box center [667, 184] width 22 height 5
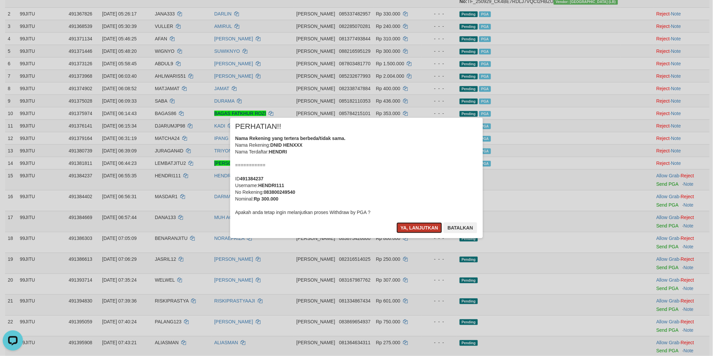
click at [423, 233] on button "Ya, lanjutkan" at bounding box center [419, 228] width 46 height 11
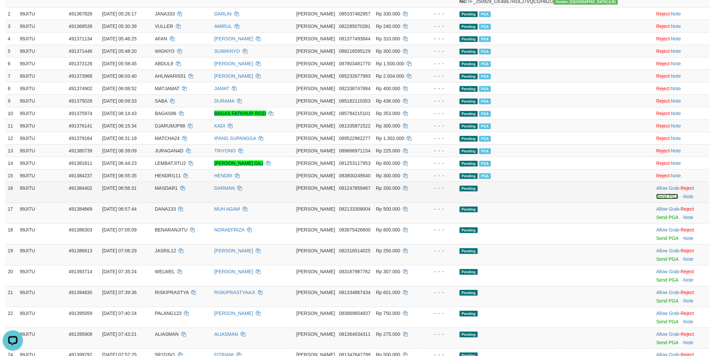
click at [656, 199] on link "Send PGA" at bounding box center [667, 196] width 22 height 5
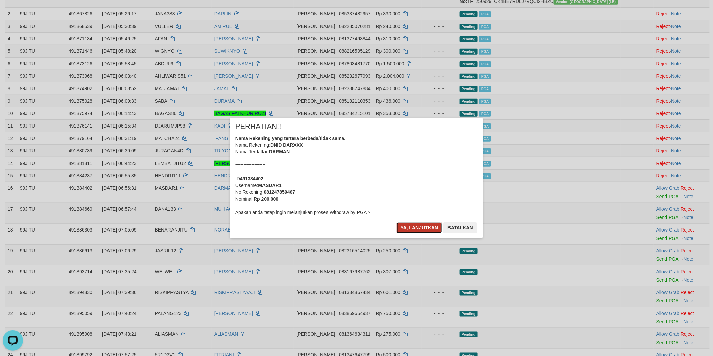
click at [433, 225] on button "Ya, lanjutkan" at bounding box center [419, 228] width 46 height 11
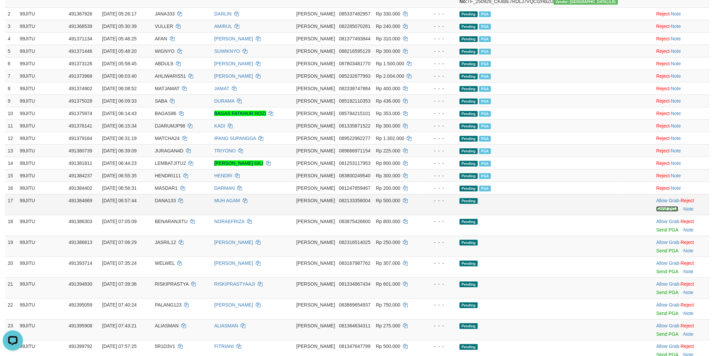
click at [656, 212] on link "Send PGA" at bounding box center [667, 208] width 22 height 5
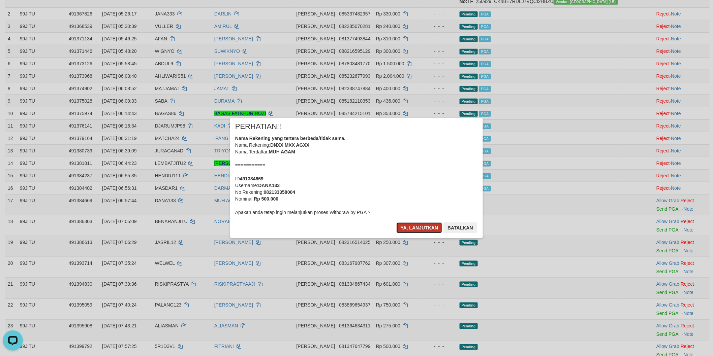
click at [429, 225] on button "Ya, lanjutkan" at bounding box center [419, 228] width 46 height 11
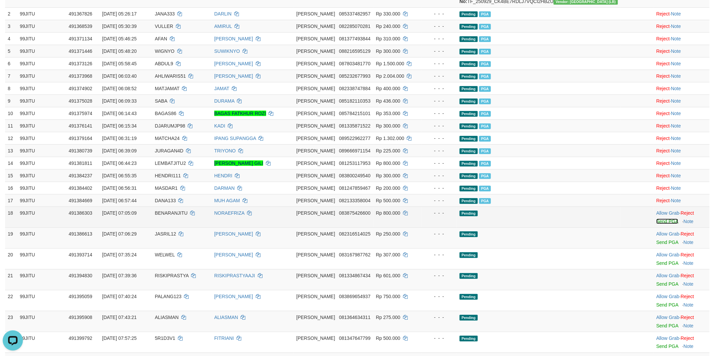
click at [656, 224] on link "Send PGA" at bounding box center [667, 221] width 22 height 5
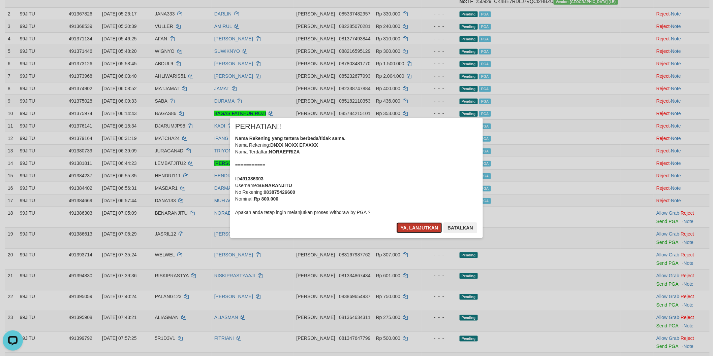
drag, startPoint x: 415, startPoint y: 226, endPoint x: 447, endPoint y: 237, distance: 34.2
click at [416, 226] on button "Ya, lanjutkan" at bounding box center [419, 228] width 46 height 11
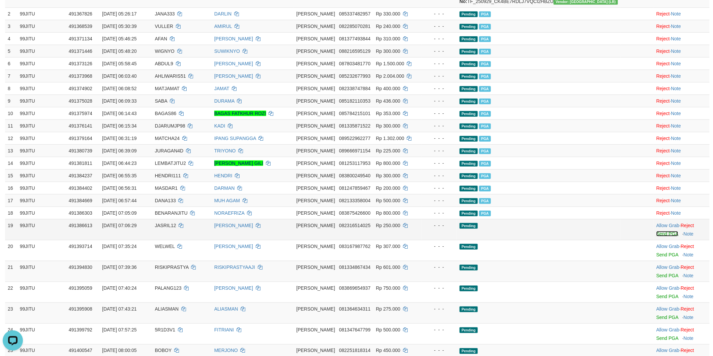
drag, startPoint x: 654, startPoint y: 240, endPoint x: 393, endPoint y: 100, distance: 297.2
click at [656, 237] on link "Send PGA" at bounding box center [667, 233] width 22 height 5
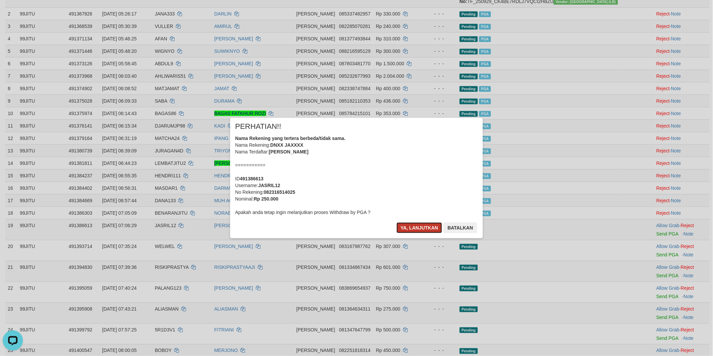
click at [428, 231] on button "Ya, lanjutkan" at bounding box center [419, 228] width 46 height 11
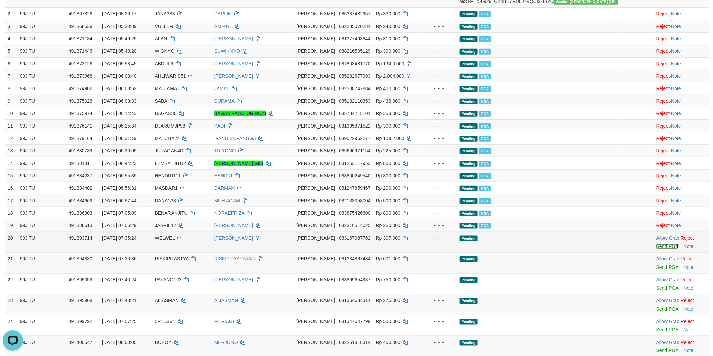
click at [656, 249] on link "Send PGA" at bounding box center [667, 246] width 22 height 5
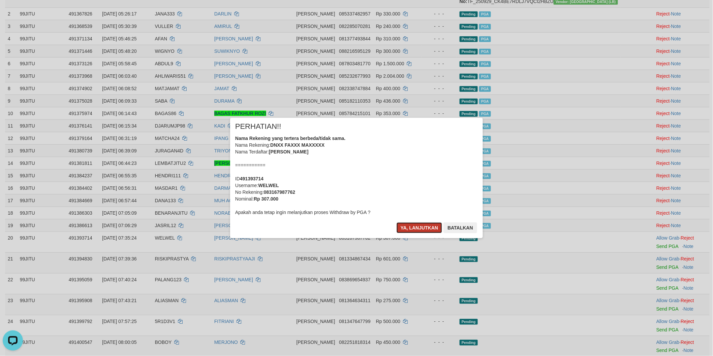
drag, startPoint x: 430, startPoint y: 224, endPoint x: 430, endPoint y: 227, distance: 3.7
click at [430, 224] on button "Ya, lanjutkan" at bounding box center [419, 228] width 46 height 11
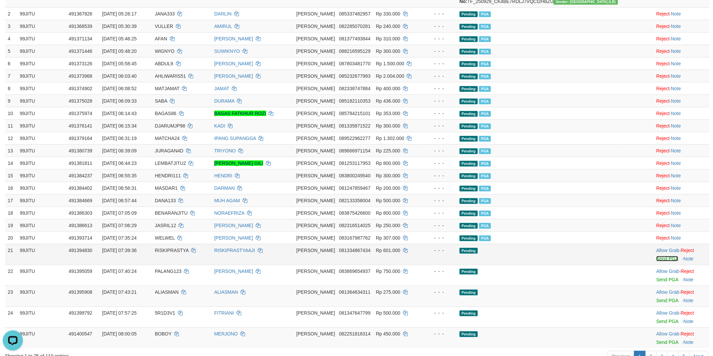
click at [656, 262] on link "Send PGA" at bounding box center [667, 258] width 22 height 5
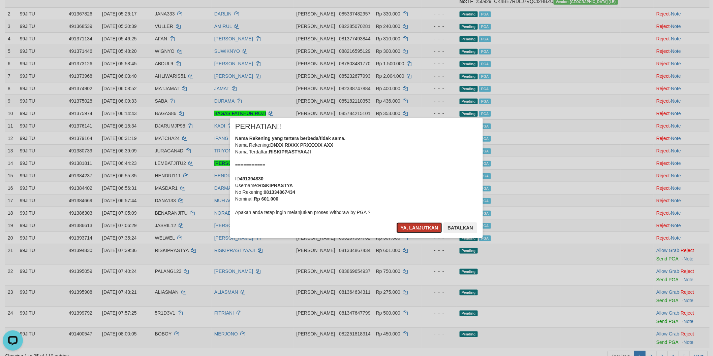
drag, startPoint x: 403, startPoint y: 225, endPoint x: 420, endPoint y: 238, distance: 21.2
click at [405, 226] on button "Ya, lanjutkan" at bounding box center [419, 228] width 46 height 11
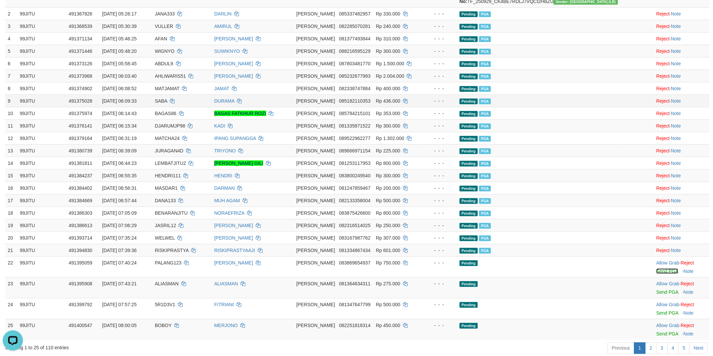
drag, startPoint x: 649, startPoint y: 275, endPoint x: 398, endPoint y: 108, distance: 301.7
click at [656, 274] on link "Send PGA" at bounding box center [667, 271] width 22 height 5
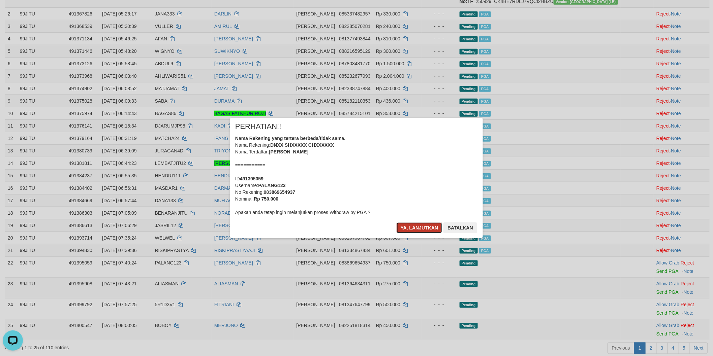
click at [413, 228] on button "Ya, lanjutkan" at bounding box center [419, 228] width 46 height 11
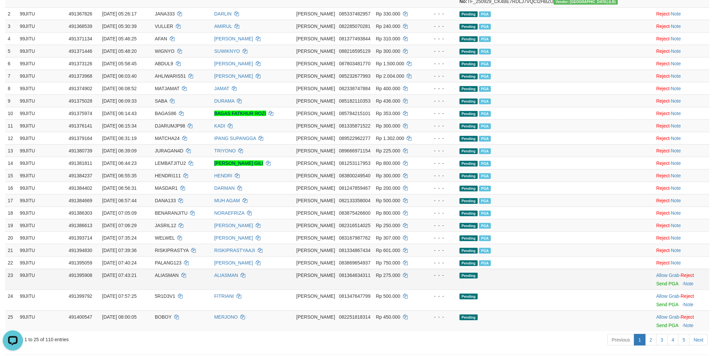
click at [656, 290] on td "Allow Grab · Reject Send PGA · Note" at bounding box center [681, 279] width 56 height 21
click at [656, 287] on link "Send PGA" at bounding box center [667, 283] width 22 height 5
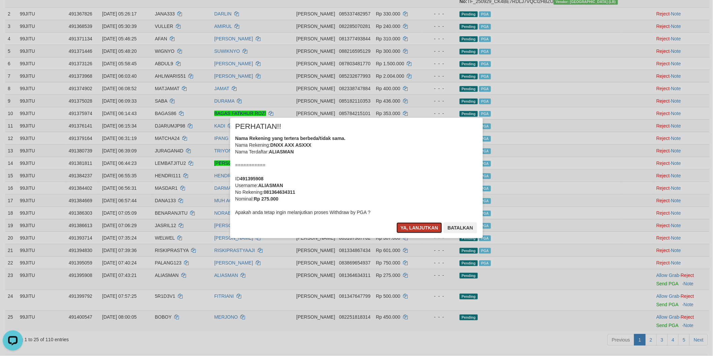
click at [424, 228] on button "Ya, lanjutkan" at bounding box center [419, 228] width 46 height 11
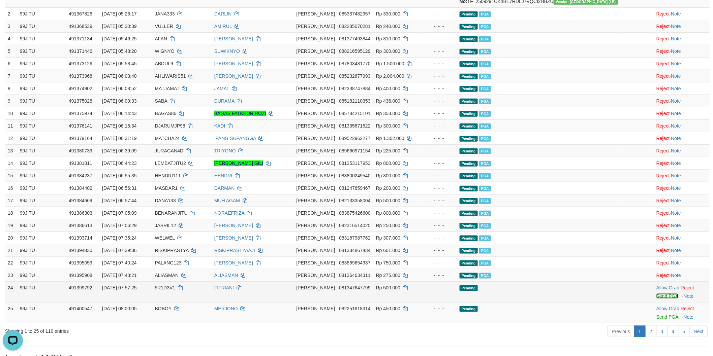
click at [656, 299] on link "Send PGA" at bounding box center [667, 296] width 22 height 5
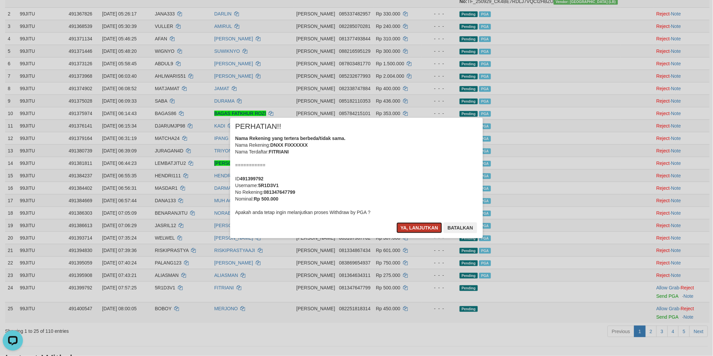
click at [417, 228] on button "Ya, lanjutkan" at bounding box center [419, 228] width 46 height 11
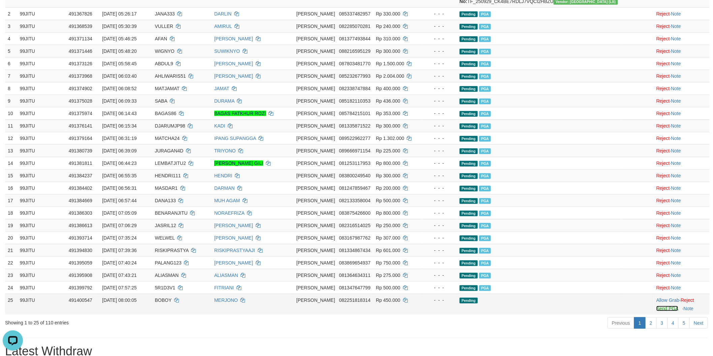
click at [656, 312] on link "Send PGA" at bounding box center [667, 308] width 22 height 5
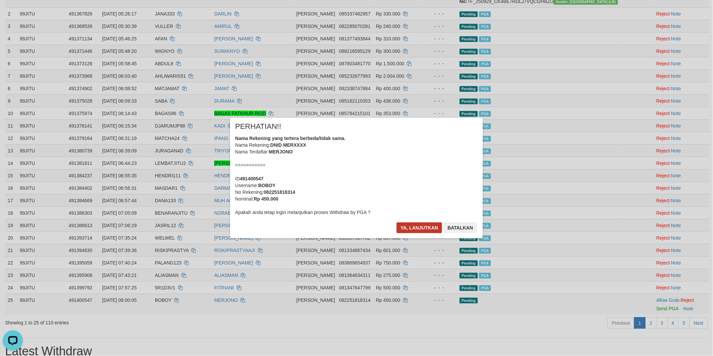
click at [415, 233] on div "Ya, lanjutkan Batalkan" at bounding box center [437, 231] width 82 height 16
click at [415, 233] on button "Ya, lanjutkan" at bounding box center [419, 228] width 46 height 11
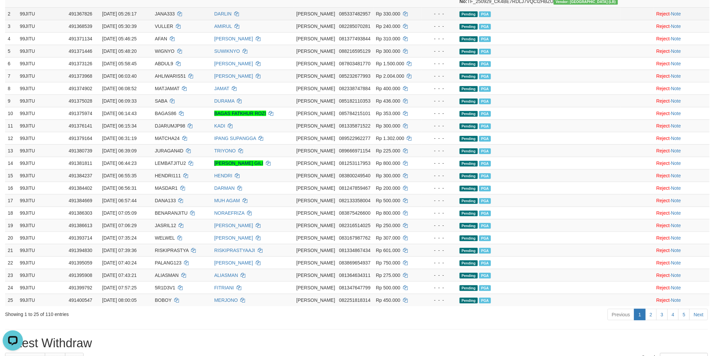
scroll to position [0, 0]
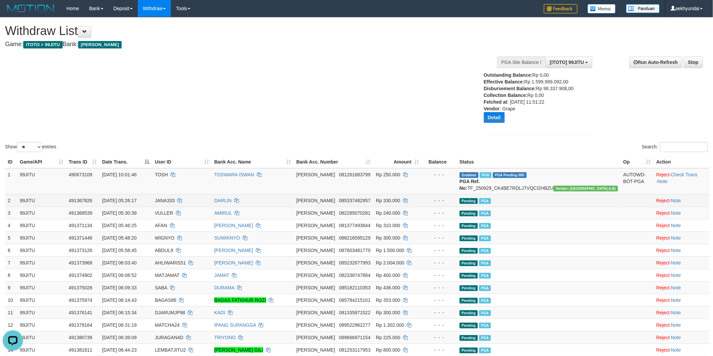
click at [175, 203] on span "JANA333" at bounding box center [165, 200] width 20 height 5
drag, startPoint x: 180, startPoint y: 205, endPoint x: 186, endPoint y: 205, distance: 5.4
click at [175, 203] on span "JANA333" at bounding box center [165, 200] width 20 height 5
copy span "JANA333"
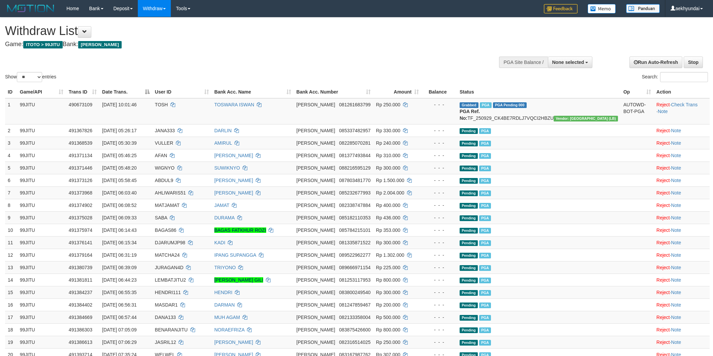
select select
select select "**"
drag, startPoint x: 74, startPoint y: 160, endPoint x: 112, endPoint y: 148, distance: 39.7
click at [74, 160] on td "491371134" at bounding box center [82, 155] width 33 height 12
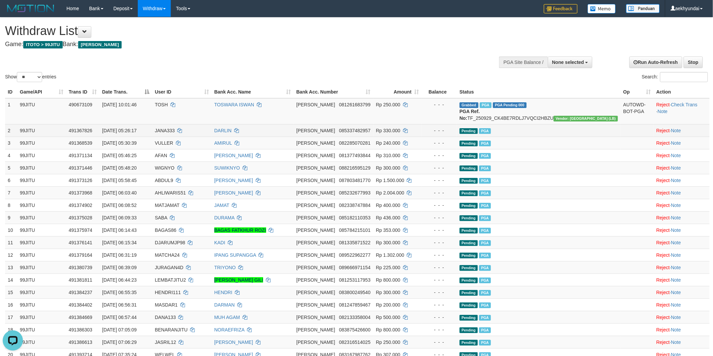
click at [176, 137] on td "JANA333" at bounding box center [181, 130] width 59 height 12
drag, startPoint x: 176, startPoint y: 137, endPoint x: 183, endPoint y: 136, distance: 6.4
click at [179, 137] on td "JANA333" at bounding box center [181, 130] width 59 height 12
click at [175, 133] on span "JANA333" at bounding box center [165, 130] width 20 height 5
copy span "JANA333"
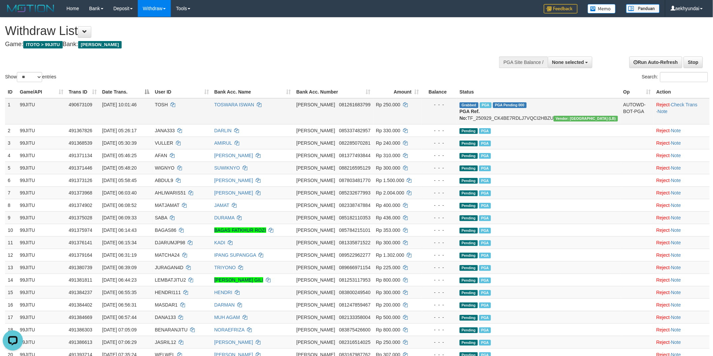
click at [191, 114] on td "TOSH" at bounding box center [181, 111] width 59 height 26
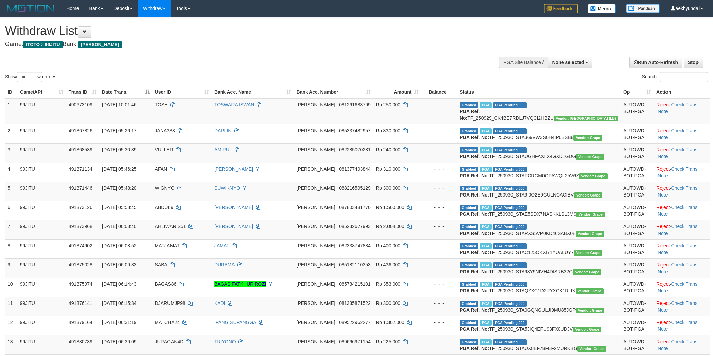
select select
select select "**"
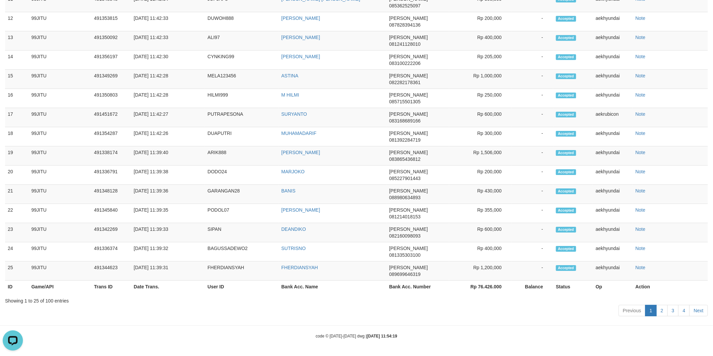
scroll to position [748, 0]
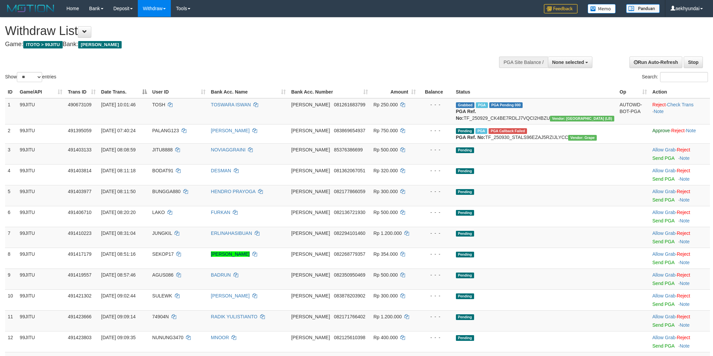
select select
select select "**"
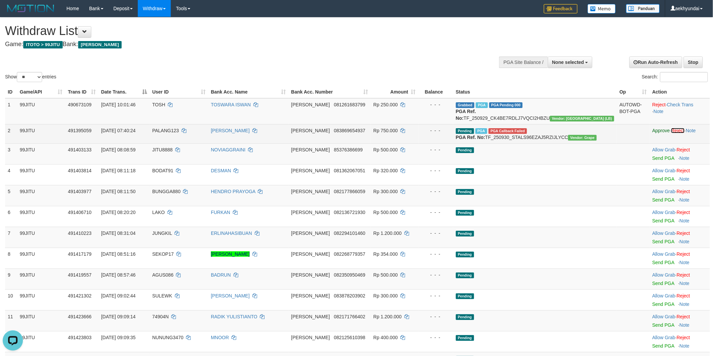
click at [674, 133] on link "Reject" at bounding box center [677, 130] width 13 height 5
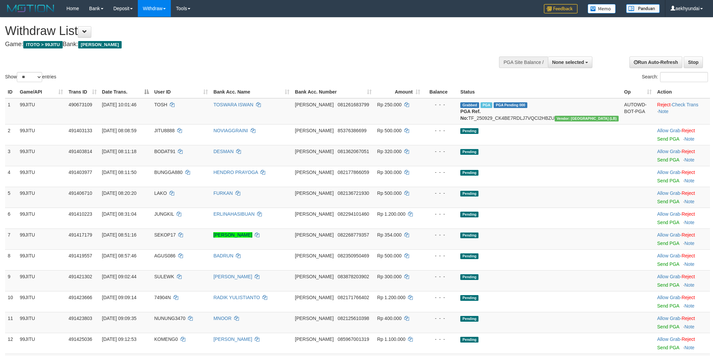
select select
select select "**"
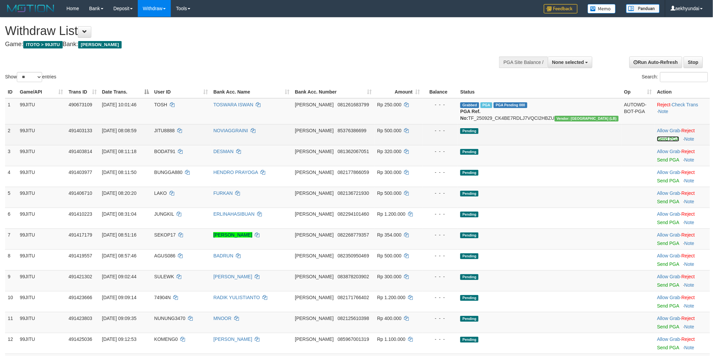
click at [657, 142] on link "Send PGA" at bounding box center [668, 138] width 22 height 5
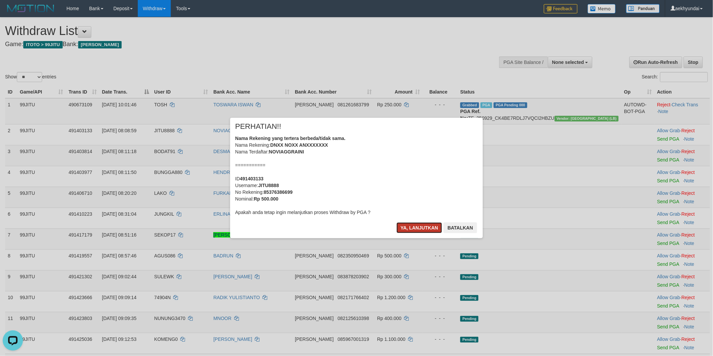
drag, startPoint x: 419, startPoint y: 227, endPoint x: 424, endPoint y: 227, distance: 4.7
click at [421, 227] on button "Ya, lanjutkan" at bounding box center [419, 228] width 46 height 11
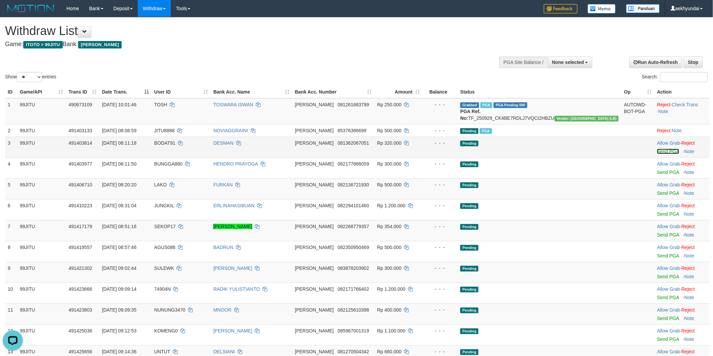
click at [658, 154] on link "Send PGA" at bounding box center [668, 151] width 22 height 5
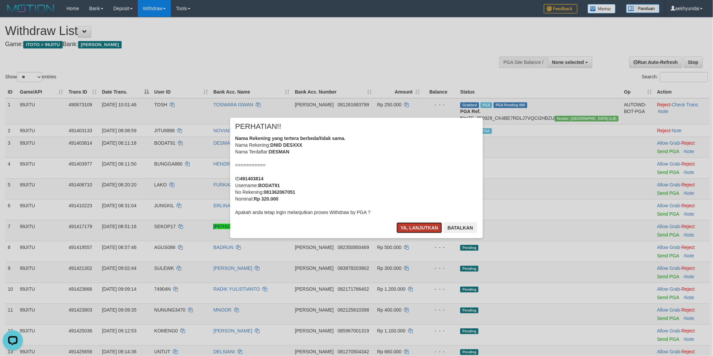
click at [423, 231] on button "Ya, lanjutkan" at bounding box center [419, 228] width 46 height 11
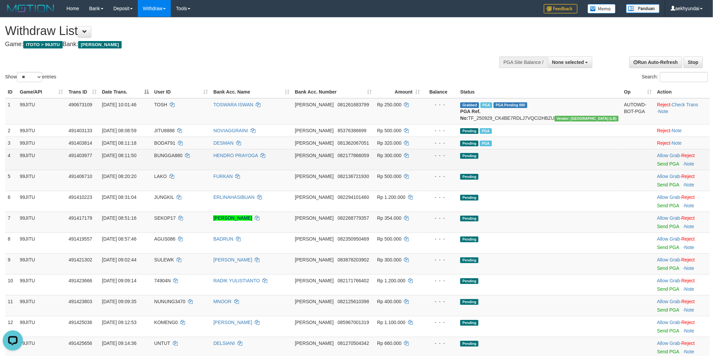
click at [654, 170] on td "Allow Grab · Reject Send PGA · Note" at bounding box center [682, 159] width 56 height 21
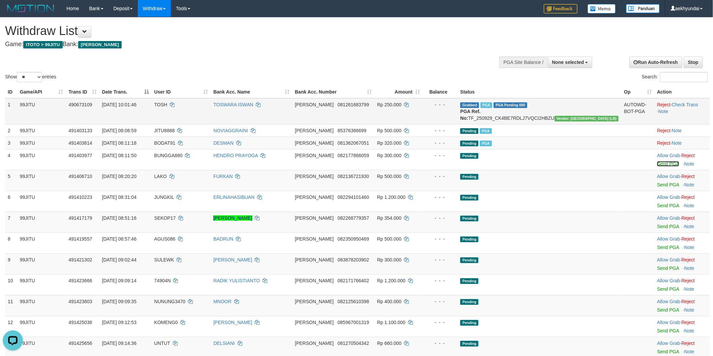
drag, startPoint x: 653, startPoint y: 170, endPoint x: 388, endPoint y: 106, distance: 272.1
click at [657, 167] on link "Send PGA" at bounding box center [668, 163] width 22 height 5
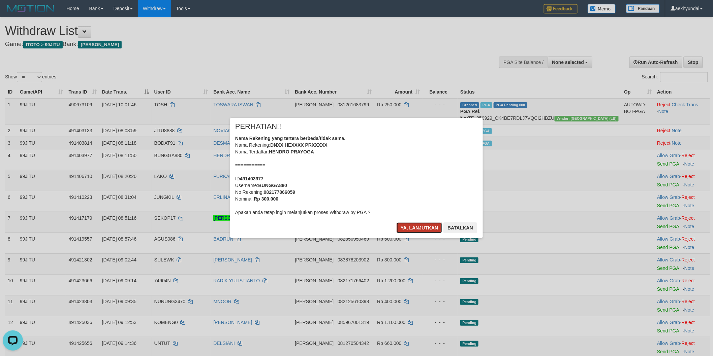
click at [418, 227] on button "Ya, lanjutkan" at bounding box center [419, 228] width 46 height 11
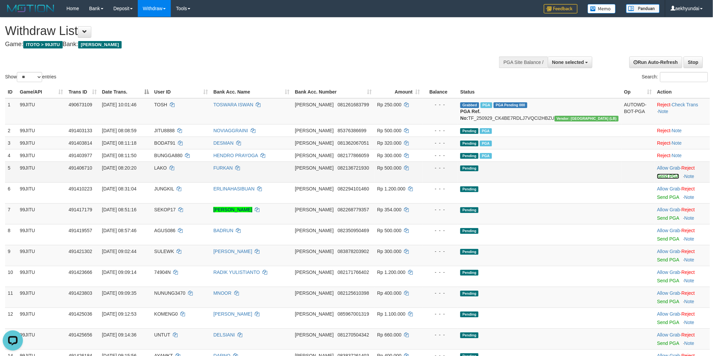
click at [657, 179] on link "Send PGA" at bounding box center [668, 176] width 22 height 5
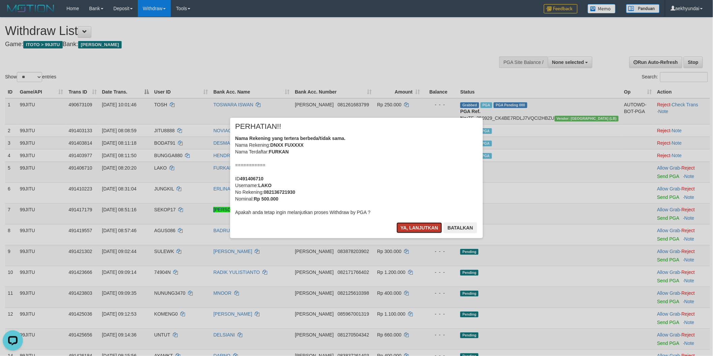
click at [421, 227] on button "Ya, lanjutkan" at bounding box center [419, 228] width 46 height 11
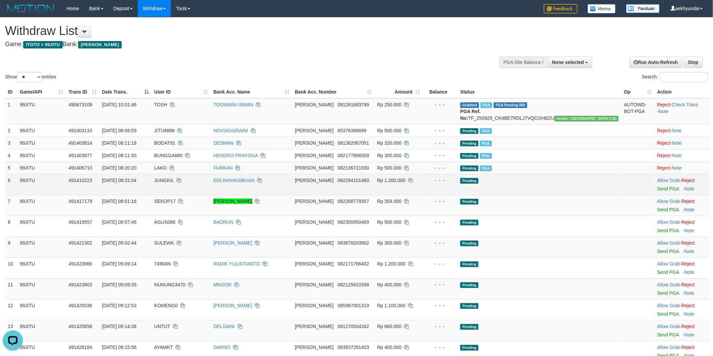
click at [654, 194] on td "Allow Grab · Reject Send PGA · Note" at bounding box center [682, 184] width 56 height 21
click at [657, 192] on link "Send PGA" at bounding box center [668, 188] width 22 height 5
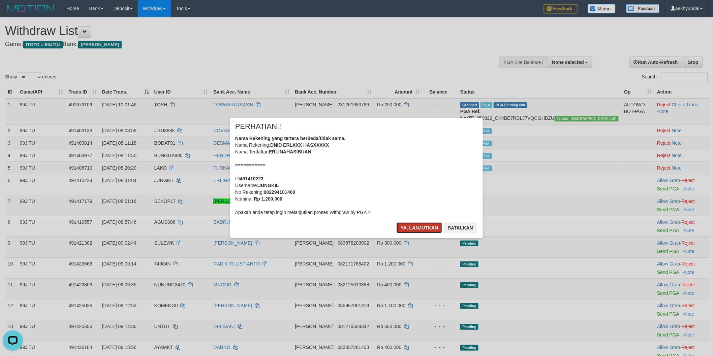
click at [423, 230] on button "Ya, lanjutkan" at bounding box center [419, 228] width 46 height 11
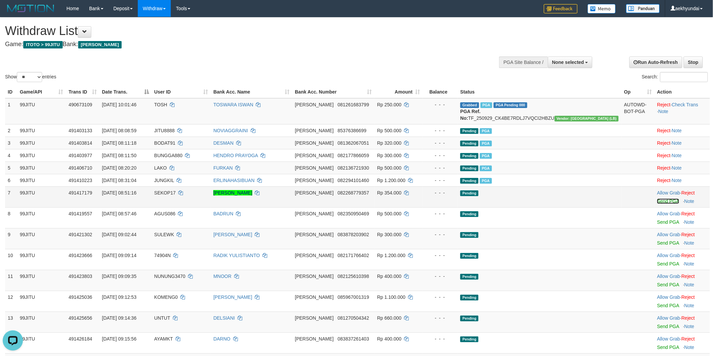
click at [657, 204] on link "Send PGA" at bounding box center [668, 201] width 22 height 5
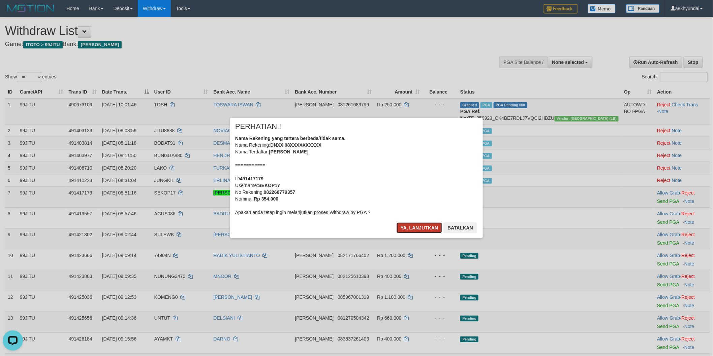
click at [419, 230] on button "Ya, lanjutkan" at bounding box center [419, 228] width 46 height 11
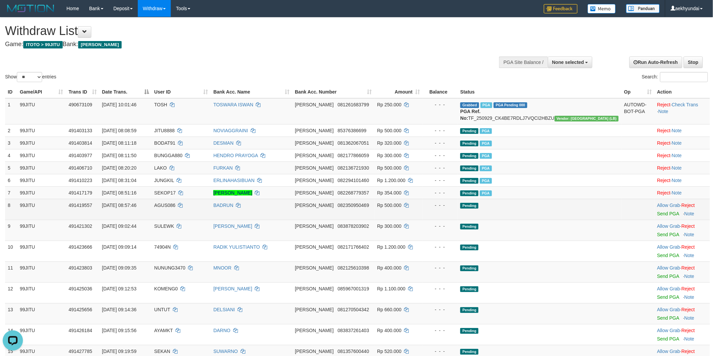
click at [659, 220] on td "Allow Grab · Reject Send PGA · Note" at bounding box center [682, 209] width 56 height 21
click at [659, 217] on link "Send PGA" at bounding box center [668, 213] width 22 height 5
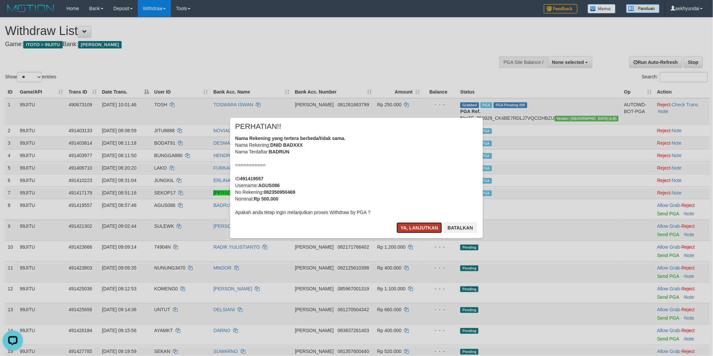
click at [421, 226] on button "Ya, lanjutkan" at bounding box center [419, 228] width 46 height 11
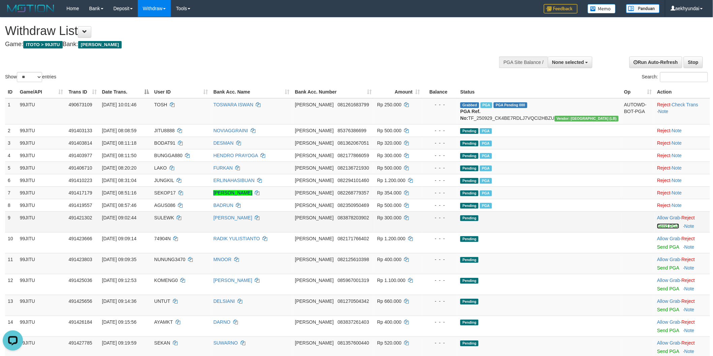
click at [657, 229] on link "Send PGA" at bounding box center [668, 226] width 22 height 5
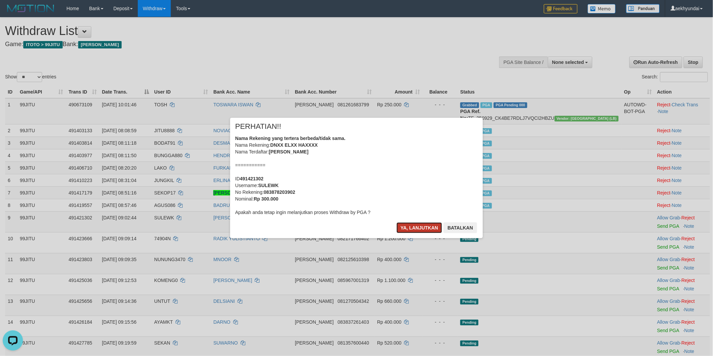
click at [404, 229] on button "Ya, lanjutkan" at bounding box center [419, 228] width 46 height 11
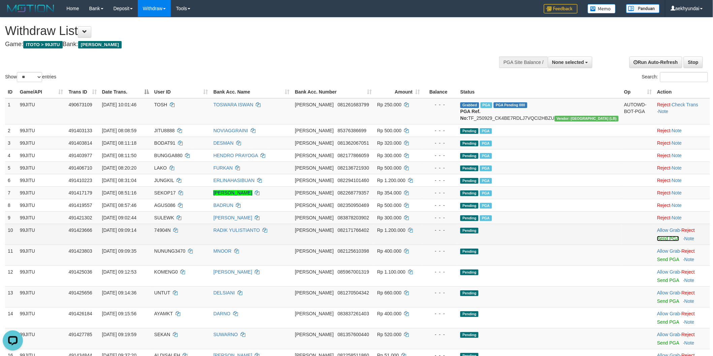
click at [657, 241] on link "Send PGA" at bounding box center [668, 238] width 22 height 5
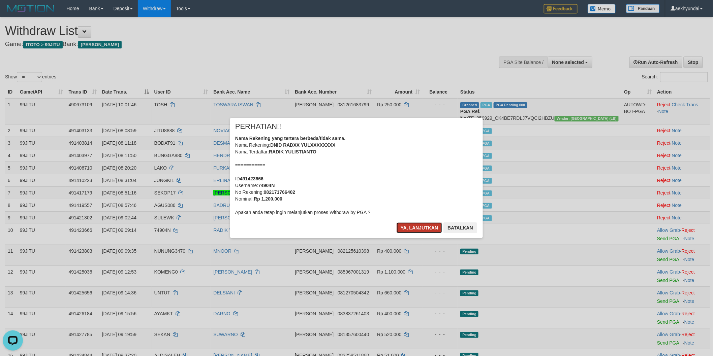
click at [418, 227] on button "Ya, lanjutkan" at bounding box center [419, 228] width 46 height 11
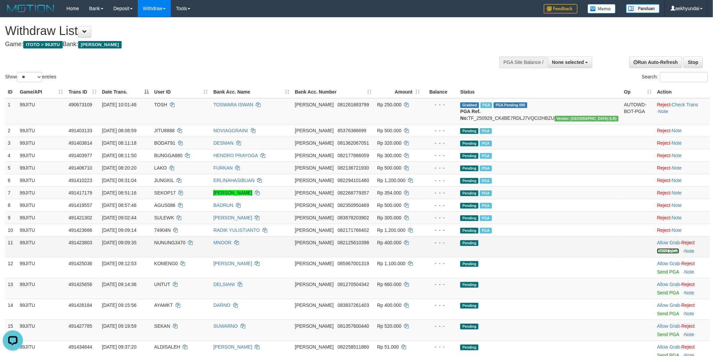
click at [657, 254] on link "Send PGA" at bounding box center [668, 251] width 22 height 5
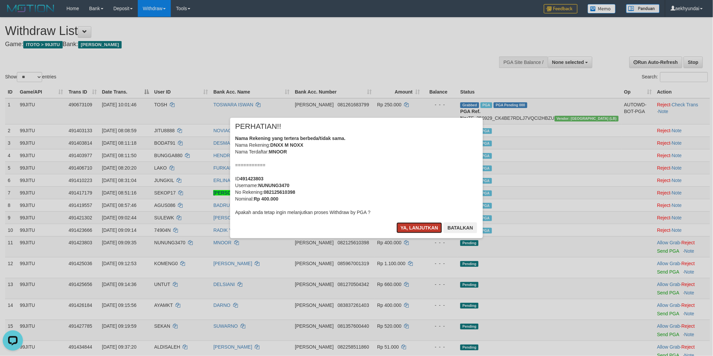
click at [414, 231] on button "Ya, lanjutkan" at bounding box center [419, 228] width 46 height 11
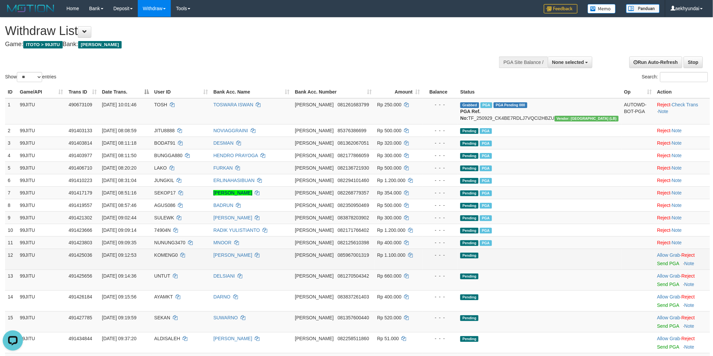
click at [656, 267] on td "Allow Grab · Reject Send PGA · Note" at bounding box center [682, 259] width 56 height 21
click at [657, 266] on link "Send PGA" at bounding box center [668, 263] width 22 height 5
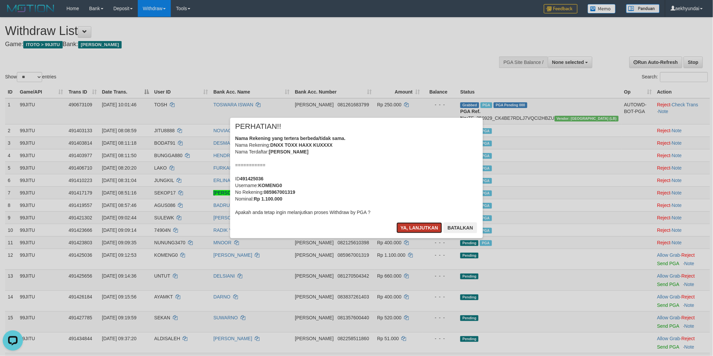
click at [433, 229] on button "Ya, lanjutkan" at bounding box center [419, 228] width 46 height 11
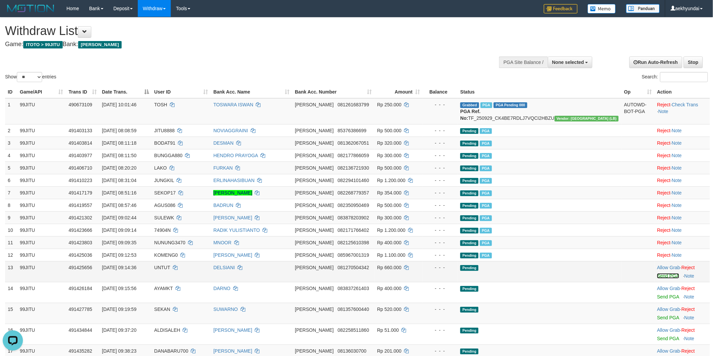
click at [658, 279] on link "Send PGA" at bounding box center [668, 275] width 22 height 5
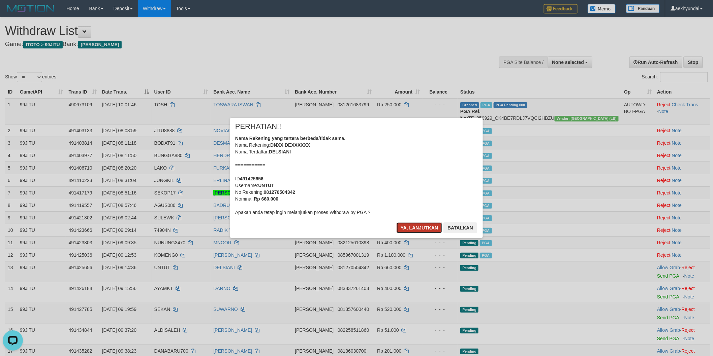
click at [414, 229] on button "Ya, lanjutkan" at bounding box center [419, 228] width 46 height 11
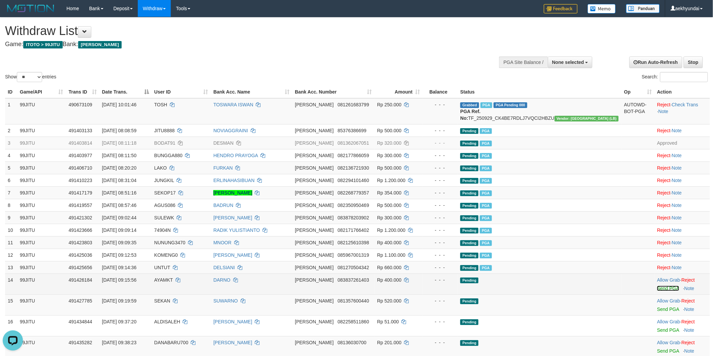
click at [657, 291] on link "Send PGA" at bounding box center [668, 288] width 22 height 5
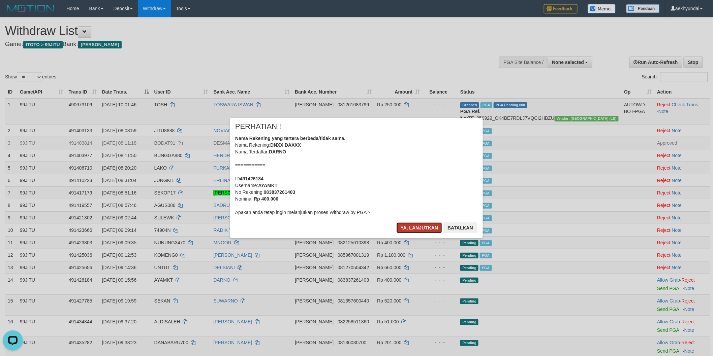
click at [423, 229] on button "Ya, lanjutkan" at bounding box center [419, 228] width 46 height 11
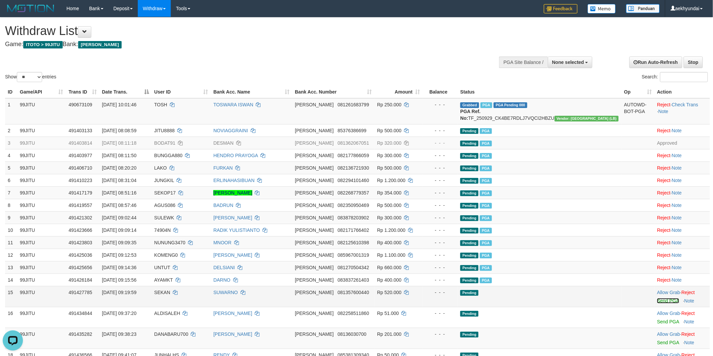
click at [657, 304] on link "Send PGA" at bounding box center [668, 300] width 22 height 5
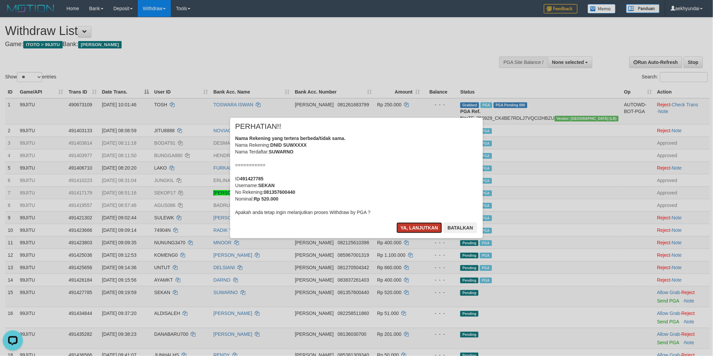
click at [398, 233] on button "Ya, lanjutkan" at bounding box center [419, 228] width 46 height 11
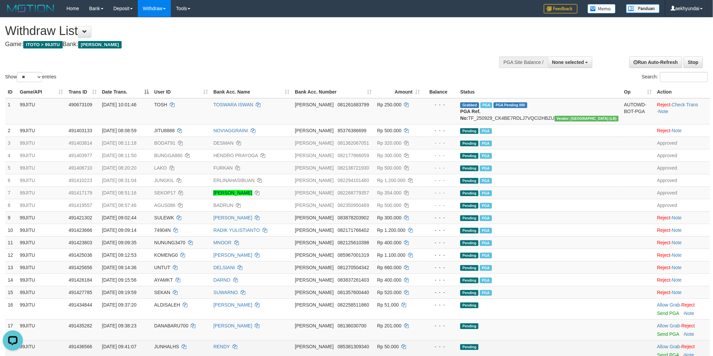
scroll to position [187, 0]
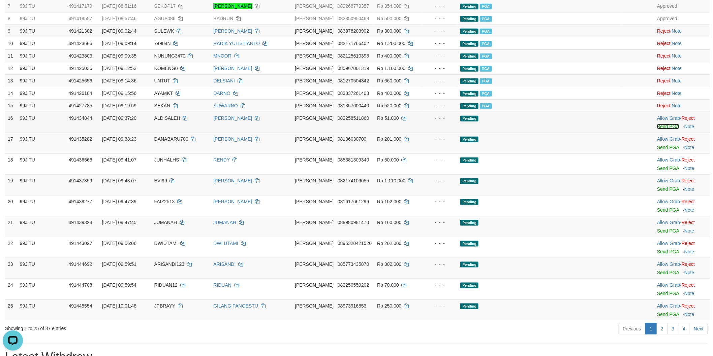
click at [657, 129] on link "Send PGA" at bounding box center [668, 126] width 22 height 5
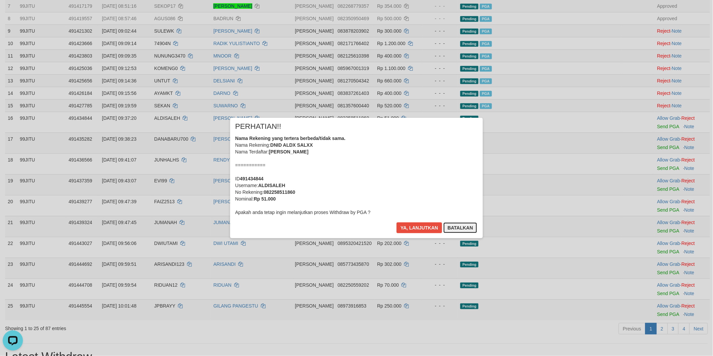
click at [455, 227] on button "Batalkan" at bounding box center [460, 228] width 34 height 11
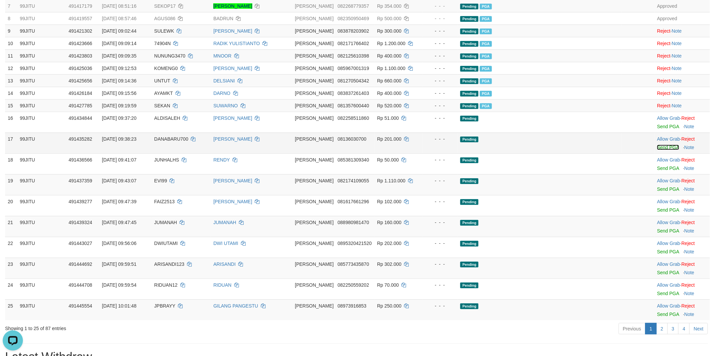
click at [657, 150] on link "Send PGA" at bounding box center [668, 147] width 22 height 5
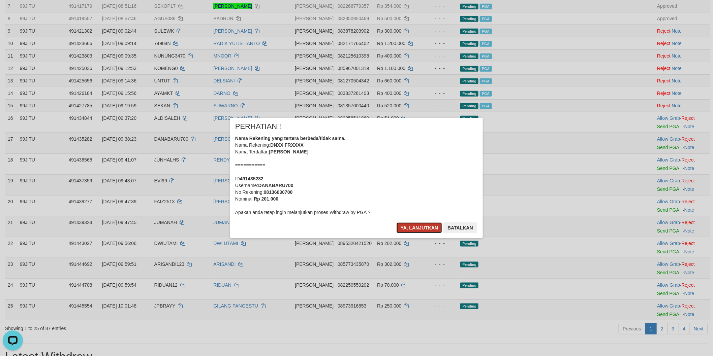
click at [423, 229] on button "Ya, lanjutkan" at bounding box center [419, 228] width 46 height 11
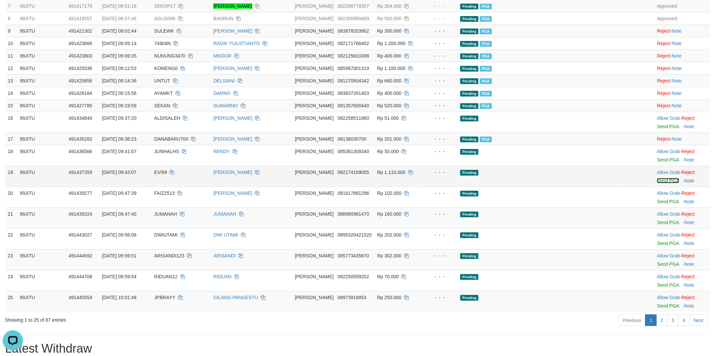
click at [657, 184] on link "Send PGA" at bounding box center [668, 180] width 22 height 5
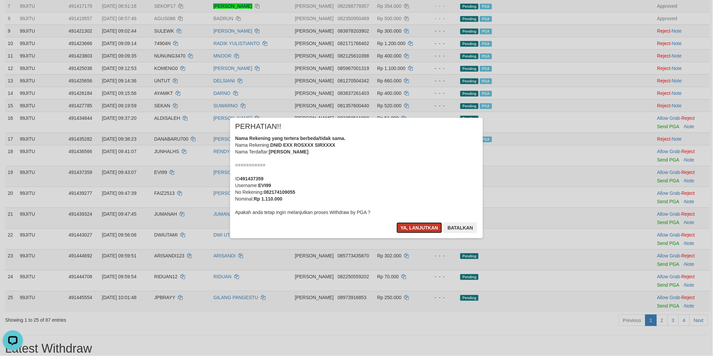
click at [419, 230] on button "Ya, lanjutkan" at bounding box center [419, 228] width 46 height 11
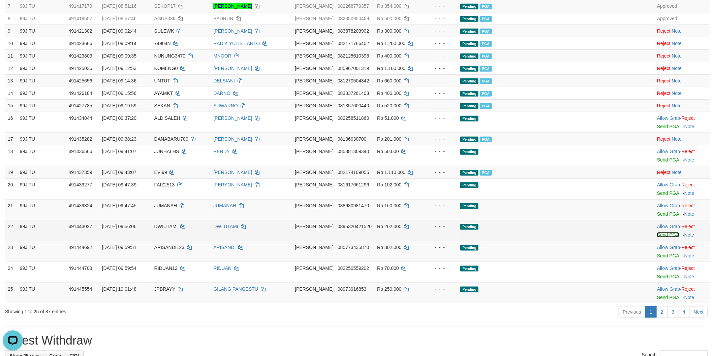
click at [657, 238] on link "Send PGA" at bounding box center [668, 234] width 22 height 5
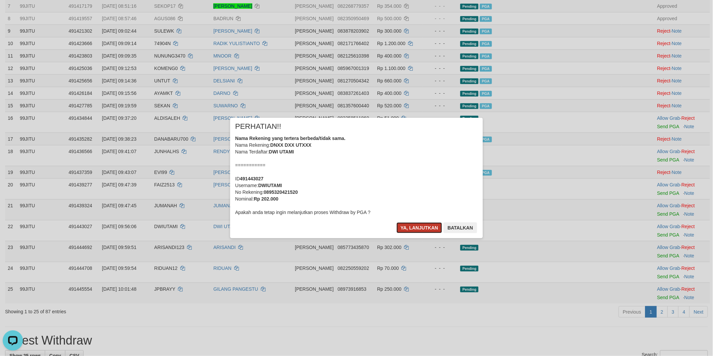
click at [429, 227] on button "Ya, lanjutkan" at bounding box center [419, 228] width 46 height 11
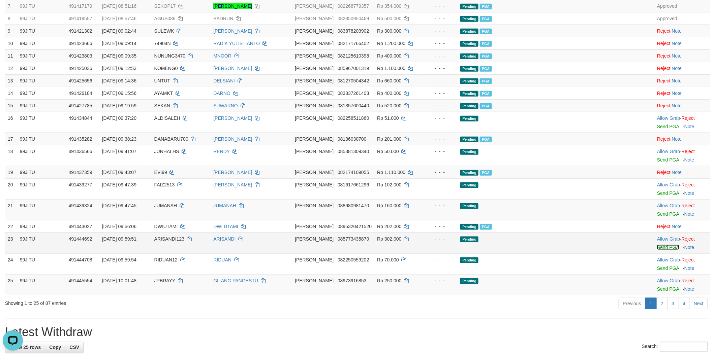
click at [658, 250] on link "Send PGA" at bounding box center [668, 247] width 22 height 5
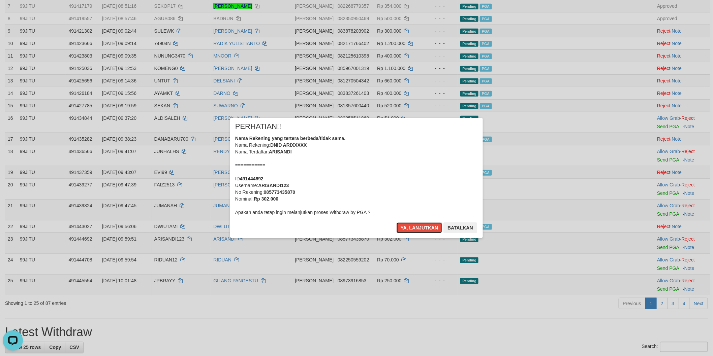
drag, startPoint x: 428, startPoint y: 226, endPoint x: 457, endPoint y: 234, distance: 29.7
click at [428, 226] on button "Ya, lanjutkan" at bounding box center [419, 228] width 46 height 11
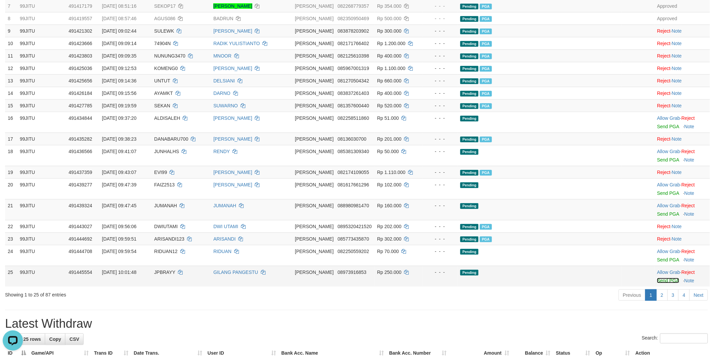
click at [657, 284] on link "Send PGA" at bounding box center [668, 280] width 22 height 5
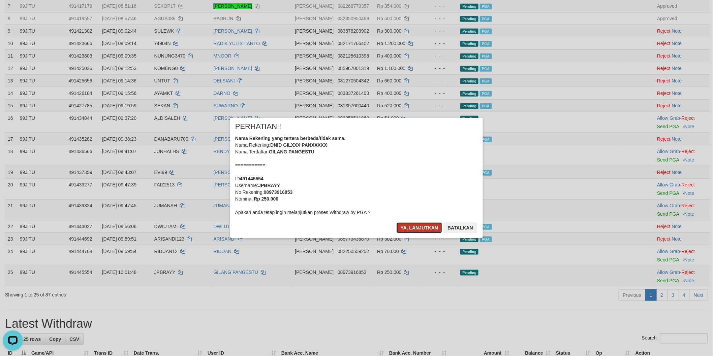
click at [411, 226] on button "Ya, lanjutkan" at bounding box center [419, 228] width 46 height 11
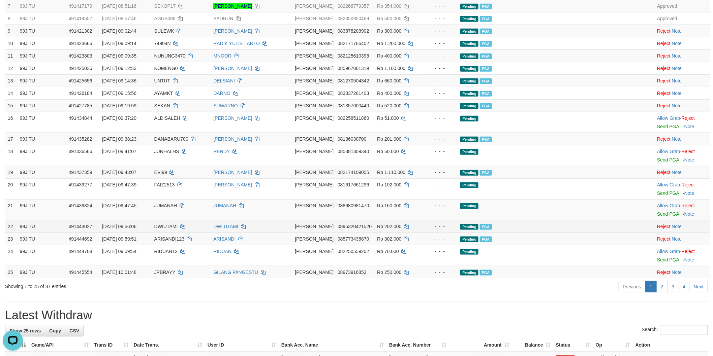
scroll to position [0, 0]
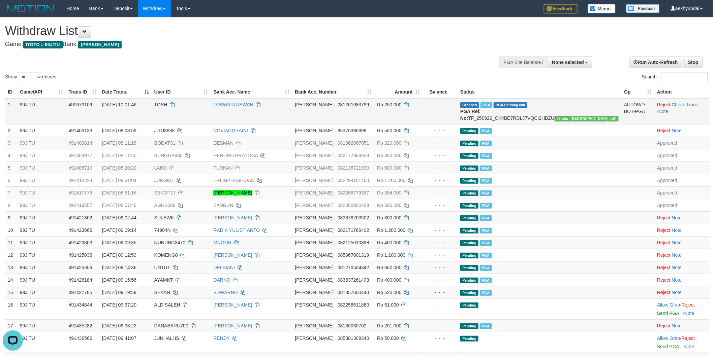
click at [59, 119] on td "99JITU" at bounding box center [41, 111] width 49 height 26
click at [175, 133] on span "JITU8888" at bounding box center [164, 130] width 21 height 5
drag, startPoint x: 181, startPoint y: 134, endPoint x: 190, endPoint y: 135, distance: 8.9
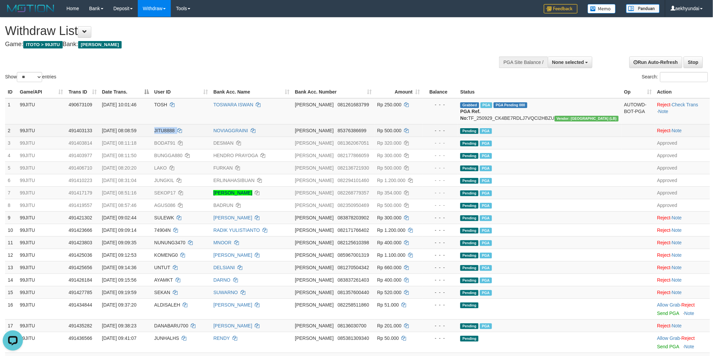
click at [175, 133] on span "JITU8888" at bounding box center [164, 130] width 21 height 5
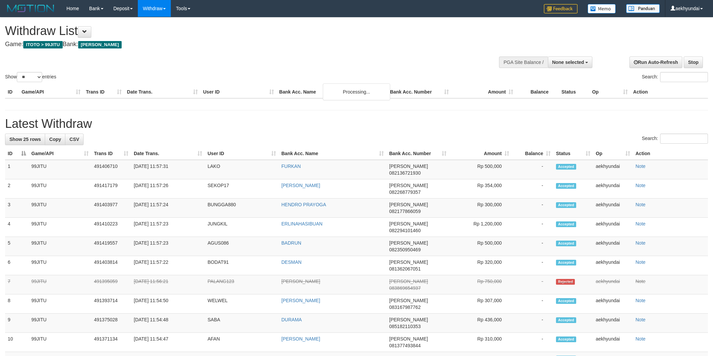
select select
select select "**"
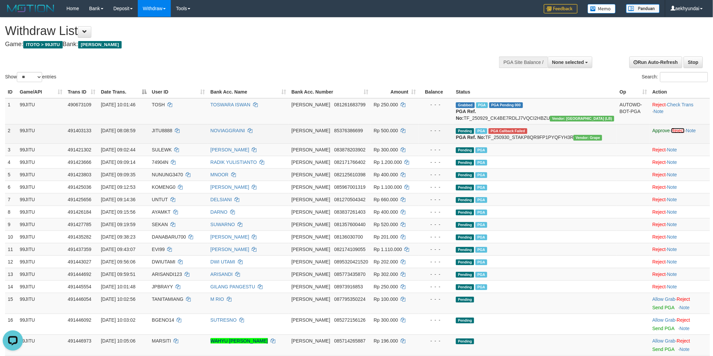
click at [676, 133] on link "Reject" at bounding box center [677, 130] width 13 height 5
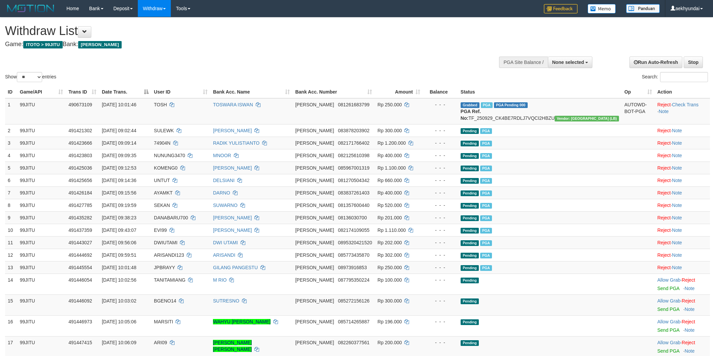
select select
select select "**"
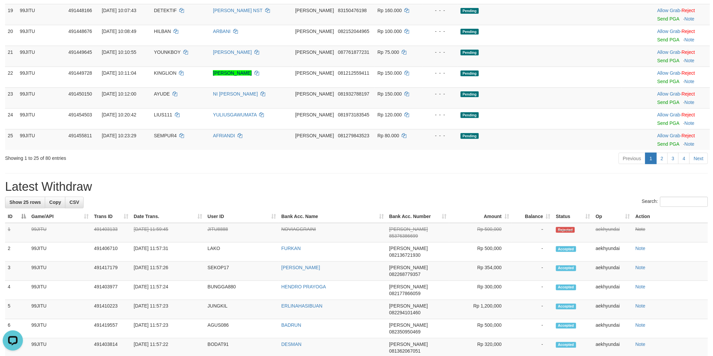
scroll to position [187, 0]
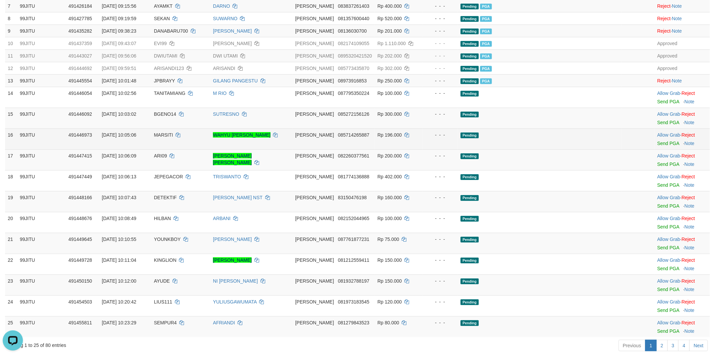
click at [602, 147] on td "Pending" at bounding box center [540, 139] width 164 height 21
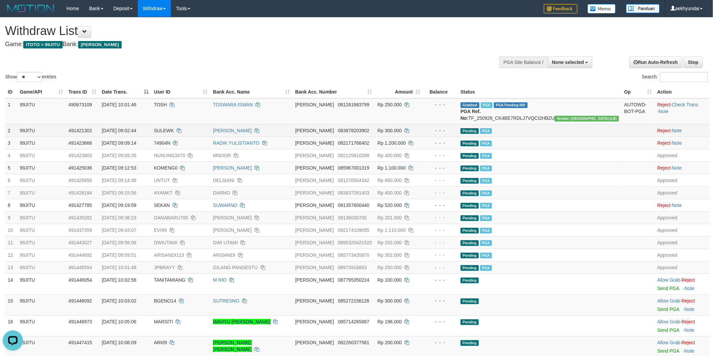
click at [174, 133] on span "SULEWK" at bounding box center [164, 130] width 20 height 5
copy span "SULEWK"
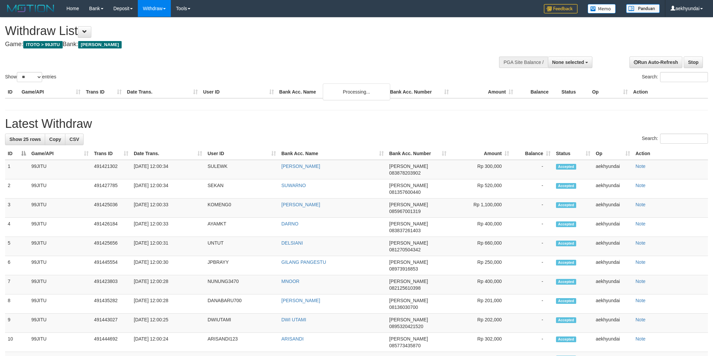
select select
select select "**"
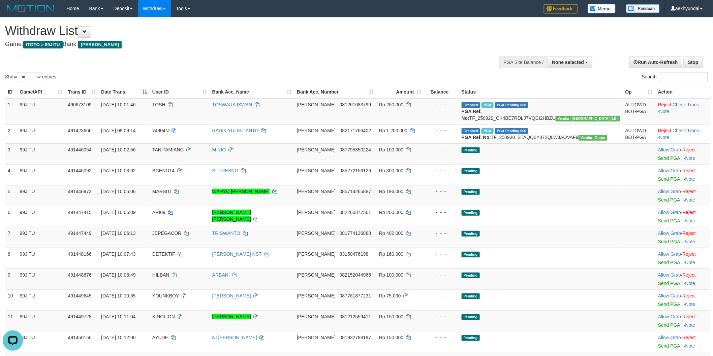
click at [577, 71] on div at bounding box center [540, 62] width 102 height 20
click at [575, 65] on button "None selected" at bounding box center [570, 62] width 45 height 11
click at [557, 95] on label "[ITOTO] 99JITU" at bounding box center [557, 96] width 69 height 9
select select "***"
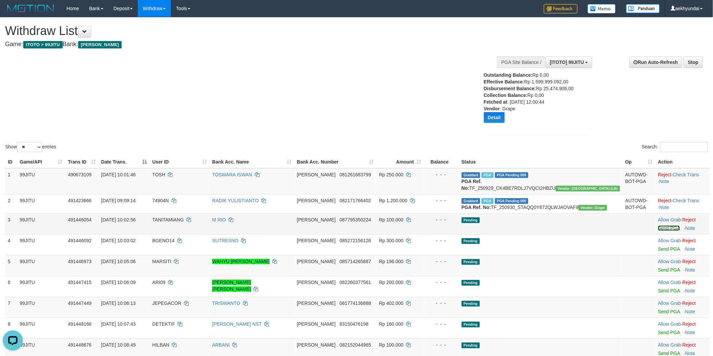
click at [658, 231] on link "Send PGA" at bounding box center [669, 228] width 22 height 5
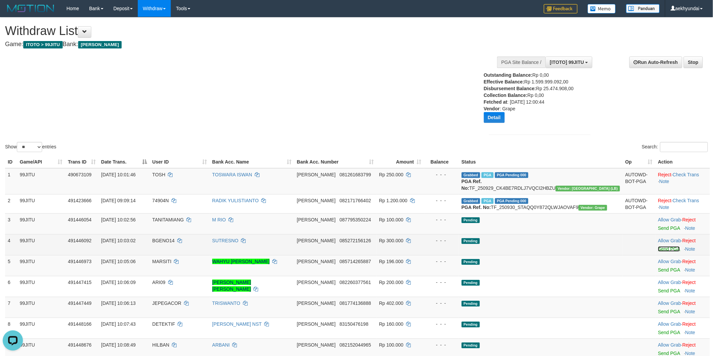
click at [658, 252] on link "Send PGA" at bounding box center [669, 249] width 22 height 5
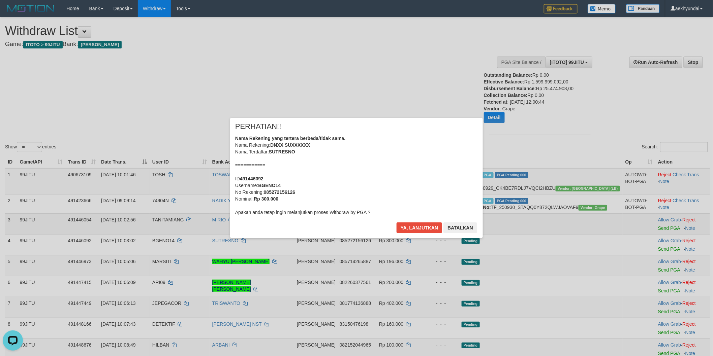
scroll to position [187, 0]
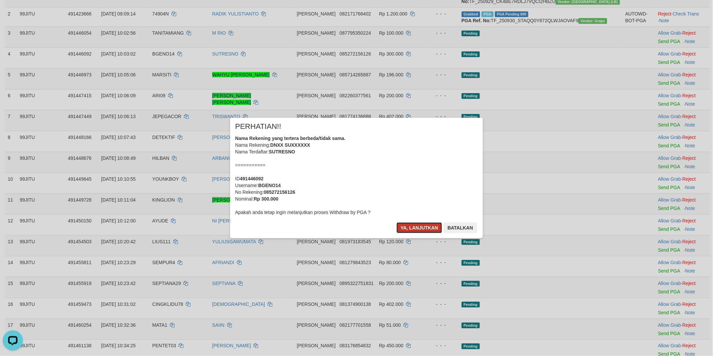
click at [413, 230] on button "Ya, lanjutkan" at bounding box center [419, 228] width 46 height 11
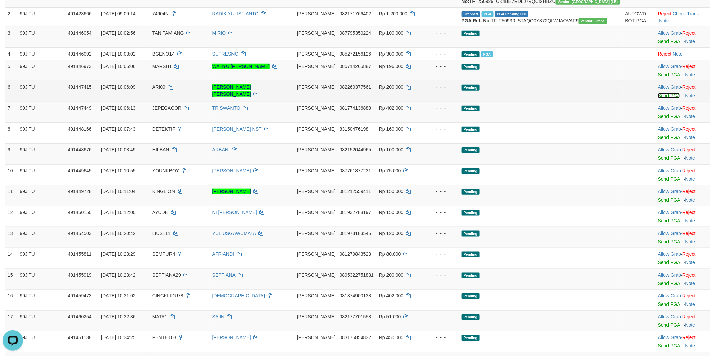
click at [658, 98] on link "Send PGA" at bounding box center [669, 95] width 22 height 5
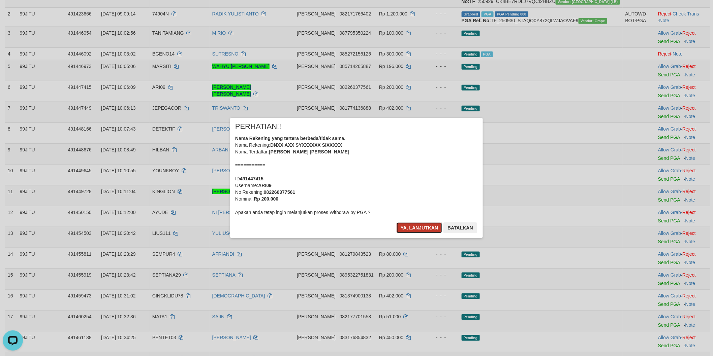
click at [412, 228] on button "Ya, lanjutkan" at bounding box center [419, 228] width 46 height 11
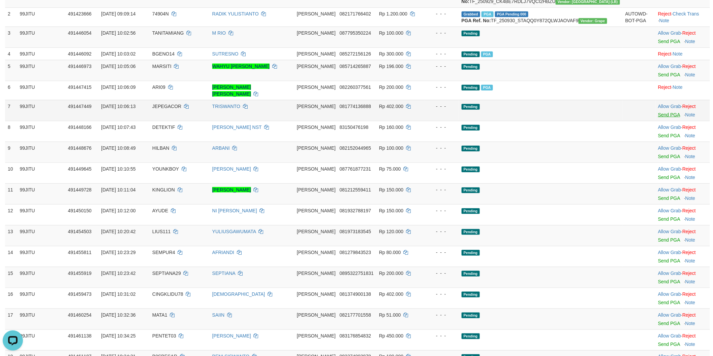
click at [655, 121] on td "Allow Grab · Reject Send PGA · Note" at bounding box center [682, 110] width 55 height 21
click at [658, 118] on link "Send PGA" at bounding box center [669, 114] width 22 height 5
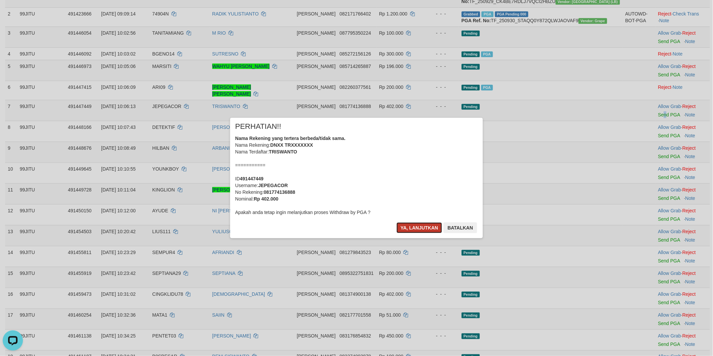
drag, startPoint x: 418, startPoint y: 225, endPoint x: 423, endPoint y: 219, distance: 7.9
click at [418, 225] on button "Ya, lanjutkan" at bounding box center [419, 228] width 46 height 11
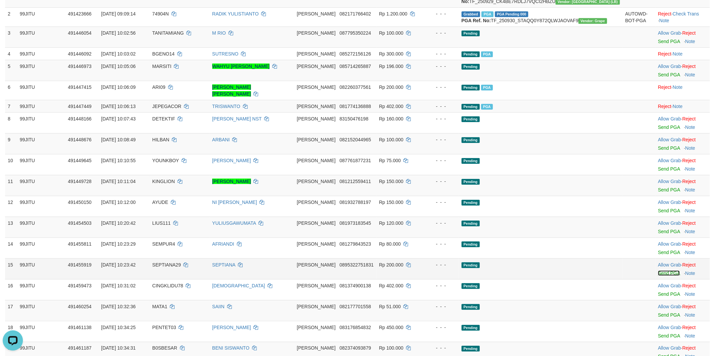
click at [658, 276] on link "Send PGA" at bounding box center [669, 273] width 22 height 5
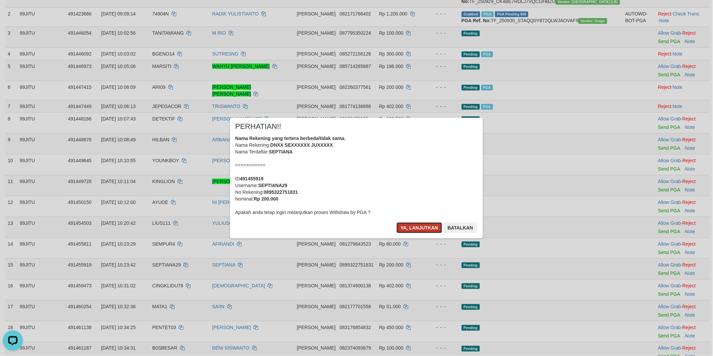
click at [434, 231] on button "Ya, lanjutkan" at bounding box center [419, 228] width 46 height 11
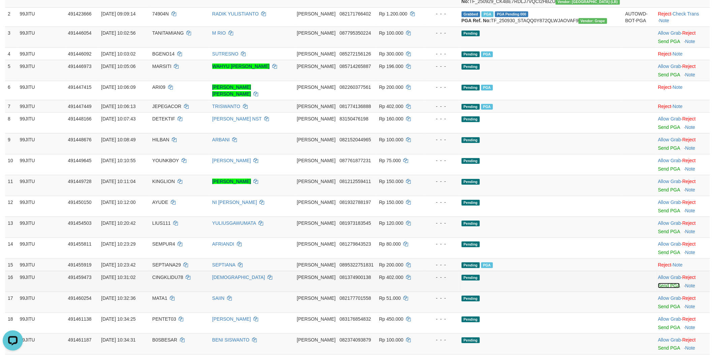
click at [661, 289] on link "Send PGA" at bounding box center [669, 285] width 22 height 5
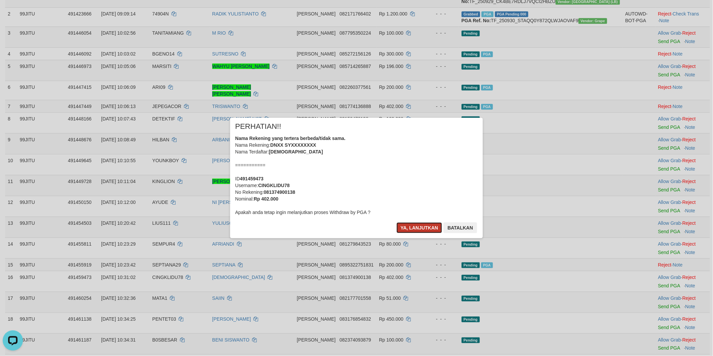
click at [423, 233] on button "Ya, lanjutkan" at bounding box center [419, 228] width 46 height 11
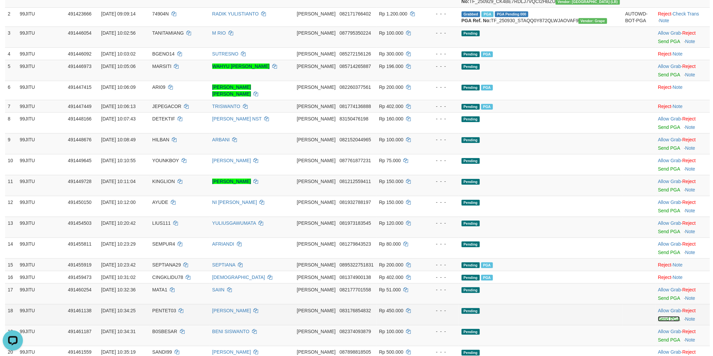
click at [658, 322] on link "Send PGA" at bounding box center [669, 319] width 22 height 5
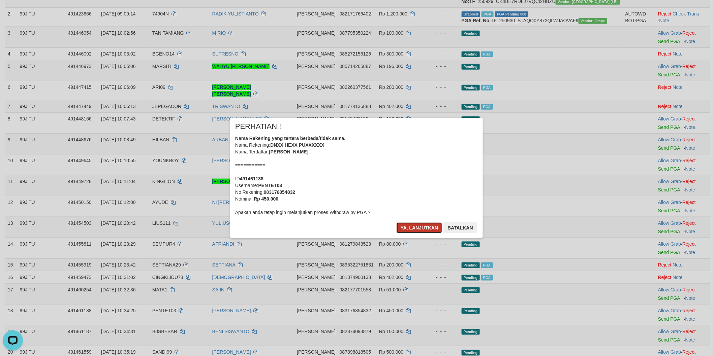
click at [413, 230] on button "Ya, lanjutkan" at bounding box center [419, 228] width 46 height 11
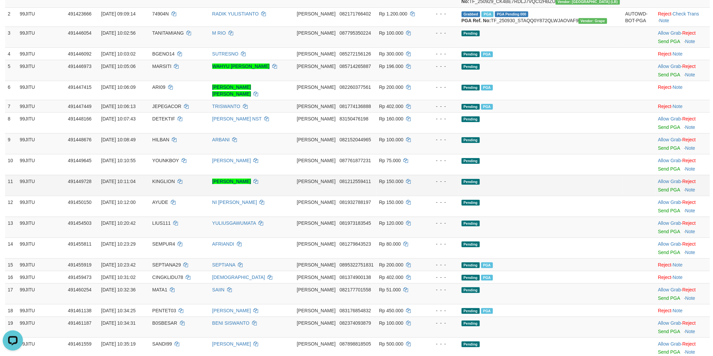
scroll to position [374, 0]
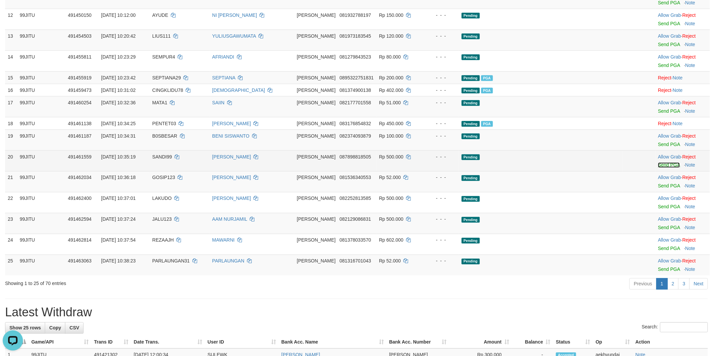
click at [658, 168] on link "Send PGA" at bounding box center [669, 165] width 22 height 5
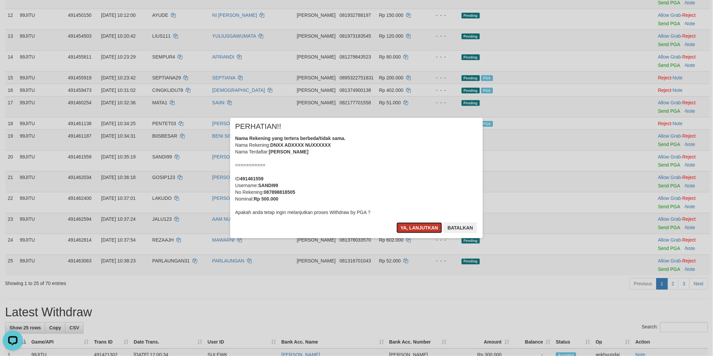
click at [412, 228] on button "Ya, lanjutkan" at bounding box center [419, 228] width 46 height 11
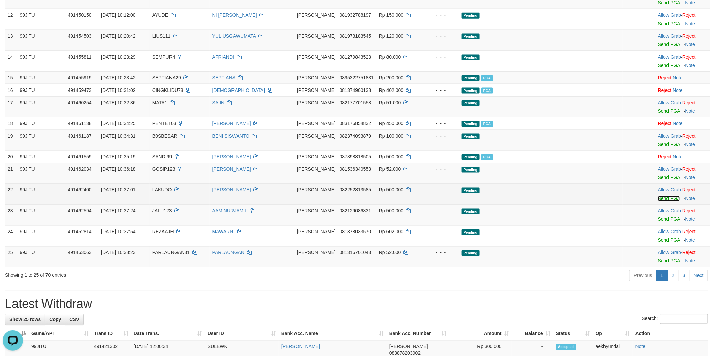
click at [658, 201] on link "Send PGA" at bounding box center [669, 198] width 22 height 5
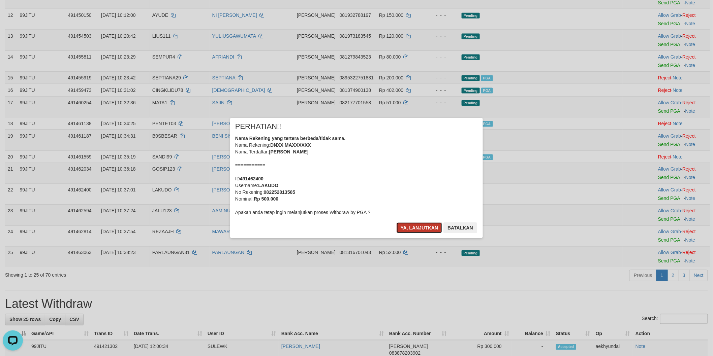
click at [425, 227] on button "Ya, lanjutkan" at bounding box center [419, 228] width 46 height 11
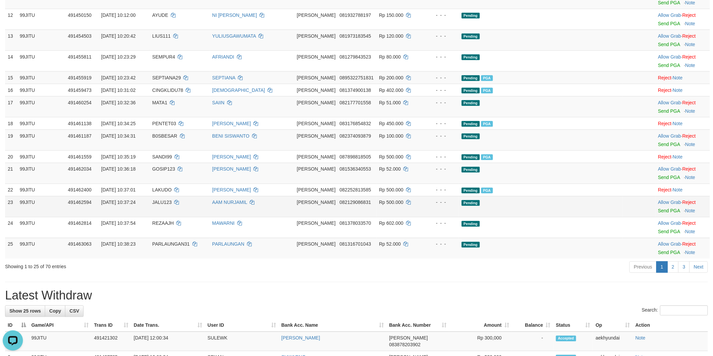
scroll to position [365, 0]
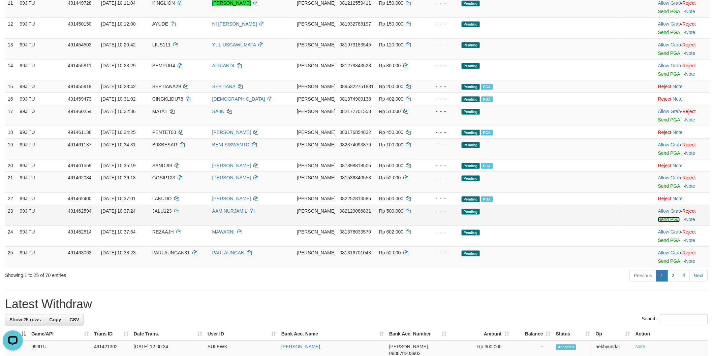
click at [658, 223] on link "Send PGA" at bounding box center [669, 219] width 22 height 5
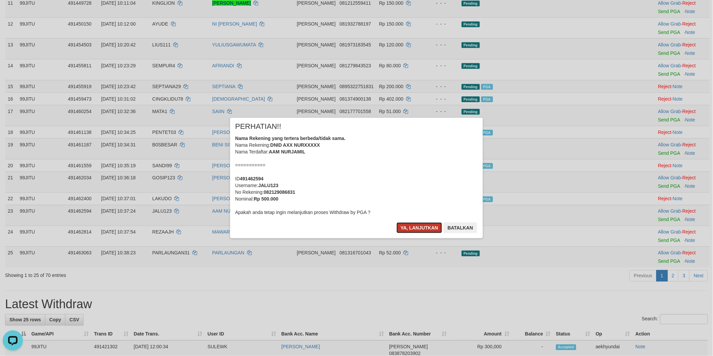
click at [411, 227] on button "Ya, lanjutkan" at bounding box center [419, 228] width 46 height 11
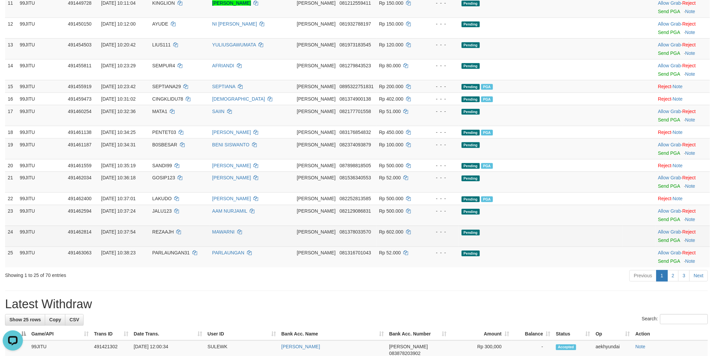
scroll to position [357, 0]
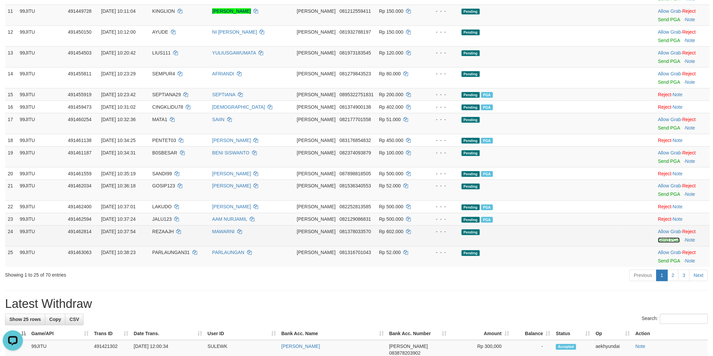
click at [658, 243] on link "Send PGA" at bounding box center [669, 240] width 22 height 5
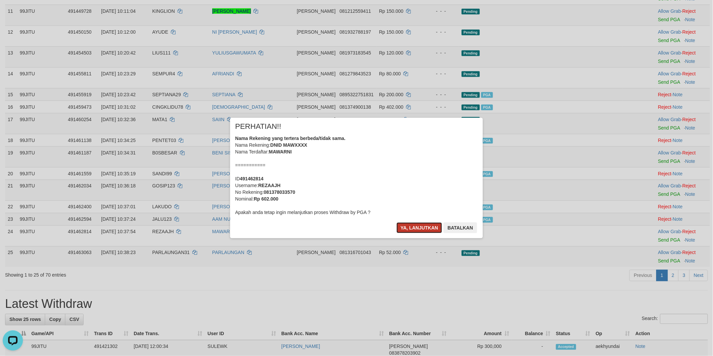
click at [423, 233] on button "Ya, lanjutkan" at bounding box center [419, 228] width 46 height 11
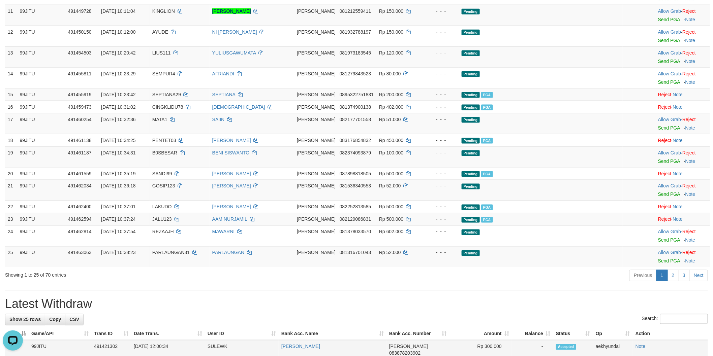
scroll to position [349, 0]
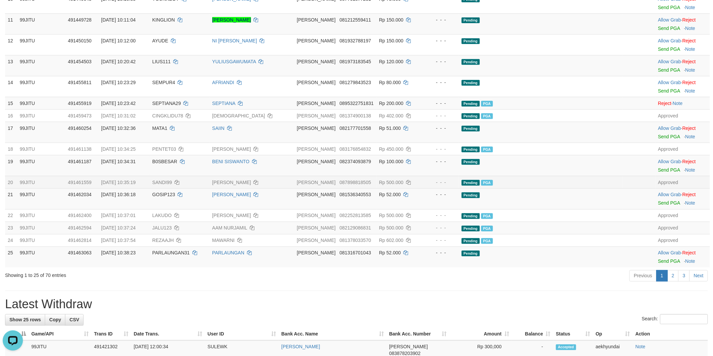
drag, startPoint x: 63, startPoint y: 185, endPoint x: 105, endPoint y: 191, distance: 42.8
click at [65, 176] on td "99JITU" at bounding box center [41, 165] width 48 height 21
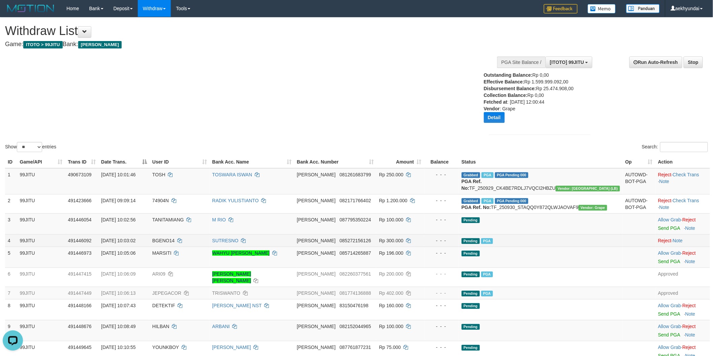
click at [174, 244] on span "BGENO14" at bounding box center [163, 240] width 22 height 5
copy span "BGENO14"
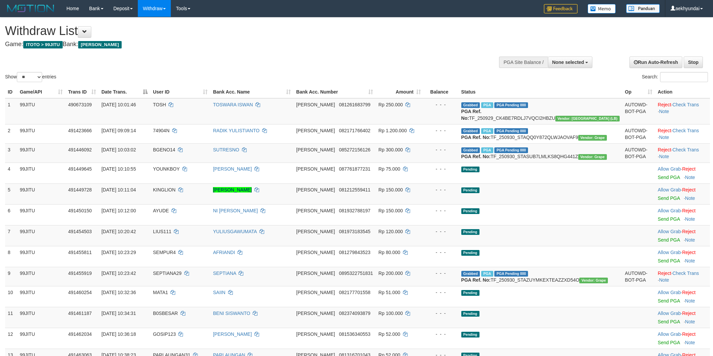
select select
select select "**"
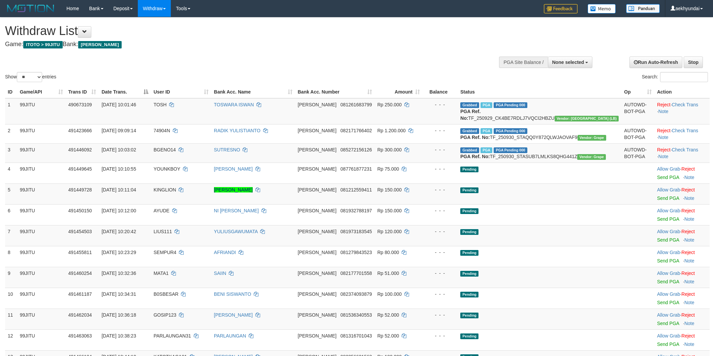
select select
select select "**"
select select
select select "**"
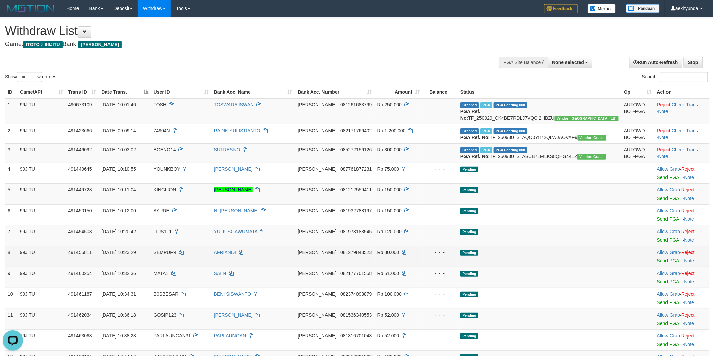
scroll to position [187, 0]
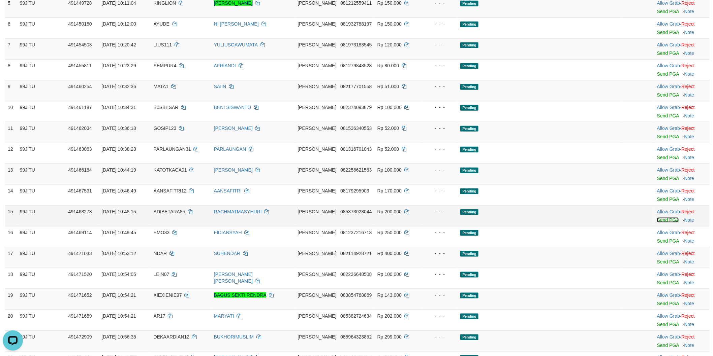
click at [657, 223] on link "Send PGA" at bounding box center [668, 220] width 22 height 5
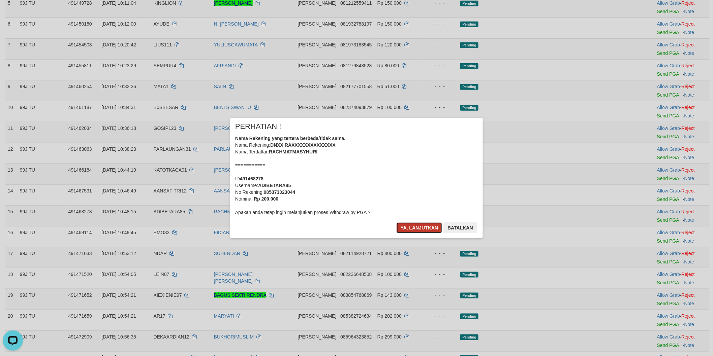
click at [420, 230] on button "Ya, lanjutkan" at bounding box center [419, 228] width 46 height 11
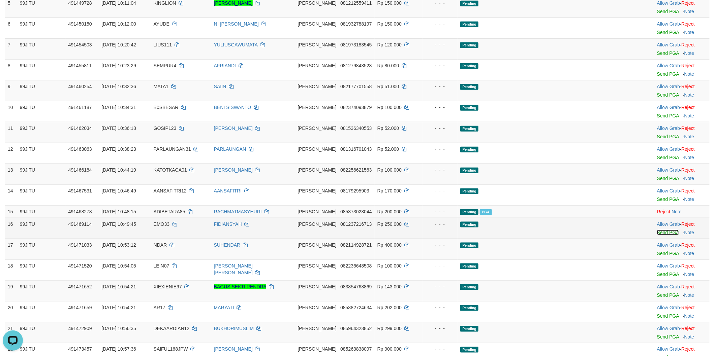
click at [657, 235] on link "Send PGA" at bounding box center [668, 232] width 22 height 5
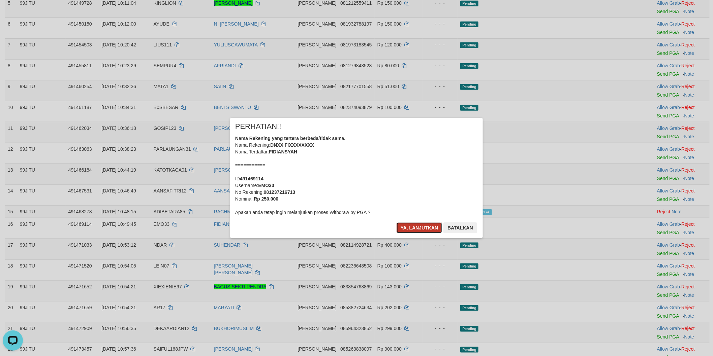
click at [423, 231] on button "Ya, lanjutkan" at bounding box center [419, 228] width 46 height 11
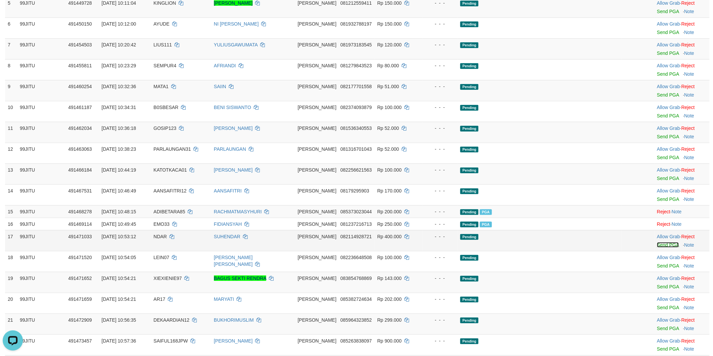
click at [657, 248] on link "Send PGA" at bounding box center [668, 244] width 22 height 5
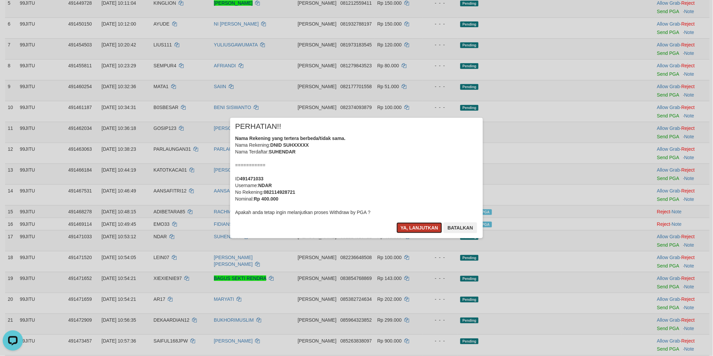
click at [422, 229] on button "Ya, lanjutkan" at bounding box center [419, 228] width 46 height 11
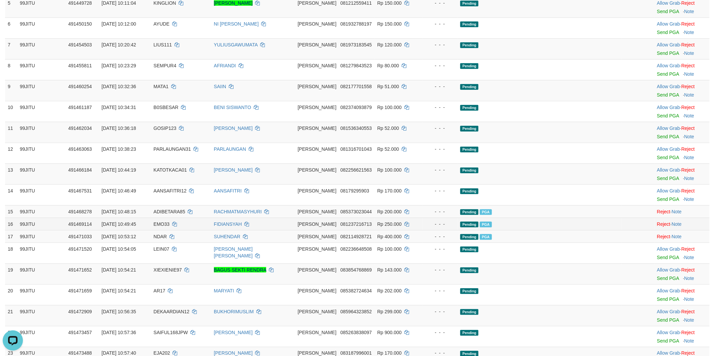
scroll to position [374, 0]
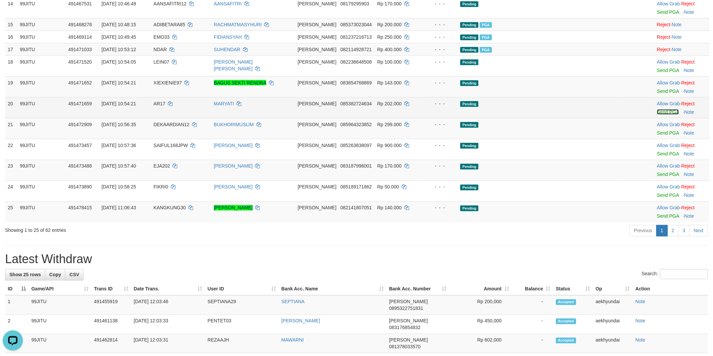
click at [660, 115] on link "Send PGA" at bounding box center [668, 111] width 22 height 5
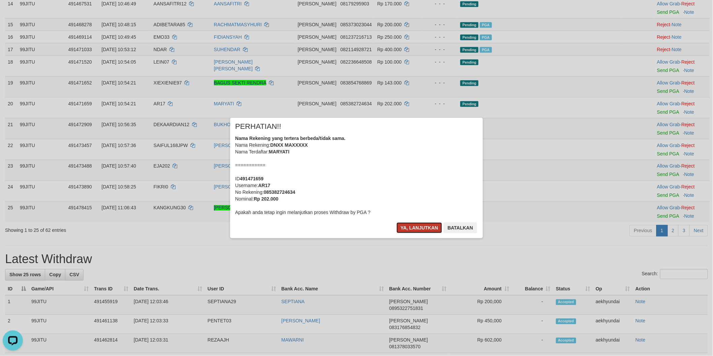
click at [415, 225] on button "Ya, lanjutkan" at bounding box center [419, 228] width 46 height 11
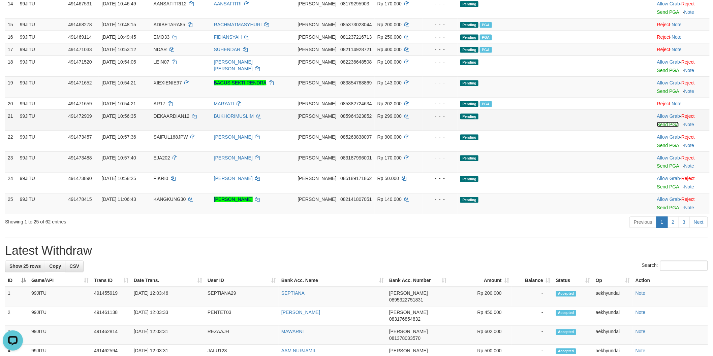
click at [657, 127] on link "Send PGA" at bounding box center [668, 124] width 22 height 5
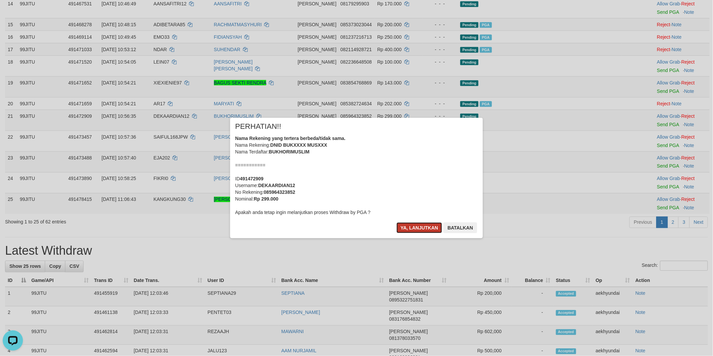
click at [420, 226] on button "Ya, lanjutkan" at bounding box center [419, 228] width 46 height 11
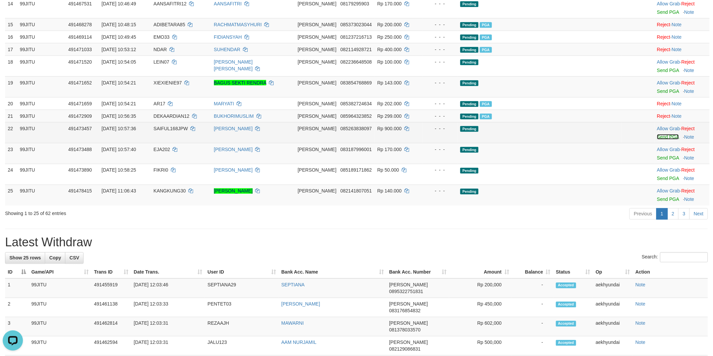
click at [657, 140] on link "Send PGA" at bounding box center [668, 136] width 22 height 5
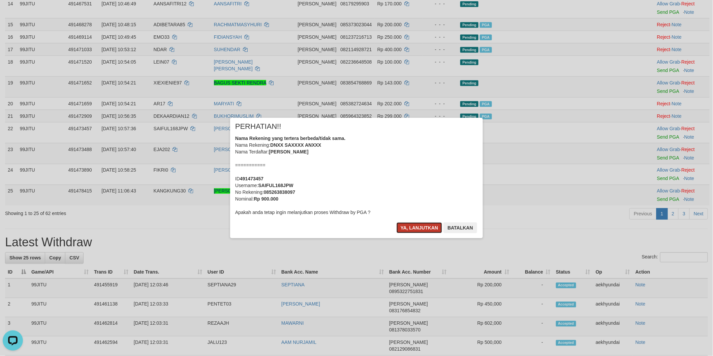
click at [416, 224] on button "Ya, lanjutkan" at bounding box center [419, 228] width 46 height 11
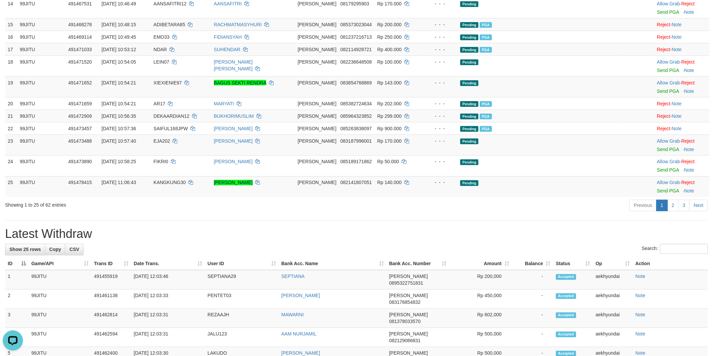
scroll to position [0, 0]
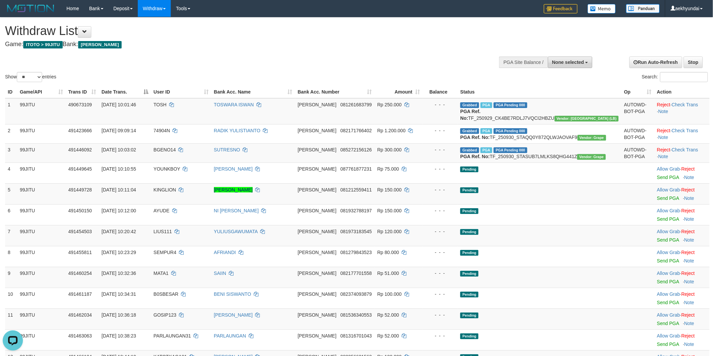
click at [567, 66] on button "None selected" at bounding box center [570, 62] width 45 height 11
click at [544, 99] on label "[ITOTO] 99JITU" at bounding box center [557, 96] width 69 height 9
select select "***"
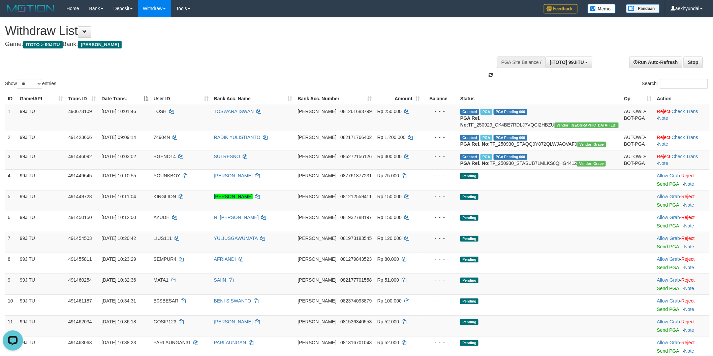
scroll to position [6, 0]
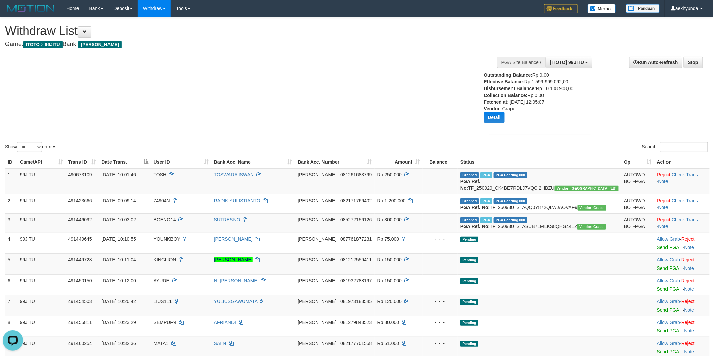
click at [404, 96] on div "Show ** ** ** *** entries Search:" at bounding box center [356, 86] width 713 height 136
click at [594, 136] on div "**********" at bounding box center [540, 97] width 112 height 90
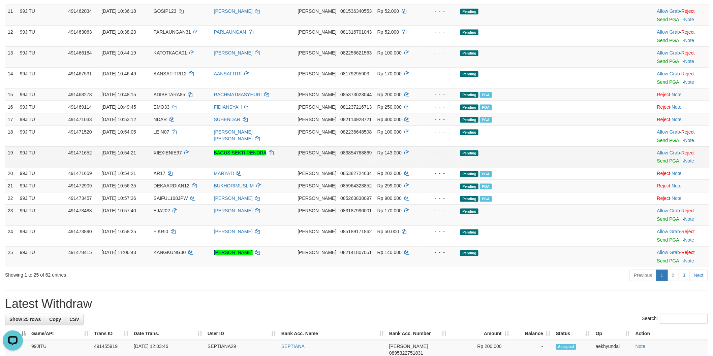
scroll to position [187, 0]
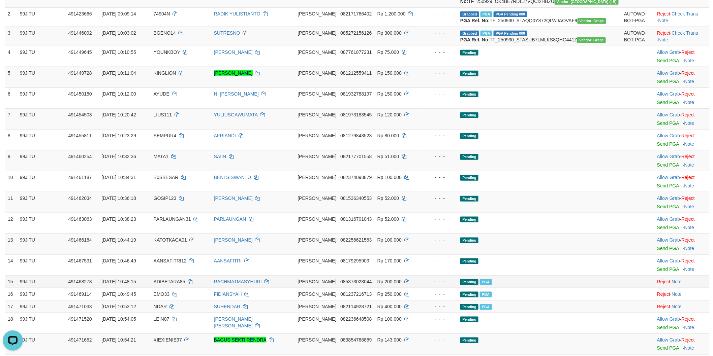
click at [189, 288] on td "ADIBETARA85" at bounding box center [181, 281] width 60 height 12
drag, startPoint x: 189, startPoint y: 311, endPoint x: 205, endPoint y: 311, distance: 16.8
click at [192, 288] on td "ADIBETARA85" at bounding box center [181, 281] width 60 height 12
click at [205, 288] on td "ADIBETARA85" at bounding box center [181, 281] width 60 height 12
click at [194, 288] on td "ADIBETARA85" at bounding box center [181, 281] width 60 height 12
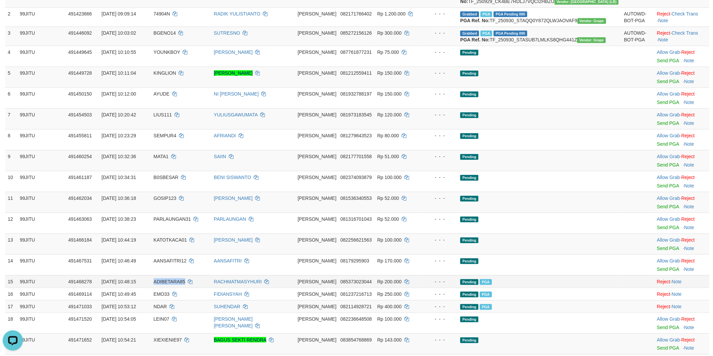
copy span "ADIBETARA85"
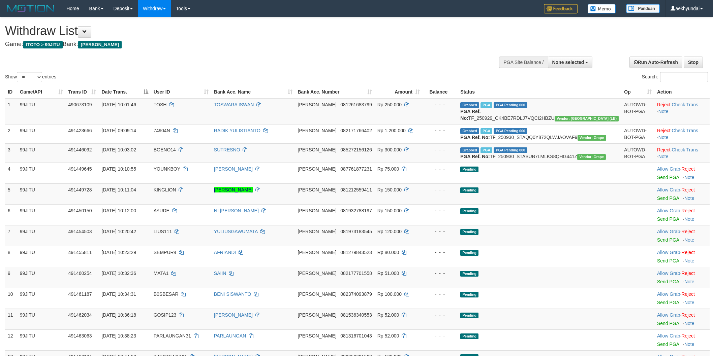
select select
select select "**"
click at [581, 67] on button "None selected" at bounding box center [570, 62] width 45 height 11
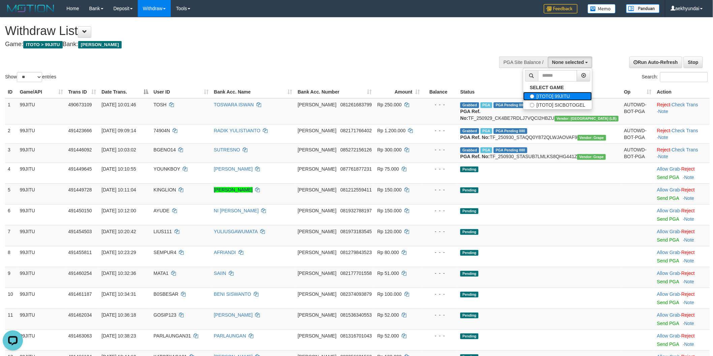
click at [557, 95] on label "[ITOTO] 99JITU" at bounding box center [557, 96] width 69 height 9
select select "***"
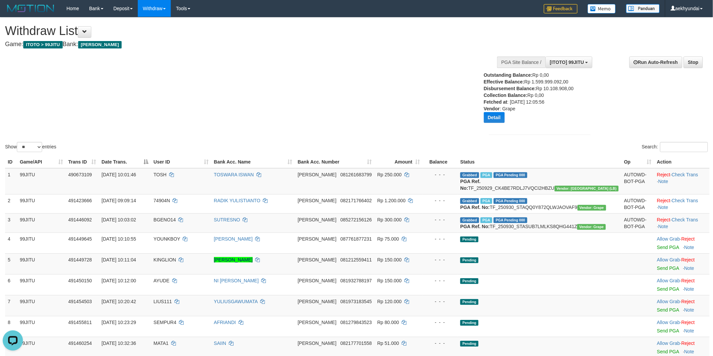
drag, startPoint x: 79, startPoint y: 121, endPoint x: 133, endPoint y: 109, distance: 55.2
click at [79, 121] on div "Show ** ** ** *** entries Search:" at bounding box center [356, 86] width 713 height 136
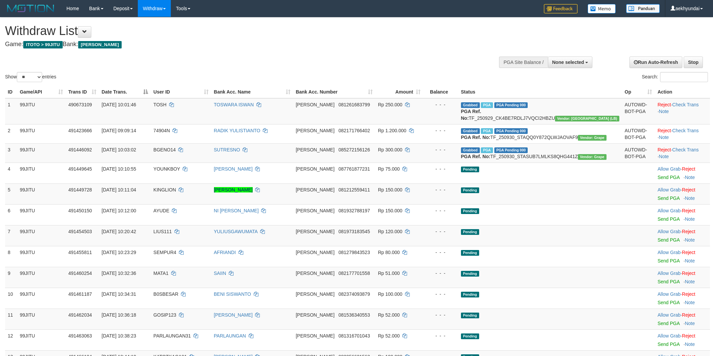
select select
select select "**"
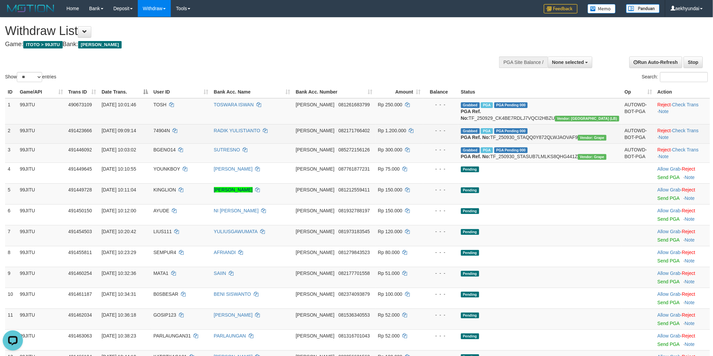
scroll to position [607, 0]
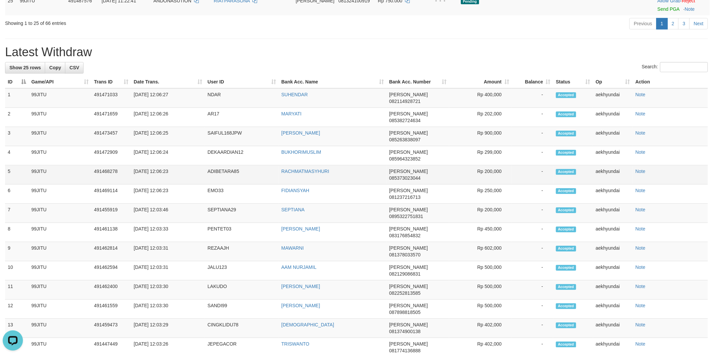
click at [219, 176] on td "ADIBETARA85" at bounding box center [242, 174] width 74 height 19
drag, startPoint x: 219, startPoint y: 176, endPoint x: 231, endPoint y: 177, distance: 11.5
click at [228, 177] on td "ADIBETARA85" at bounding box center [242, 174] width 74 height 19
click at [233, 177] on td "ADIBETARA85" at bounding box center [242, 174] width 74 height 19
copy td "ADIBETARA85"
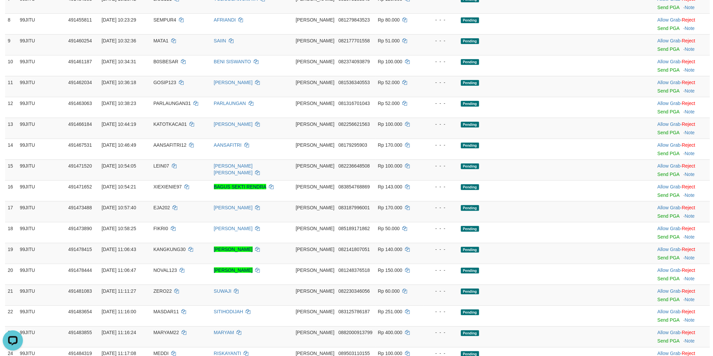
scroll to position [420, 0]
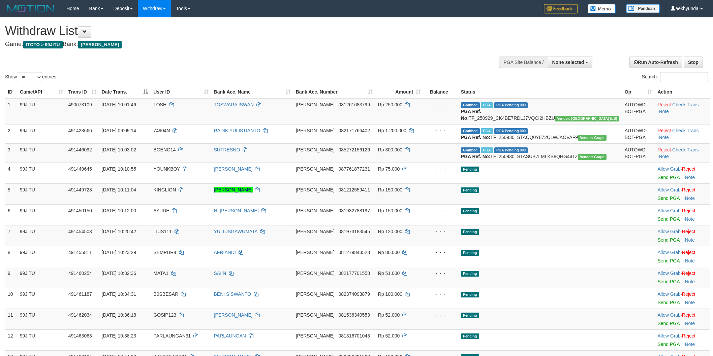
select select
select select "**"
click at [560, 60] on span "None selected" at bounding box center [568, 62] width 32 height 5
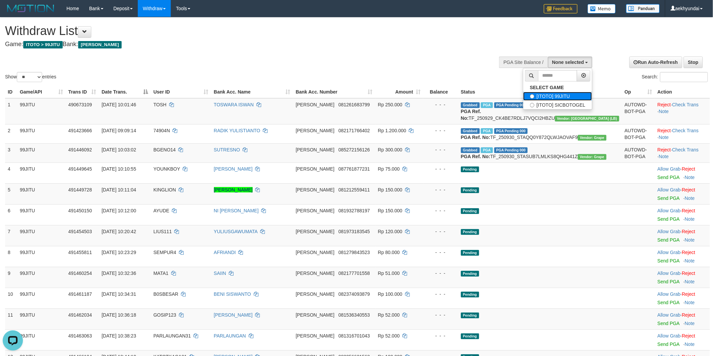
click at [548, 98] on label "[ITOTO] 99JITU" at bounding box center [557, 96] width 69 height 9
select select "***"
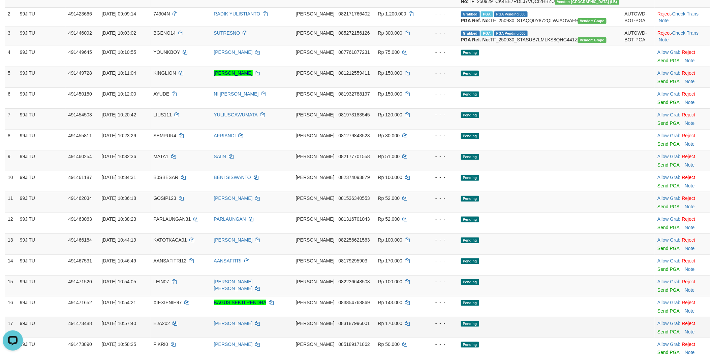
scroll to position [374, 0]
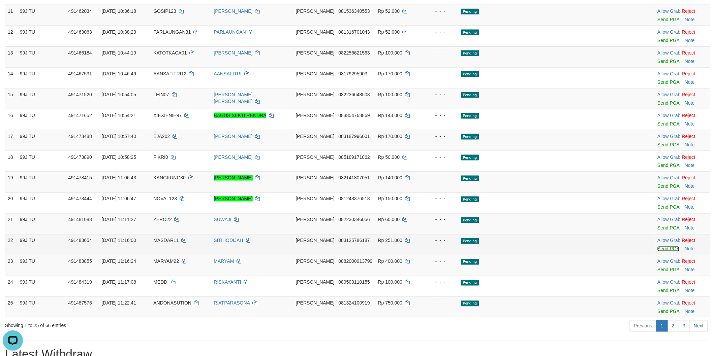
click at [657, 252] on link "Send PGA" at bounding box center [668, 249] width 22 height 5
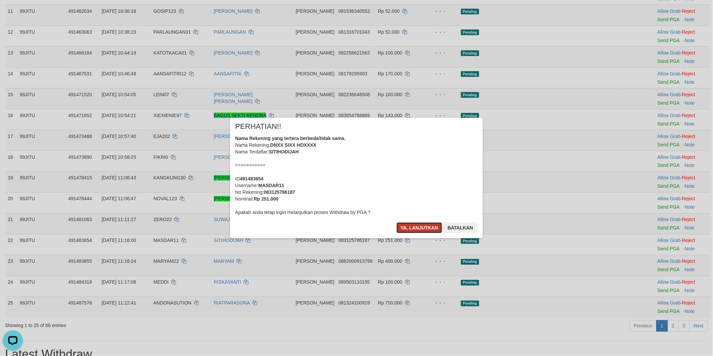
click at [427, 231] on button "Ya, lanjutkan" at bounding box center [419, 228] width 46 height 11
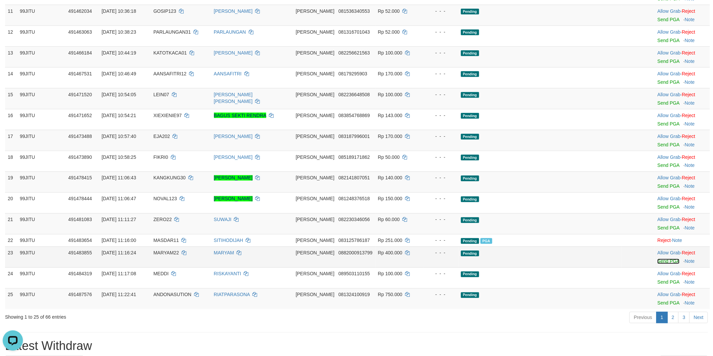
click at [659, 264] on link "Send PGA" at bounding box center [668, 261] width 22 height 5
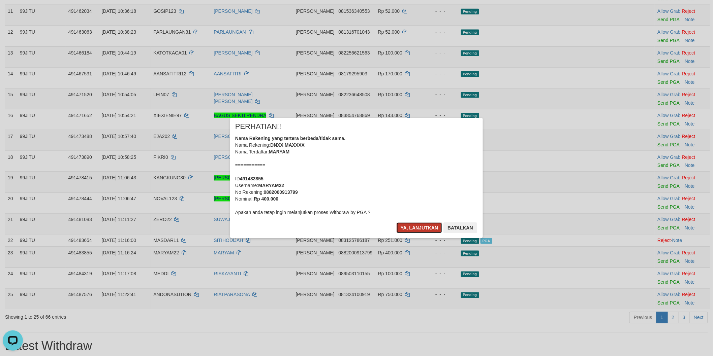
click at [413, 228] on button "Ya, lanjutkan" at bounding box center [419, 228] width 46 height 11
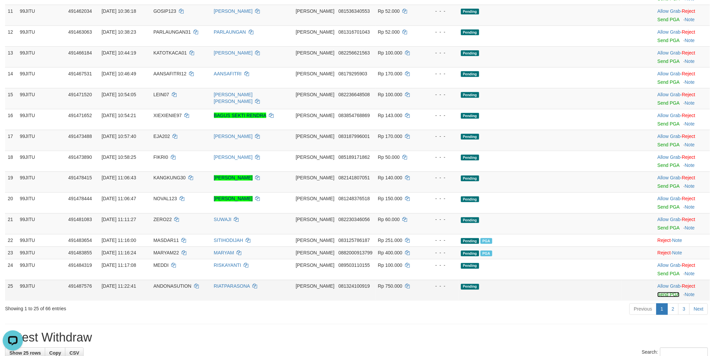
click at [657, 298] on link "Send PGA" at bounding box center [668, 294] width 22 height 5
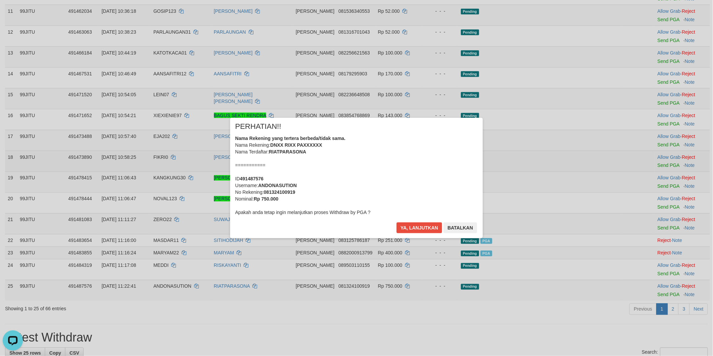
scroll to position [0, 0]
click at [418, 228] on button "Ya, lanjutkan" at bounding box center [419, 228] width 46 height 11
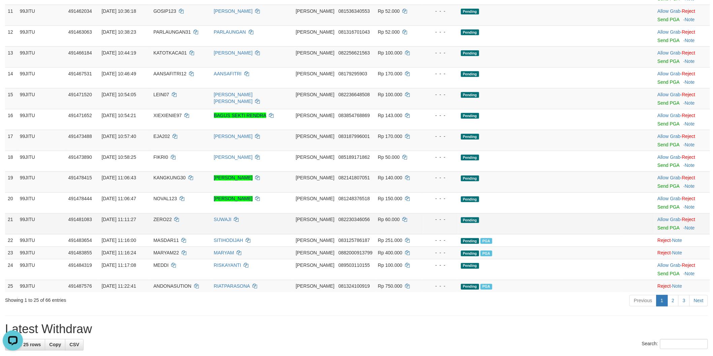
scroll to position [561, 0]
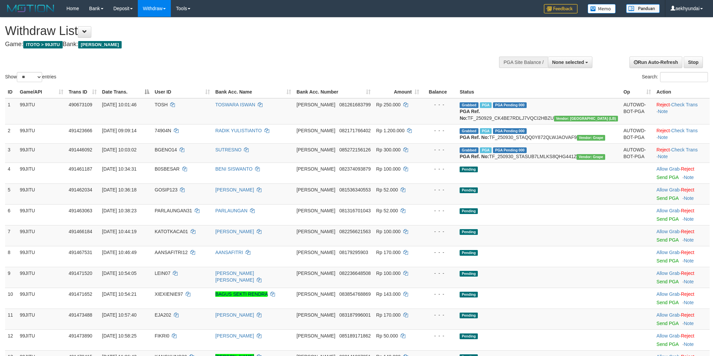
select select
select select "**"
click at [670, 75] on input "Search:" at bounding box center [684, 77] width 48 height 10
paste input "********"
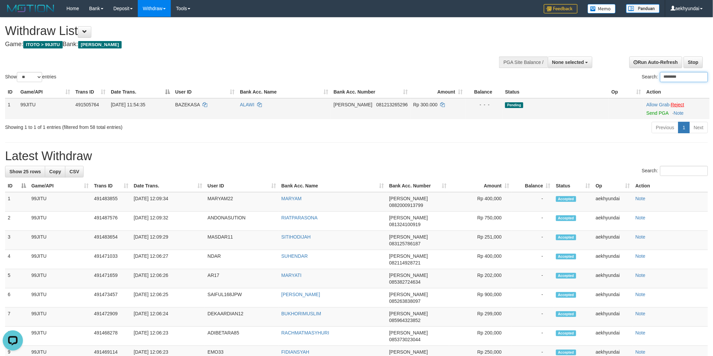
type input "********"
click at [684, 103] on link "Reject" at bounding box center [677, 104] width 13 height 5
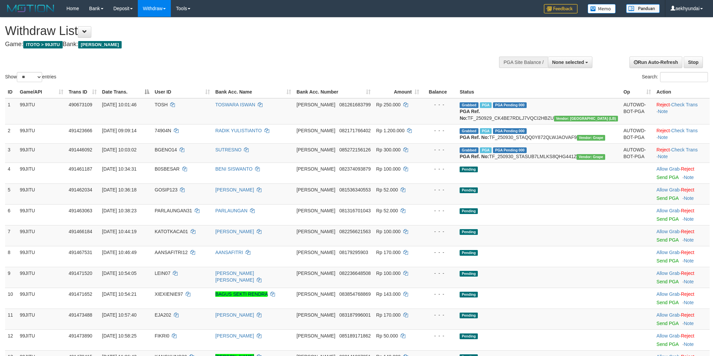
select select
select select "**"
select select
select select "**"
click at [567, 62] on span "None selected" at bounding box center [568, 62] width 32 height 5
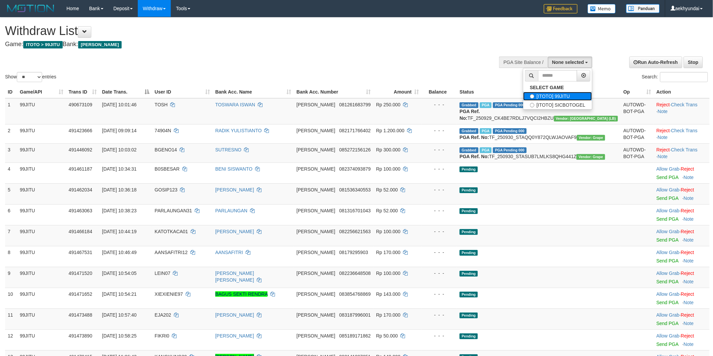
click at [540, 95] on label "[ITOTO] 99JITU" at bounding box center [557, 96] width 69 height 9
select select "***"
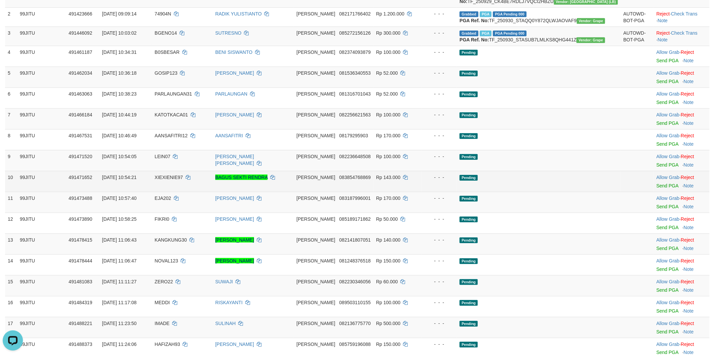
scroll to position [374, 0]
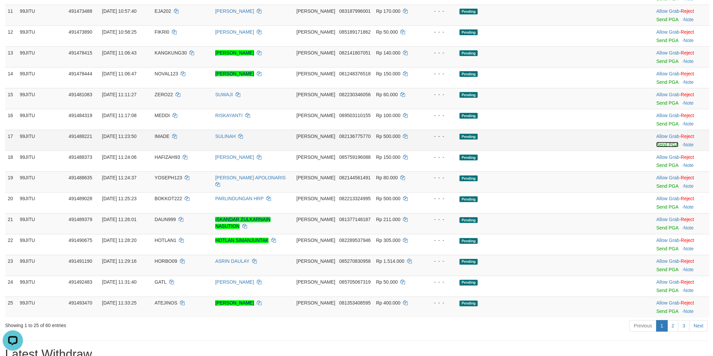
click at [656, 148] on link "Send PGA" at bounding box center [667, 144] width 22 height 5
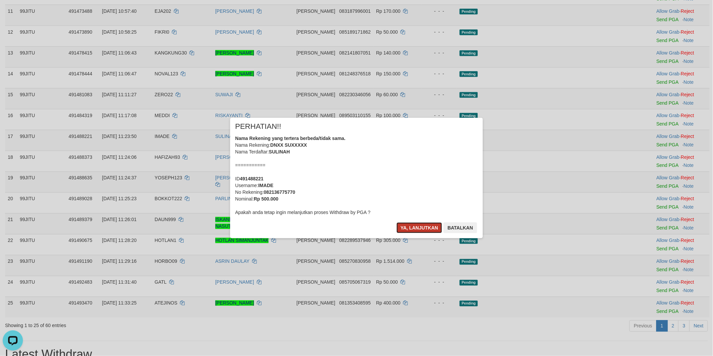
click at [424, 228] on button "Ya, lanjutkan" at bounding box center [419, 228] width 46 height 11
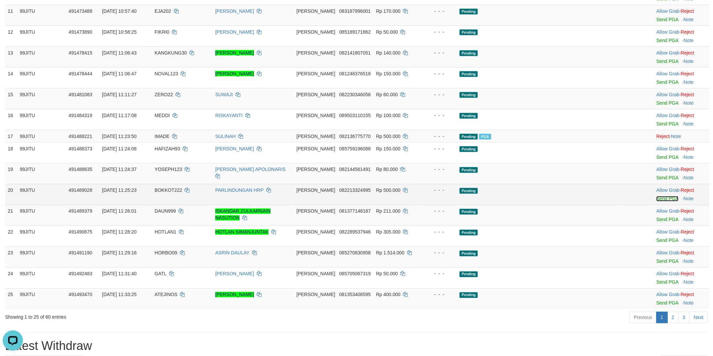
click at [656, 202] on link "Send PGA" at bounding box center [667, 198] width 22 height 5
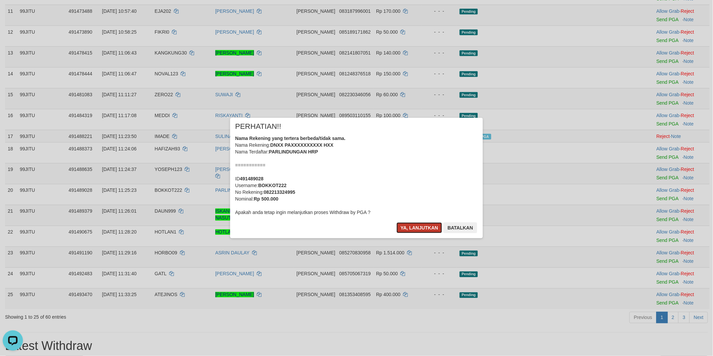
click at [426, 228] on button "Ya, lanjutkan" at bounding box center [419, 228] width 46 height 11
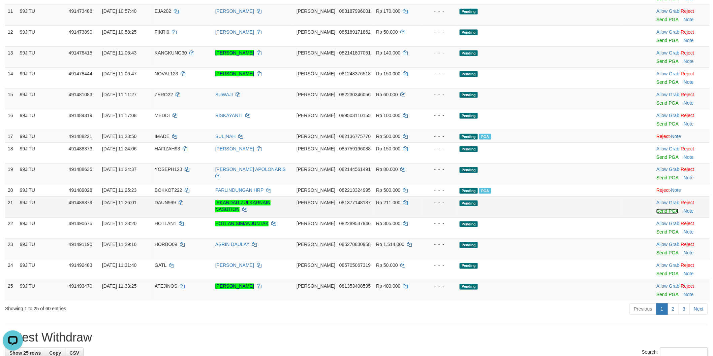
click at [656, 214] on link "Send PGA" at bounding box center [667, 211] width 22 height 5
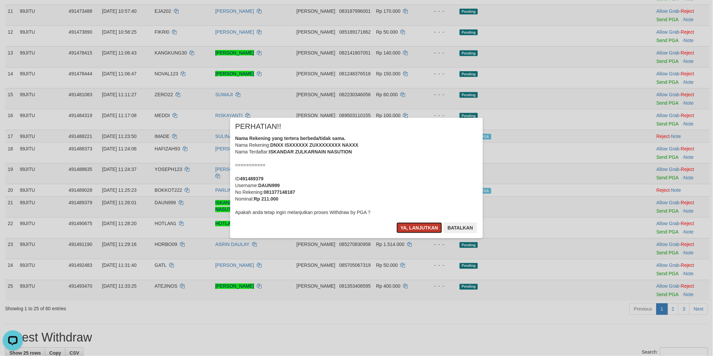
click at [420, 230] on button "Ya, lanjutkan" at bounding box center [419, 228] width 46 height 11
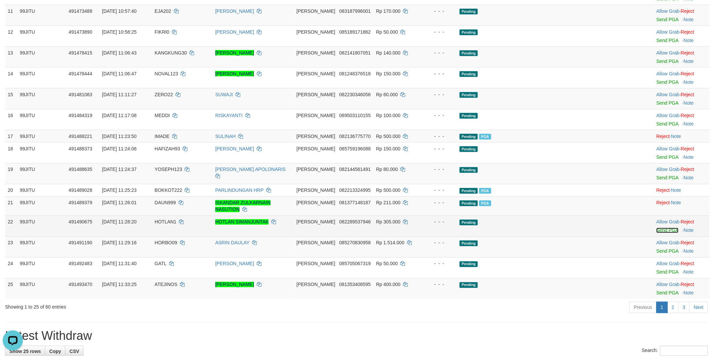
click at [656, 233] on link "Send PGA" at bounding box center [667, 230] width 22 height 5
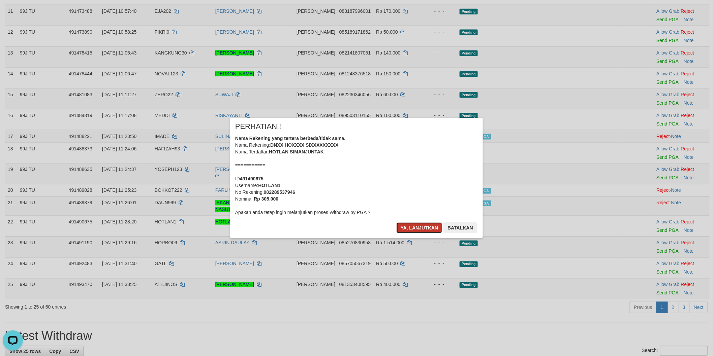
click at [419, 227] on button "Ya, lanjutkan" at bounding box center [419, 228] width 46 height 11
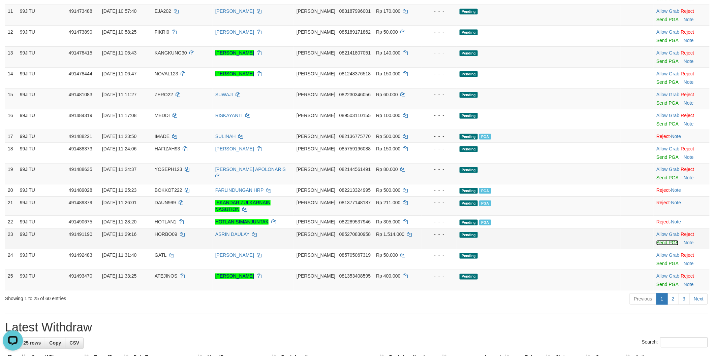
click at [656, 246] on link "Send PGA" at bounding box center [667, 242] width 22 height 5
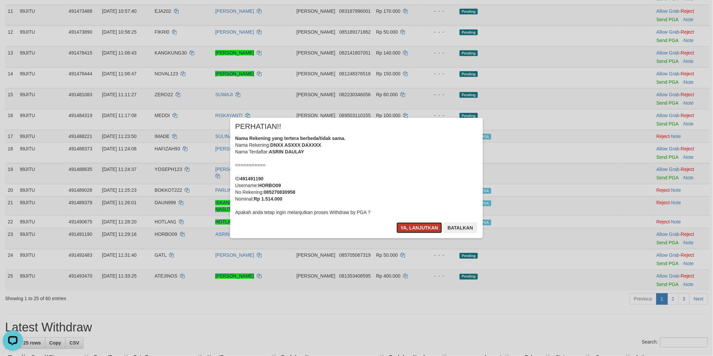
click at [411, 227] on button "Ya, lanjutkan" at bounding box center [419, 228] width 46 height 11
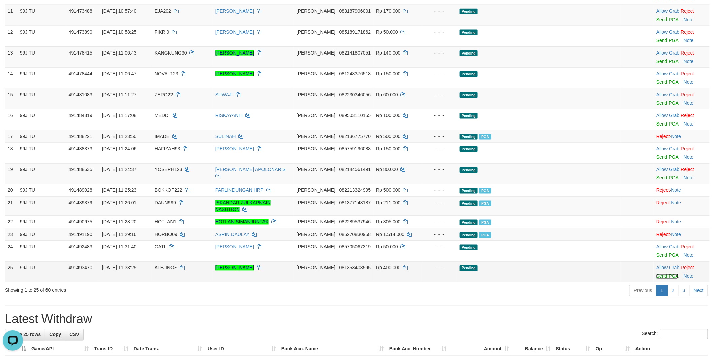
click at [658, 279] on link "Send PGA" at bounding box center [667, 276] width 22 height 5
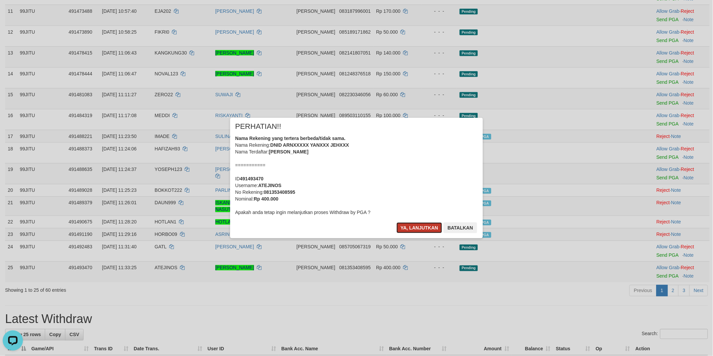
click at [404, 228] on button "Ya, lanjutkan" at bounding box center [419, 228] width 46 height 11
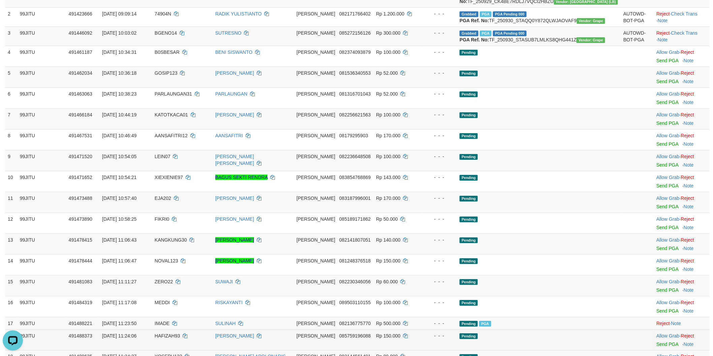
scroll to position [0, 0]
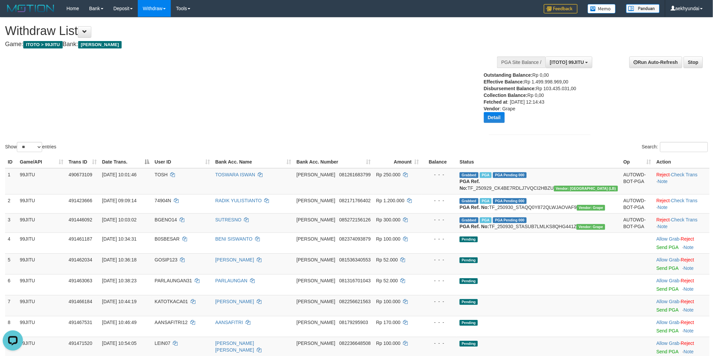
drag, startPoint x: 69, startPoint y: 126, endPoint x: 92, endPoint y: 135, distance: 25.4
click at [69, 125] on div "Show ** ** ** *** entries Search:" at bounding box center [356, 86] width 713 height 136
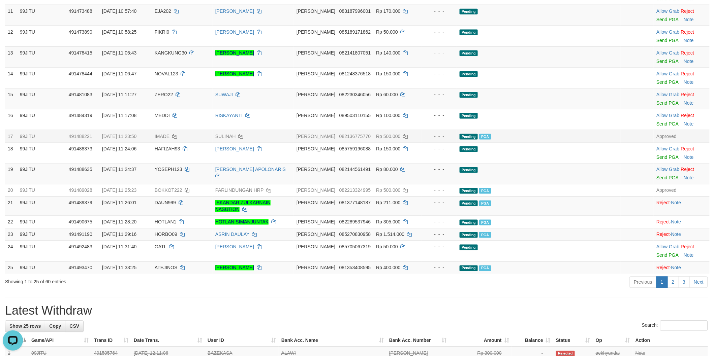
click at [169, 139] on span "IMADE" at bounding box center [162, 136] width 15 height 5
drag, startPoint x: 180, startPoint y: 175, endPoint x: 184, endPoint y: 174, distance: 3.8
click at [169, 139] on span "IMADE" at bounding box center [162, 136] width 15 height 5
copy span "IMADE"
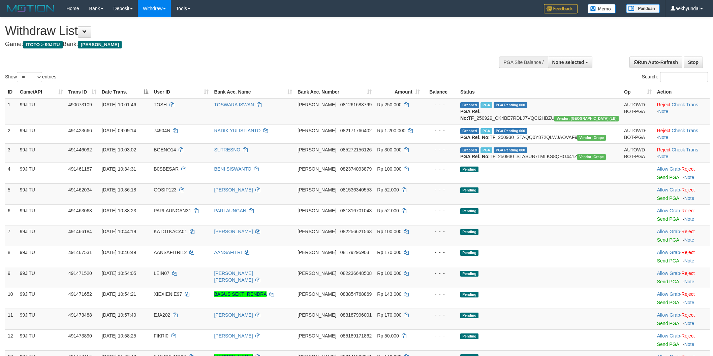
select select
select select "**"
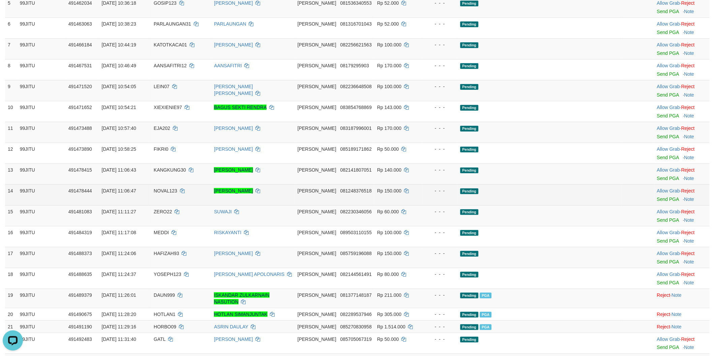
scroll to position [374, 0]
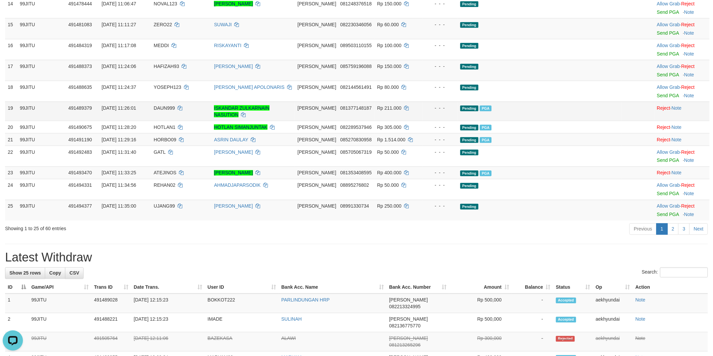
click at [175, 111] on span "DAUN999" at bounding box center [164, 107] width 21 height 5
copy span "DAUN999"
click at [657, 218] on link "Send PGA" at bounding box center [668, 214] width 22 height 5
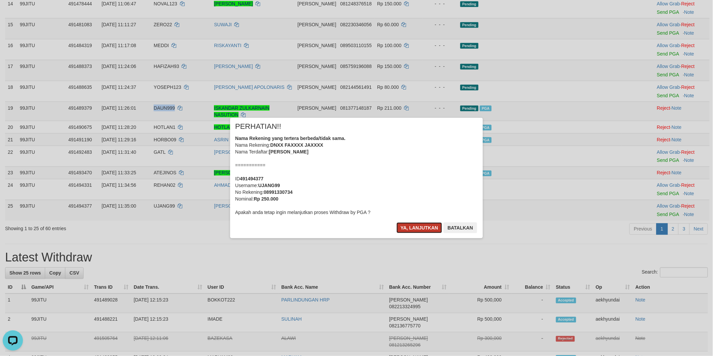
drag, startPoint x: 414, startPoint y: 226, endPoint x: 356, endPoint y: 275, distance: 76.2
click at [414, 226] on button "Ya, lanjutkan" at bounding box center [419, 228] width 46 height 11
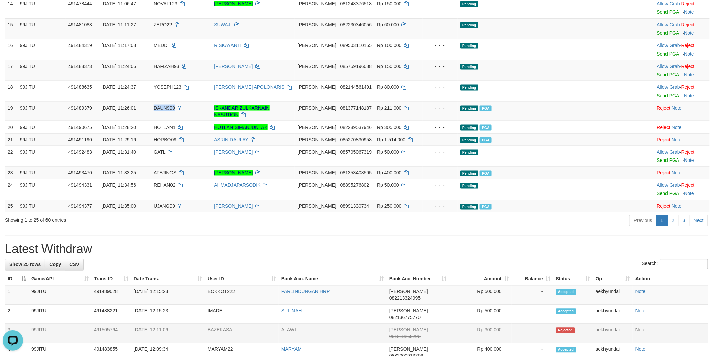
scroll to position [365, 0]
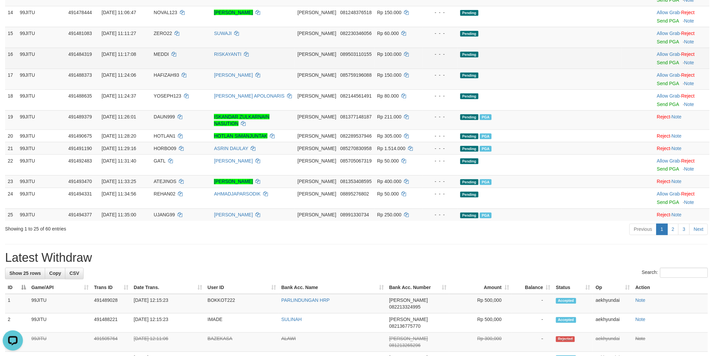
drag, startPoint x: 64, startPoint y: 120, endPoint x: 86, endPoint y: 84, distance: 42.1
click at [63, 90] on td "99JITU" at bounding box center [41, 79] width 48 height 21
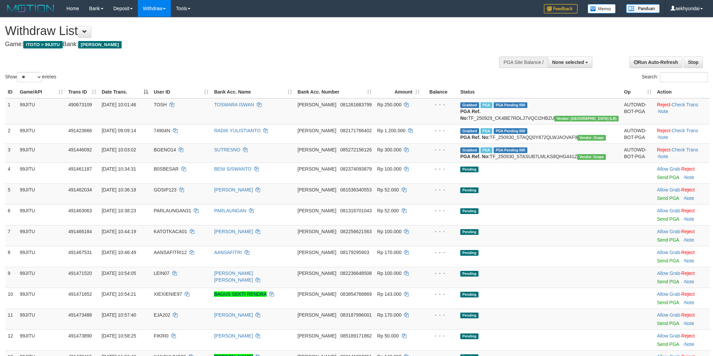
select select
select select "**"
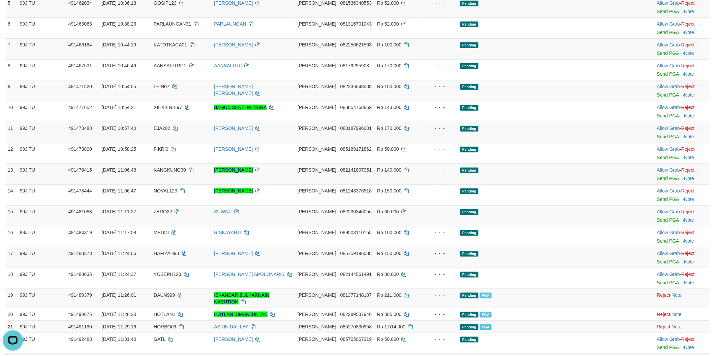
scroll to position [374, 0]
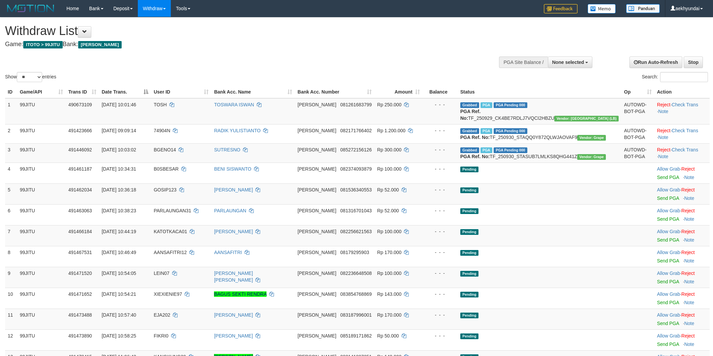
select select
select select "**"
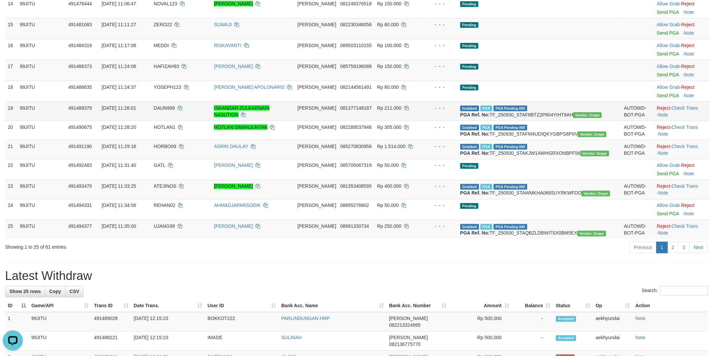
click at [175, 111] on span "DAUN999" at bounding box center [164, 107] width 21 height 5
drag, startPoint x: 181, startPoint y: 143, endPoint x: 189, endPoint y: 143, distance: 8.4
click at [175, 111] on span "DAUN999" at bounding box center [164, 107] width 21 height 5
copy span "DAUN999"
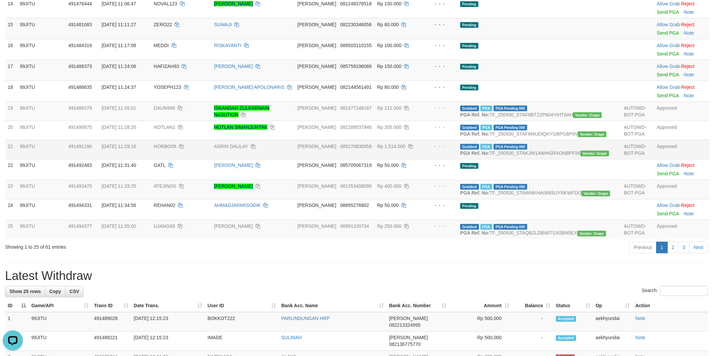
drag, startPoint x: 70, startPoint y: 205, endPoint x: 99, endPoint y: 210, distance: 29.0
click at [66, 159] on td "99JITU" at bounding box center [41, 149] width 48 height 19
click at [175, 111] on span "DAUN999" at bounding box center [164, 107] width 21 height 5
drag, startPoint x: 181, startPoint y: 142, endPoint x: 186, endPoint y: 142, distance: 5.1
click at [175, 111] on span "DAUN999" at bounding box center [164, 107] width 21 height 5
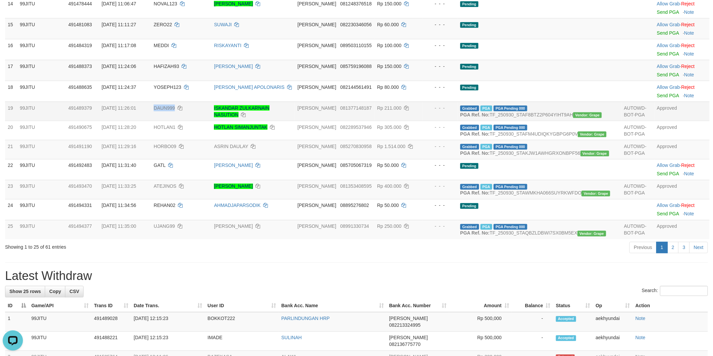
click at [175, 111] on span "DAUN999" at bounding box center [164, 107] width 21 height 5
copy span "DAUN999"
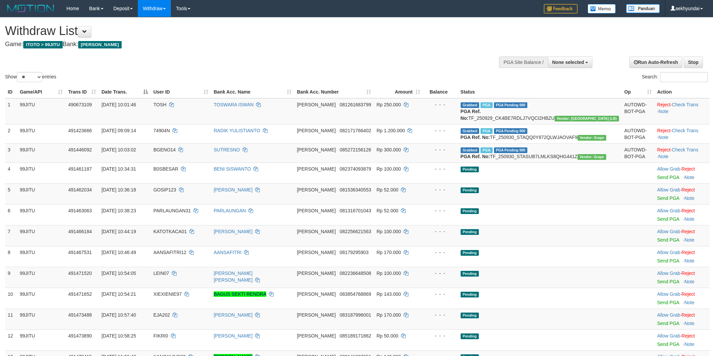
select select
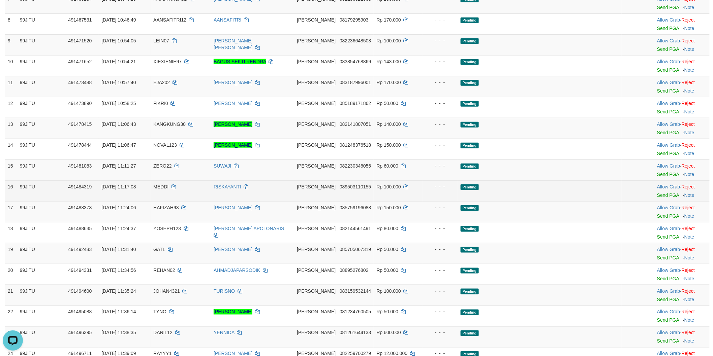
scroll to position [420, 0]
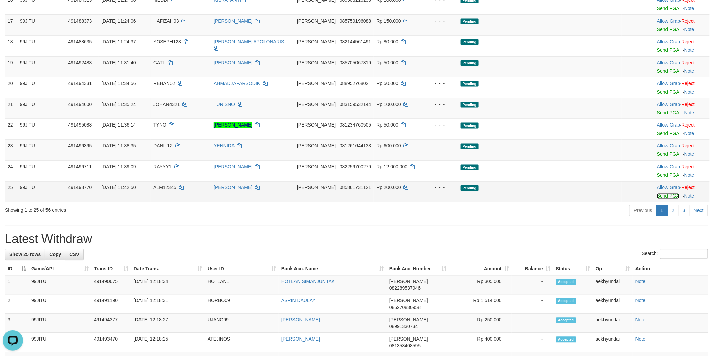
click at [657, 199] on link "Send PGA" at bounding box center [668, 196] width 22 height 5
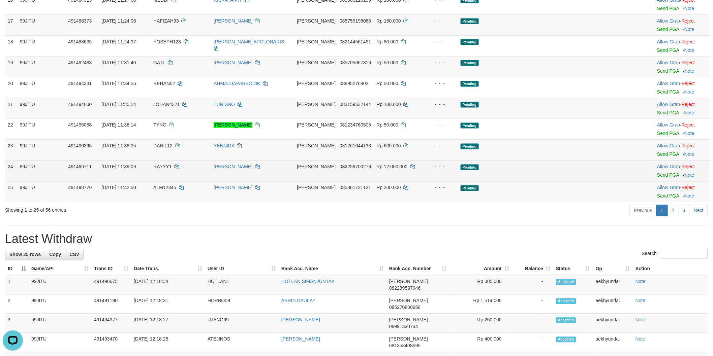
click at [183, 182] on td "RAYYY1" at bounding box center [181, 171] width 60 height 21
drag, startPoint x: 183, startPoint y: 197, endPoint x: 188, endPoint y: 197, distance: 5.4
click at [186, 182] on td "RAYYY1" at bounding box center [181, 171] width 60 height 21
click at [188, 182] on td "RAYYY1" at bounding box center [181, 171] width 60 height 21
copy span "RAYYY1"
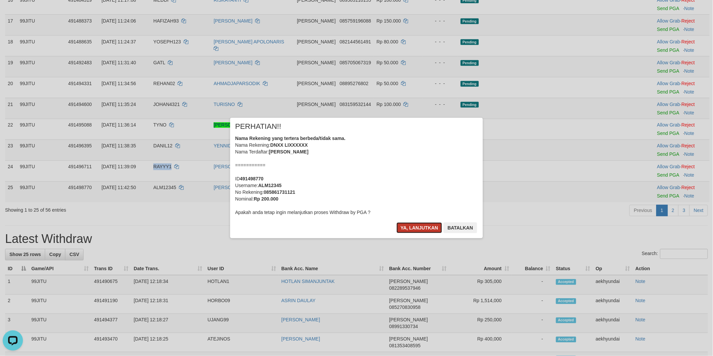
click at [425, 228] on button "Ya, lanjutkan" at bounding box center [419, 228] width 46 height 11
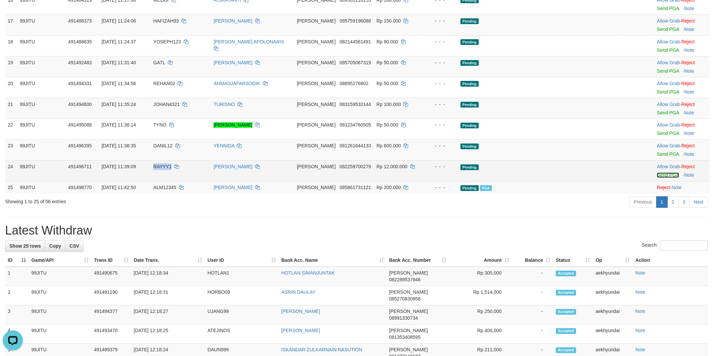
click at [657, 178] on link "Send PGA" at bounding box center [668, 175] width 22 height 5
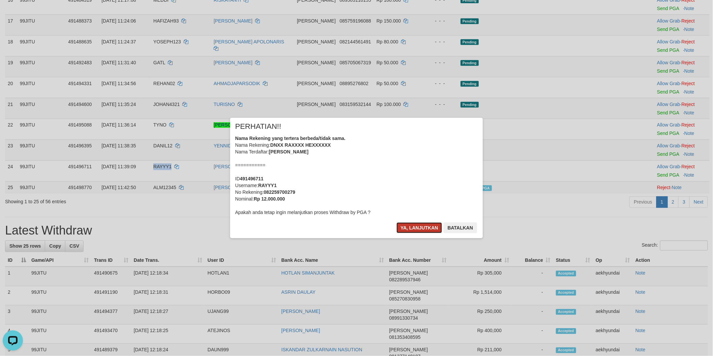
click at [420, 231] on button "Ya, lanjutkan" at bounding box center [419, 228] width 46 height 11
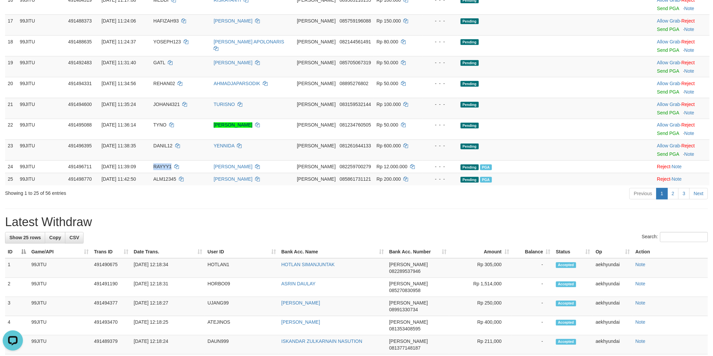
scroll to position [411, 0]
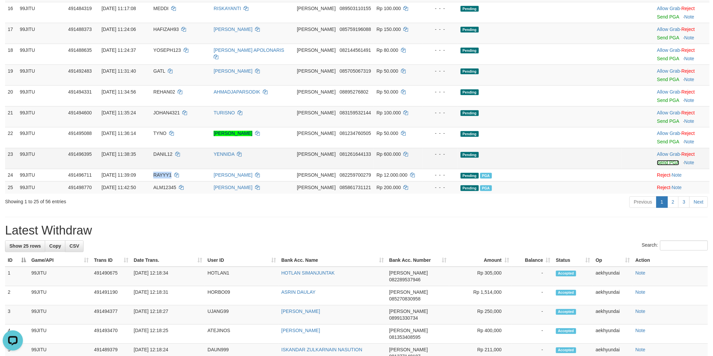
click at [657, 166] on link "Send PGA" at bounding box center [668, 162] width 22 height 5
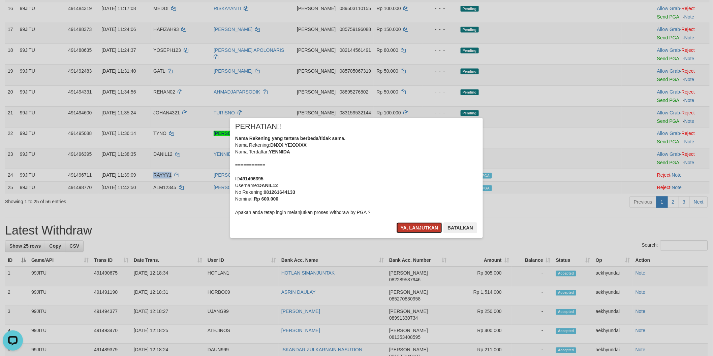
click at [426, 224] on button "Ya, lanjutkan" at bounding box center [419, 228] width 46 height 11
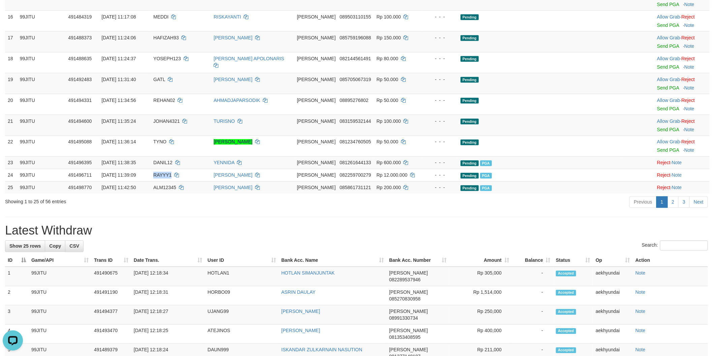
scroll to position [0, 0]
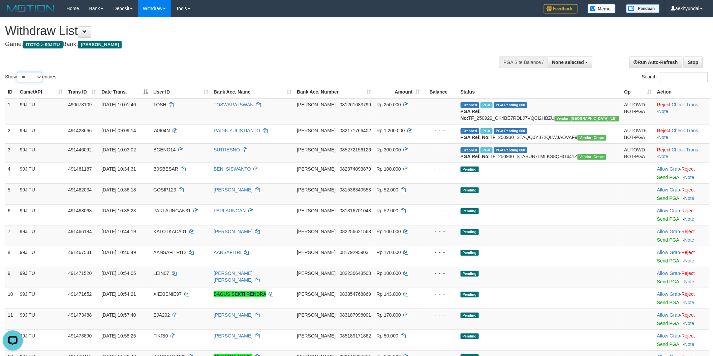
drag, startPoint x: 34, startPoint y: 78, endPoint x: 38, endPoint y: 82, distance: 5.3
click at [34, 78] on select "** ** ** ***" at bounding box center [29, 77] width 25 height 10
select select "***"
click at [18, 72] on select "** ** ** ***" at bounding box center [29, 77] width 25 height 10
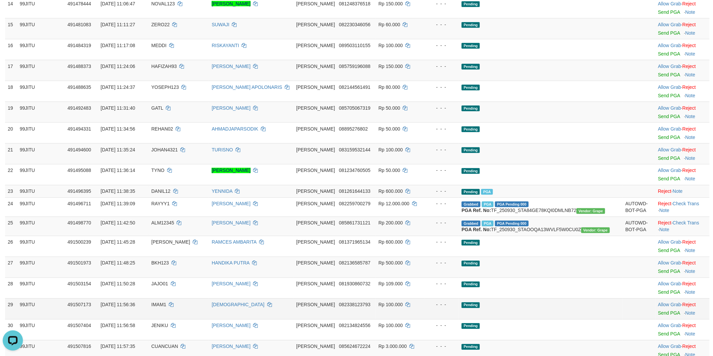
scroll to position [561, 0]
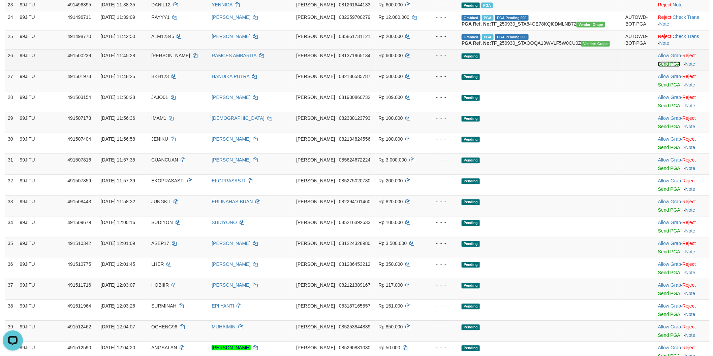
click at [658, 67] on link "Send PGA" at bounding box center [669, 63] width 22 height 5
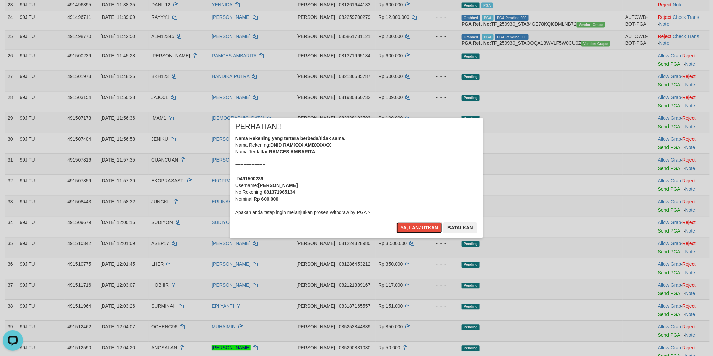
click at [418, 229] on button "Ya, lanjutkan" at bounding box center [419, 228] width 46 height 11
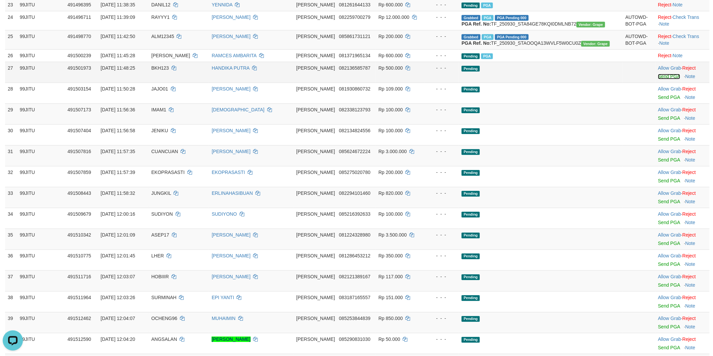
drag, startPoint x: 652, startPoint y: 137, endPoint x: 387, endPoint y: 107, distance: 266.4
click at [658, 79] on link "Send PGA" at bounding box center [669, 76] width 22 height 5
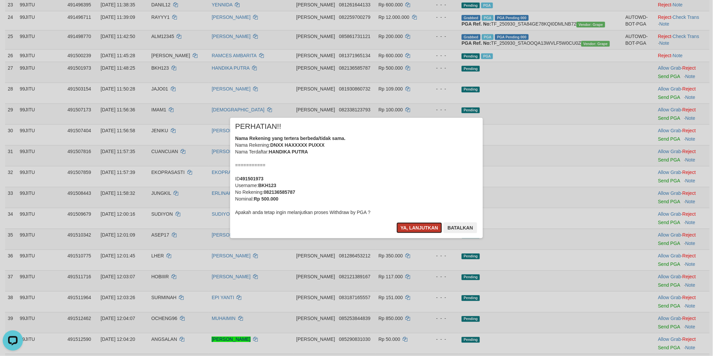
click at [422, 228] on button "Ya, lanjutkan" at bounding box center [419, 228] width 46 height 11
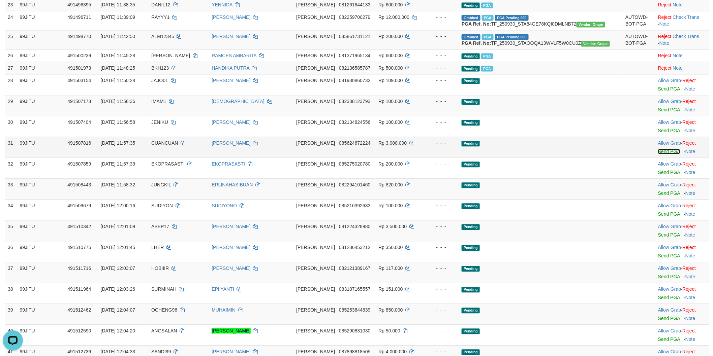
click at [658, 154] on link "Send PGA" at bounding box center [669, 151] width 22 height 5
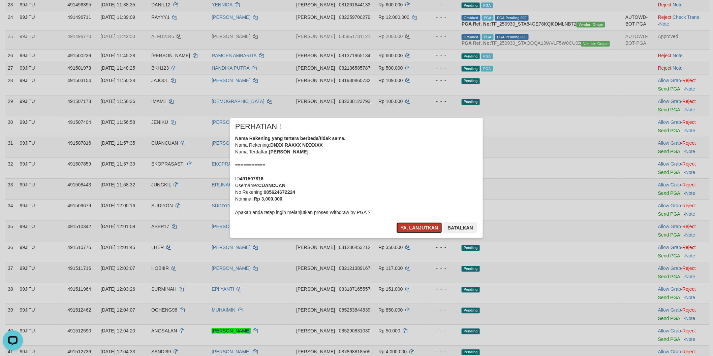
click at [425, 227] on button "Ya, lanjutkan" at bounding box center [419, 228] width 46 height 11
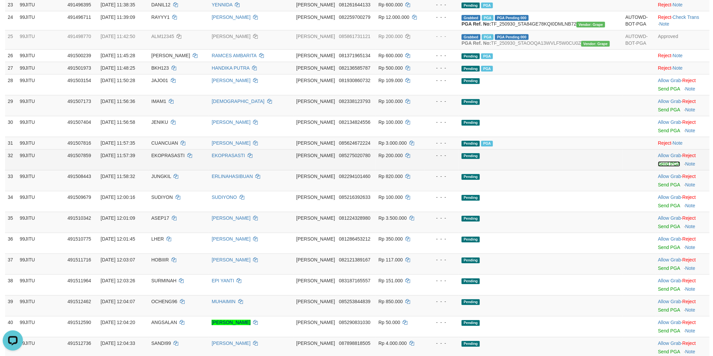
click at [658, 167] on link "Send PGA" at bounding box center [669, 163] width 22 height 5
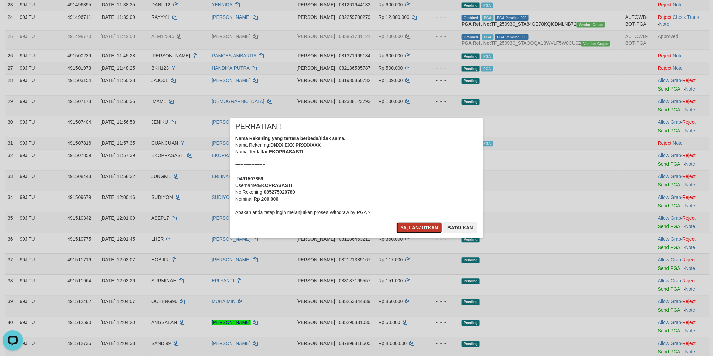
click at [428, 225] on button "Ya, lanjutkan" at bounding box center [419, 228] width 46 height 11
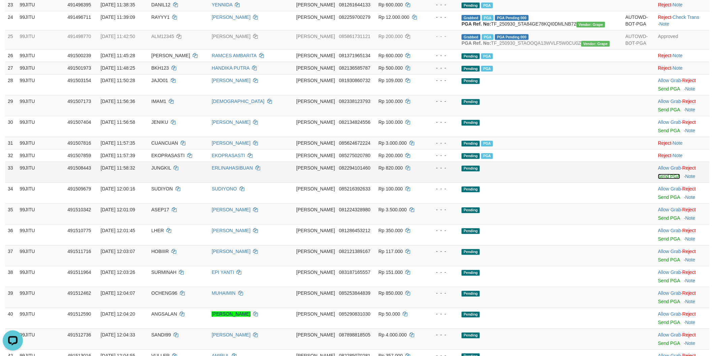
click at [658, 179] on link "Send PGA" at bounding box center [669, 176] width 22 height 5
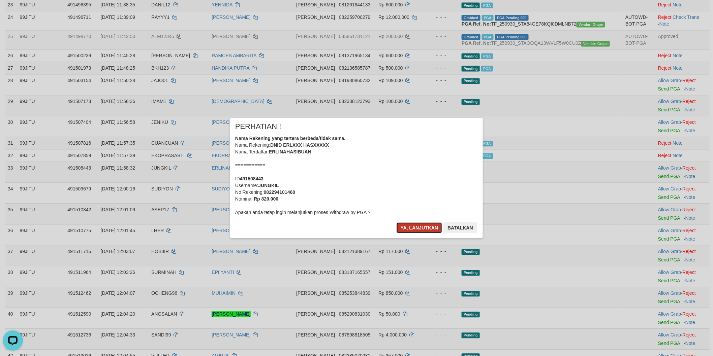
drag, startPoint x: 418, startPoint y: 228, endPoint x: 442, endPoint y: 240, distance: 27.3
click at [418, 228] on button "Ya, lanjutkan" at bounding box center [419, 228] width 46 height 11
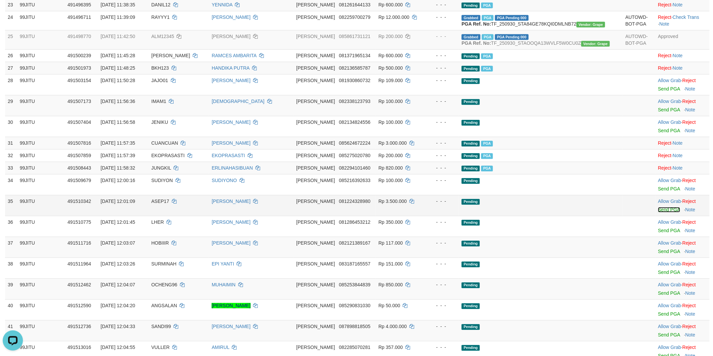
click at [658, 213] on link "Send PGA" at bounding box center [669, 209] width 22 height 5
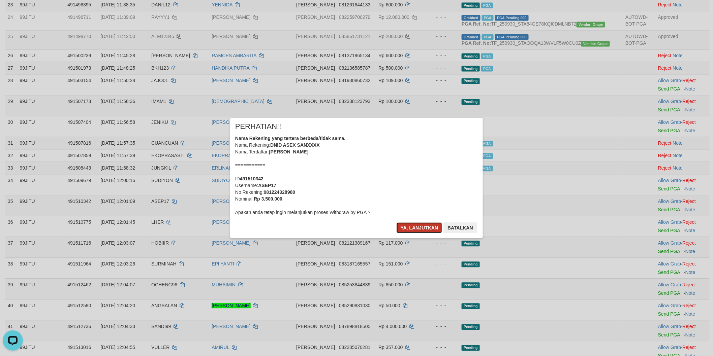
click at [416, 225] on button "Ya, lanjutkan" at bounding box center [419, 228] width 46 height 11
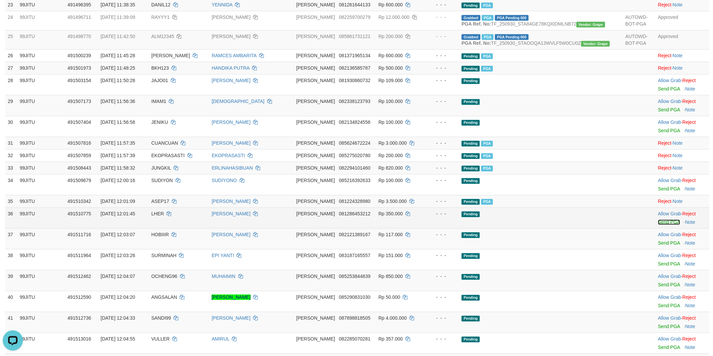
click at [658, 225] on link "Send PGA" at bounding box center [669, 222] width 22 height 5
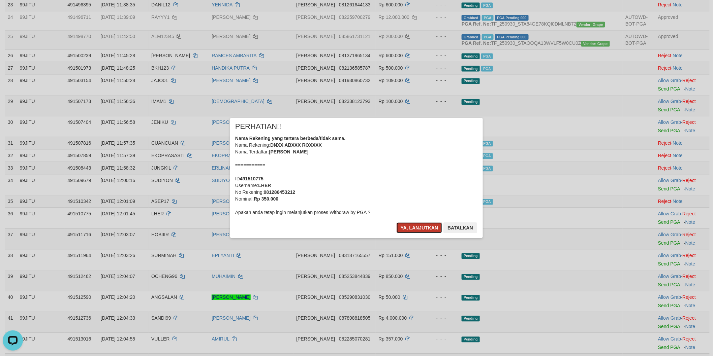
click at [422, 229] on button "Ya, lanjutkan" at bounding box center [419, 228] width 46 height 11
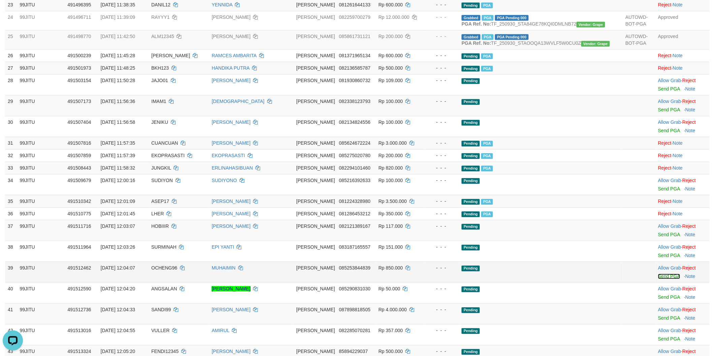
click at [658, 279] on link "Send PGA" at bounding box center [669, 276] width 22 height 5
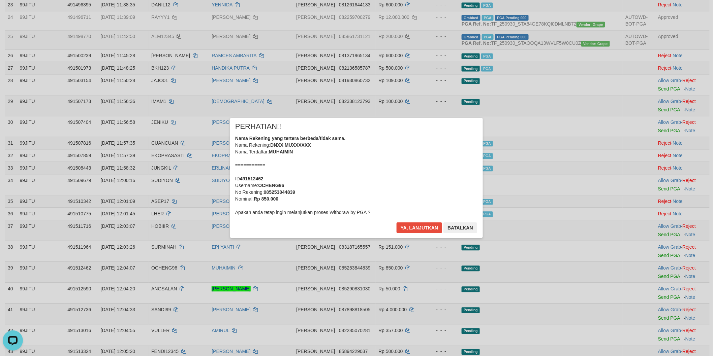
click at [426, 234] on div "Ya, lanjutkan Batalkan" at bounding box center [437, 231] width 82 height 16
click at [426, 231] on button "Ya, lanjutkan" at bounding box center [419, 228] width 46 height 11
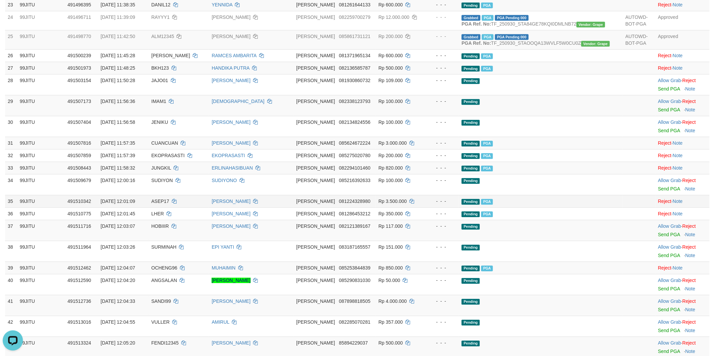
scroll to position [748, 0]
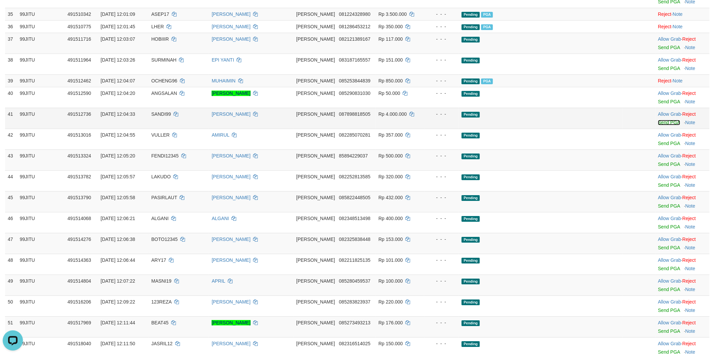
click at [658, 125] on link "Send PGA" at bounding box center [669, 122] width 22 height 5
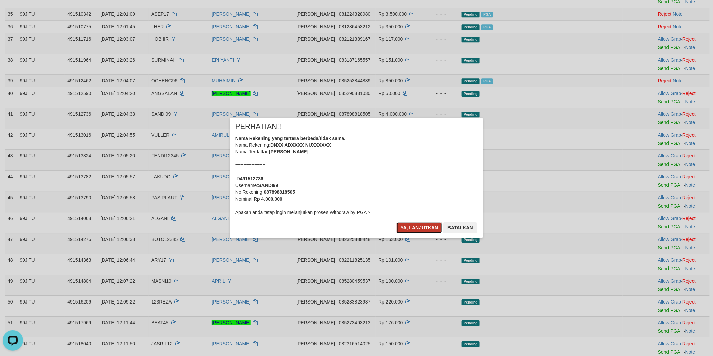
drag, startPoint x: 419, startPoint y: 224, endPoint x: 430, endPoint y: 224, distance: 10.8
click at [420, 224] on button "Ya, lanjutkan" at bounding box center [419, 228] width 46 height 11
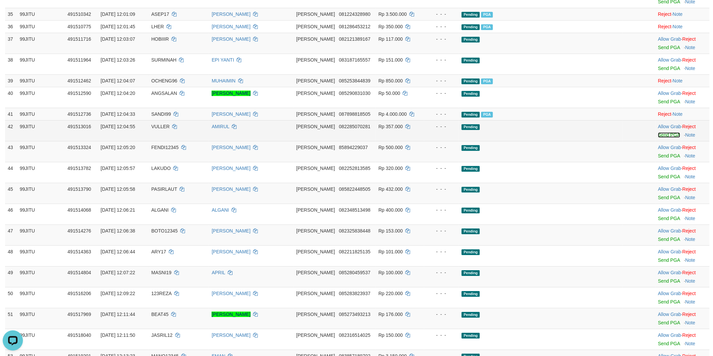
click at [658, 138] on link "Send PGA" at bounding box center [669, 134] width 22 height 5
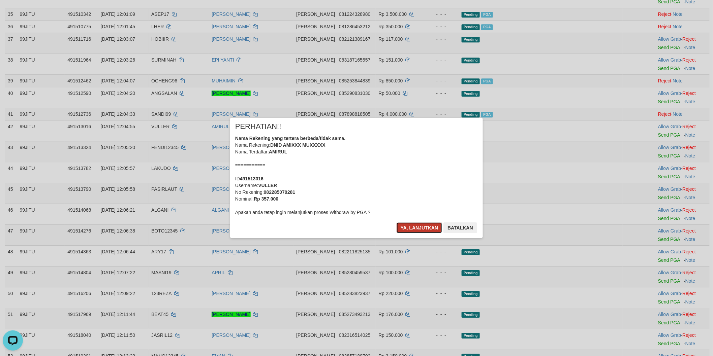
click at [420, 225] on button "Ya, lanjutkan" at bounding box center [419, 228] width 46 height 11
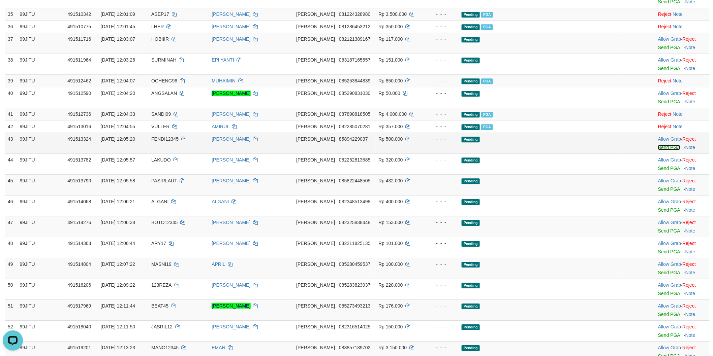
click at [658, 150] on link "Send PGA" at bounding box center [669, 147] width 22 height 5
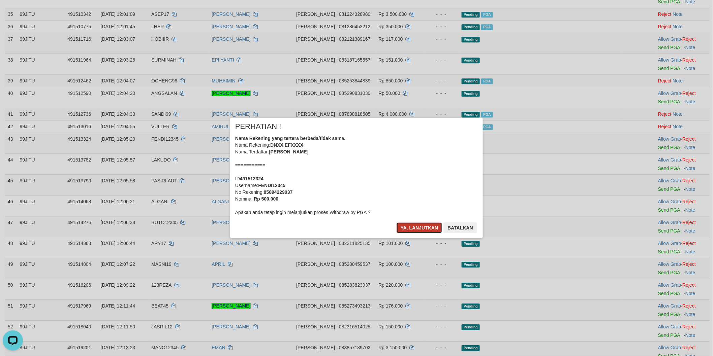
click at [410, 226] on button "Ya, lanjutkan" at bounding box center [419, 228] width 46 height 11
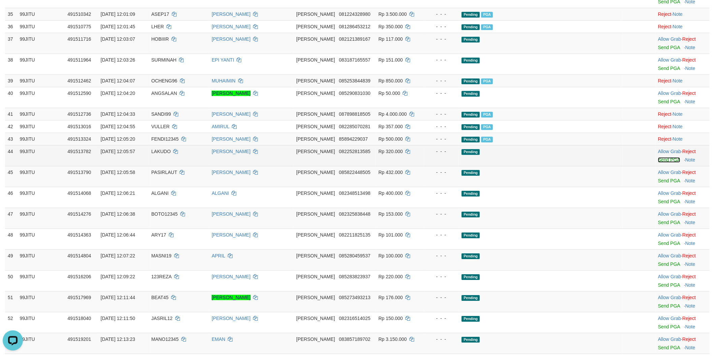
click at [658, 163] on link "Send PGA" at bounding box center [669, 159] width 22 height 5
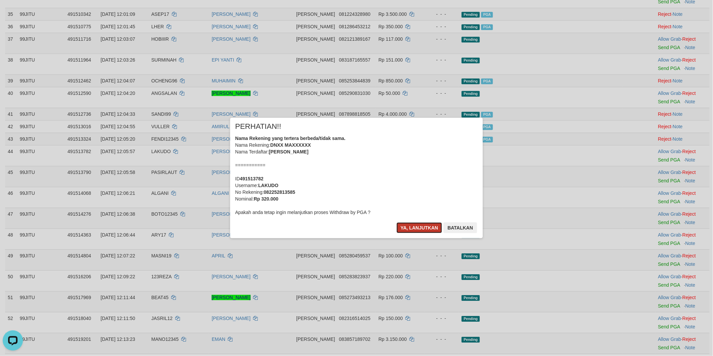
click at [426, 223] on button "Ya, lanjutkan" at bounding box center [419, 228] width 46 height 11
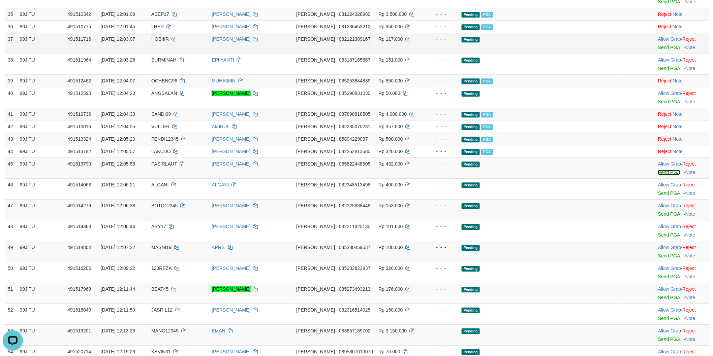
click at [658, 175] on link "Send PGA" at bounding box center [669, 172] width 22 height 5
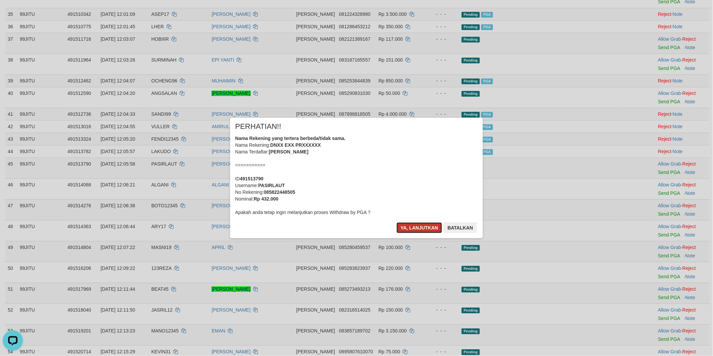
click at [428, 233] on button "Ya, lanjutkan" at bounding box center [419, 228] width 46 height 11
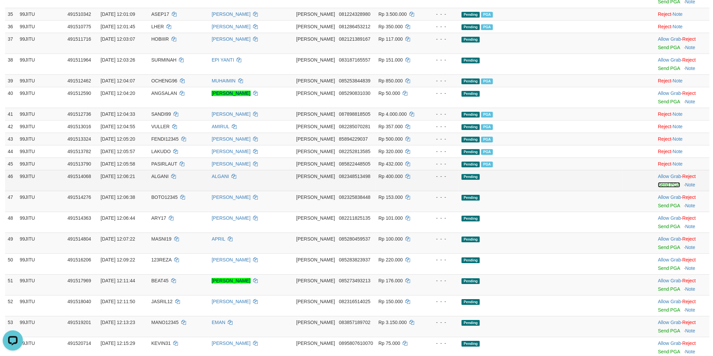
click at [658, 188] on link "Send PGA" at bounding box center [669, 184] width 22 height 5
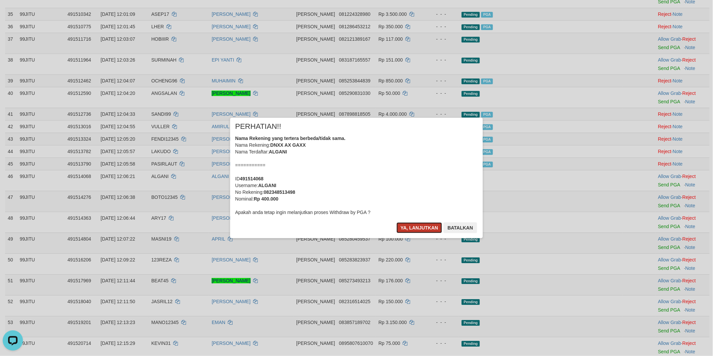
click at [420, 231] on button "Ya, lanjutkan" at bounding box center [419, 228] width 46 height 11
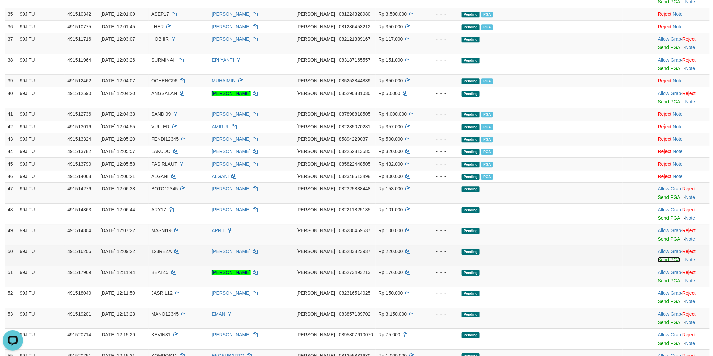
click at [658, 263] on link "Send PGA" at bounding box center [669, 259] width 22 height 5
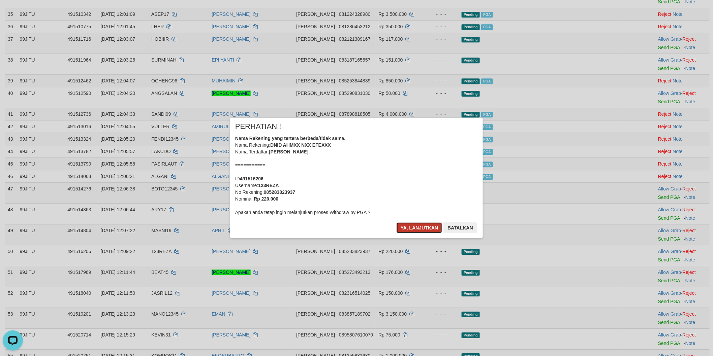
click at [419, 232] on button "Ya, lanjutkan" at bounding box center [419, 228] width 46 height 11
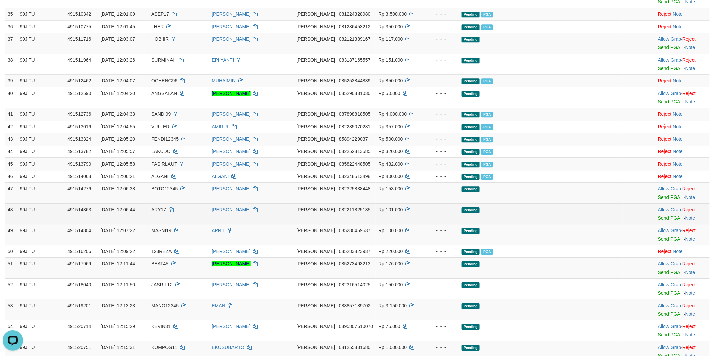
scroll to position [935, 0]
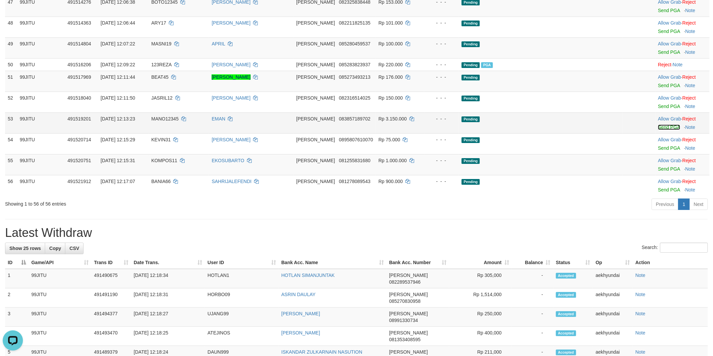
click at [658, 130] on link "Send PGA" at bounding box center [669, 127] width 22 height 5
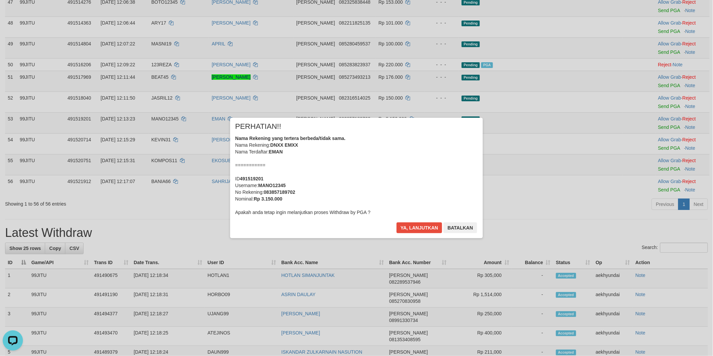
click at [414, 222] on div "× PERHATIAN!! Nama Rekening yang tertera berbeda/tidak sama. Nama Rekening: DNX…" at bounding box center [356, 178] width 253 height 121
click at [430, 227] on button "Ya, lanjutkan" at bounding box center [419, 228] width 46 height 11
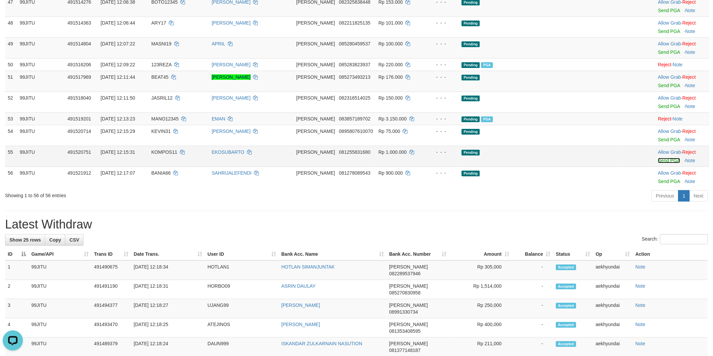
click at [659, 163] on link "Send PGA" at bounding box center [669, 160] width 22 height 5
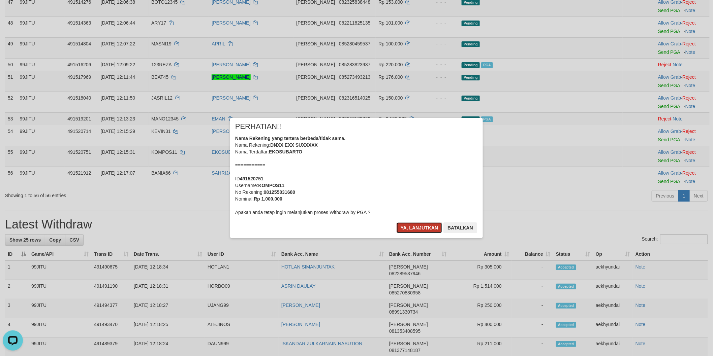
click at [412, 224] on button "Ya, lanjutkan" at bounding box center [419, 228] width 46 height 11
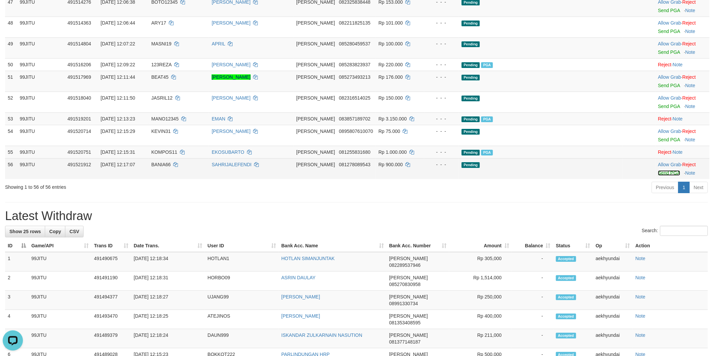
click at [658, 176] on link "Send PGA" at bounding box center [669, 172] width 22 height 5
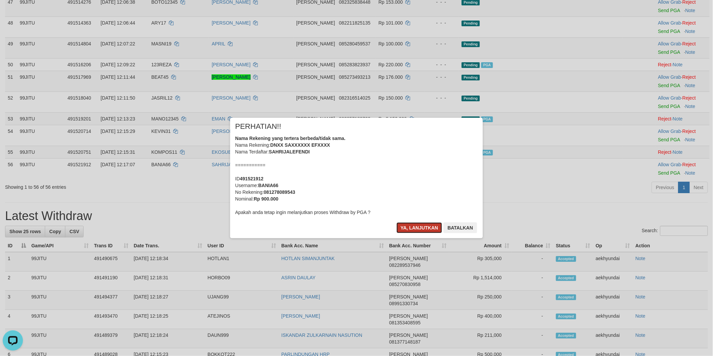
click at [399, 226] on button "Ya, lanjutkan" at bounding box center [419, 228] width 46 height 11
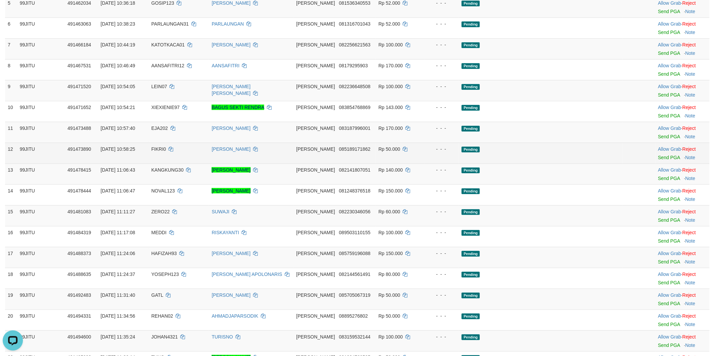
scroll to position [0, 0]
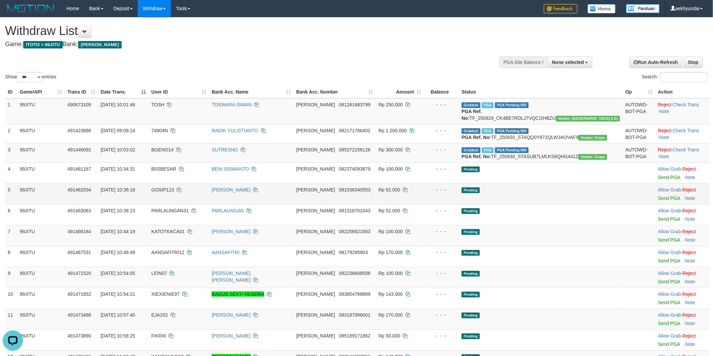
click at [64, 204] on td "99JITU" at bounding box center [41, 194] width 48 height 21
select select
click at [38, 76] on select "** ** ** ***" at bounding box center [29, 77] width 25 height 10
select select "***"
click at [18, 72] on select "** ** ** ***" at bounding box center [29, 77] width 25 height 10
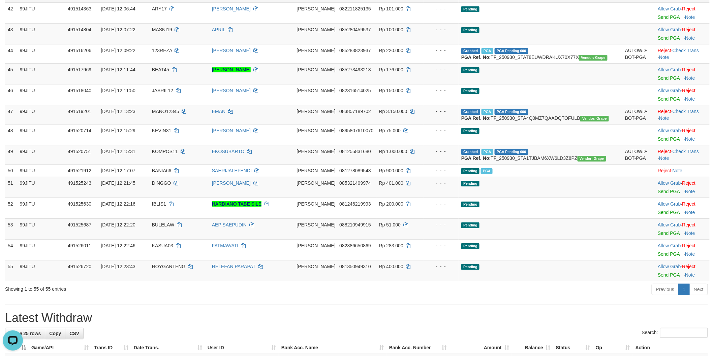
scroll to position [1123, 0]
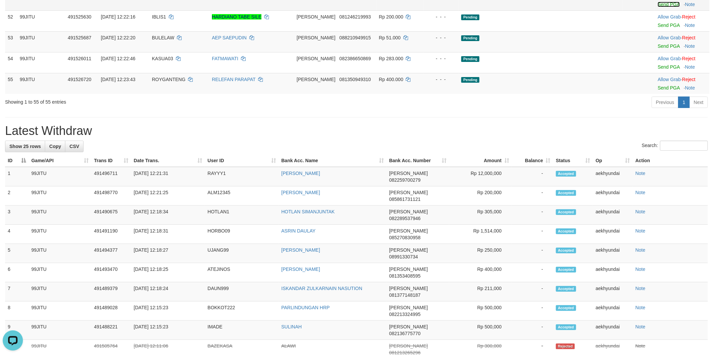
click at [657, 7] on link "Send PGA" at bounding box center [668, 4] width 22 height 5
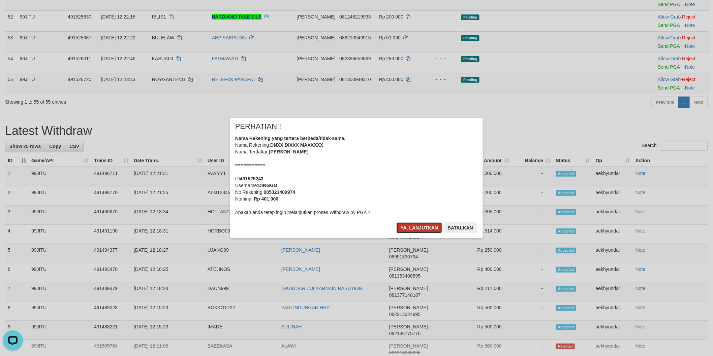
click at [430, 227] on button "Ya, lanjutkan" at bounding box center [419, 228] width 46 height 11
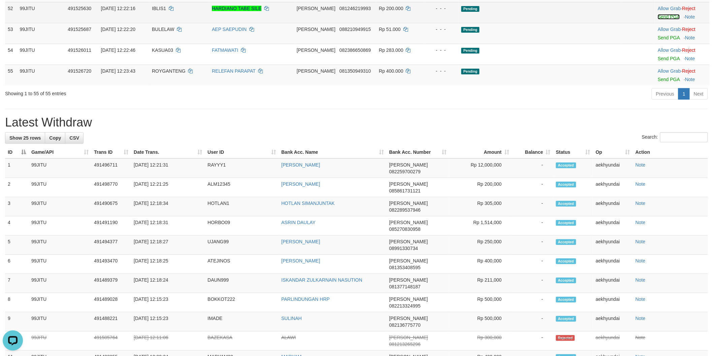
click at [661, 20] on link "Send PGA" at bounding box center [668, 16] width 22 height 5
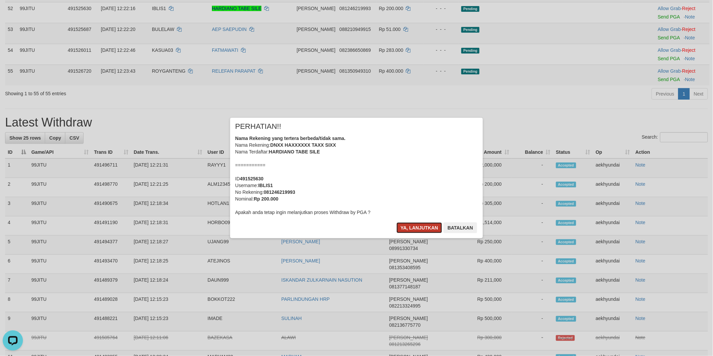
click at [429, 227] on button "Ya, lanjutkan" at bounding box center [419, 228] width 46 height 11
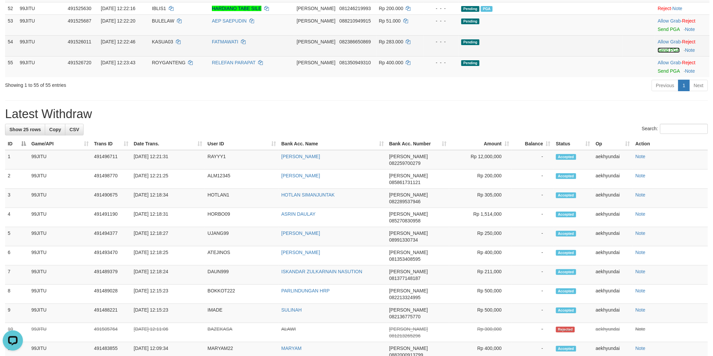
click at [657, 53] on link "Send PGA" at bounding box center [668, 49] width 22 height 5
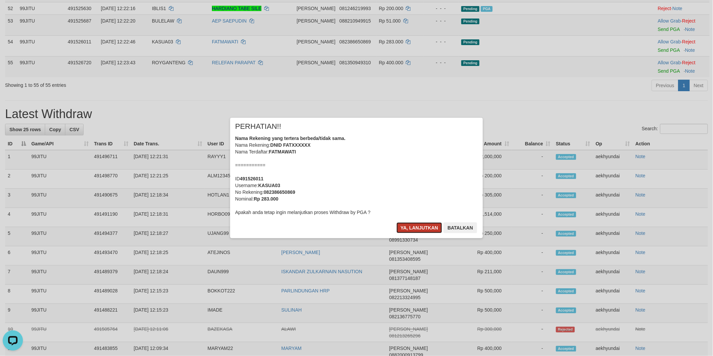
click at [429, 231] on button "Ya, lanjutkan" at bounding box center [419, 228] width 46 height 11
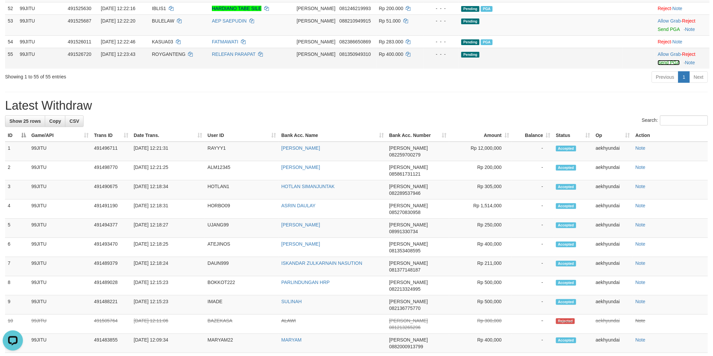
click at [657, 65] on link "Send PGA" at bounding box center [668, 62] width 22 height 5
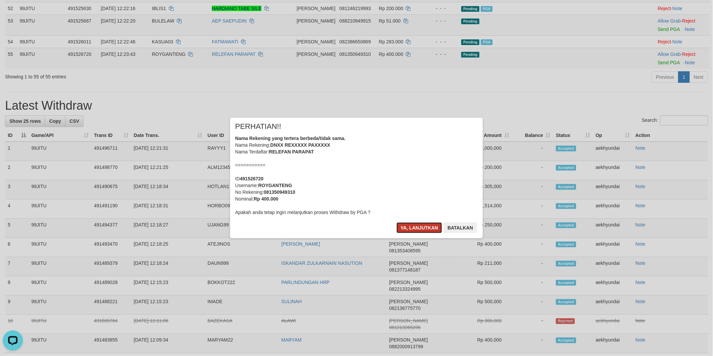
click at [419, 226] on button "Ya, lanjutkan" at bounding box center [419, 228] width 46 height 11
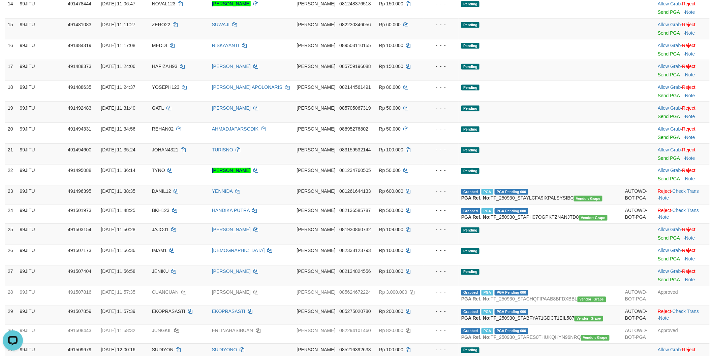
scroll to position [0, 0]
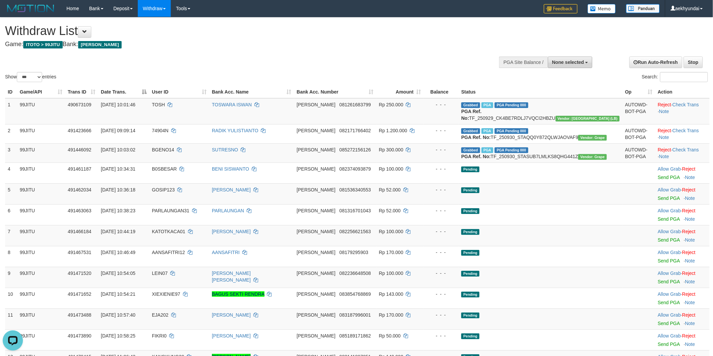
click at [563, 62] on span "None selected" at bounding box center [568, 62] width 32 height 5
click at [533, 97] on label "[ITOTO] 99JITU" at bounding box center [557, 96] width 69 height 9
select select "***"
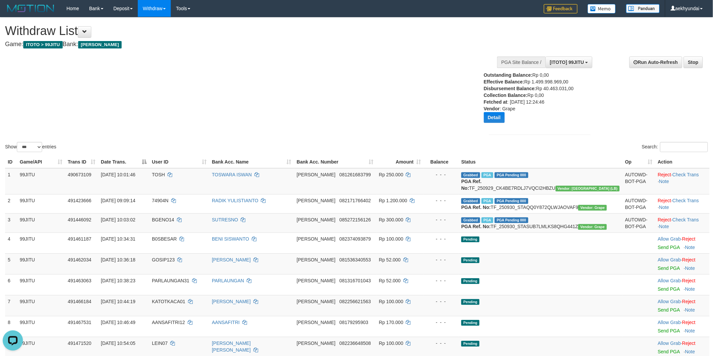
scroll to position [187, 0]
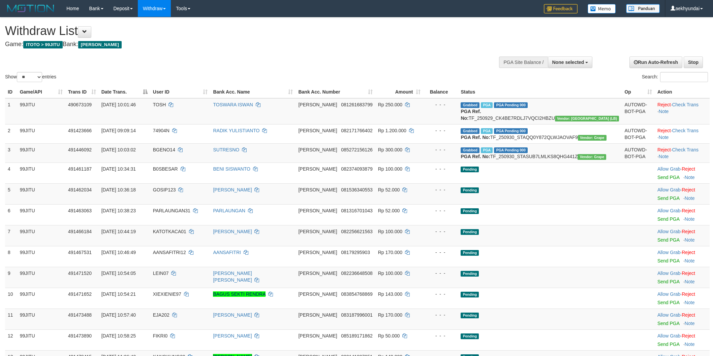
select select
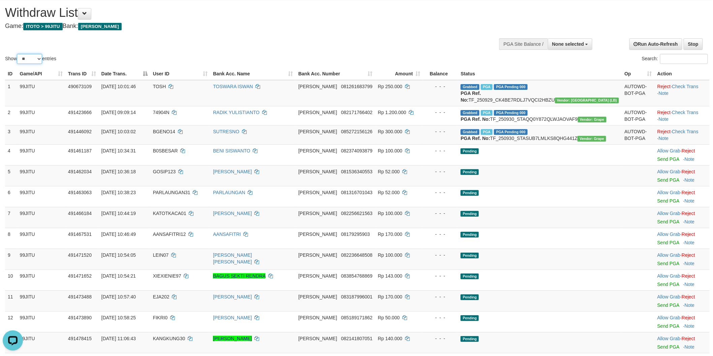
click at [31, 62] on select "** ** ** ***" at bounding box center [29, 59] width 25 height 10
select select "***"
click at [18, 54] on select "** ** ** ***" at bounding box center [29, 59] width 25 height 10
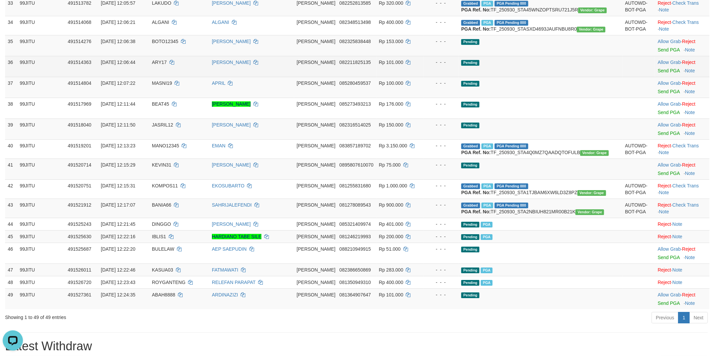
scroll to position [954, 0]
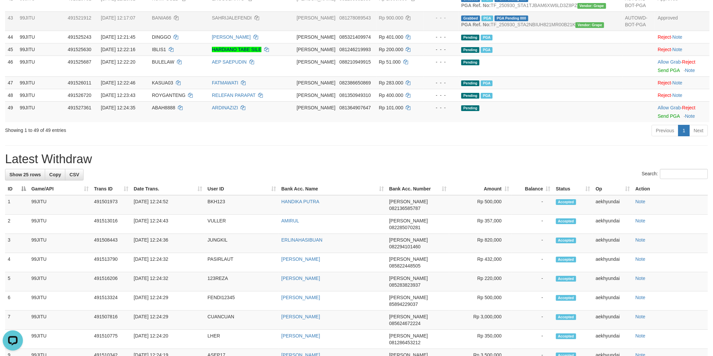
click at [117, 31] on td "30/09/2025 12:17:07" at bounding box center [123, 20] width 51 height 19
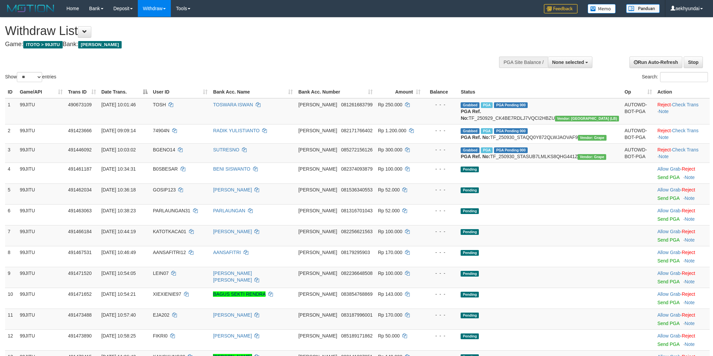
select select
click at [88, 34] on button at bounding box center [84, 31] width 13 height 11
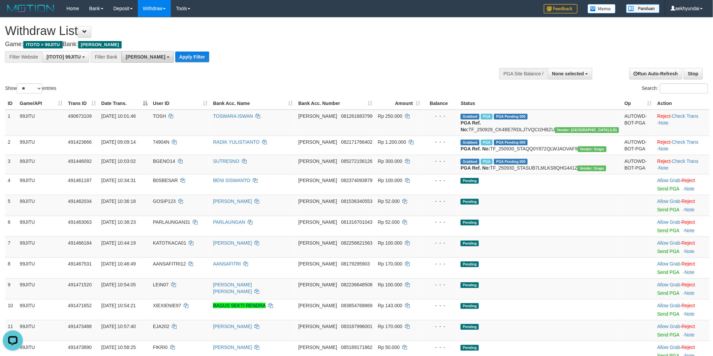
click at [139, 56] on span "[PERSON_NAME]" at bounding box center [145, 56] width 39 height 5
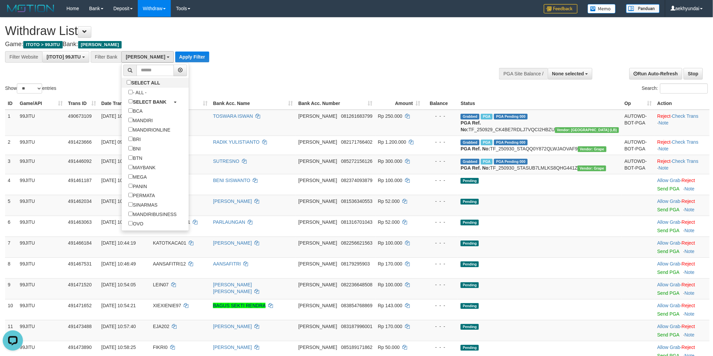
click at [238, 73] on div "Show ** ** ** *** entries Search:" at bounding box center [356, 56] width 713 height 77
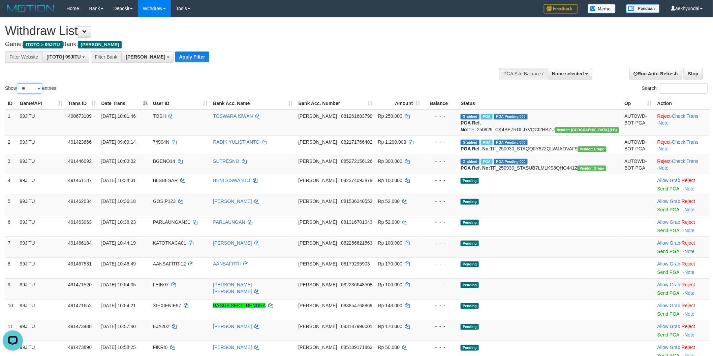
drag, startPoint x: 30, startPoint y: 89, endPoint x: 30, endPoint y: 93, distance: 3.4
click at [30, 90] on select "** ** ** ***" at bounding box center [29, 89] width 25 height 10
select select "***"
click at [18, 84] on select "** ** ** ***" at bounding box center [29, 89] width 25 height 10
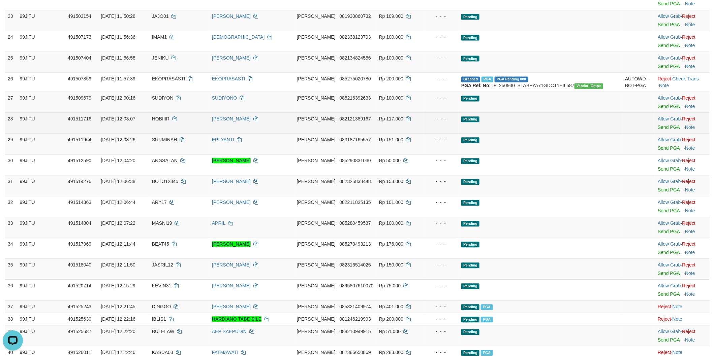
scroll to position [748, 0]
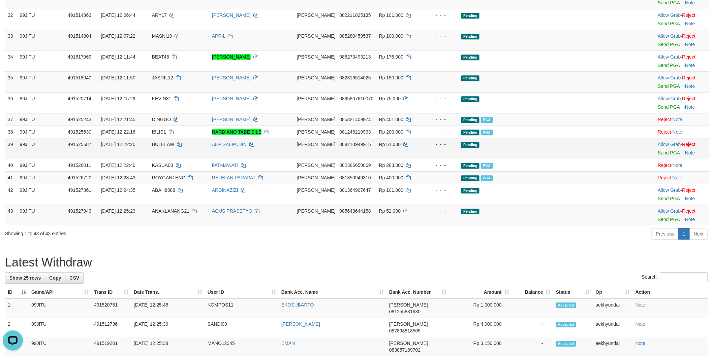
click at [149, 159] on td "[DATE] 12:22:20" at bounding box center [123, 148] width 51 height 21
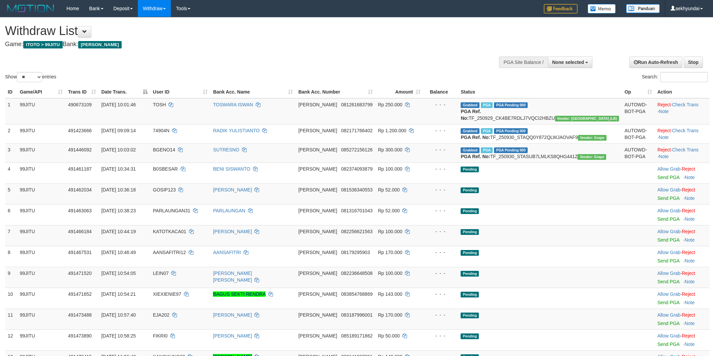
select select
click at [86, 36] on button at bounding box center [84, 31] width 13 height 11
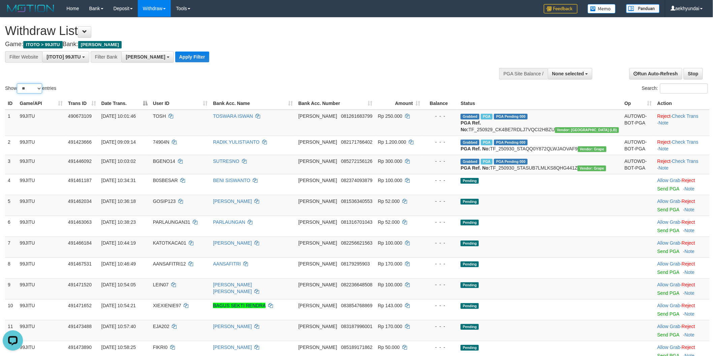
click at [42, 88] on select "** ** ** ***" at bounding box center [29, 89] width 25 height 10
select select "***"
click at [18, 84] on select "** ** ** ***" at bounding box center [29, 89] width 25 height 10
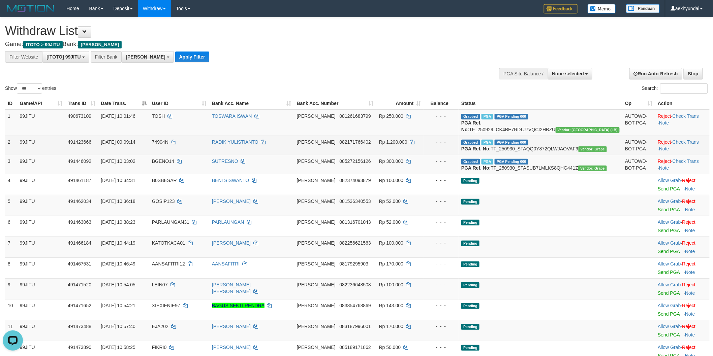
click at [335, 145] on span "[PERSON_NAME]" at bounding box center [316, 141] width 39 height 5
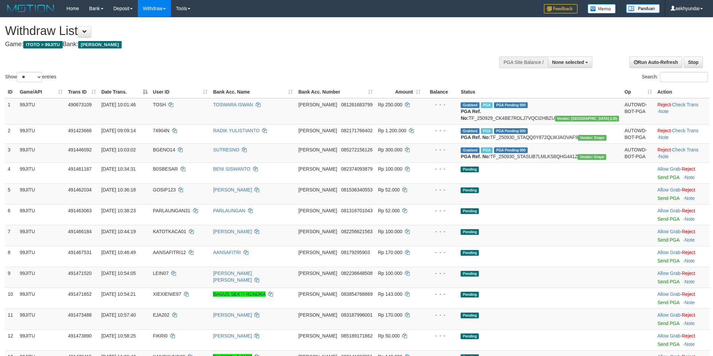
select select
select select "**"
click at [560, 69] on div at bounding box center [540, 62] width 102 height 20
click at [563, 65] on button "None selected" at bounding box center [570, 62] width 45 height 11
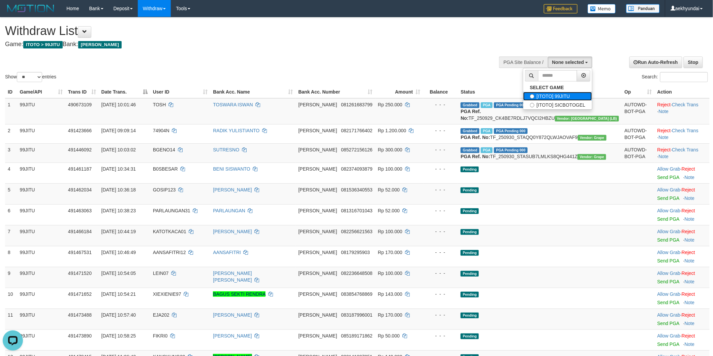
click at [537, 97] on label "[ITOTO] 99JITU" at bounding box center [557, 96] width 69 height 9
select select "***"
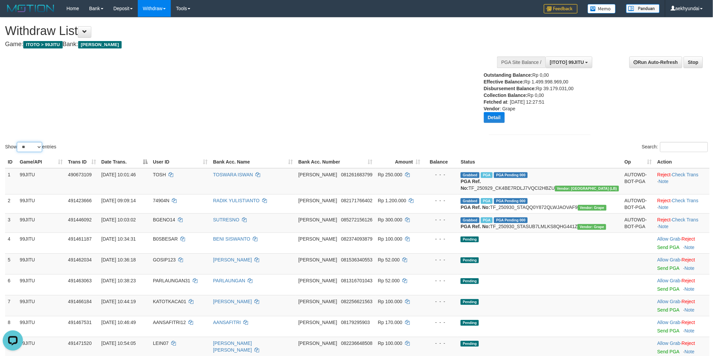
click at [35, 143] on select "** ** ** ***" at bounding box center [29, 147] width 25 height 10
select select "***"
click at [18, 142] on select "** ** ** ***" at bounding box center [29, 147] width 25 height 10
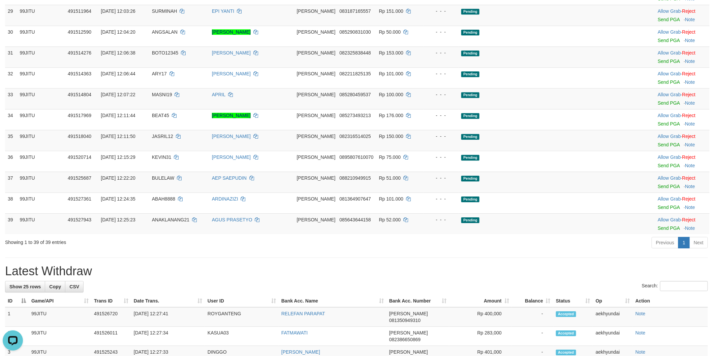
scroll to position [561, 0]
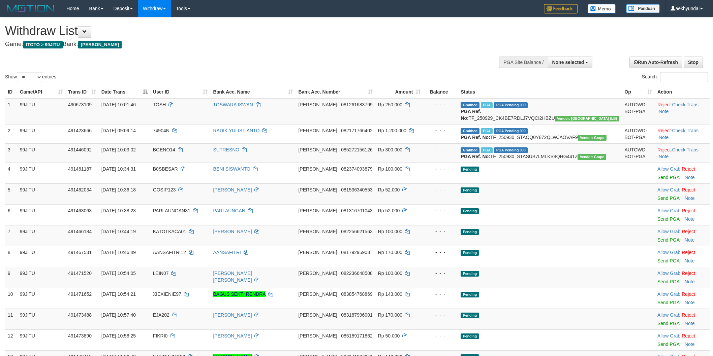
select select
click at [38, 75] on select "** ** ** ***" at bounding box center [29, 77] width 25 height 10
select select "***"
click at [18, 72] on select "** ** ** ***" at bounding box center [29, 77] width 25 height 10
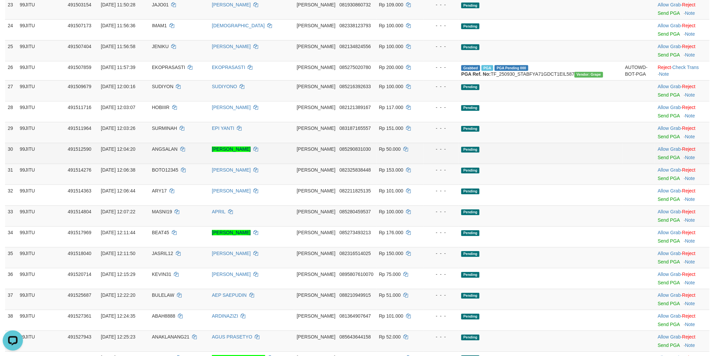
scroll to position [748, 0]
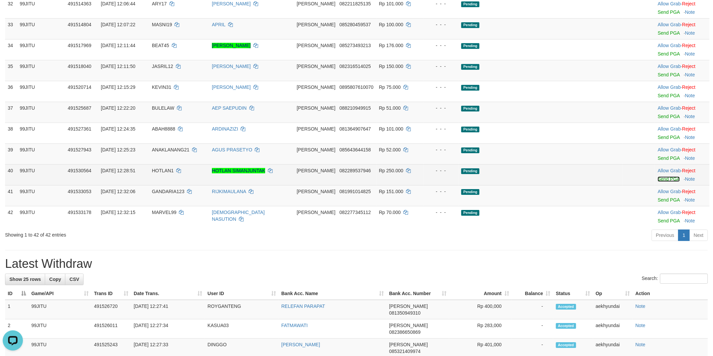
click at [657, 182] on link "Send PGA" at bounding box center [668, 178] width 22 height 5
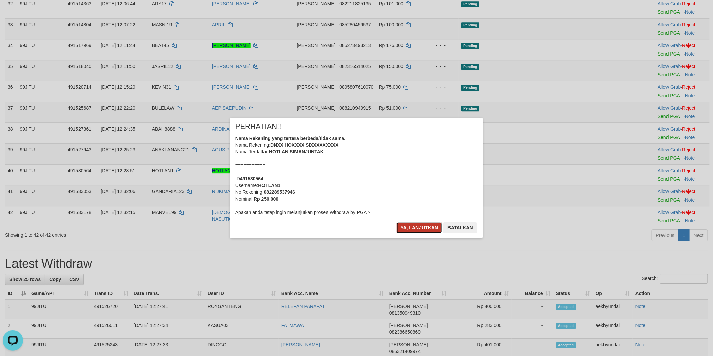
click at [423, 225] on button "Ya, lanjutkan" at bounding box center [419, 228] width 46 height 11
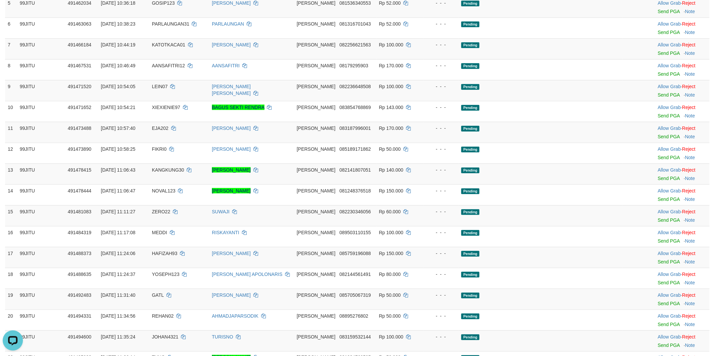
scroll to position [0, 0]
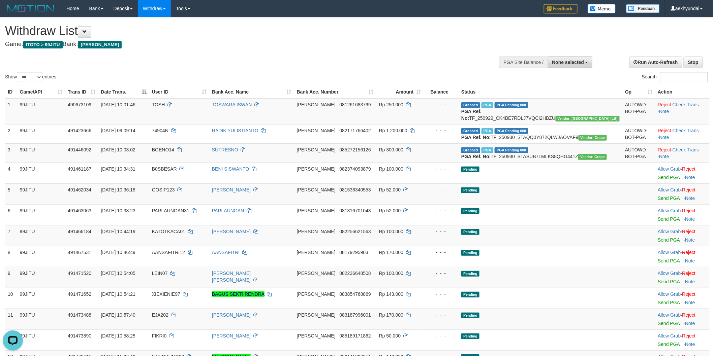
click at [566, 64] on button "None selected" at bounding box center [570, 62] width 45 height 11
click at [537, 92] on label "[ITOTO] 99JITU" at bounding box center [557, 96] width 69 height 9
select select "***"
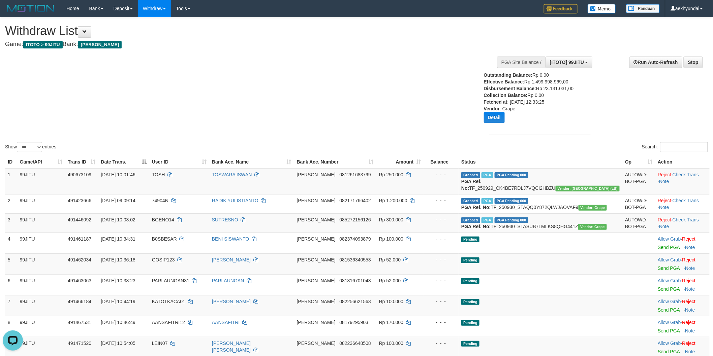
click at [290, 135] on div "Show ** ** ** *** entries Search:" at bounding box center [356, 86] width 713 height 136
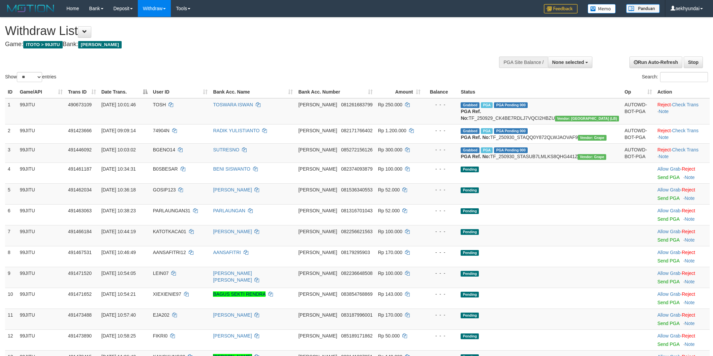
select select
select select "**"
select select
select select "**"
drag, startPoint x: 576, startPoint y: 66, endPoint x: 575, endPoint y: 82, distance: 15.9
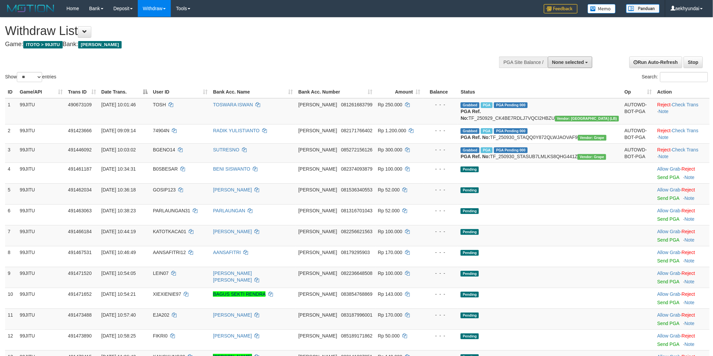
click at [576, 66] on button "None selected" at bounding box center [570, 62] width 45 height 11
click at [566, 94] on label "[ITOTO] 99JITU" at bounding box center [557, 96] width 69 height 9
select select "***"
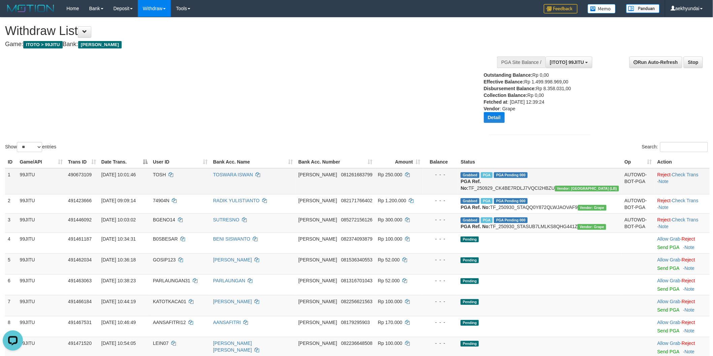
drag, startPoint x: 53, startPoint y: 199, endPoint x: 117, endPoint y: 196, distance: 64.1
click at [53, 195] on td "99JITU" at bounding box center [41, 181] width 48 height 26
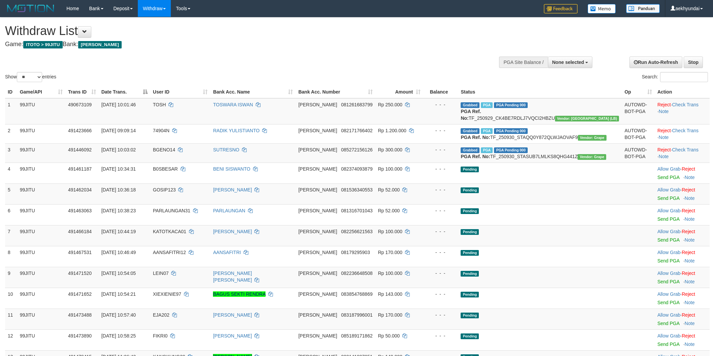
select select
select select "**"
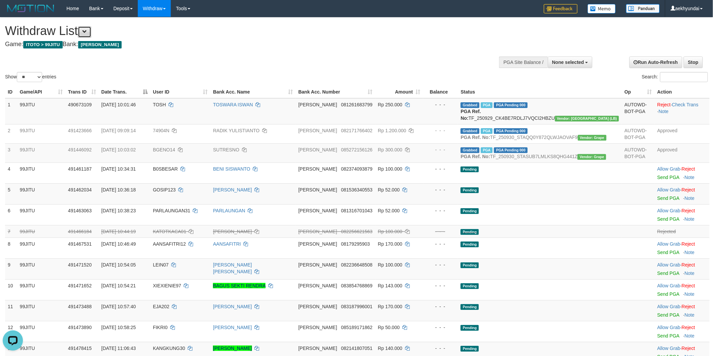
click at [87, 31] on span at bounding box center [84, 31] width 5 height 5
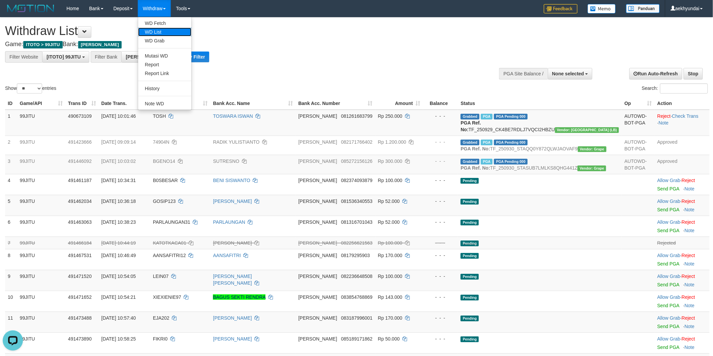
click at [163, 31] on link "WD List" at bounding box center [164, 32] width 53 height 9
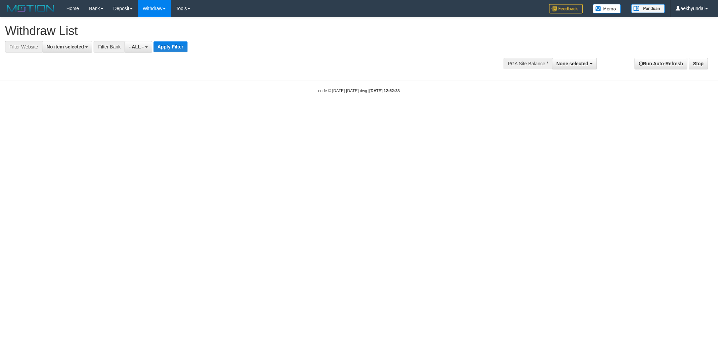
select select
click at [81, 48] on span "No item selected" at bounding box center [64, 46] width 37 height 5
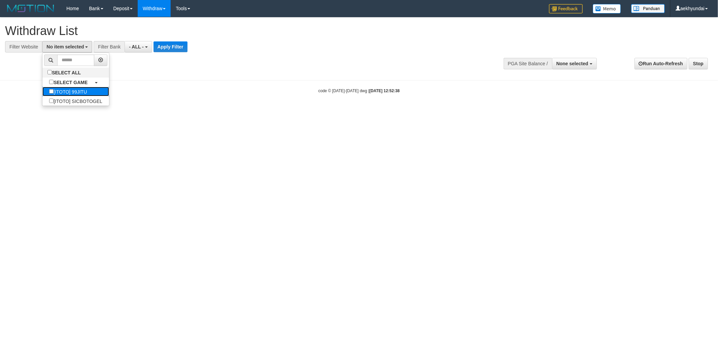
click at [73, 92] on label "[ITOTO] 99JITU" at bounding box center [67, 91] width 51 height 9
select select "***"
click at [169, 47] on button "Apply Filter" at bounding box center [167, 46] width 34 height 11
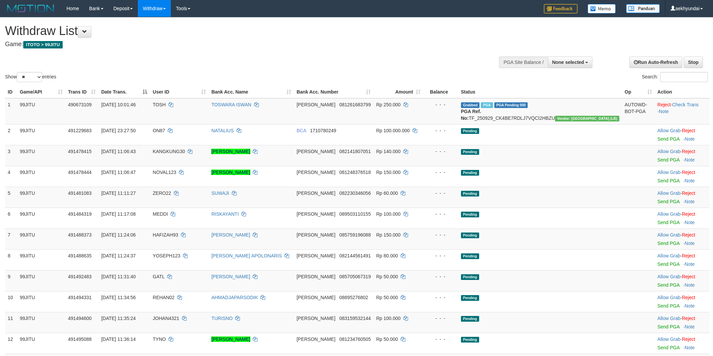
select select
select select "**"
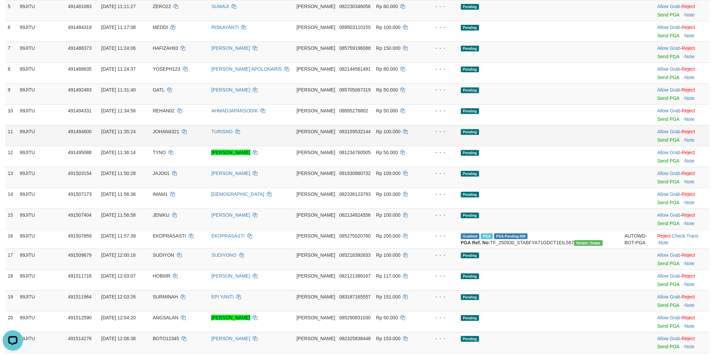
scroll to position [374, 0]
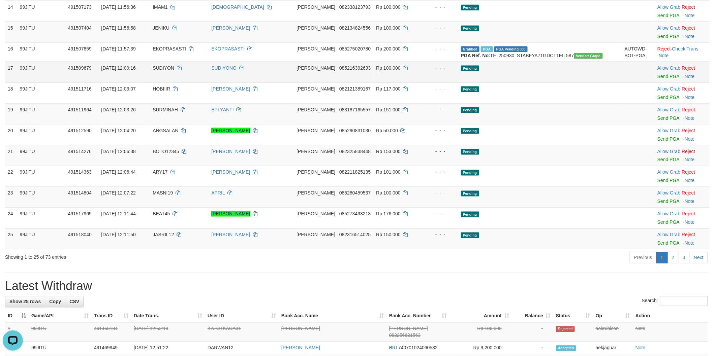
drag, startPoint x: 45, startPoint y: 97, endPoint x: 47, endPoint y: 94, distance: 3.8
click at [45, 83] on td "99JITU" at bounding box center [41, 72] width 48 height 21
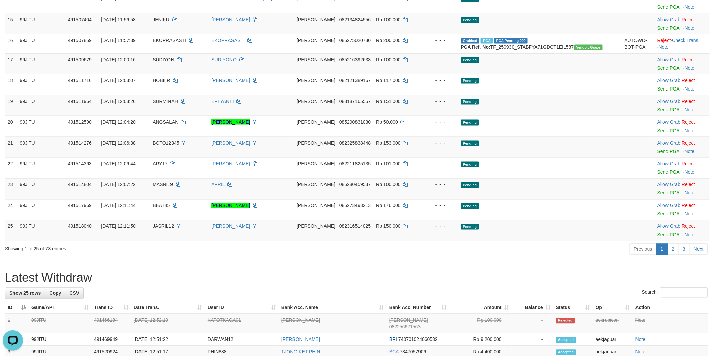
scroll to position [365, 0]
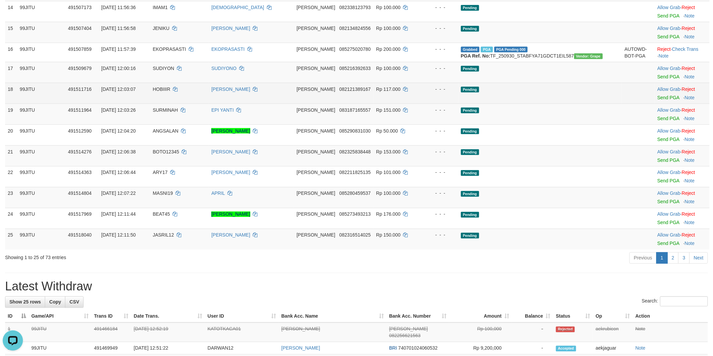
click at [208, 104] on td "HOBIIIR" at bounding box center [179, 93] width 59 height 21
